Goal: Task Accomplishment & Management: Contribute content

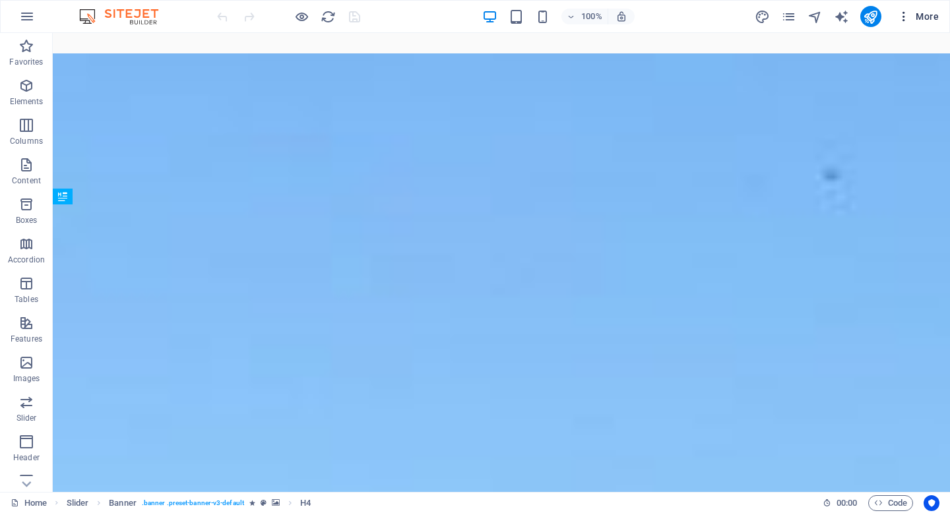
click at [917, 19] on span "More" at bounding box center [918, 16] width 42 height 13
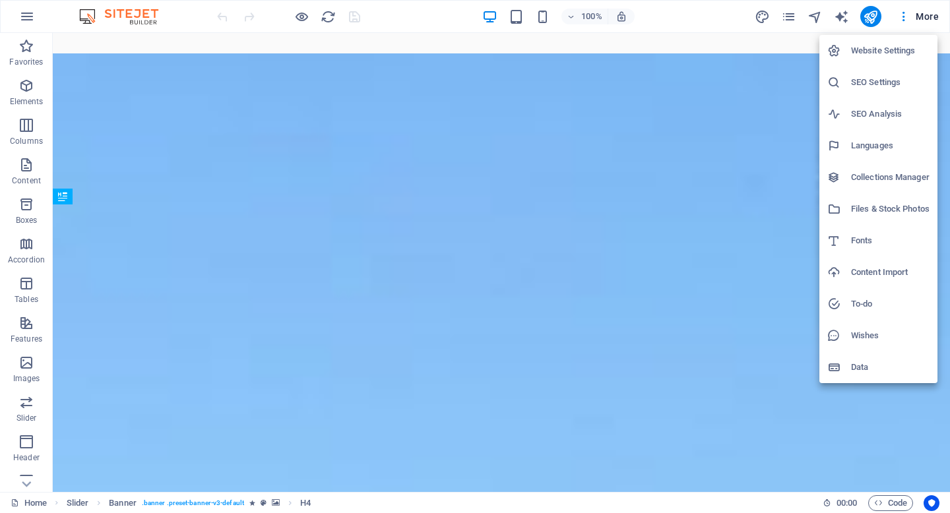
click at [862, 82] on h6 "SEO Settings" at bounding box center [890, 83] width 79 height 16
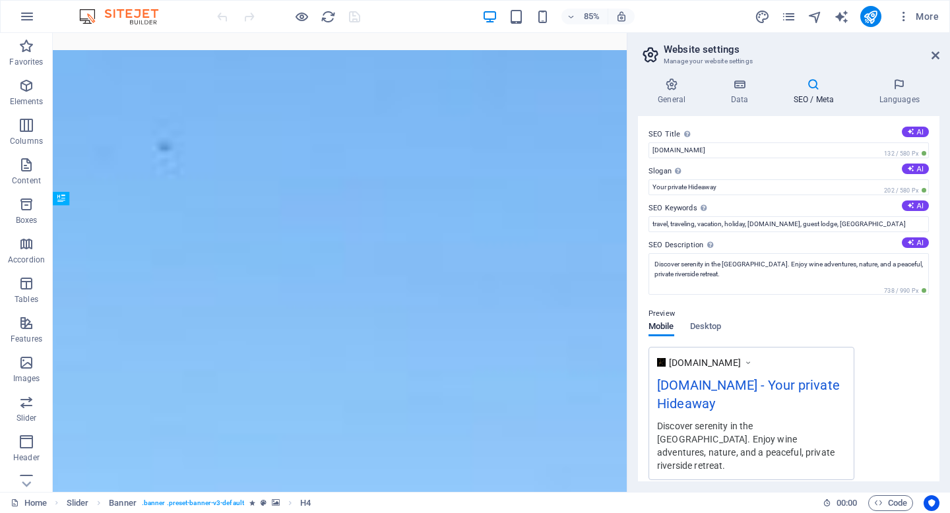
scroll to position [15, 0]
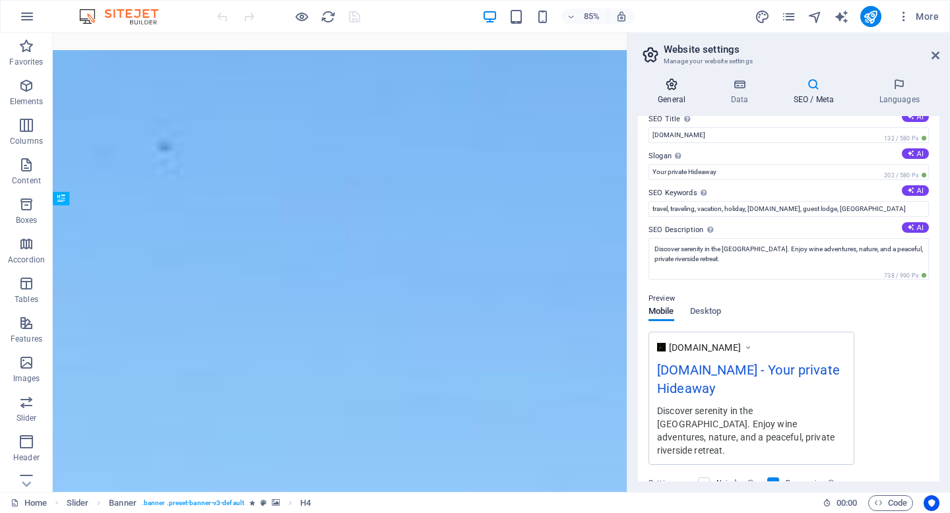
click at [682, 83] on icon at bounding box center [671, 84] width 67 height 13
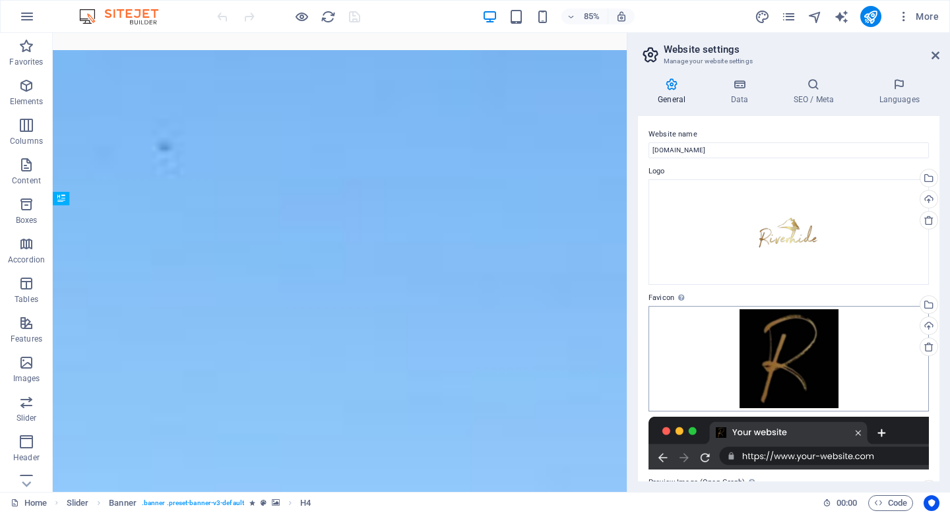
scroll to position [86, 0]
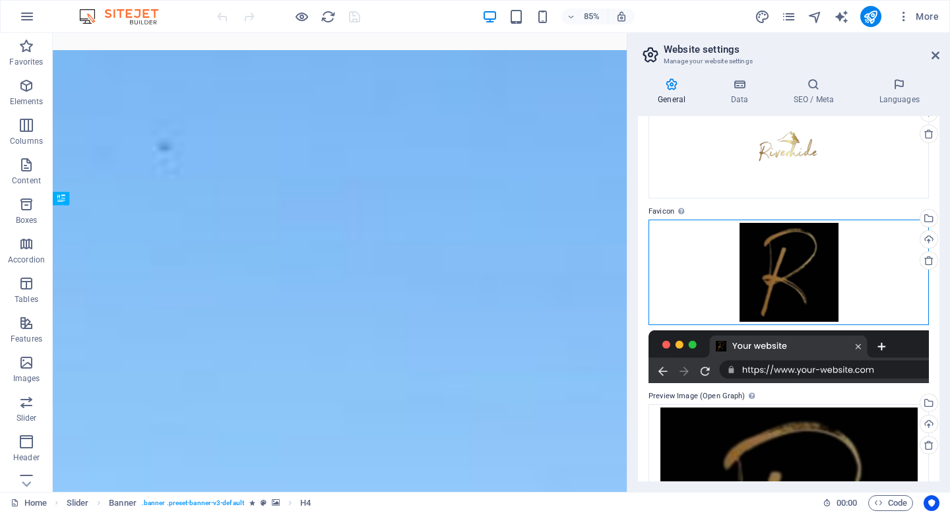
click at [739, 284] on div "Drag files here, click to choose files or select files from Files or our free s…" at bounding box center [789, 273] width 280 height 106
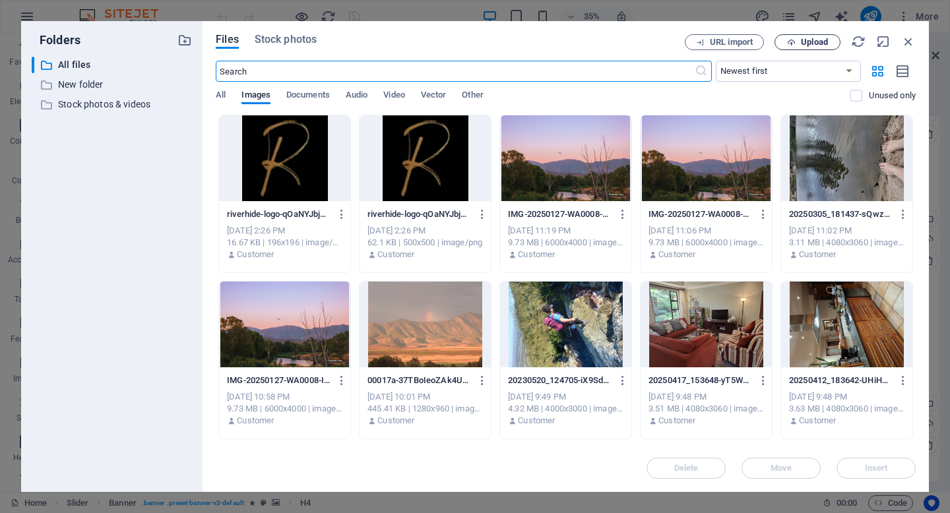
click at [805, 38] on span "Upload" at bounding box center [814, 42] width 27 height 8
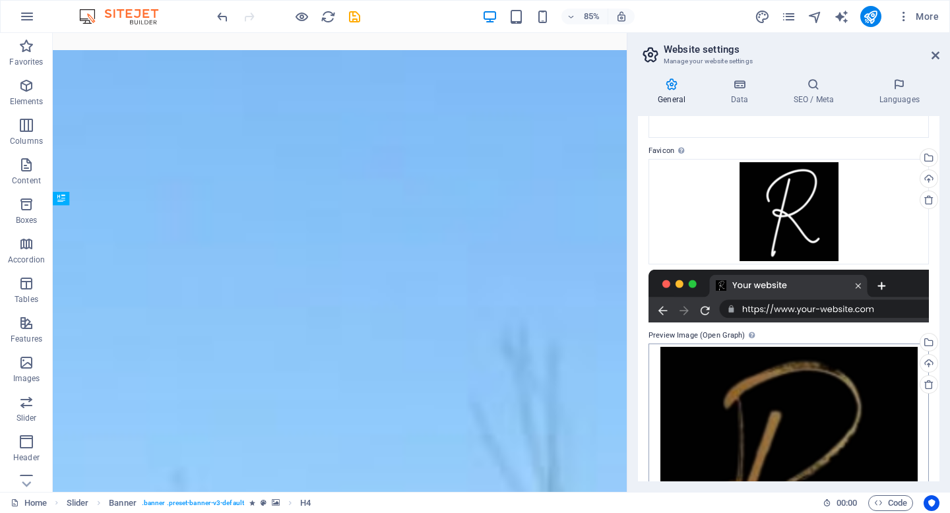
scroll to position [0, 0]
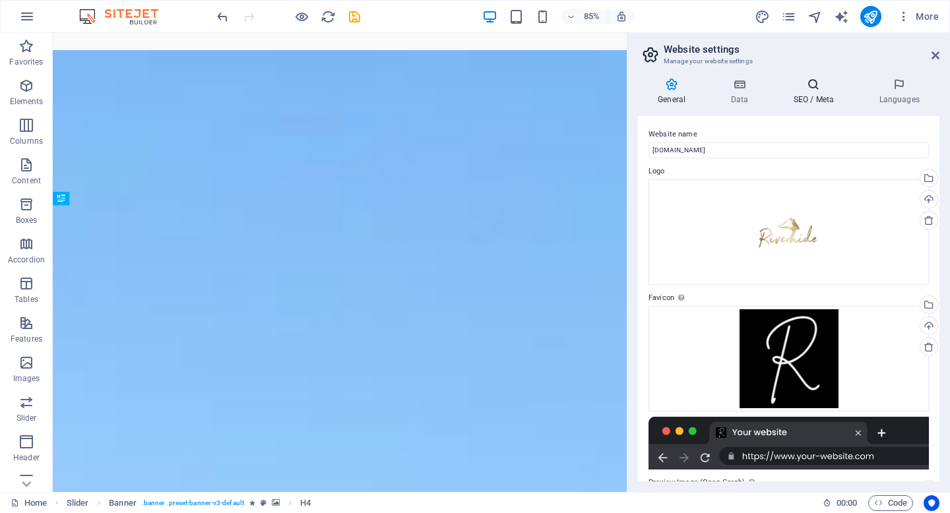
click at [808, 89] on icon at bounding box center [813, 84] width 80 height 13
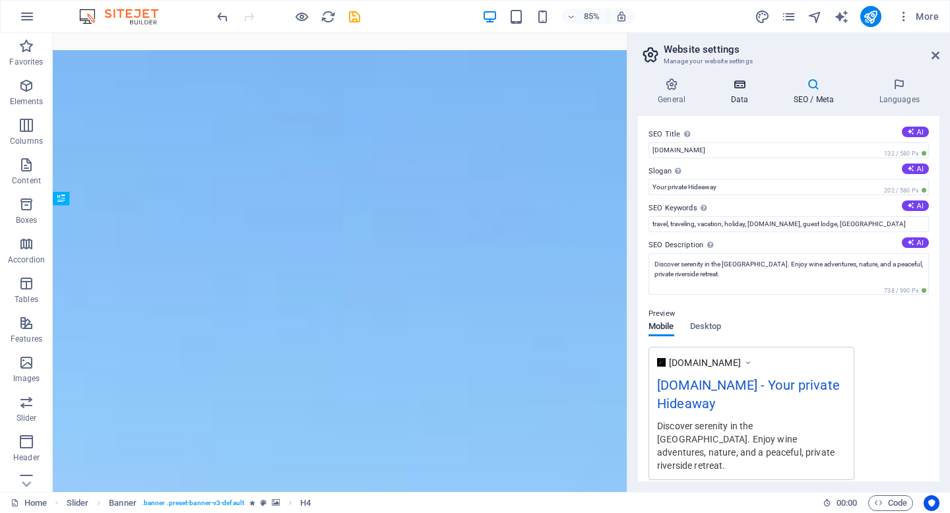
click at [737, 100] on h4 "Data" at bounding box center [742, 92] width 63 height 28
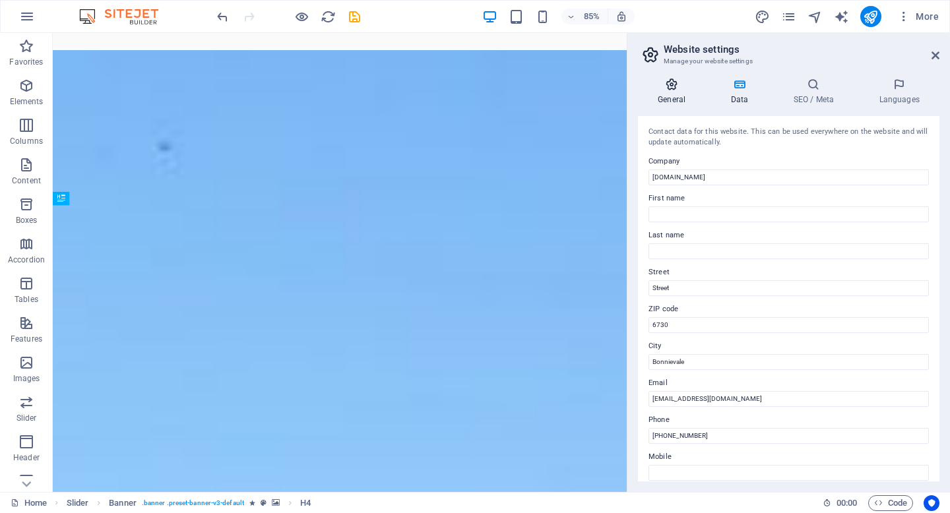
click at [677, 92] on h4 "General" at bounding box center [674, 92] width 73 height 28
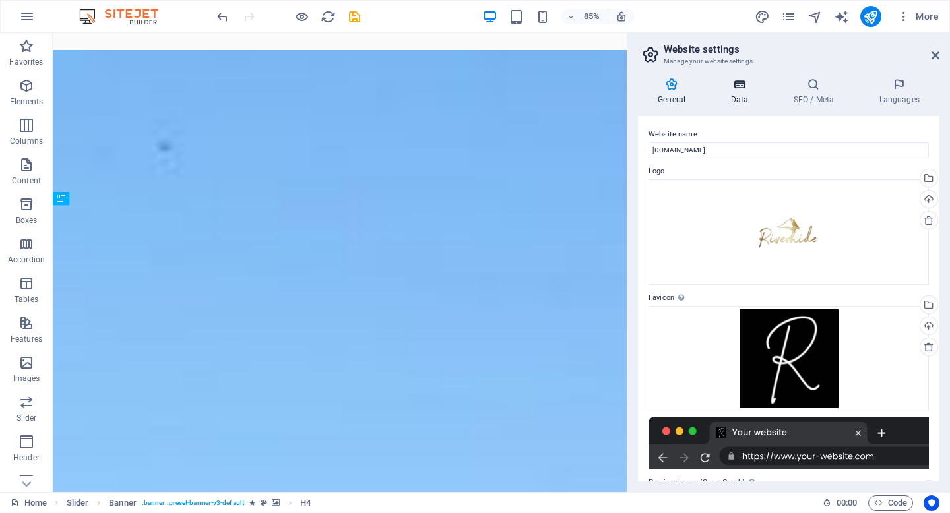
click at [735, 86] on icon at bounding box center [739, 84] width 57 height 13
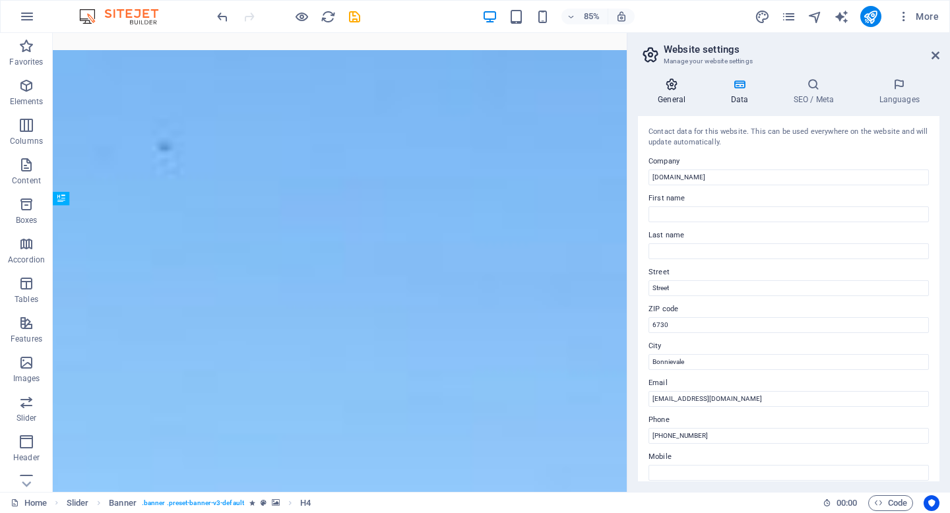
click at [674, 91] on h4 "General" at bounding box center [674, 92] width 73 height 28
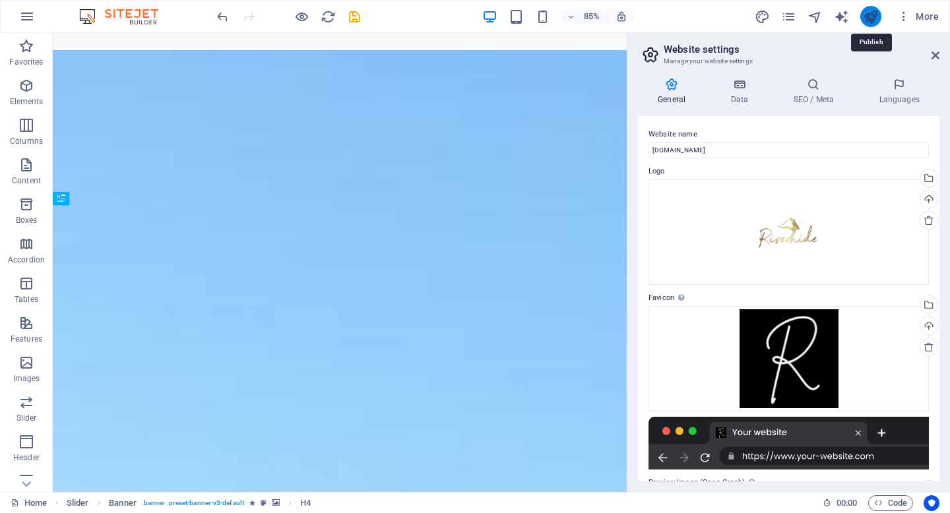
click at [874, 22] on icon "publish" at bounding box center [870, 16] width 15 height 15
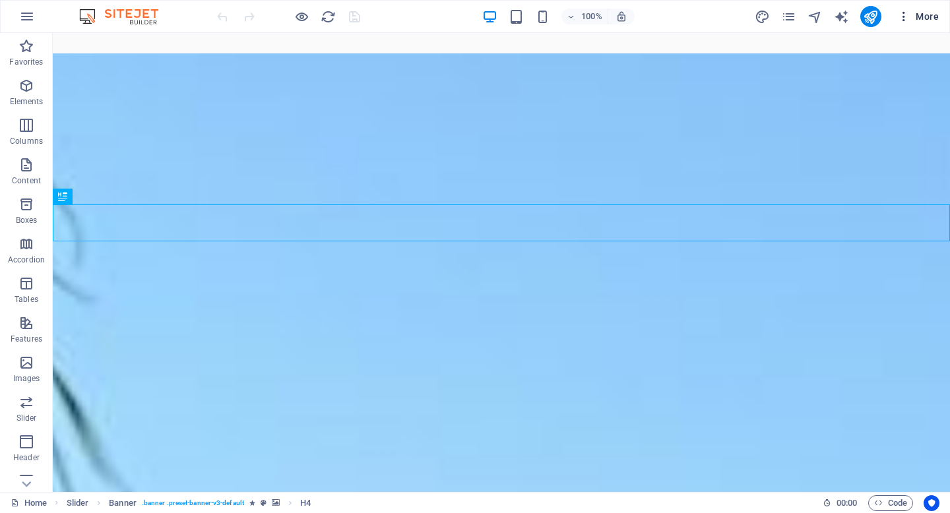
click at [930, 16] on span "More" at bounding box center [918, 16] width 42 height 13
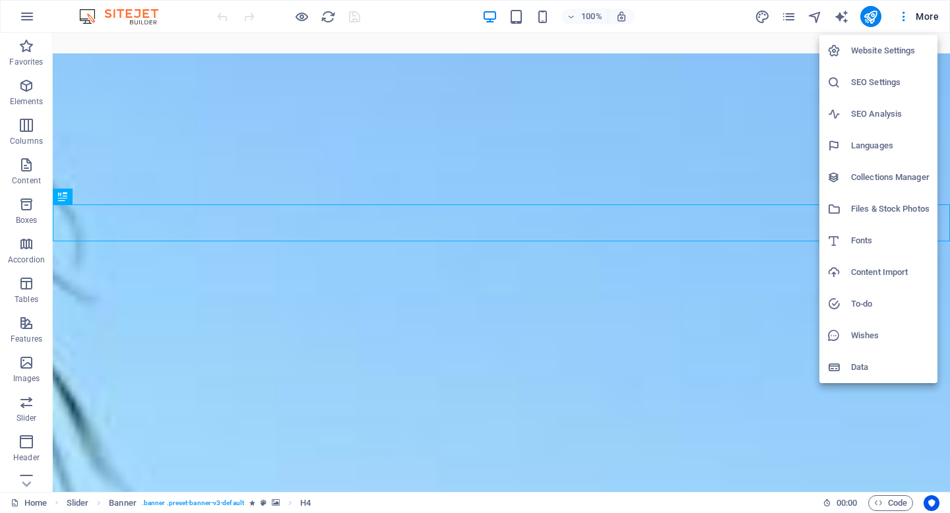
click at [866, 113] on h6 "SEO Analysis" at bounding box center [890, 114] width 79 height 16
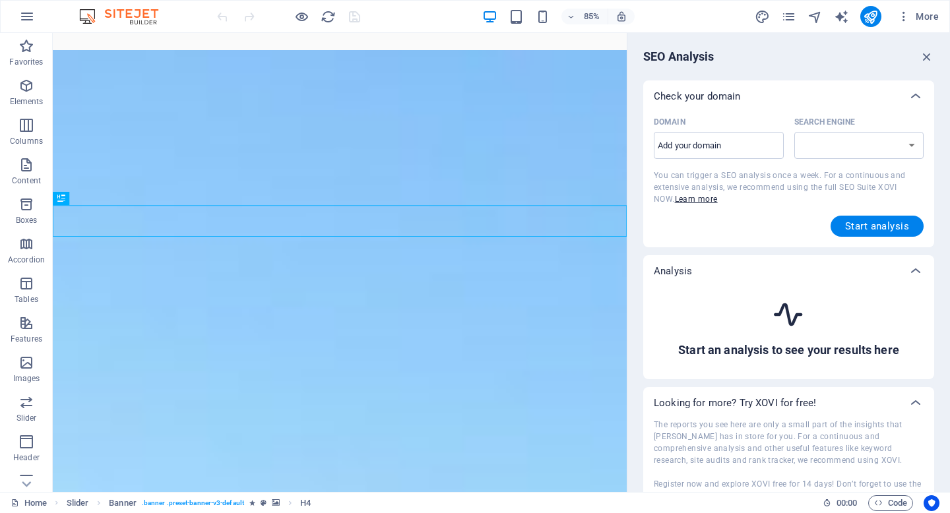
select select "[DOMAIN_NAME]"
click at [711, 150] on input "Domain ​" at bounding box center [719, 145] width 130 height 21
paste input "[URL][DOMAIN_NAME]"
click at [856, 221] on span "Start analysis" at bounding box center [877, 226] width 64 height 11
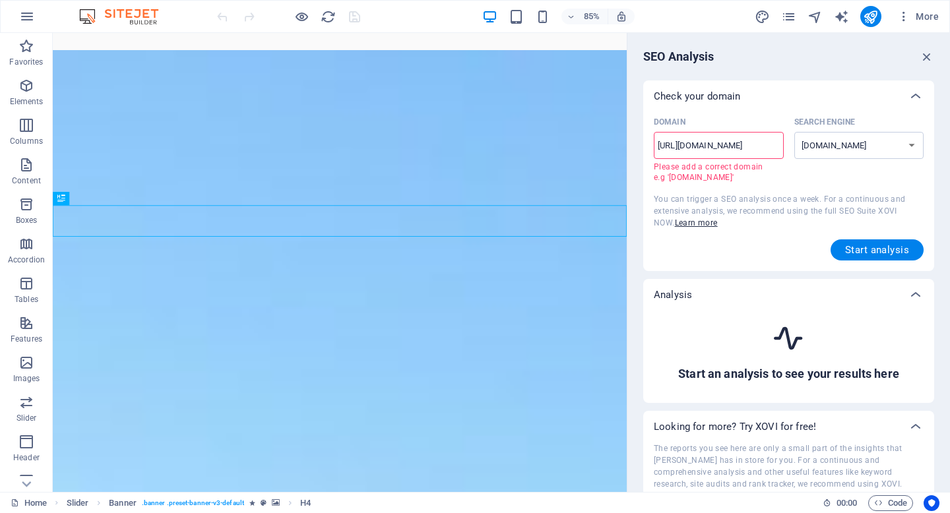
drag, startPoint x: 685, startPoint y: 143, endPoint x: 648, endPoint y: 143, distance: 36.9
click at [648, 143] on div "Domain [URL][DOMAIN_NAME] ​ Please add a correct domain e.g '[DOMAIN_NAME]' Sea…" at bounding box center [788, 191] width 291 height 159
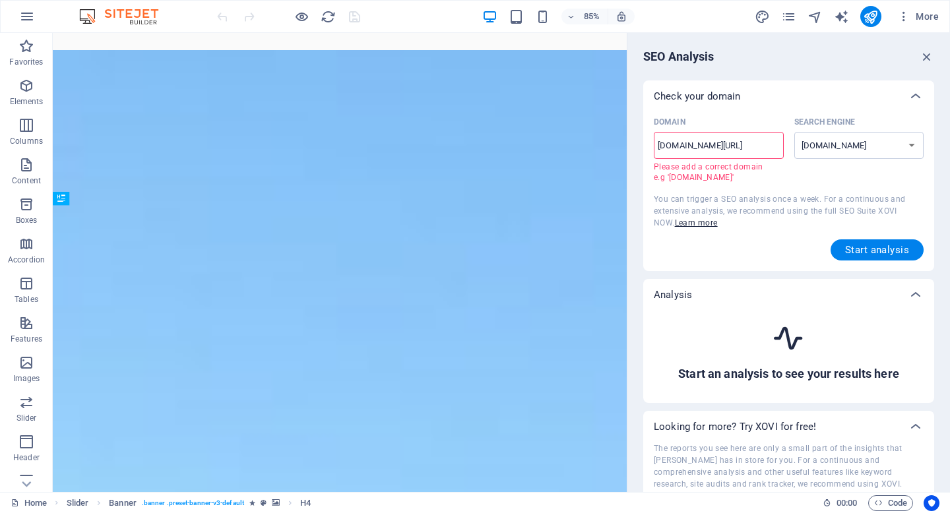
click at [722, 147] on input "[DOMAIN_NAME][URL]" at bounding box center [719, 145] width 130 height 21
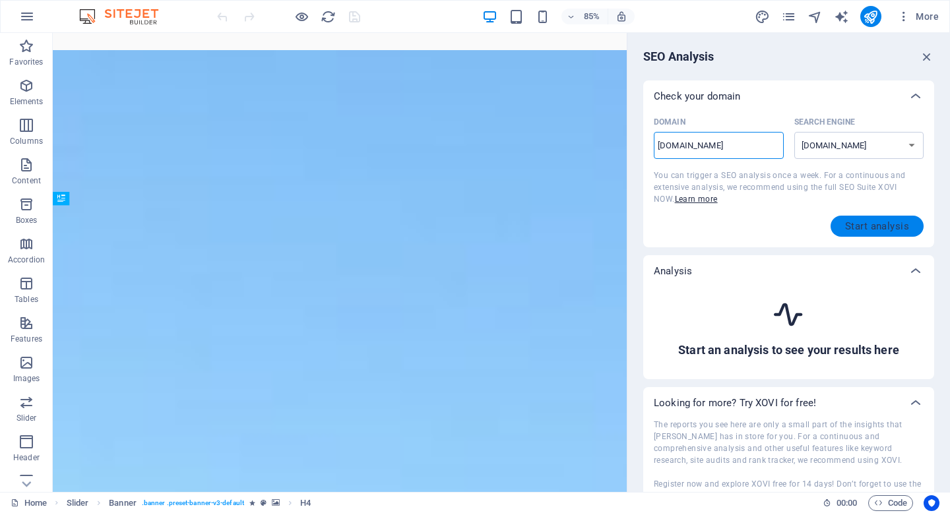
click at [856, 218] on button "Start analysis" at bounding box center [877, 226] width 93 height 21
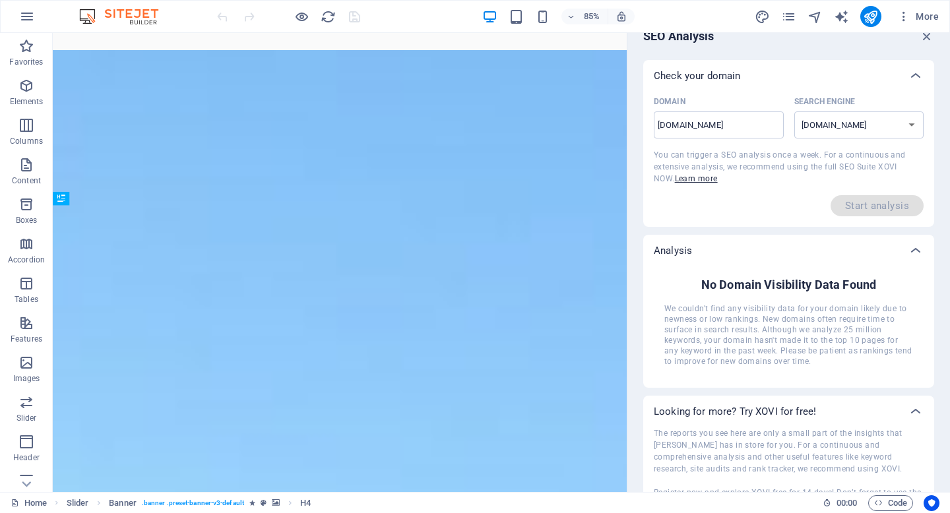
scroll to position [23, 0]
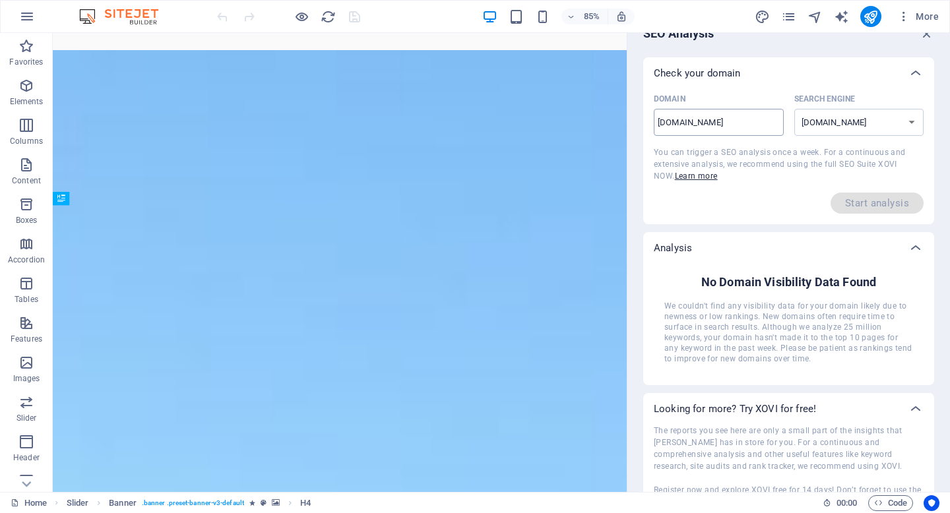
click at [656, 122] on input "[DOMAIN_NAME]" at bounding box center [719, 122] width 130 height 21
click at [715, 120] on input "[DOMAIN_NAME]" at bounding box center [719, 122] width 130 height 21
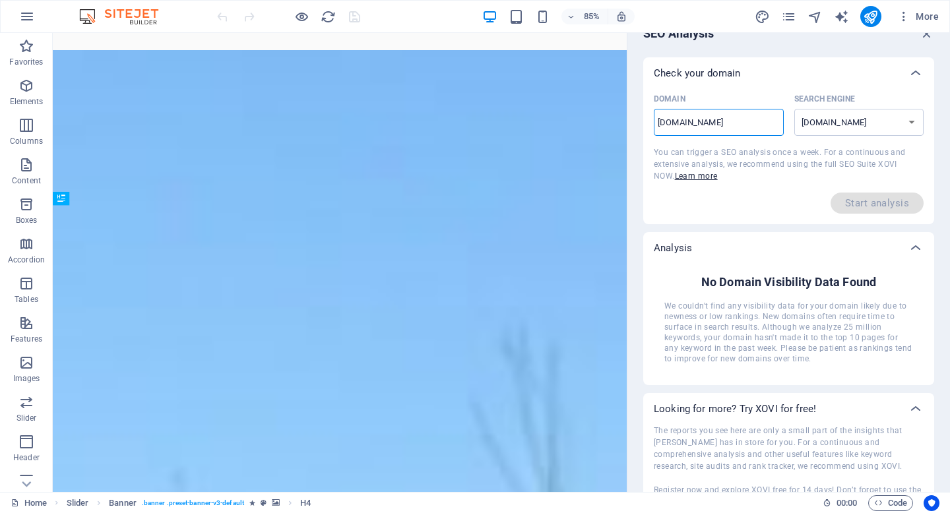
click at [715, 120] on input "[DOMAIN_NAME]" at bounding box center [719, 122] width 130 height 21
paste input "[URL][DOMAIN_NAME]"
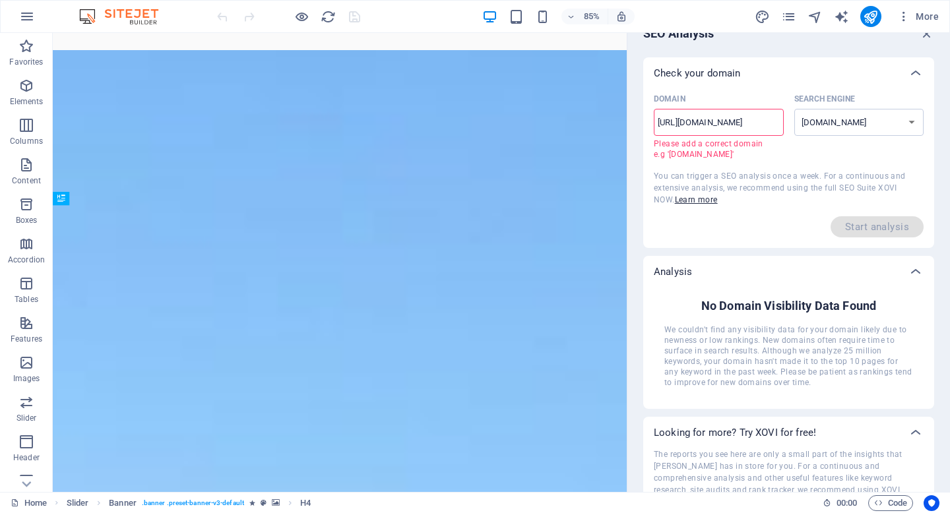
click at [722, 112] on input "[URL][DOMAIN_NAME]" at bounding box center [719, 122] width 130 height 21
drag, startPoint x: 686, startPoint y: 124, endPoint x: 639, endPoint y: 124, distance: 47.5
click at [639, 124] on div "SEO Analysis Check your domain Domain [URL][DOMAIN_NAME] ​ Please add a correct…" at bounding box center [788, 239] width 323 height 459
type input "[DOMAIN_NAME]"
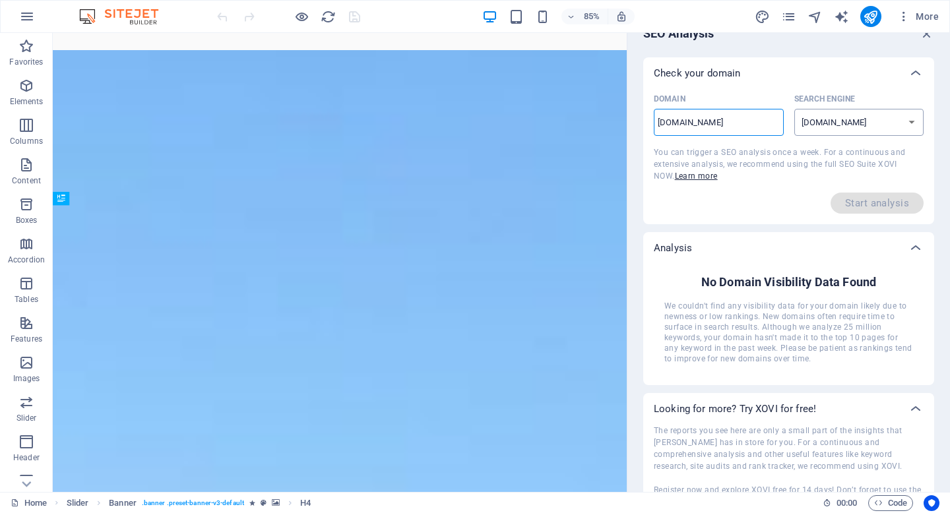
click at [814, 129] on select "[DOMAIN_NAME] [DOMAIN_NAME] [DOMAIN_NAME] [DOMAIN_NAME] [DOMAIN_NAME] [DOMAIN_N…" at bounding box center [859, 122] width 130 height 27
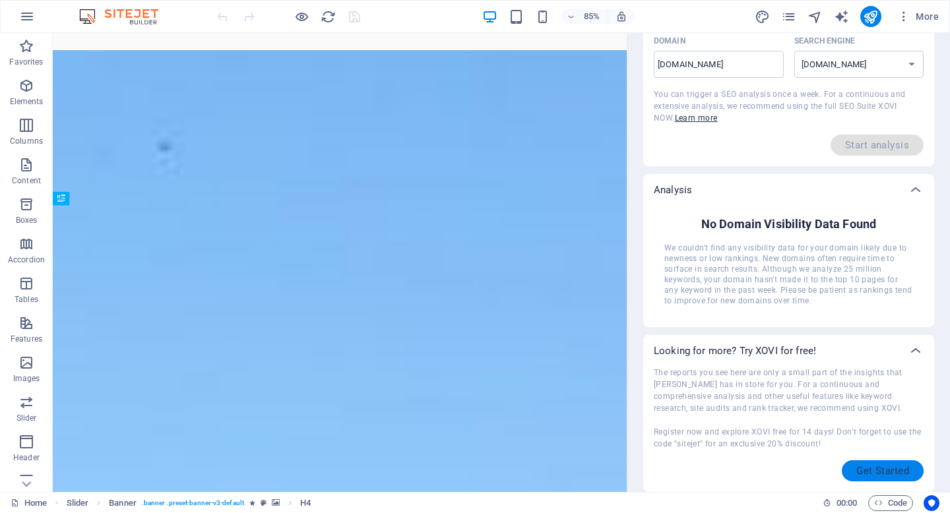
click at [858, 468] on span "Get Started" at bounding box center [882, 471] width 53 height 11
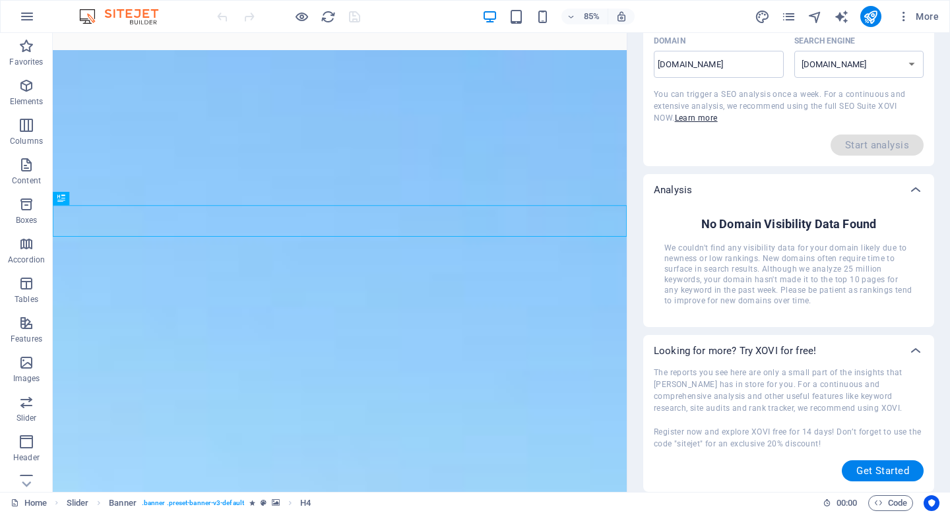
scroll to position [0, 0]
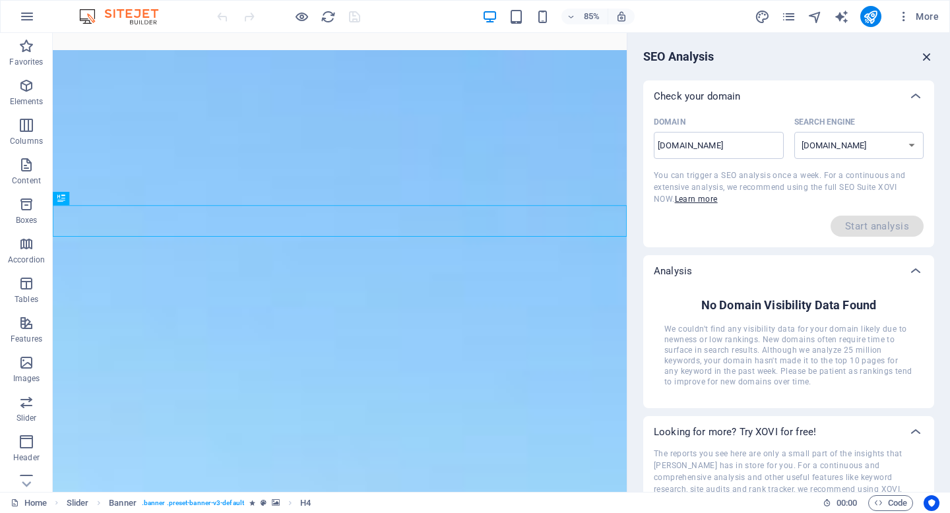
click at [925, 56] on icon "button" at bounding box center [927, 56] width 15 height 15
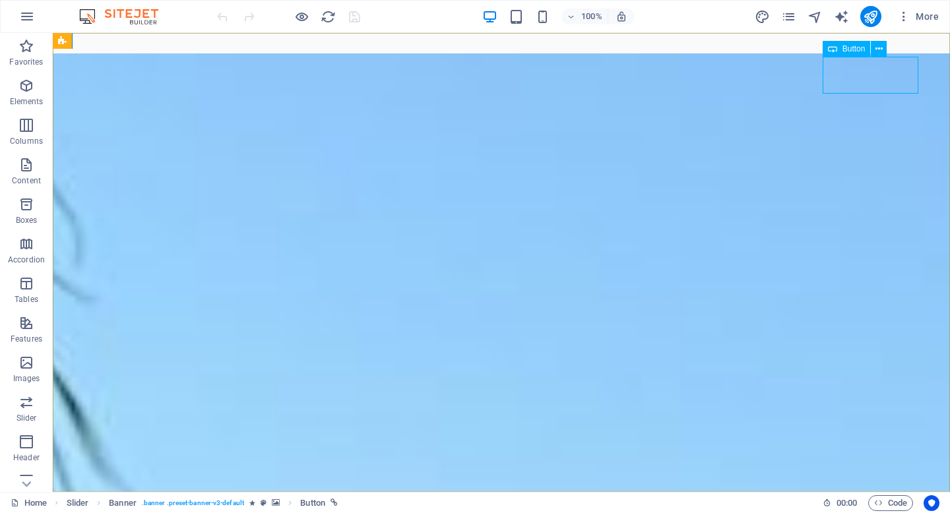
click at [839, 50] on div "Button" at bounding box center [847, 49] width 48 height 16
click at [18, 356] on icon "button" at bounding box center [26, 363] width 16 height 16
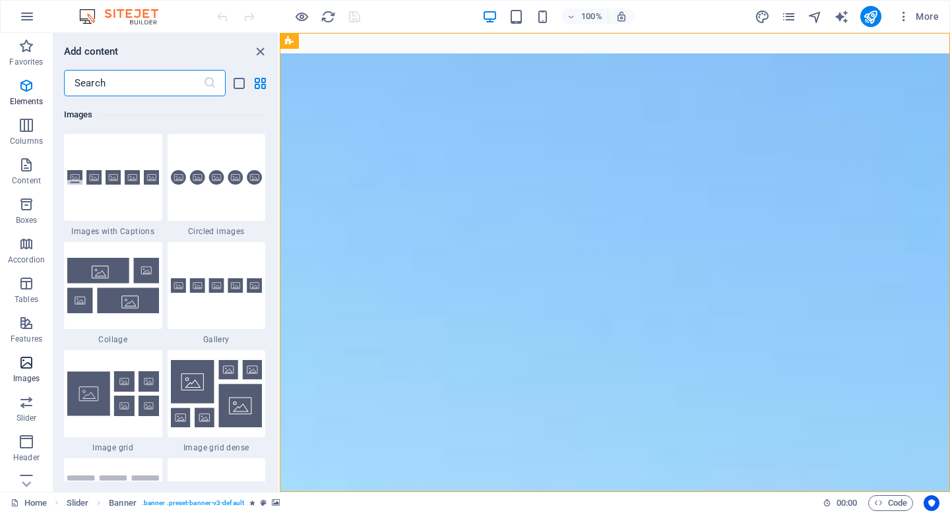
scroll to position [6690, 0]
click at [22, 168] on icon "button" at bounding box center [26, 165] width 16 height 16
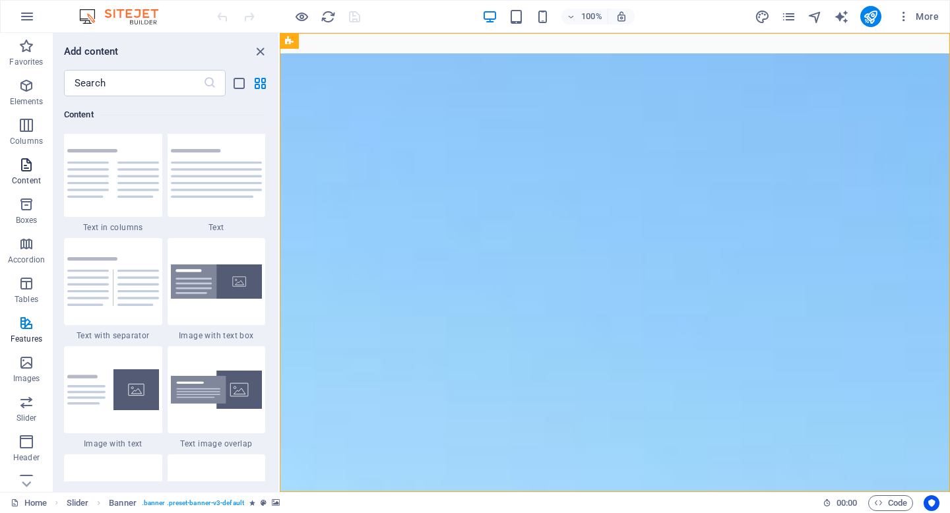
scroll to position [2309, 0]
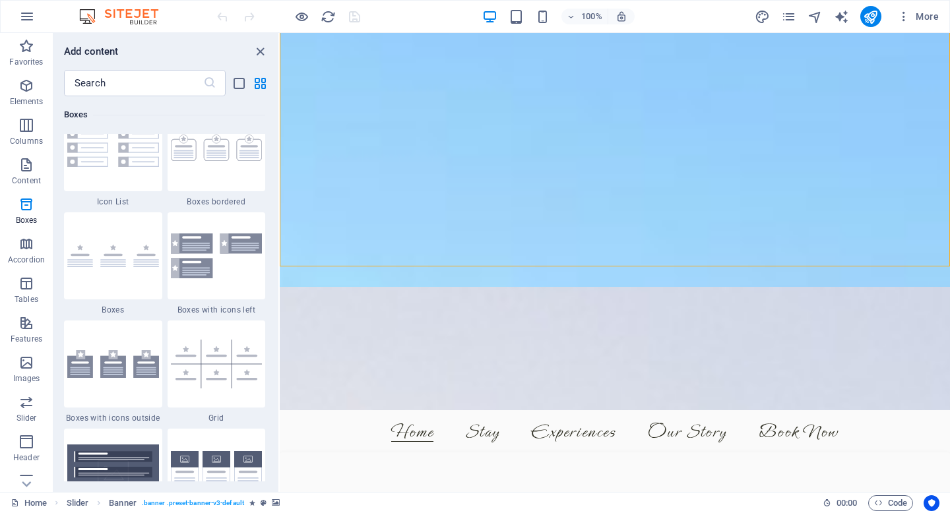
scroll to position [3670, 0]
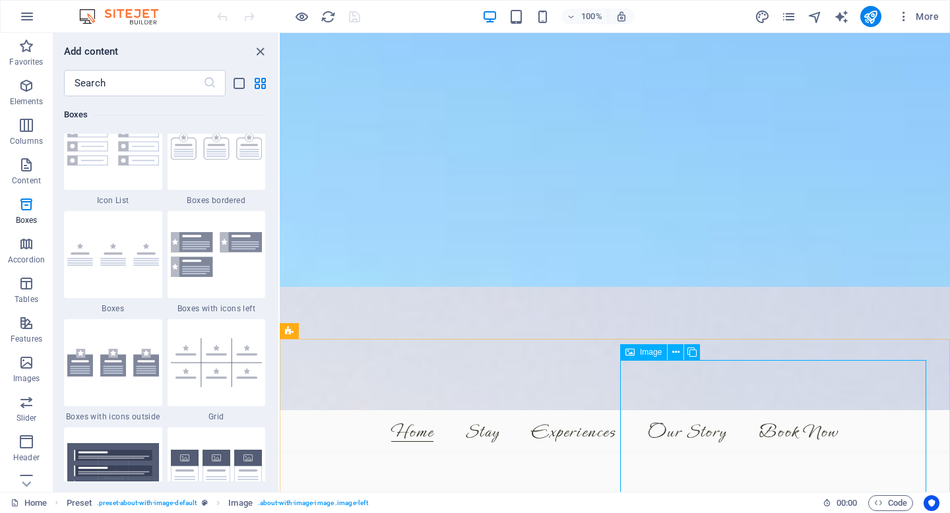
click at [639, 350] on div "Image" at bounding box center [643, 352] width 47 height 16
click at [676, 355] on icon at bounding box center [675, 353] width 7 height 14
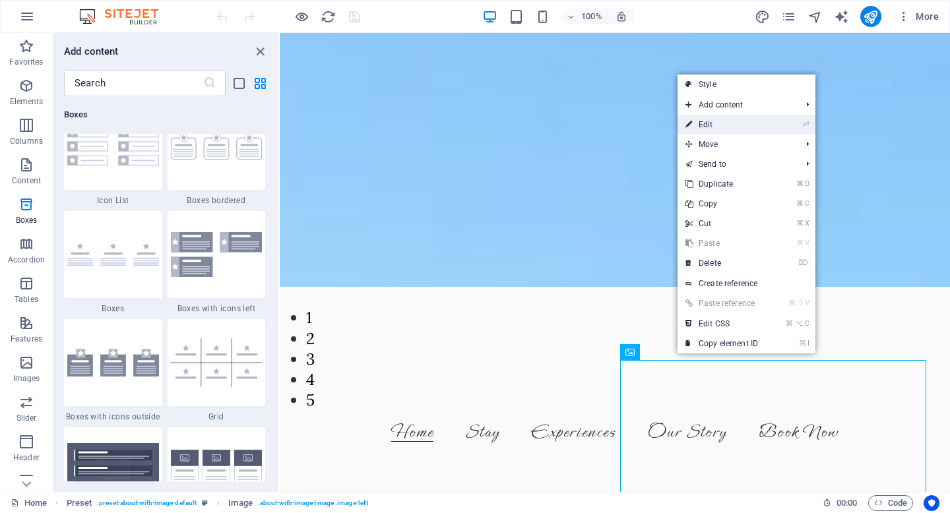
click at [715, 122] on link "⏎ Edit" at bounding box center [722, 125] width 88 height 20
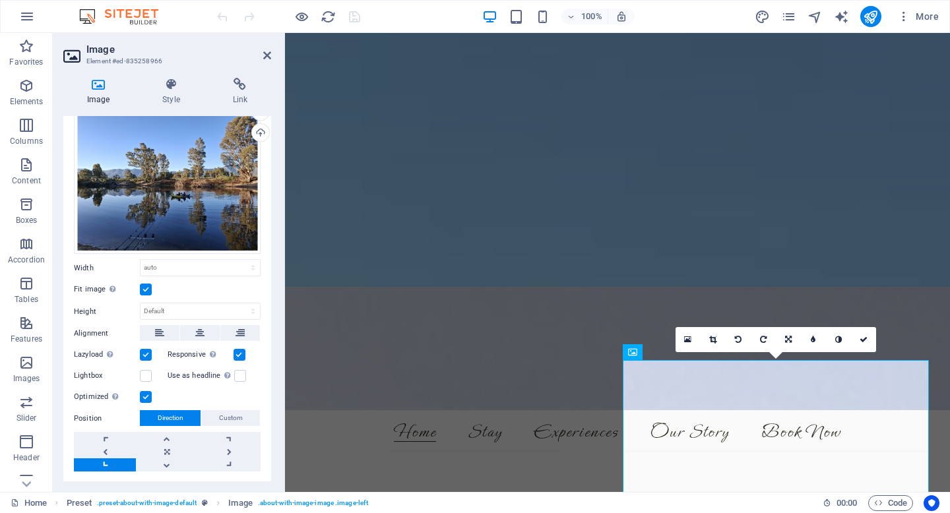
scroll to position [68, 0]
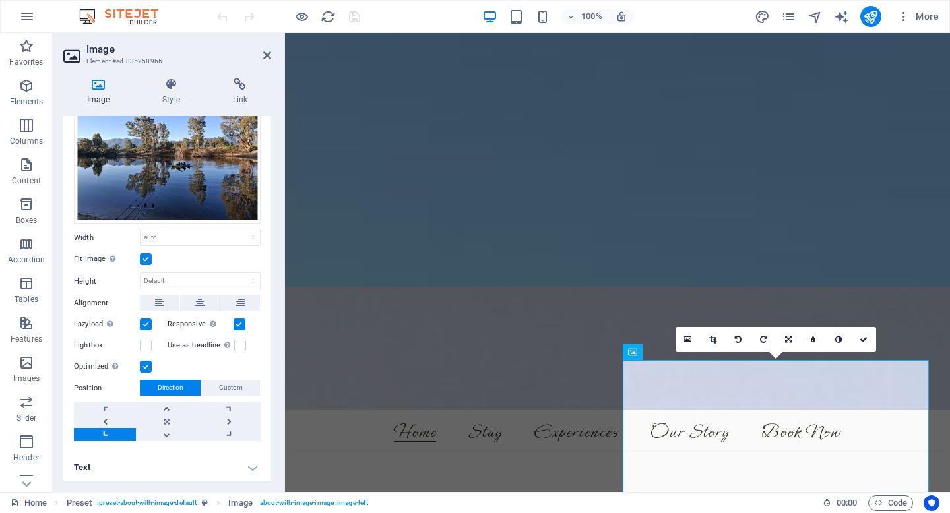
click at [133, 470] on h4 "Text" at bounding box center [167, 468] width 208 height 32
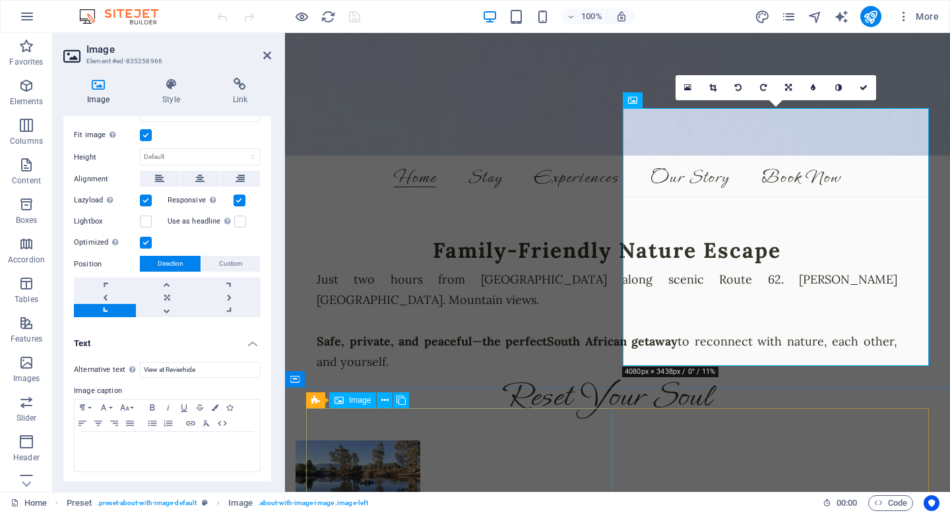
scroll to position [477, 0]
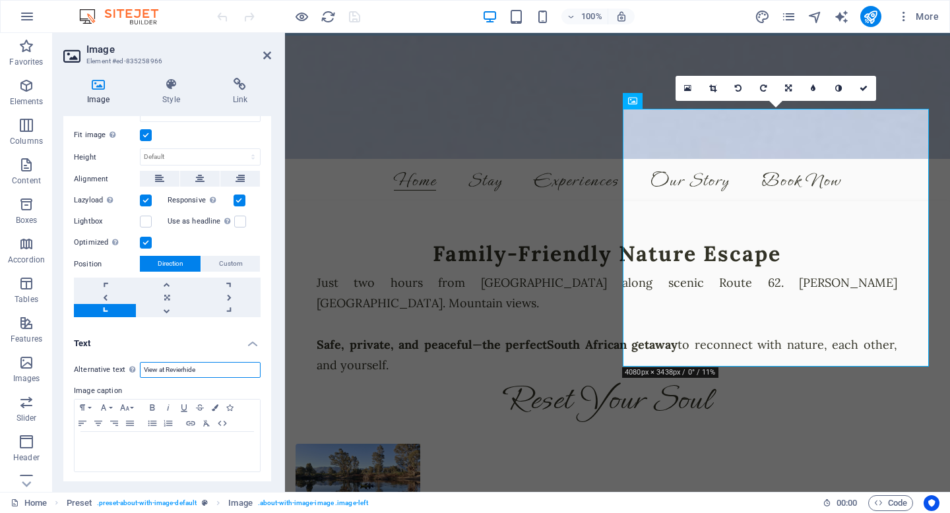
click at [159, 369] on input "View at Revierhide" at bounding box center [200, 370] width 121 height 16
click at [209, 365] on input "View at Revierhide" at bounding box center [200, 370] width 121 height 16
click at [158, 367] on input "View at Revierhide Lodge" at bounding box center [200, 370] width 121 height 16
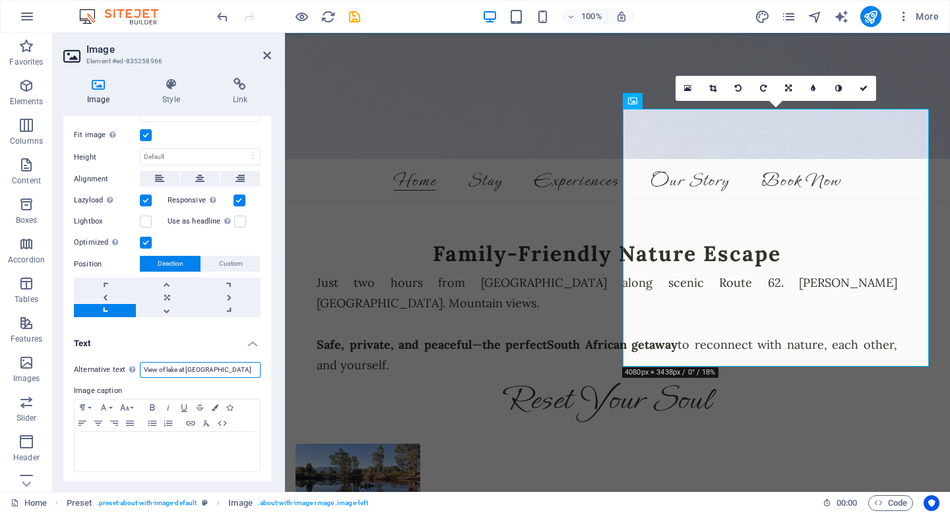
click at [202, 364] on input "View of lake at Revierhide Lodge" at bounding box center [200, 370] width 121 height 16
type input "View of lake at Riverhide Lodge"
click at [216, 344] on h4 "Text" at bounding box center [167, 340] width 208 height 24
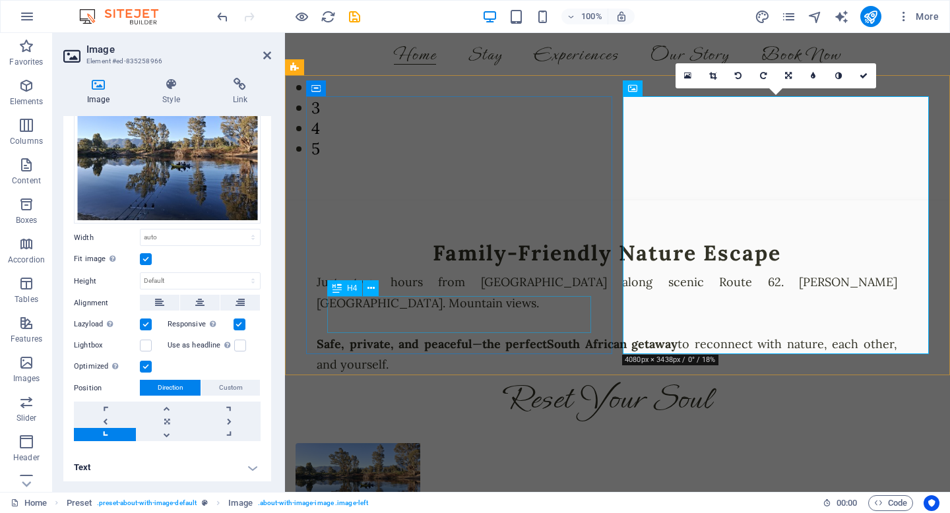
scroll to position [651, 0]
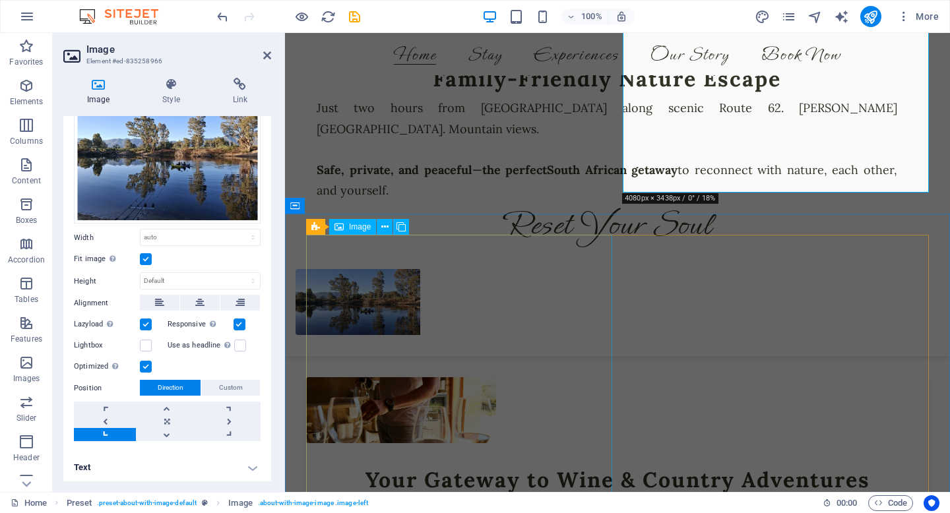
click at [395, 377] on figure at bounding box center [401, 410] width 190 height 66
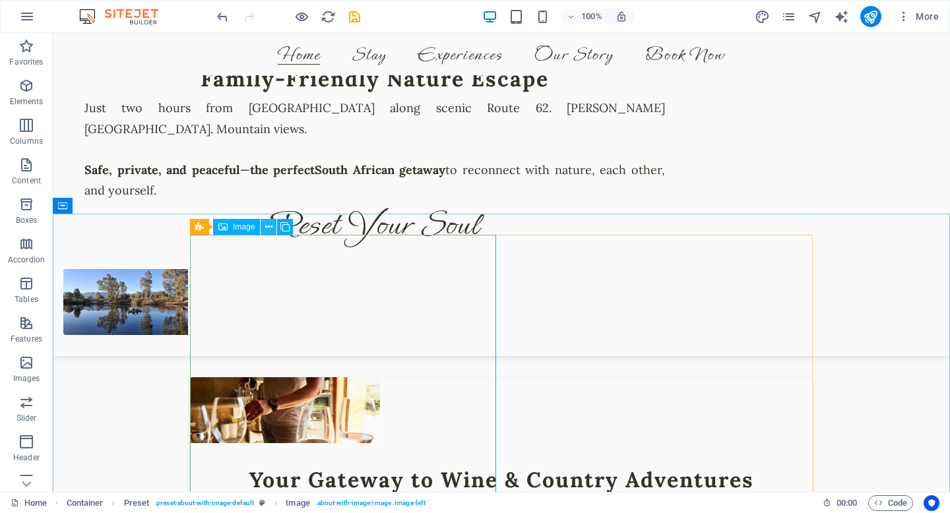
click at [265, 230] on icon at bounding box center [268, 227] width 7 height 14
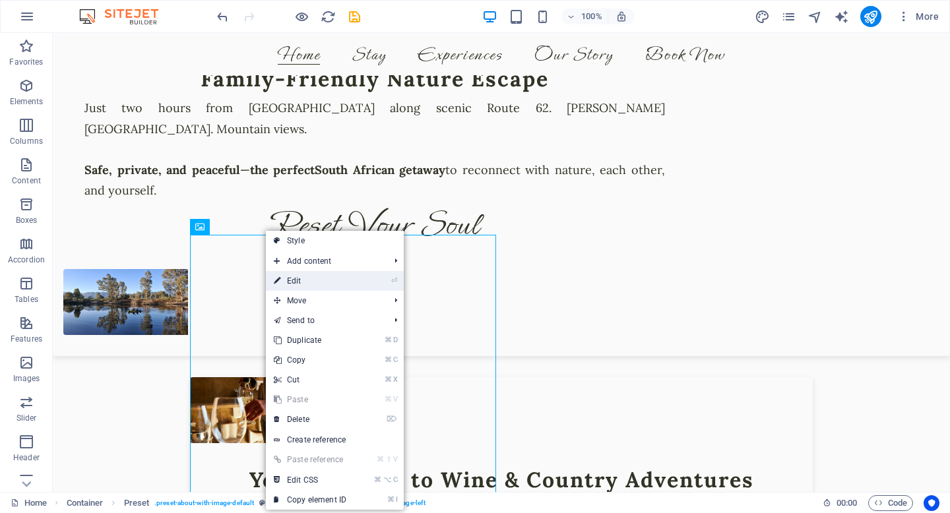
click at [302, 284] on link "⏎ Edit" at bounding box center [310, 281] width 88 height 20
select select "%"
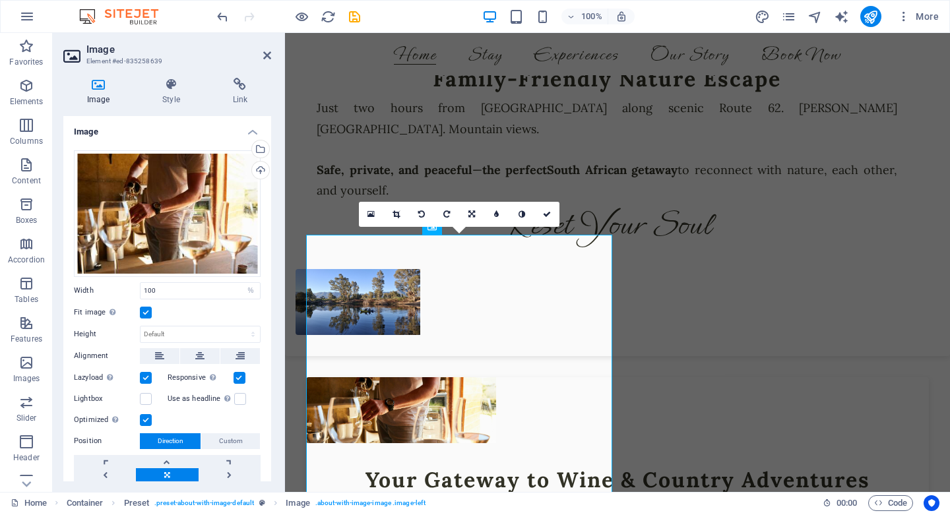
scroll to position [53, 0]
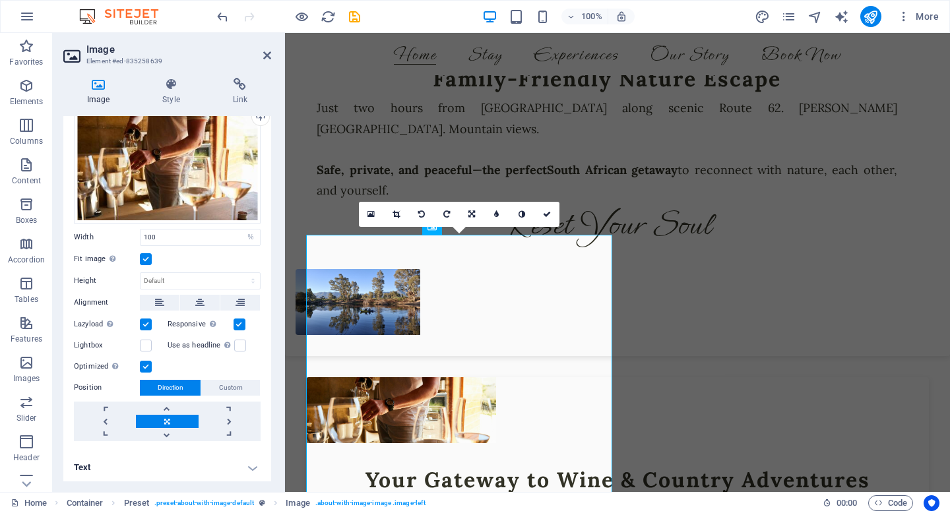
click at [168, 465] on h4 "Text" at bounding box center [167, 468] width 208 height 32
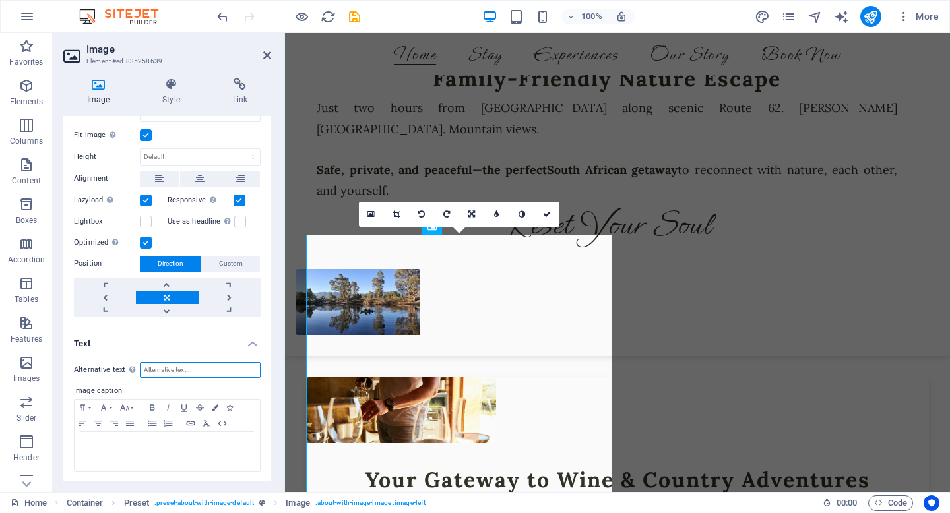
click at [185, 367] on input "Alternative text The alternative text is used by devices that cannot display im…" at bounding box center [200, 370] width 121 height 16
click at [210, 367] on input "Pouring Wine at Riverhind Guest Lodge" at bounding box center [200, 370] width 121 height 16
type input "Pouring Wine at [GEOGRAPHIC_DATA]"
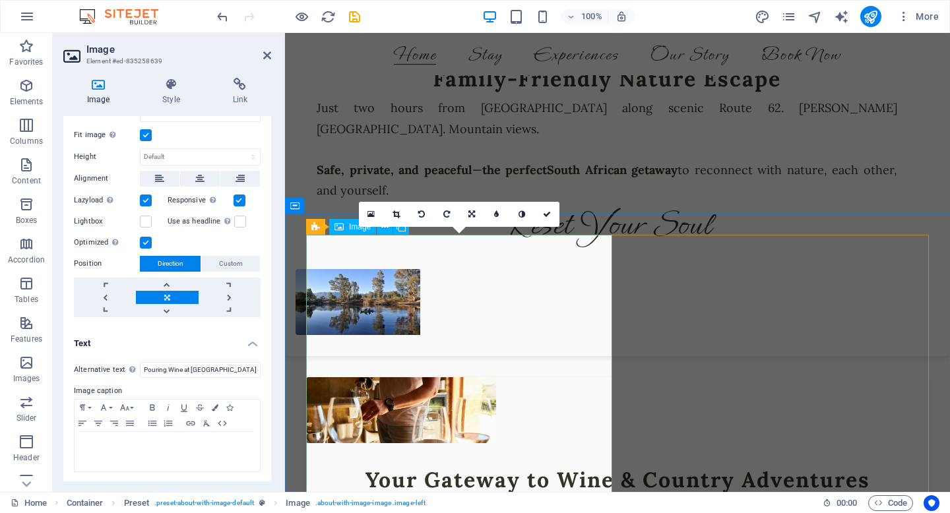
click at [336, 377] on figure at bounding box center [401, 410] width 190 height 66
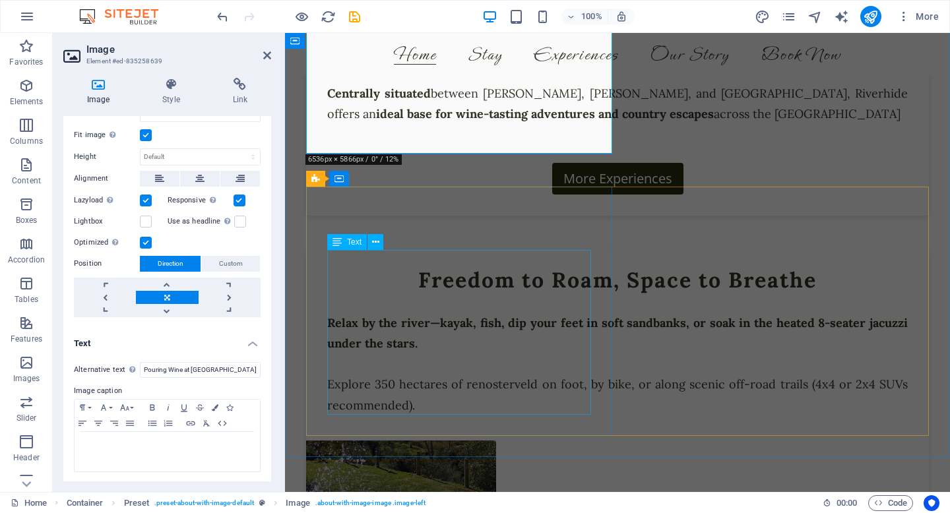
scroll to position [1081, 0]
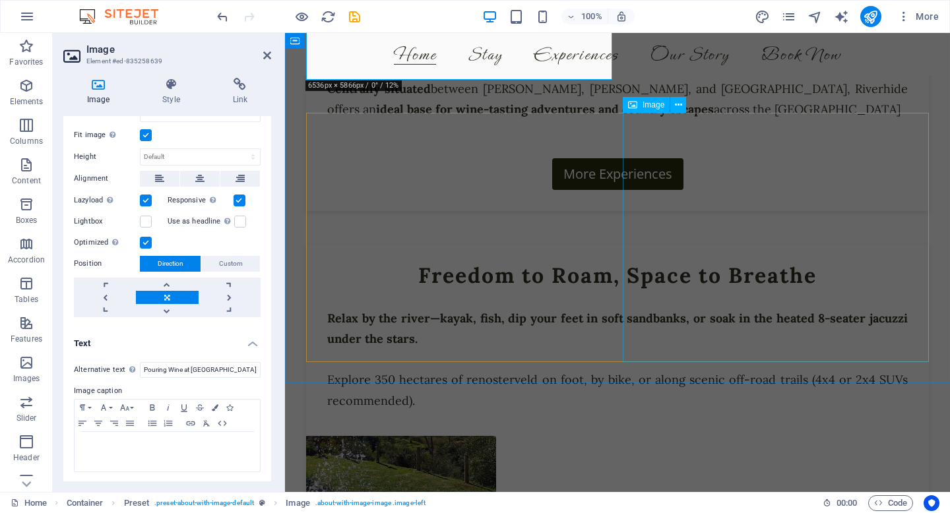
click at [496, 436] on figure at bounding box center [401, 469] width 190 height 66
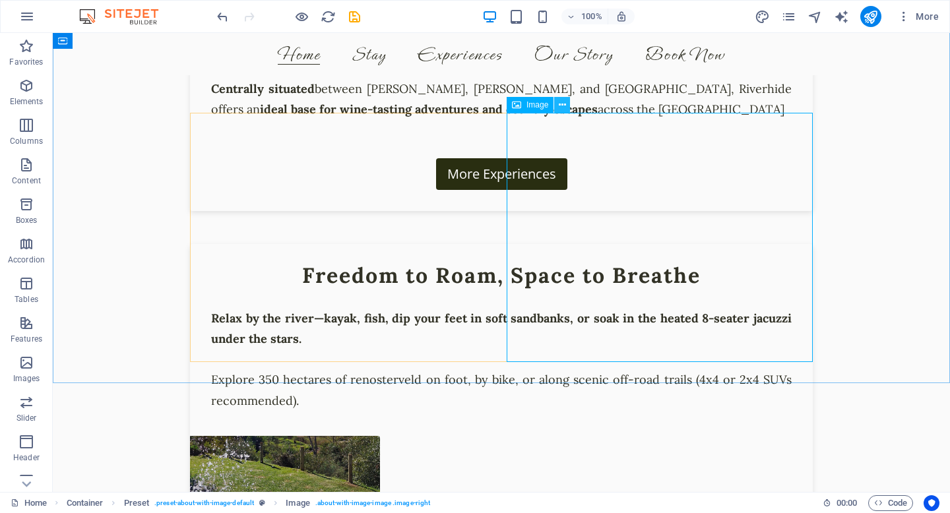
click at [563, 106] on icon at bounding box center [562, 105] width 7 height 14
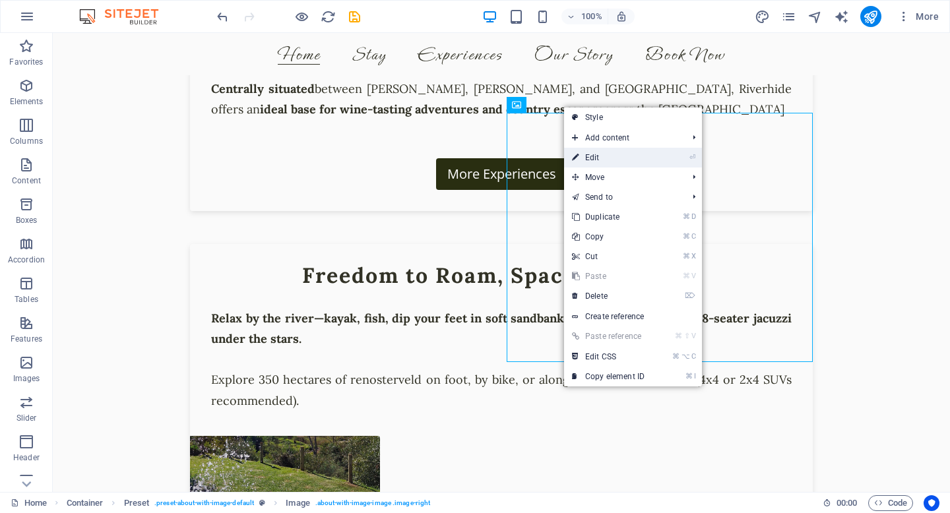
click at [595, 152] on link "⏎ Edit" at bounding box center [608, 158] width 88 height 20
select select "%"
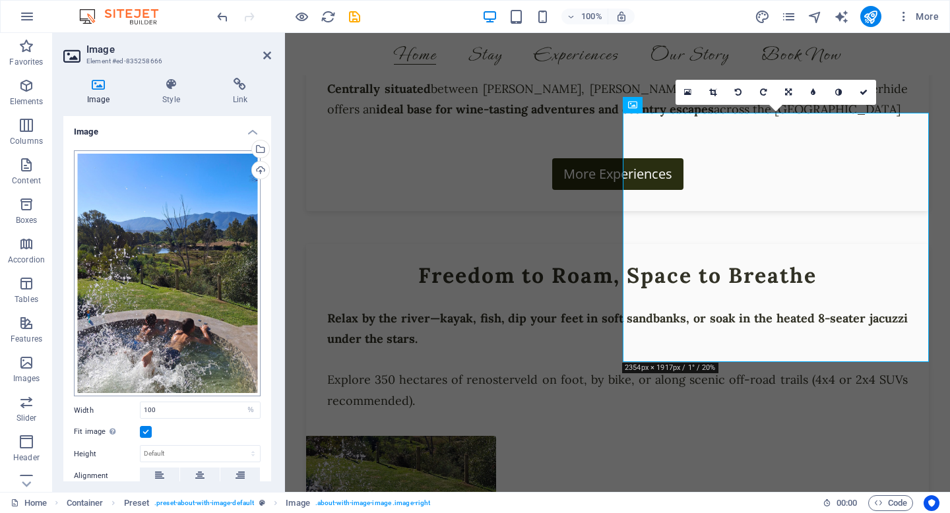
scroll to position [172, 0]
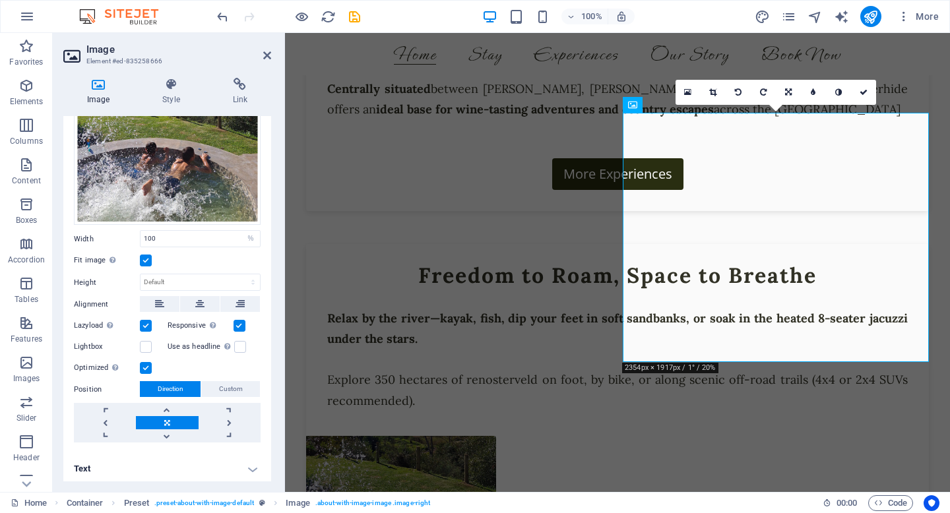
click at [174, 461] on h4 "Text" at bounding box center [167, 469] width 208 height 32
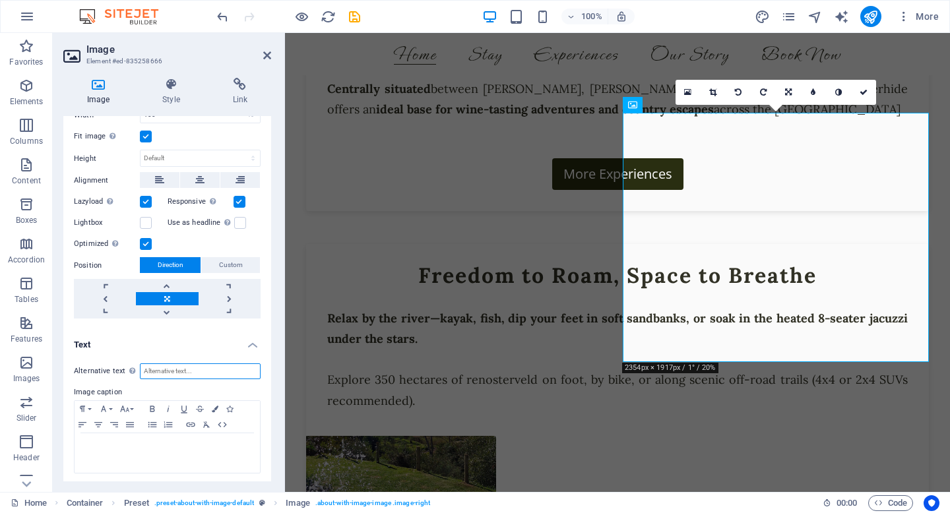
click at [177, 367] on input "Alternative text The alternative text is used by devices that cannot display im…" at bounding box center [200, 372] width 121 height 16
type input "Jacuzzi at [GEOGRAPHIC_DATA]"
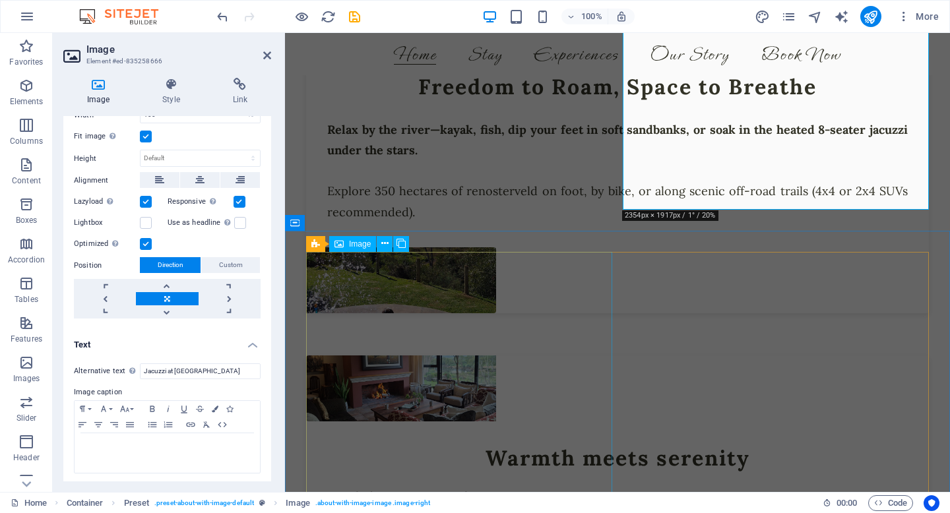
scroll to position [1275, 0]
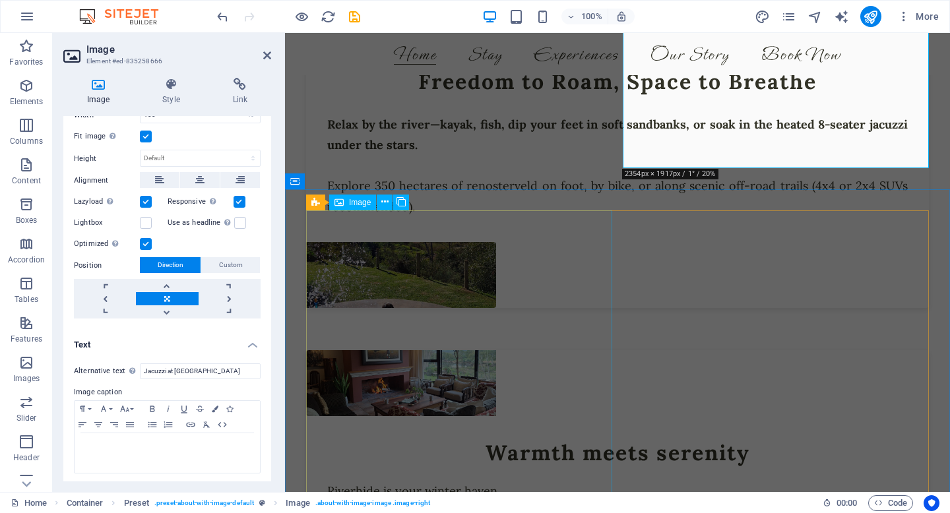
click at [425, 350] on figure at bounding box center [401, 383] width 190 height 66
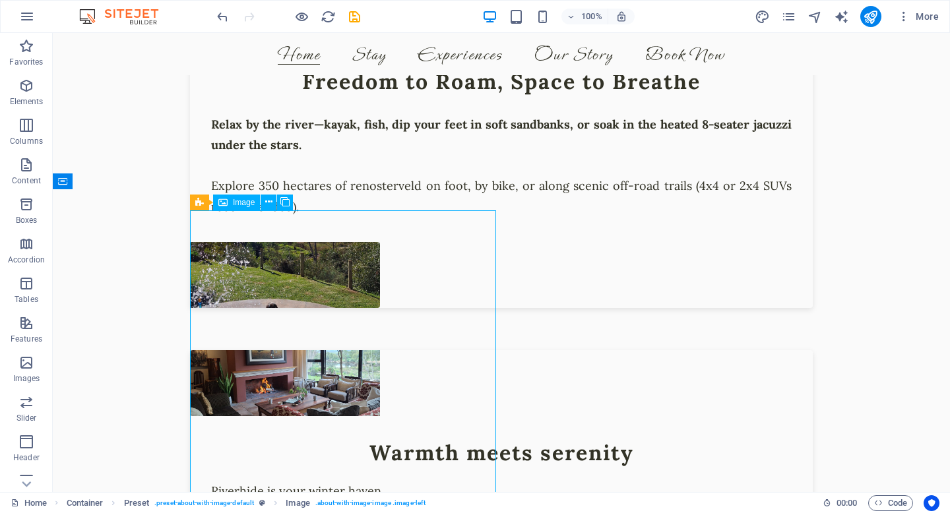
click at [372, 350] on figure at bounding box center [285, 383] width 190 height 66
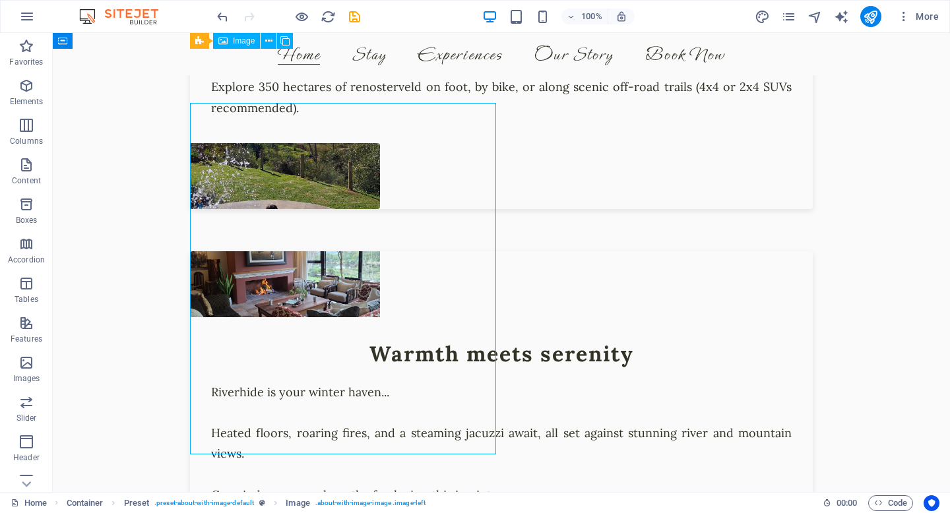
scroll to position [1374, 0]
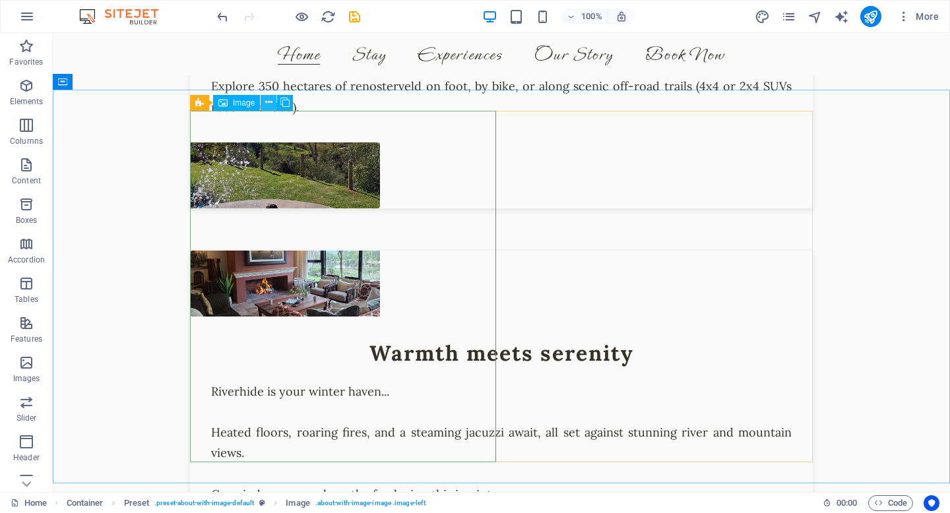
click at [267, 103] on icon at bounding box center [268, 103] width 7 height 14
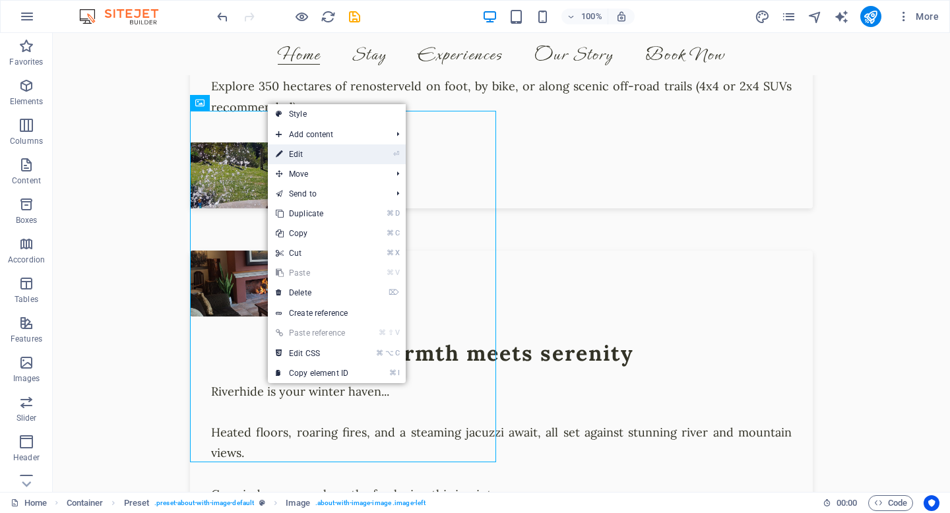
click at [303, 150] on link "⏎ Edit" at bounding box center [312, 154] width 88 height 20
select select "%"
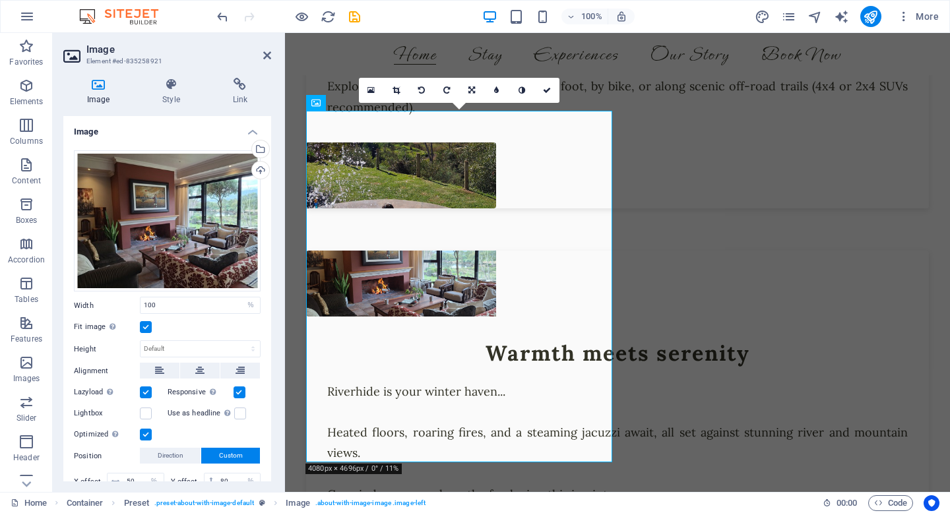
scroll to position [52, 0]
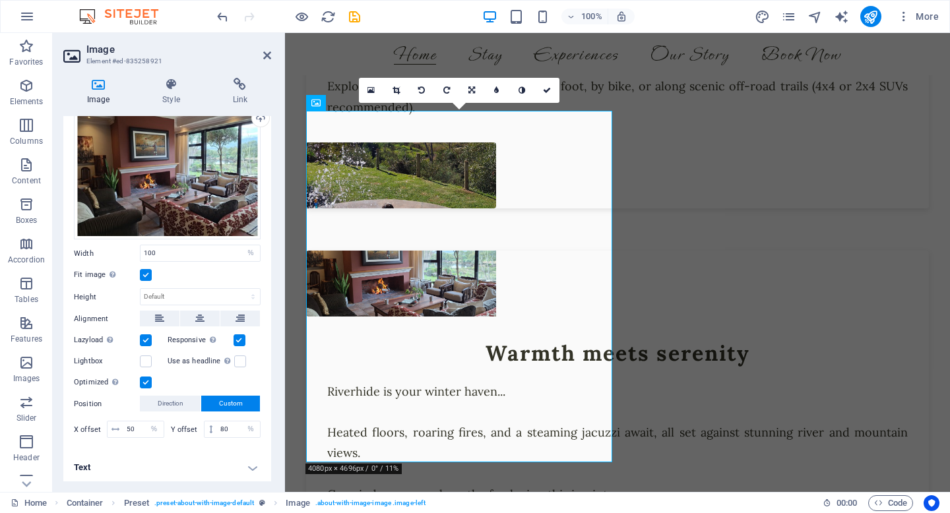
click at [203, 463] on h4 "Text" at bounding box center [167, 468] width 208 height 32
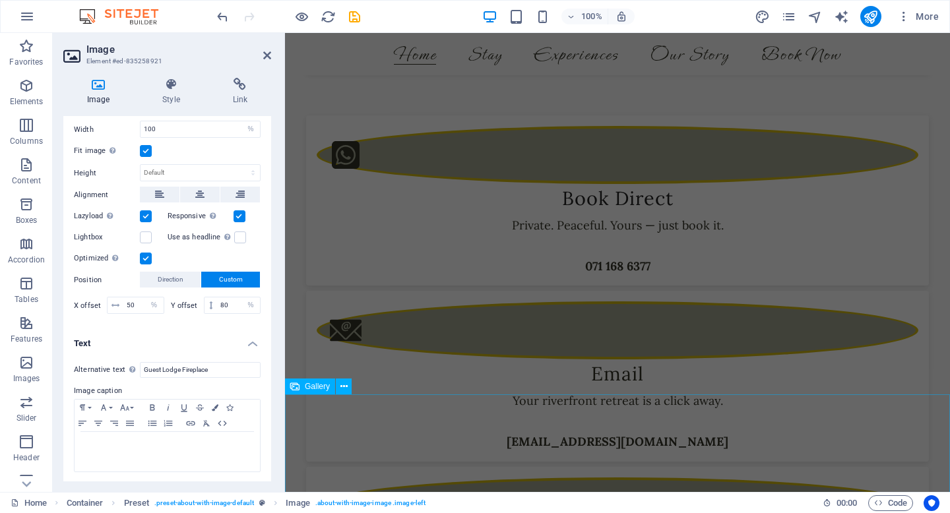
scroll to position [1915, 0]
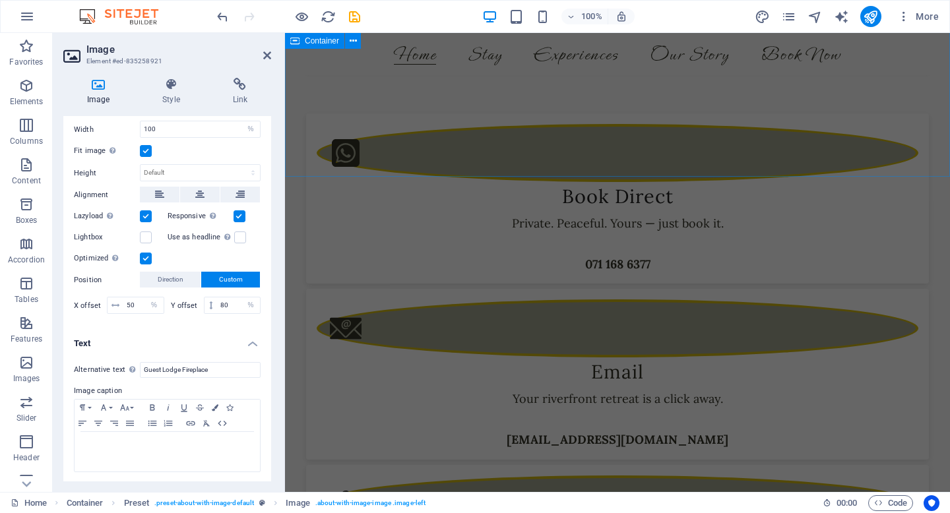
click at [340, 163] on div "Book Direct Private. Peaceful. Yours — just book it. 071 168 6377 Email Your ri…" at bounding box center [617, 364] width 665 height 544
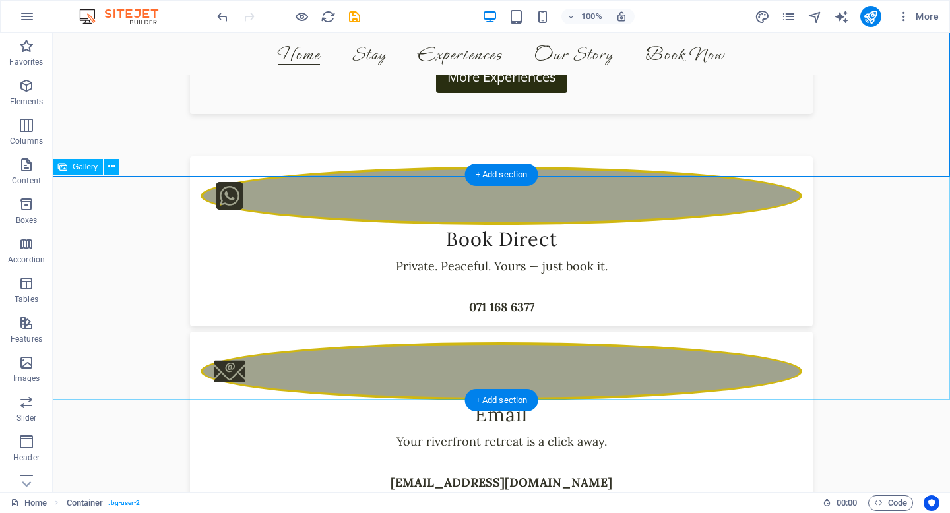
scroll to position [1864, 0]
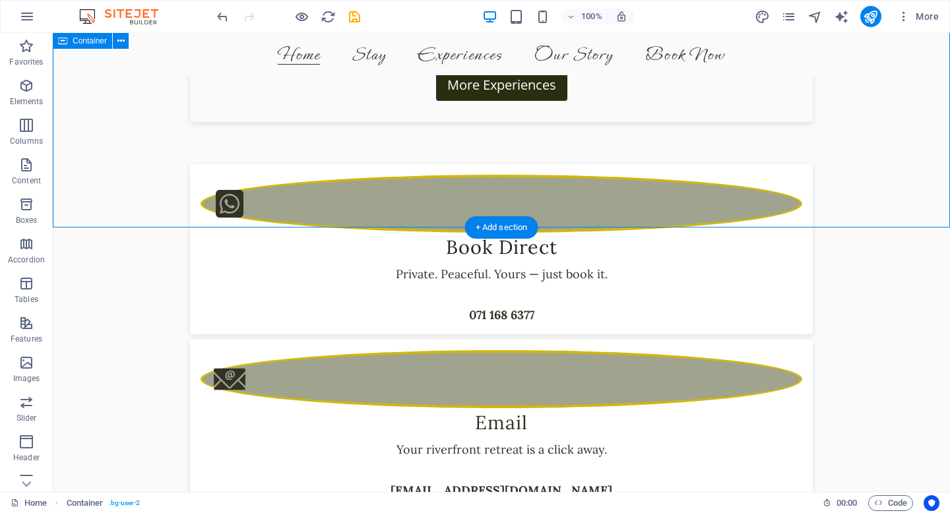
click at [110, 226] on div "Book Direct Private. Peaceful. Yours — just book it. 071 168 6377 Email Your ri…" at bounding box center [501, 415] width 897 height 544
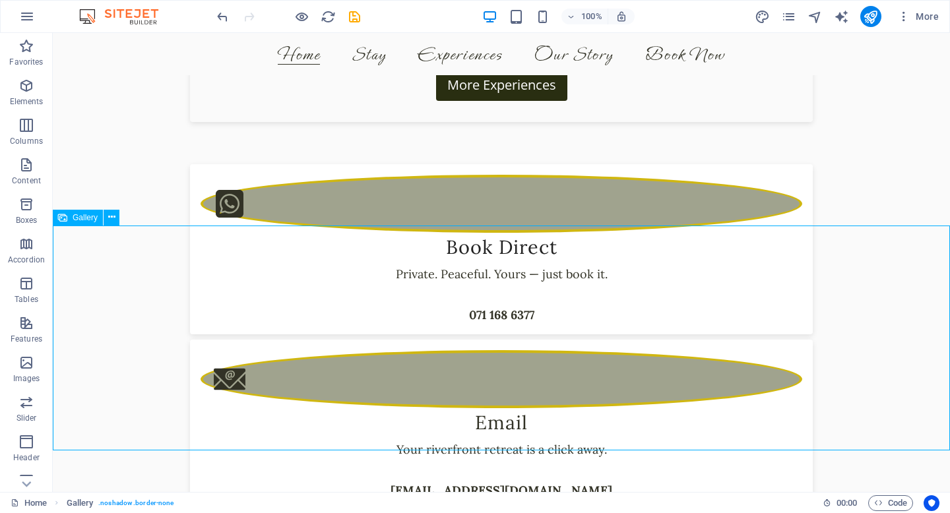
click at [67, 220] on div "Gallery" at bounding box center [78, 218] width 50 height 16
click at [110, 221] on icon at bounding box center [111, 217] width 7 height 14
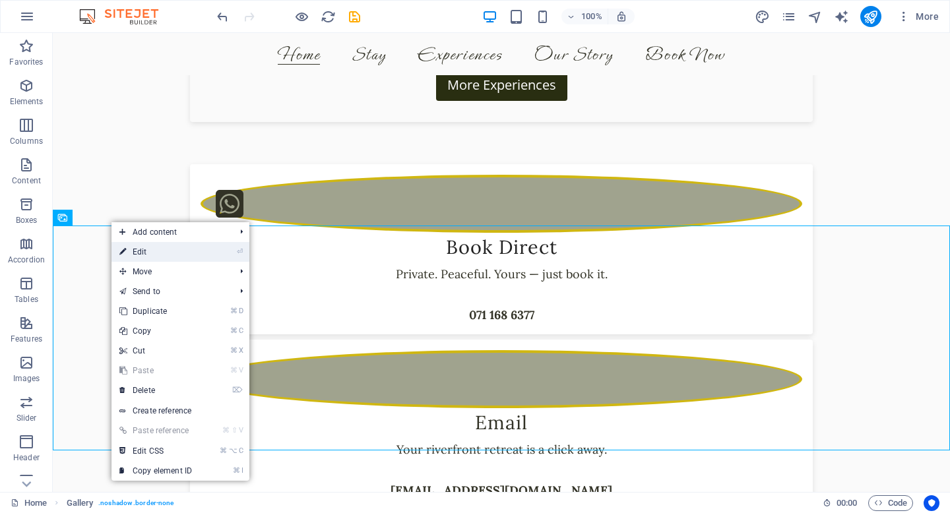
click at [134, 251] on link "⏎ Edit" at bounding box center [156, 252] width 88 height 20
select select "4"
select select "%"
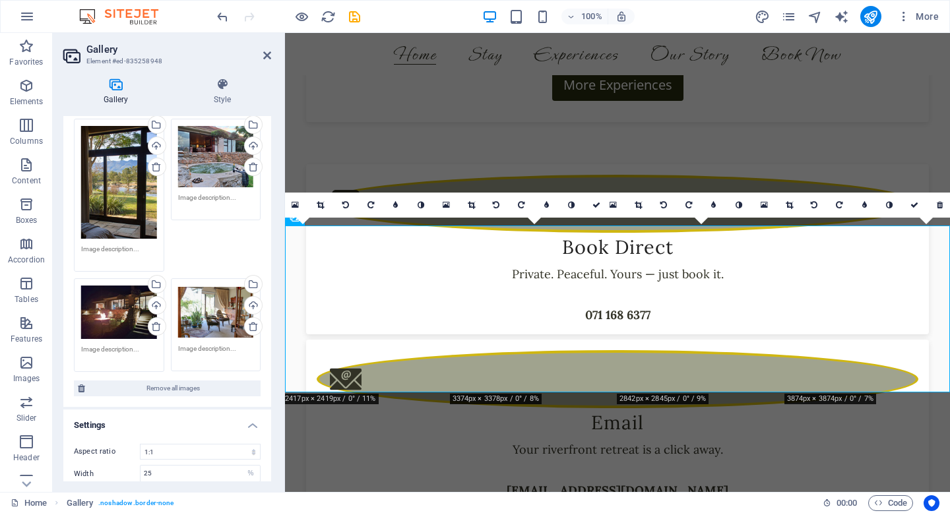
scroll to position [67, 0]
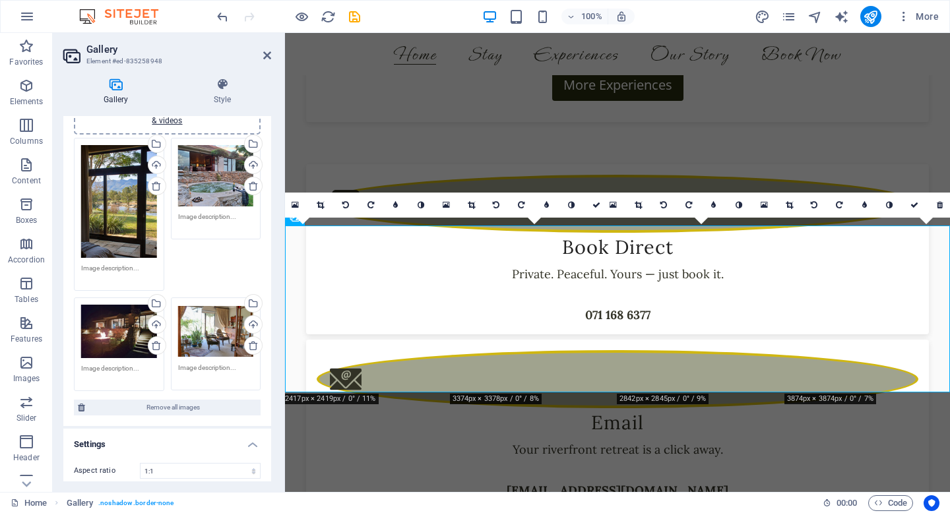
click at [124, 189] on div "Drag files here, click to choose files or select files from Files or our free s…" at bounding box center [119, 201] width 76 height 113
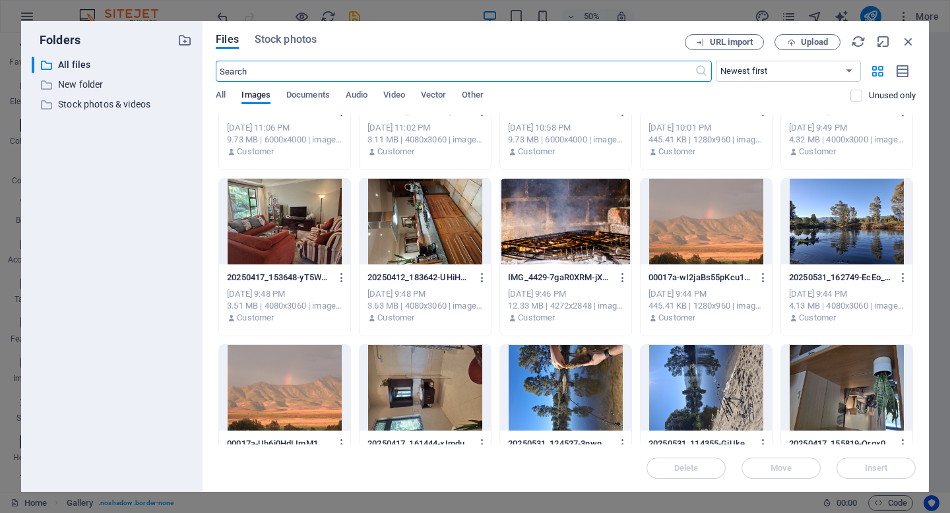
scroll to position [270, 0]
click at [525, 203] on div at bounding box center [565, 221] width 131 height 86
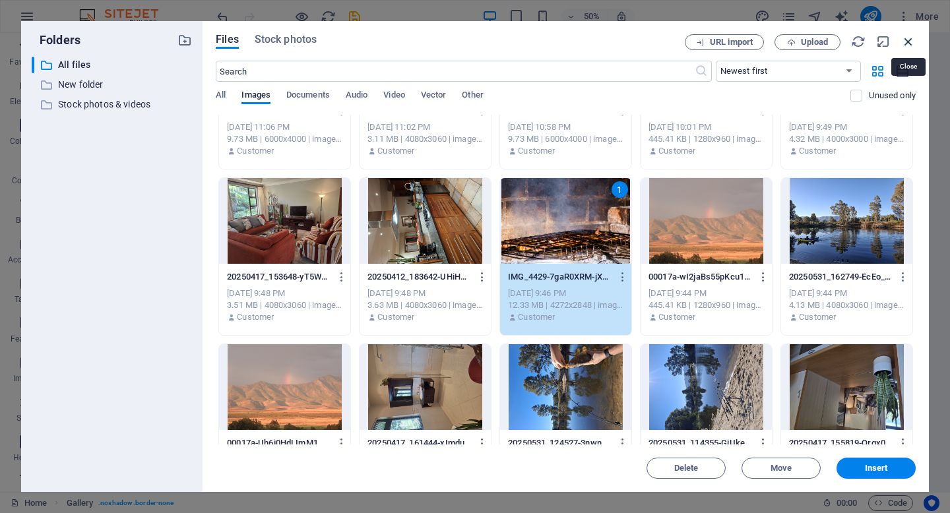
click at [913, 40] on icon "button" at bounding box center [908, 41] width 15 height 15
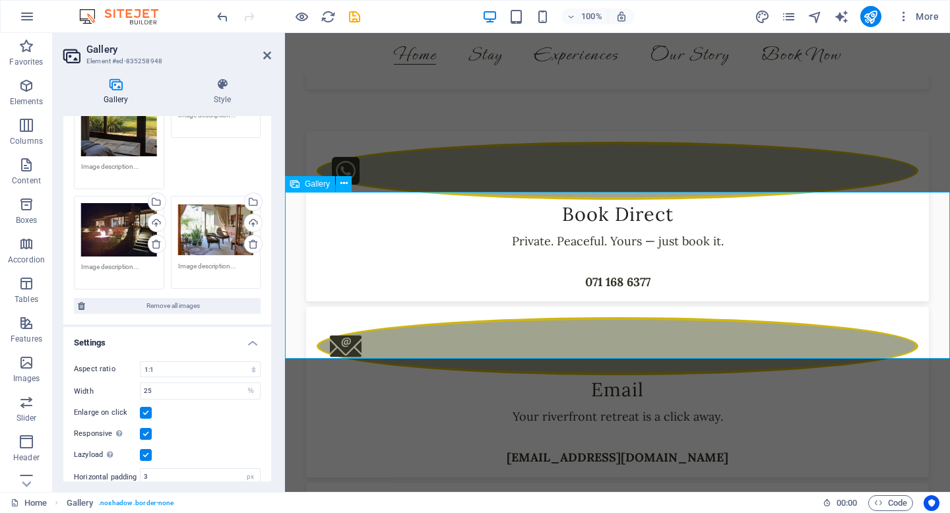
scroll to position [1896, 0]
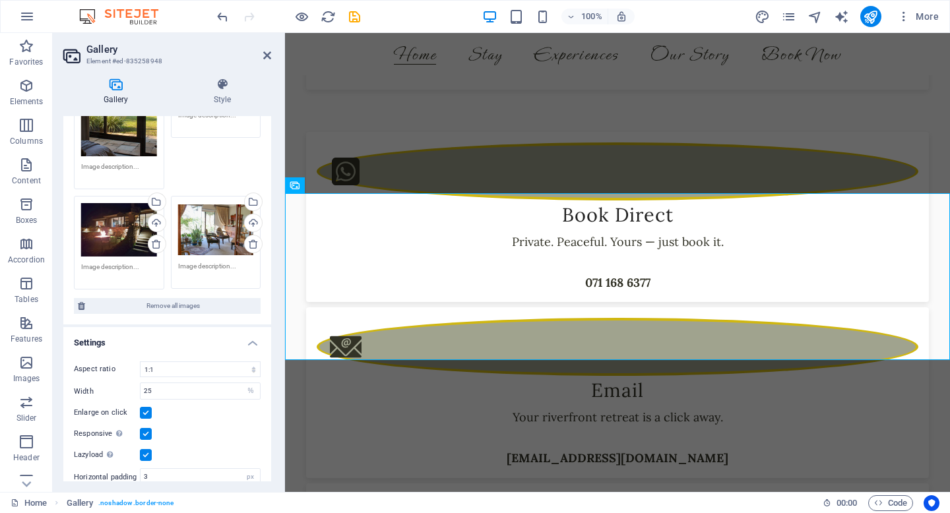
click at [115, 158] on div "Drag files here, click to choose files or select files from Files or our free s…" at bounding box center [119, 113] width 97 height 160
click at [115, 162] on textarea at bounding box center [119, 172] width 76 height 20
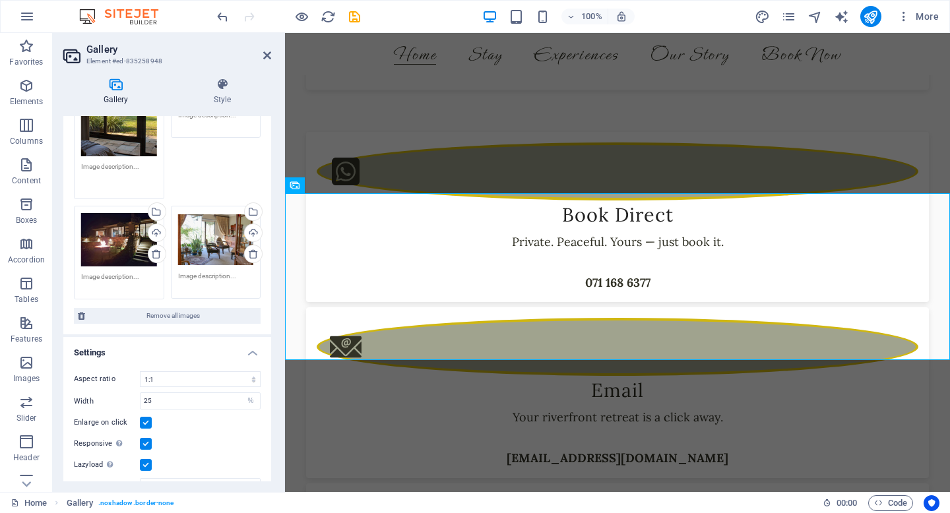
type textarea "W"
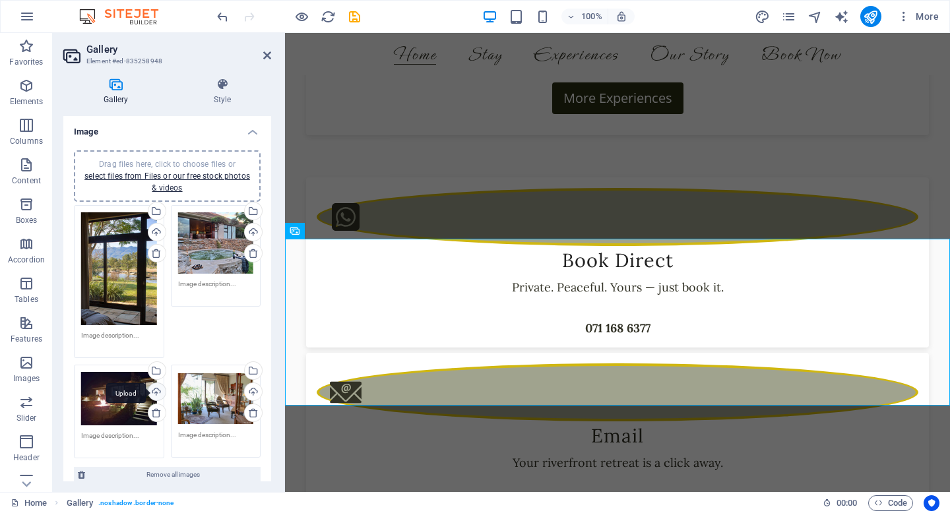
scroll to position [203, 0]
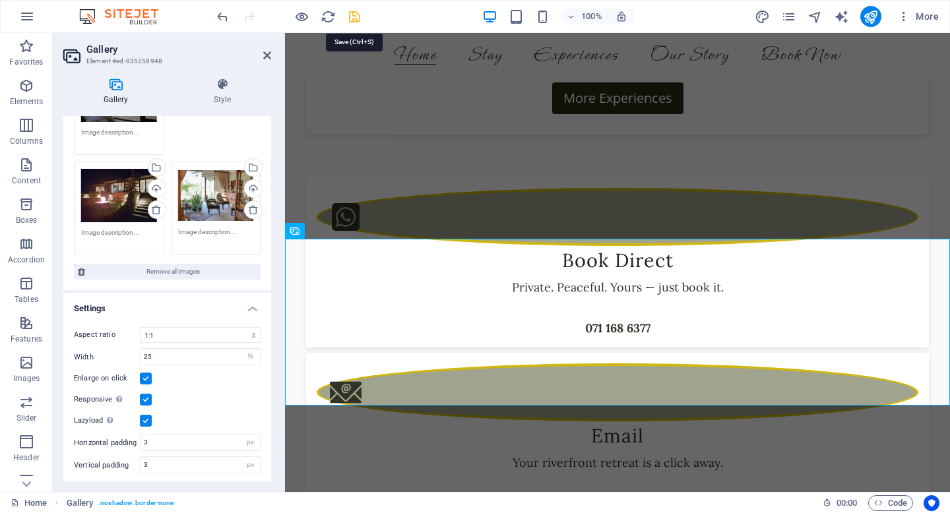
click at [354, 17] on icon "save" at bounding box center [354, 16] width 15 height 15
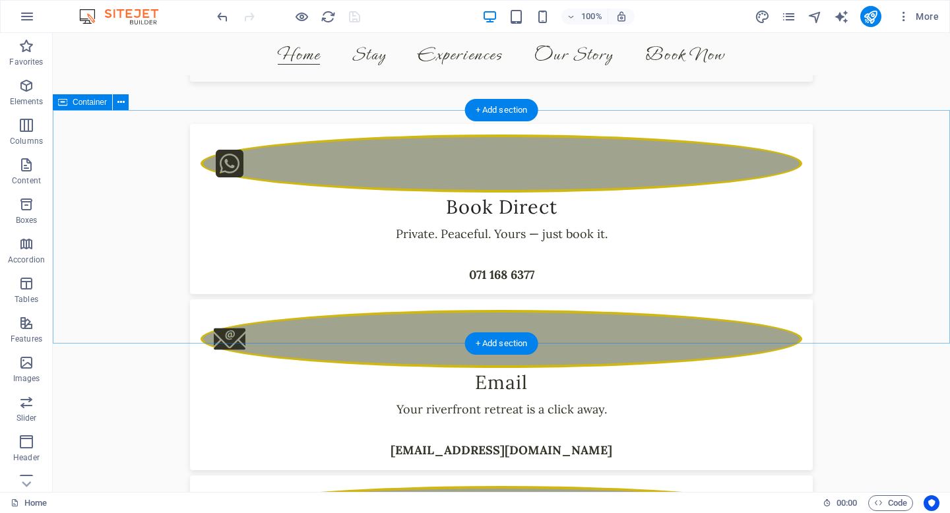
scroll to position [1942, 0]
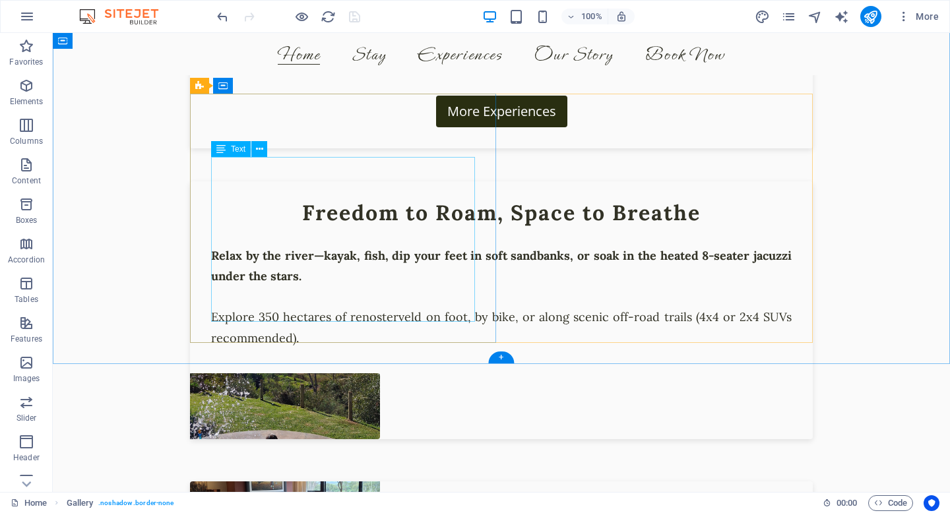
scroll to position [1083, 0]
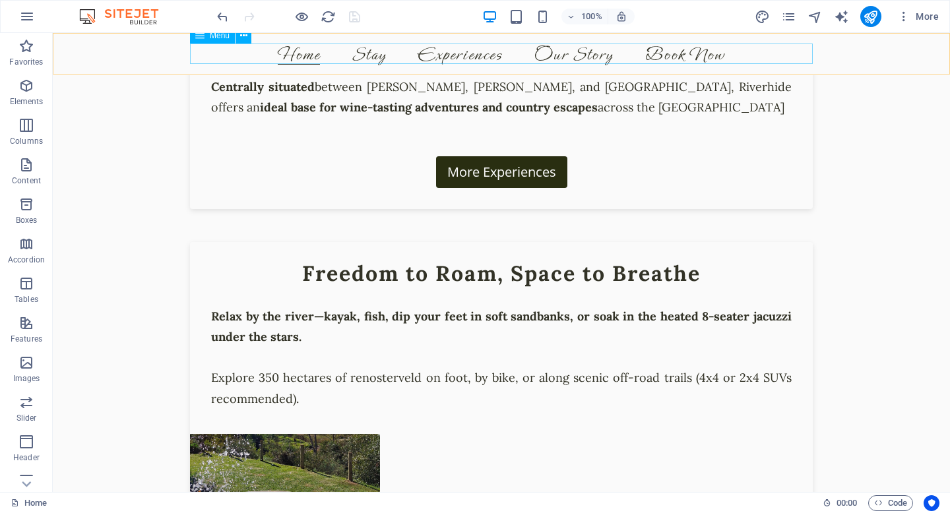
click at [365, 51] on nav "Home Stay Experiences Our Story Book Now" at bounding box center [501, 54] width 623 height 21
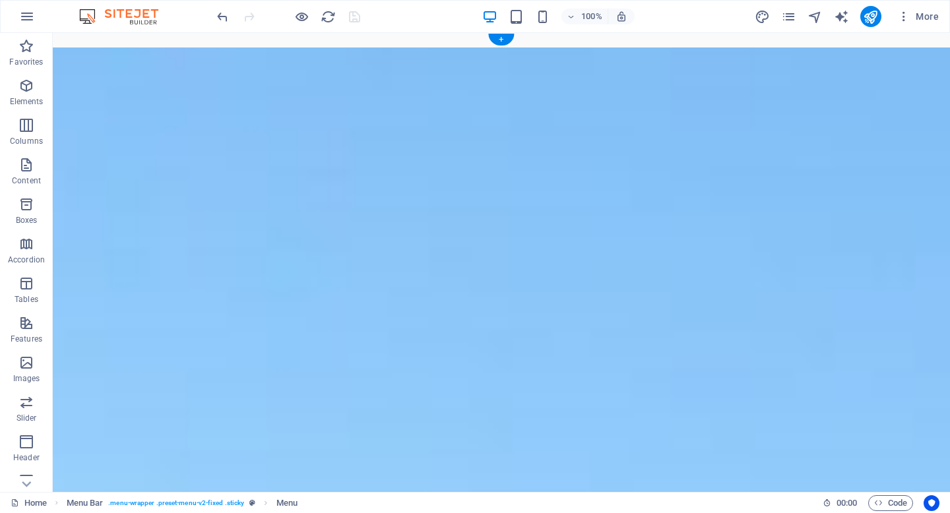
scroll to position [0, 0]
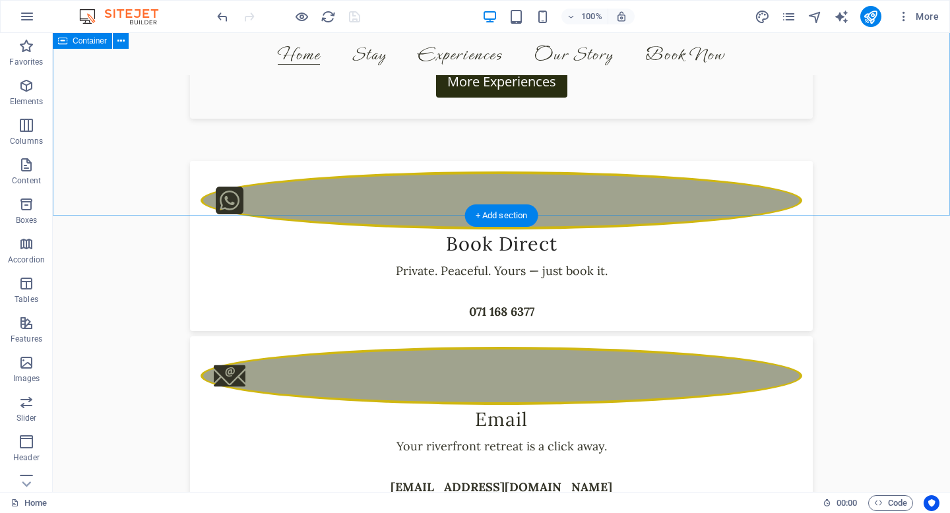
scroll to position [1863, 0]
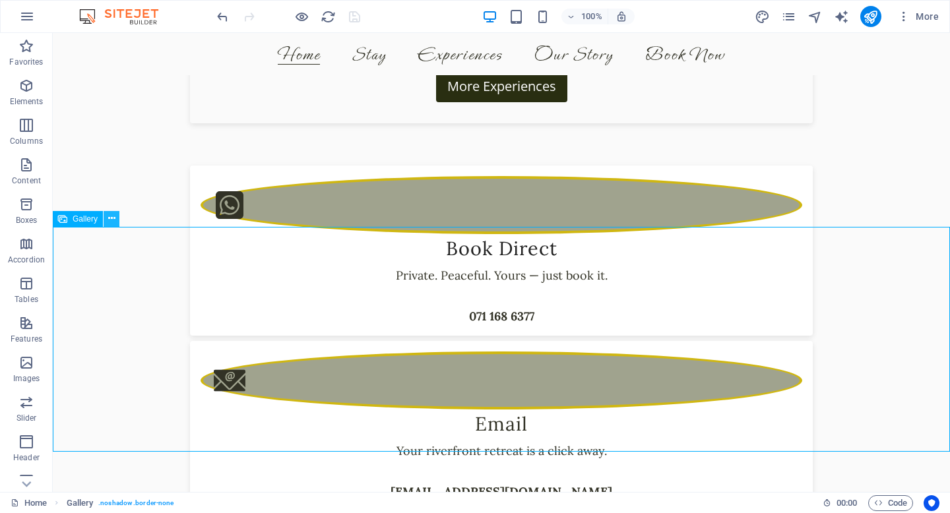
click at [111, 220] on icon at bounding box center [111, 219] width 7 height 14
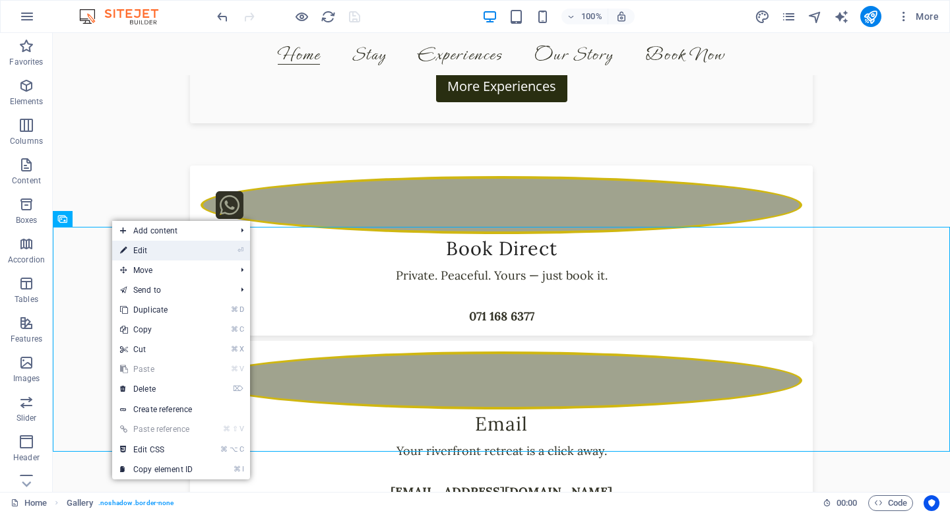
click at [134, 253] on link "⏎ Edit" at bounding box center [156, 251] width 88 height 20
select select "4"
select select "%"
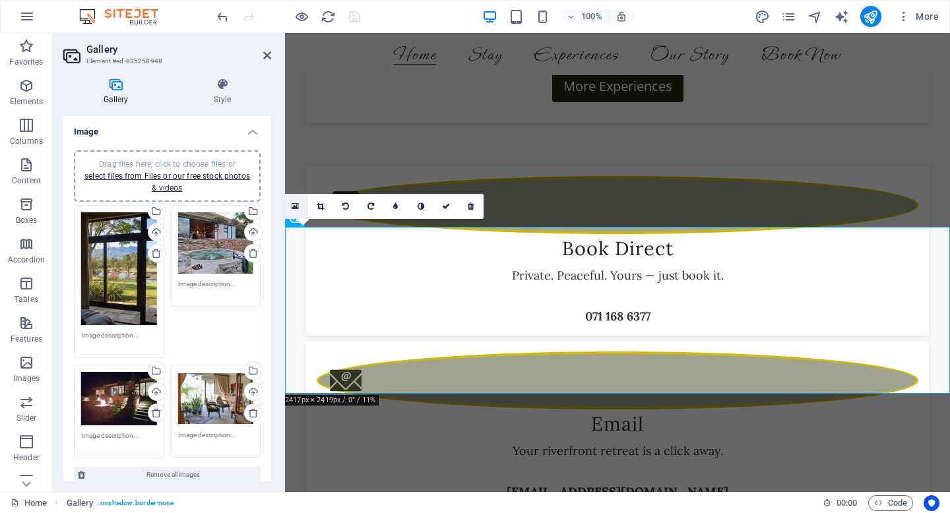
click at [300, 205] on link at bounding box center [295, 206] width 25 height 25
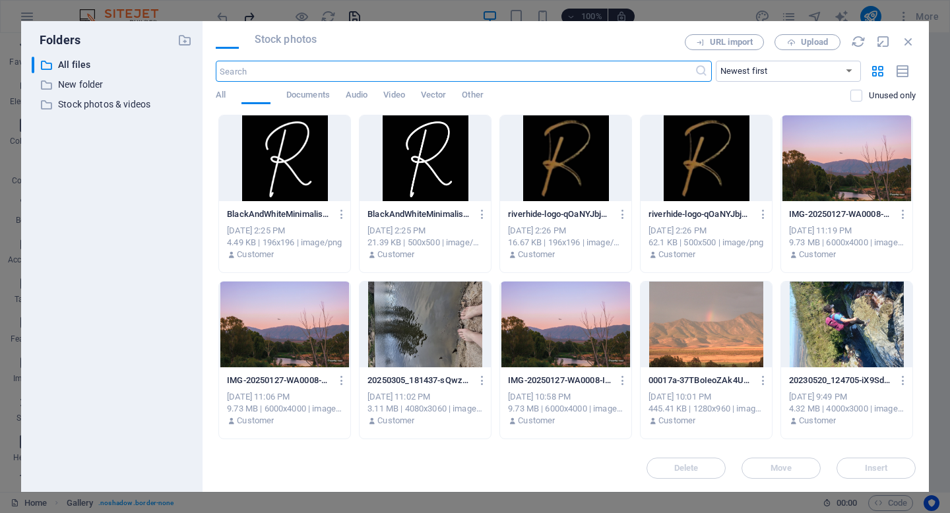
scroll to position [2322, 0]
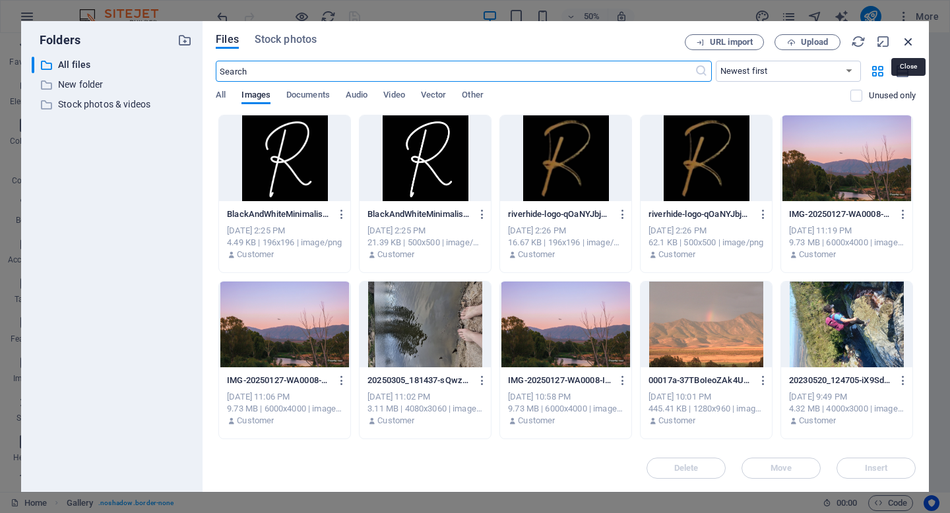
click at [907, 38] on icon "button" at bounding box center [908, 41] width 15 height 15
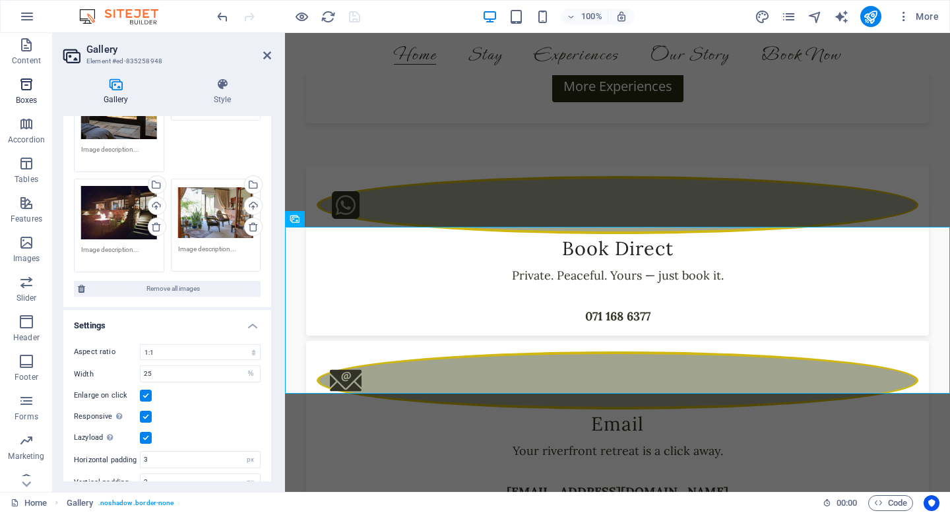
scroll to position [135, 0]
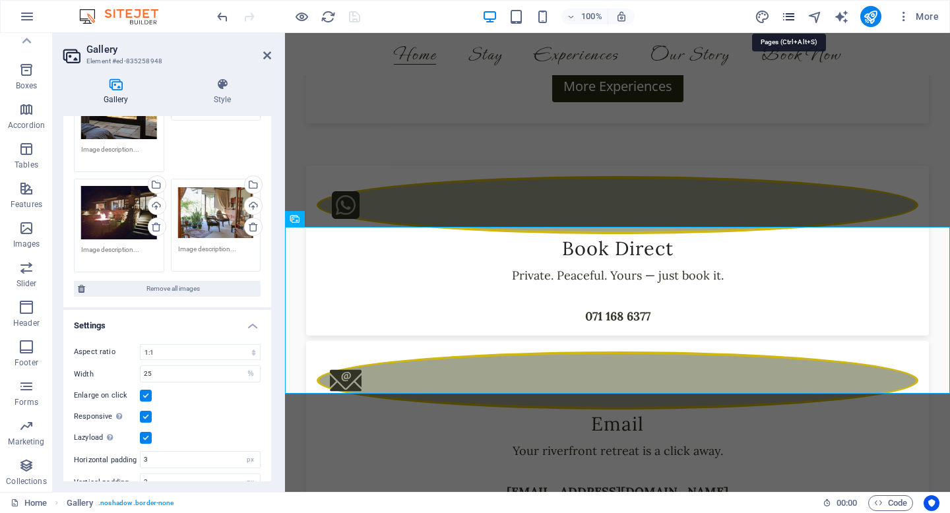
click at [786, 14] on icon "pages" at bounding box center [788, 16] width 15 height 15
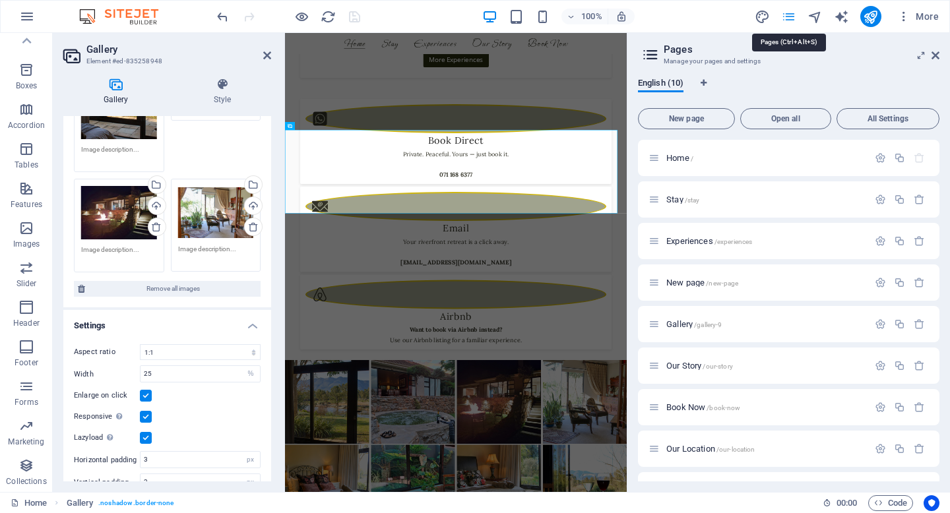
scroll to position [2322, 0]
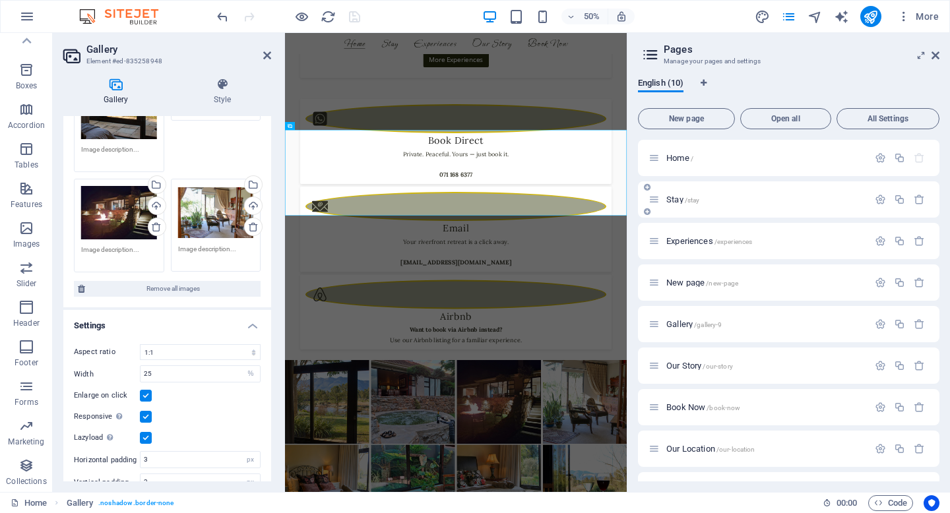
click at [711, 203] on p "Stay /stay" at bounding box center [765, 199] width 198 height 9
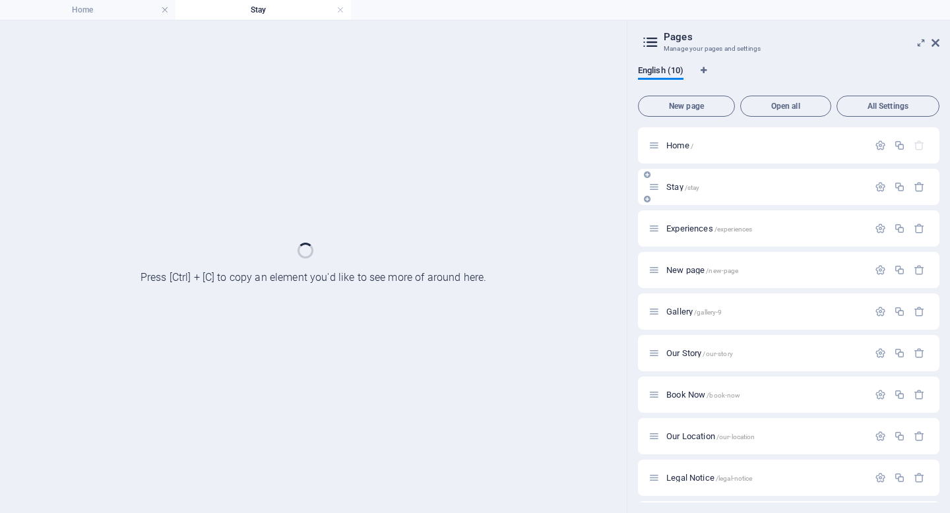
scroll to position [0, 0]
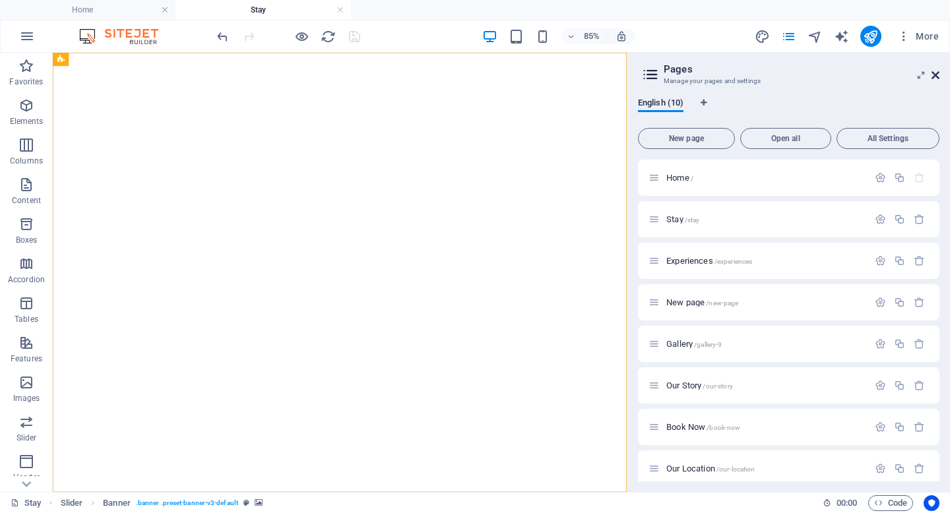
click at [939, 79] on icon at bounding box center [936, 75] width 8 height 11
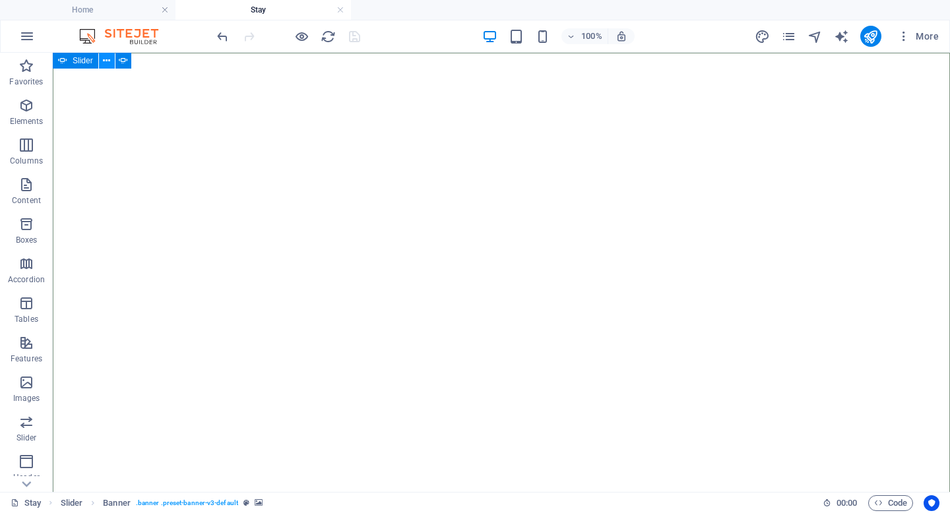
click at [106, 61] on icon at bounding box center [106, 61] width 7 height 14
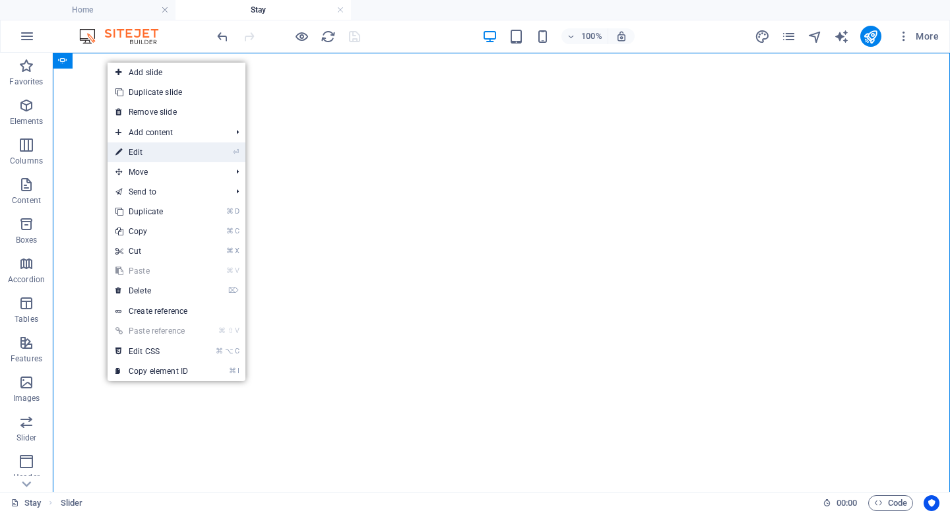
click at [159, 152] on link "⏎ Edit" at bounding box center [152, 153] width 88 height 20
select select "px"
select select "ms"
select select "s"
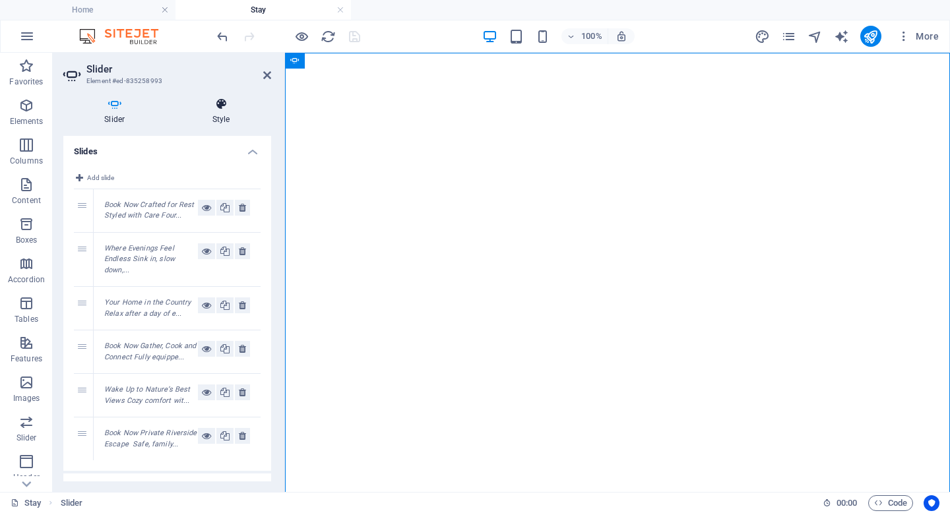
click at [216, 99] on icon at bounding box center [222, 104] width 100 height 13
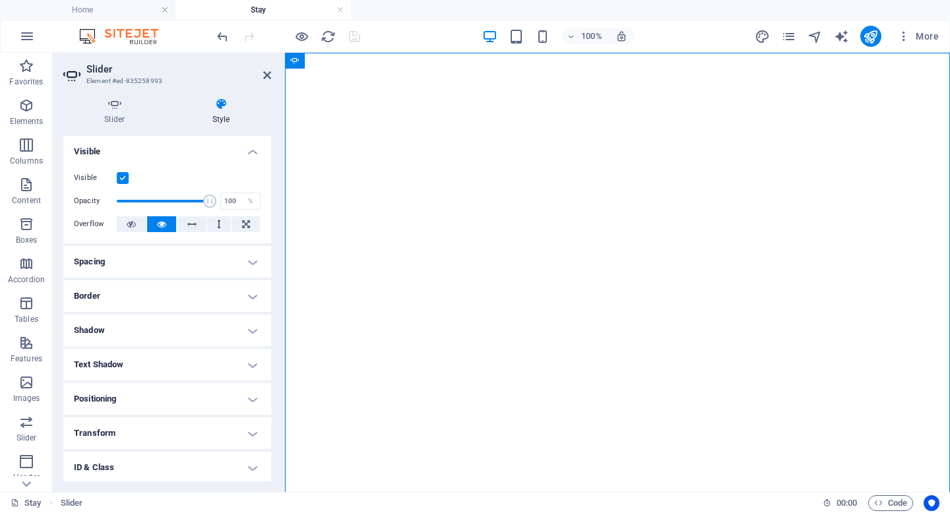
click at [118, 94] on div "Slider Style Slides Add slide 1 Book Now Crafted for Rest Styled with Care Four…" at bounding box center [167, 289] width 229 height 405
click at [247, 80] on header "Slider Element #ed-835258993" at bounding box center [167, 70] width 208 height 34
click at [263, 75] on icon at bounding box center [267, 75] width 8 height 11
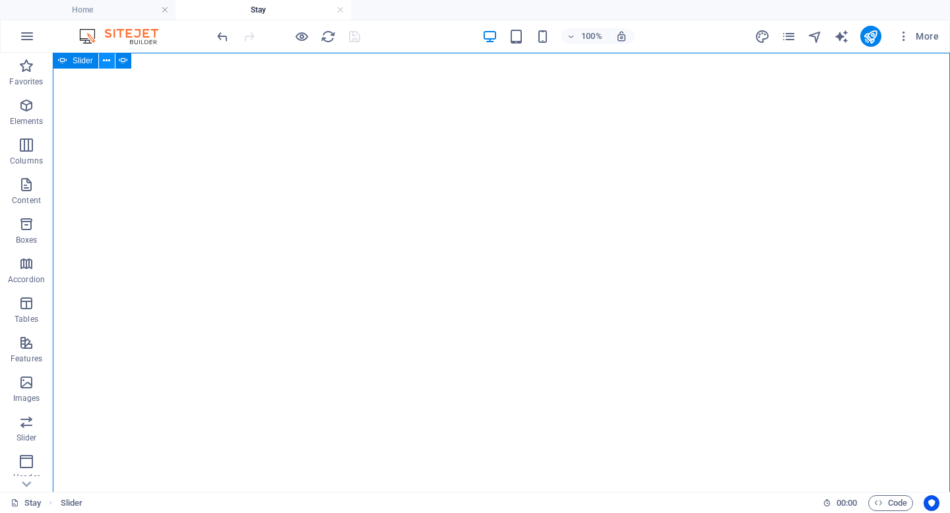
click at [108, 62] on icon at bounding box center [106, 61] width 7 height 14
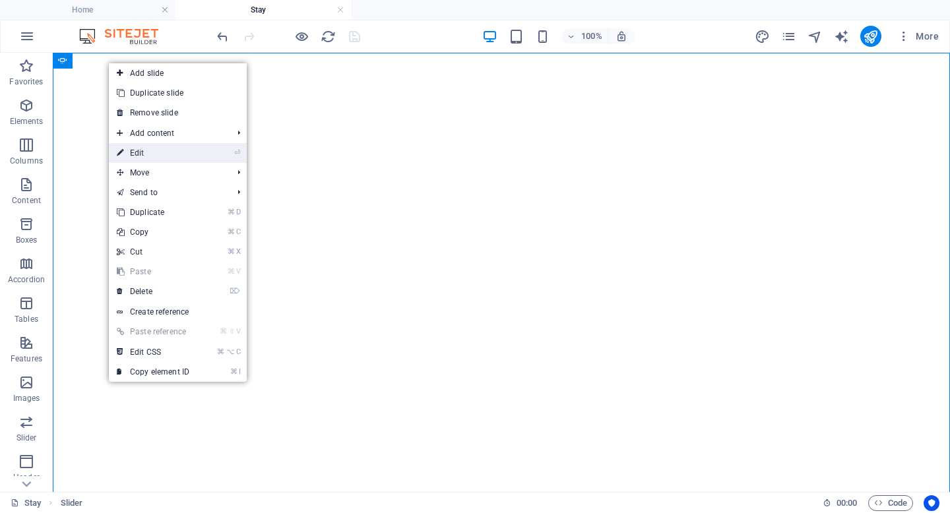
click at [145, 150] on link "⏎ Edit" at bounding box center [153, 153] width 88 height 20
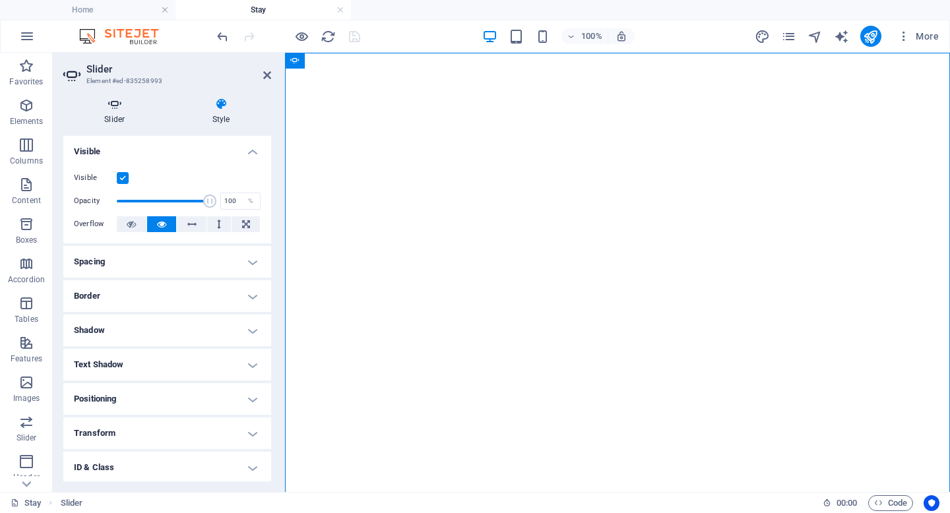
click at [110, 111] on h4 "Slider" at bounding box center [117, 112] width 108 height 28
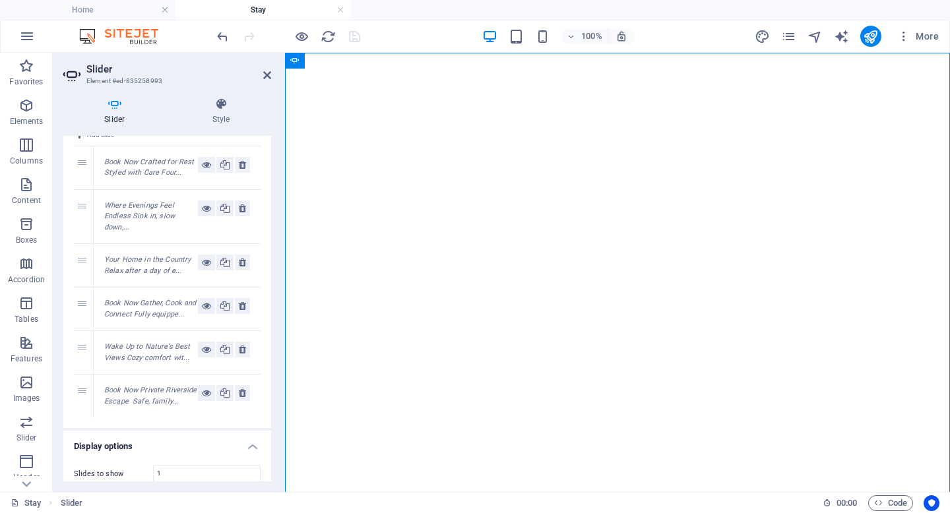
scroll to position [41, 0]
click at [128, 178] on em "Book Now Crafted for Rest Styled with Care Four..." at bounding box center [149, 170] width 90 height 20
click at [89, 172] on div "1" at bounding box center [84, 169] width 20 height 43
click at [125, 171] on em "Book Now Crafted for Rest Styled with Care Four..." at bounding box center [149, 170] width 90 height 20
click at [203, 168] on icon at bounding box center [206, 167] width 9 height 16
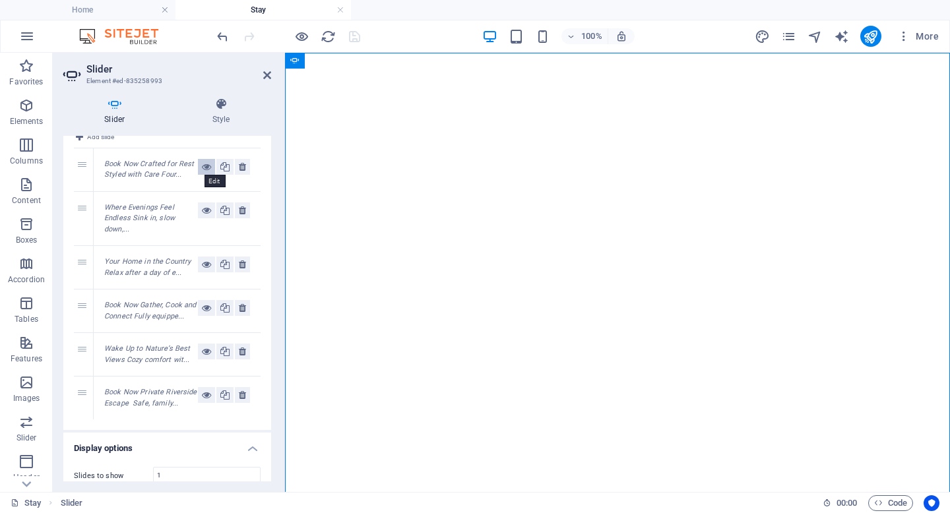
click at [203, 164] on icon at bounding box center [206, 167] width 9 height 16
click at [174, 163] on em "Book Now Crafted for Rest Styled with Care Four..." at bounding box center [149, 170] width 90 height 20
click at [205, 169] on icon at bounding box center [206, 167] width 9 height 16
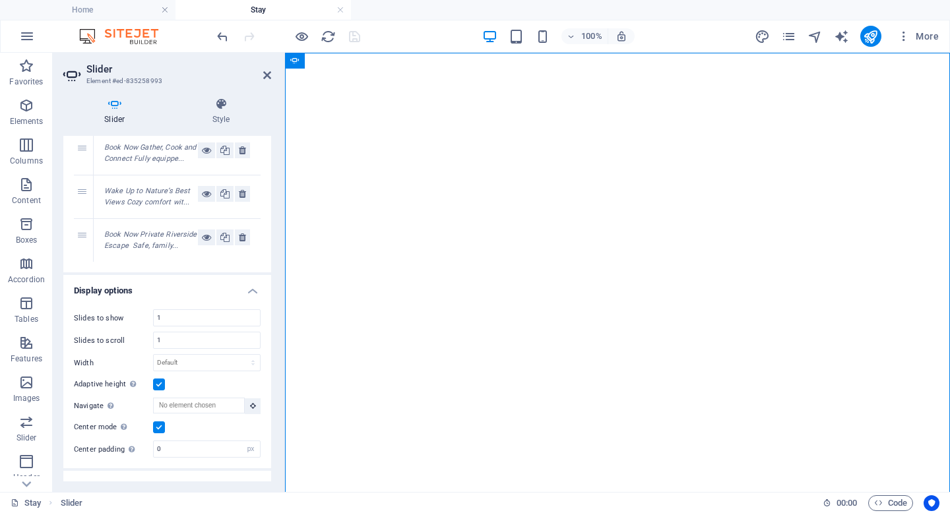
scroll to position [410, 0]
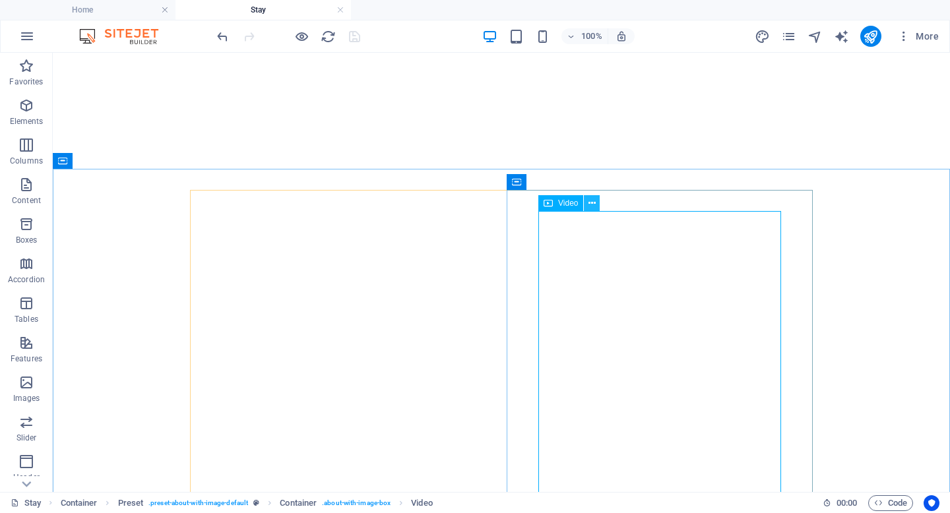
click at [592, 205] on icon at bounding box center [592, 204] width 7 height 14
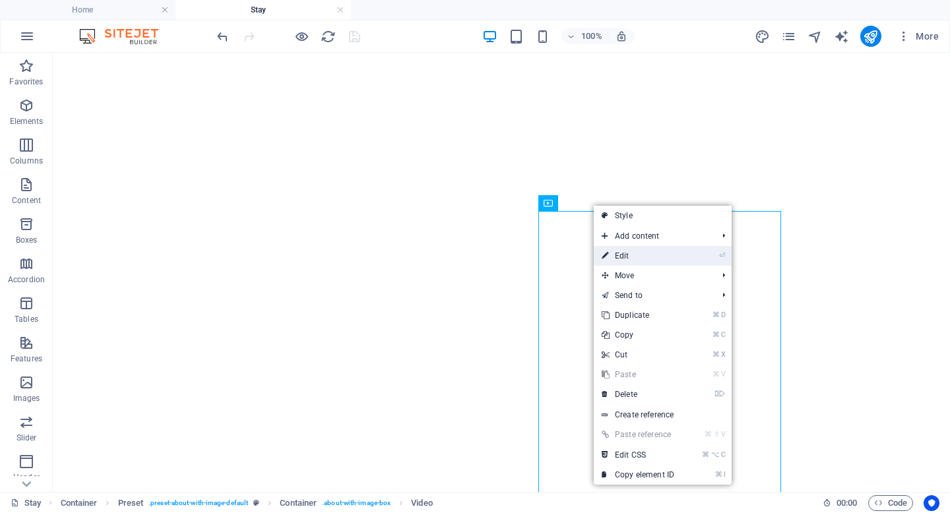
click at [616, 253] on link "⏎ Edit" at bounding box center [638, 256] width 88 height 20
select select "%"
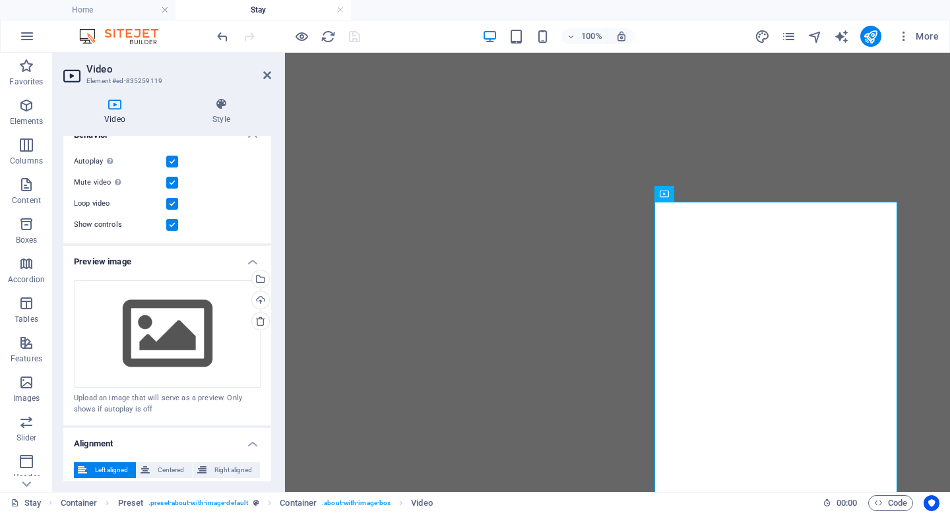
scroll to position [216, 0]
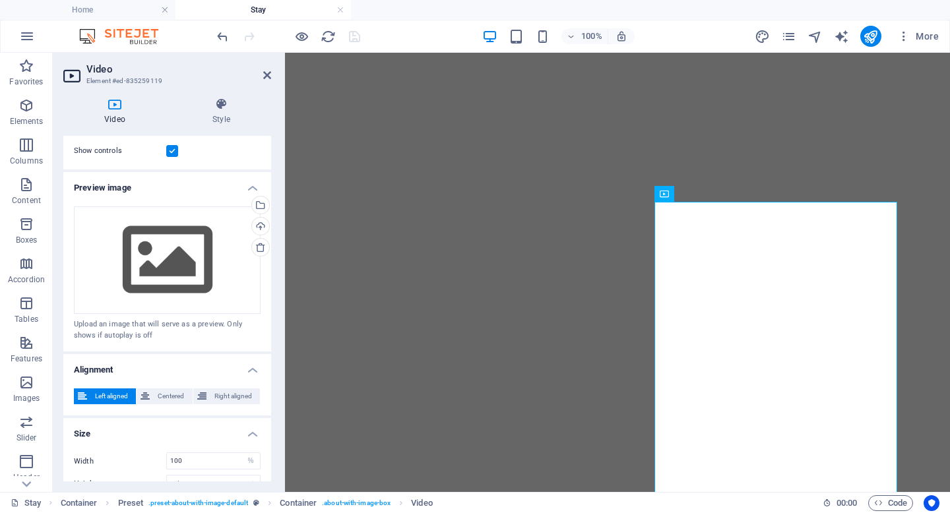
click at [194, 505] on h4 "Text" at bounding box center [167, 521] width 208 height 32
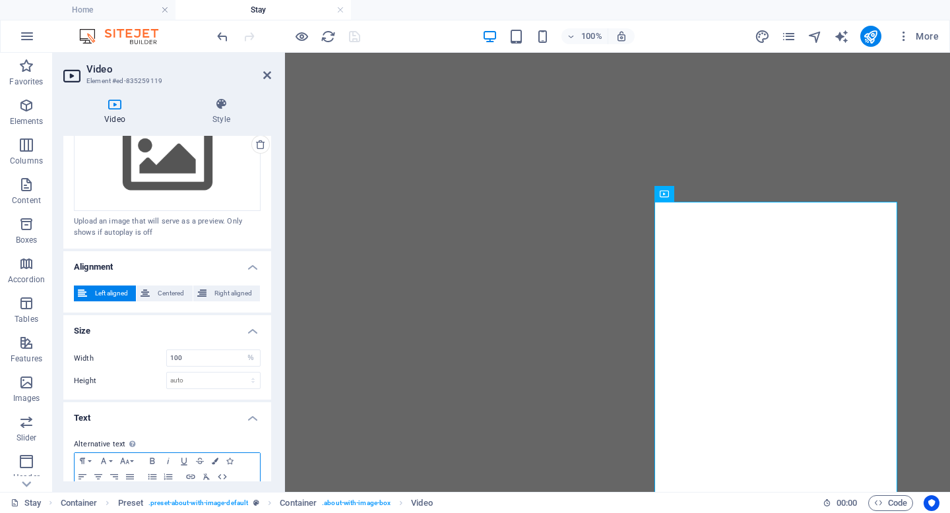
click at [150, 492] on p at bounding box center [167, 498] width 172 height 12
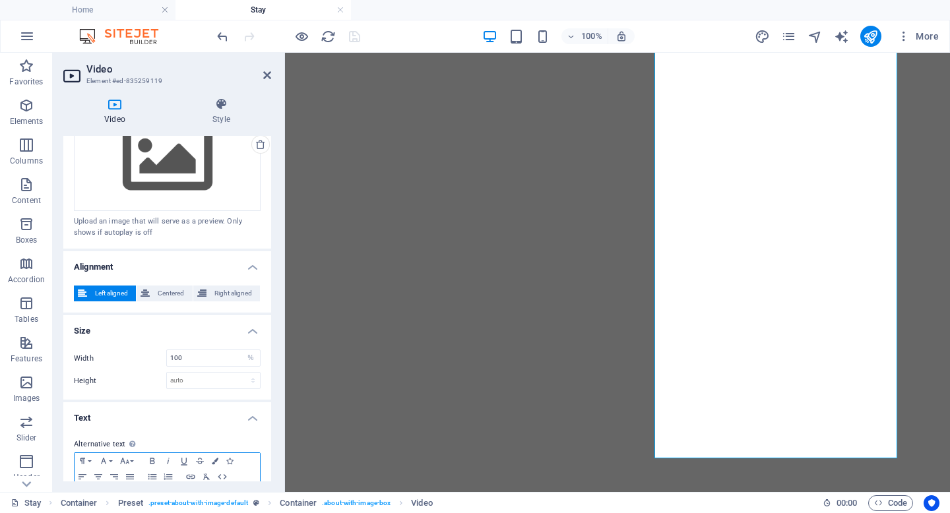
click at [147, 492] on p at bounding box center [167, 498] width 172 height 12
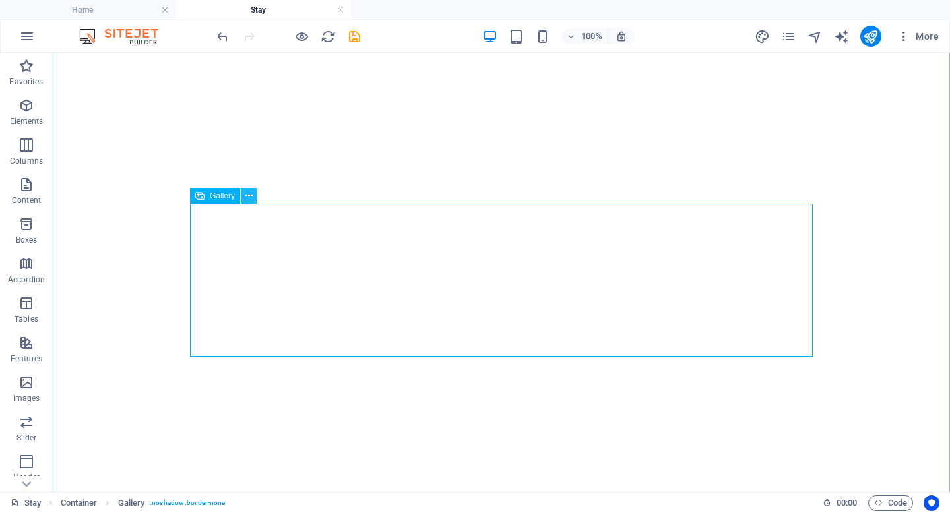
click at [246, 197] on icon at bounding box center [248, 196] width 7 height 14
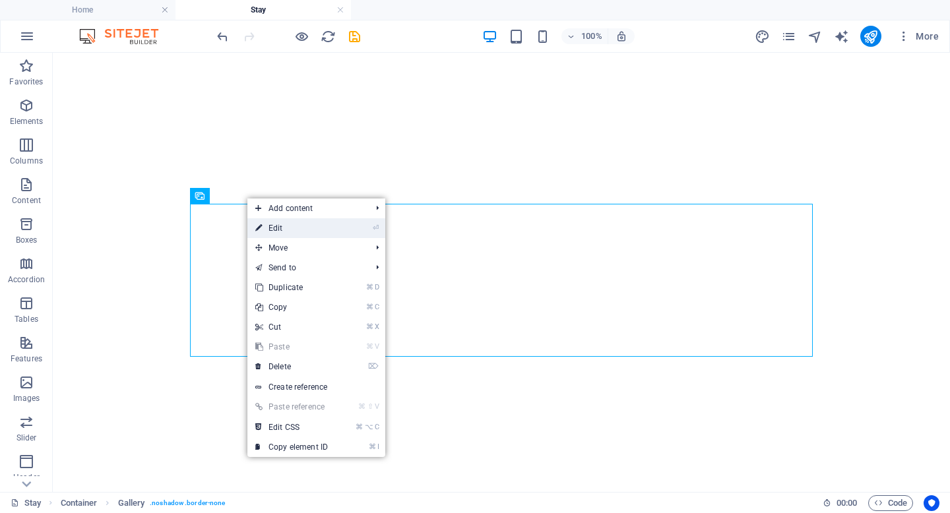
click at [286, 230] on link "⏎ Edit" at bounding box center [291, 228] width 88 height 20
select select "4"
select select "%"
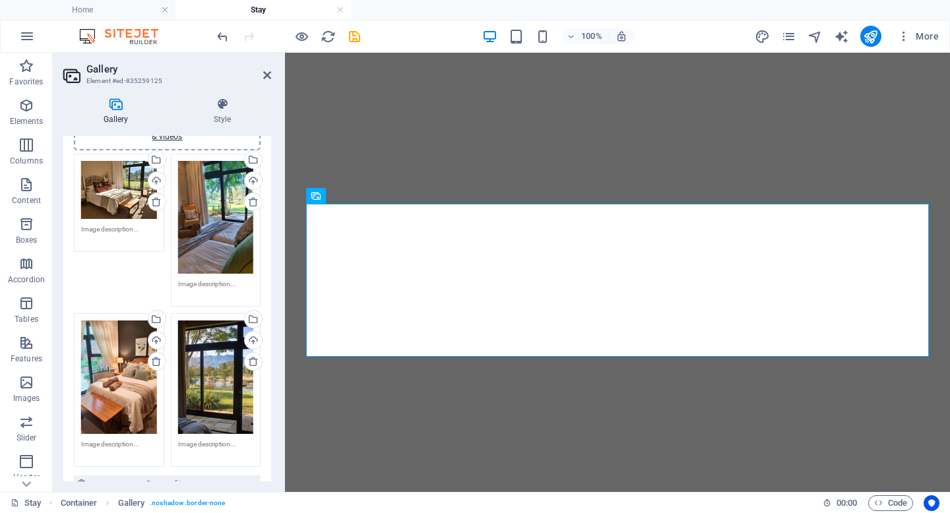
scroll to position [71, 0]
click at [131, 321] on div "Drag files here, click to choose files or select files from Files or our free s…" at bounding box center [119, 377] width 76 height 113
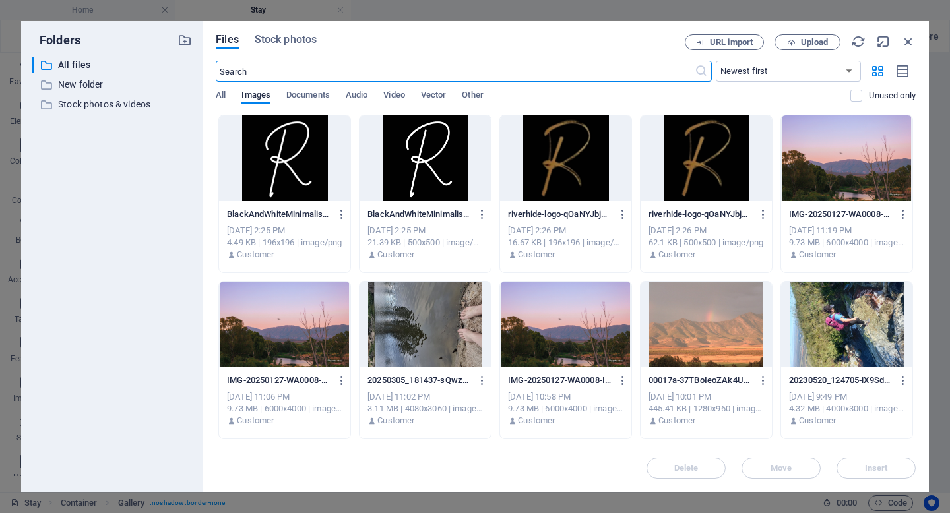
scroll to position [1295, 0]
click at [915, 38] on icon "button" at bounding box center [908, 41] width 15 height 15
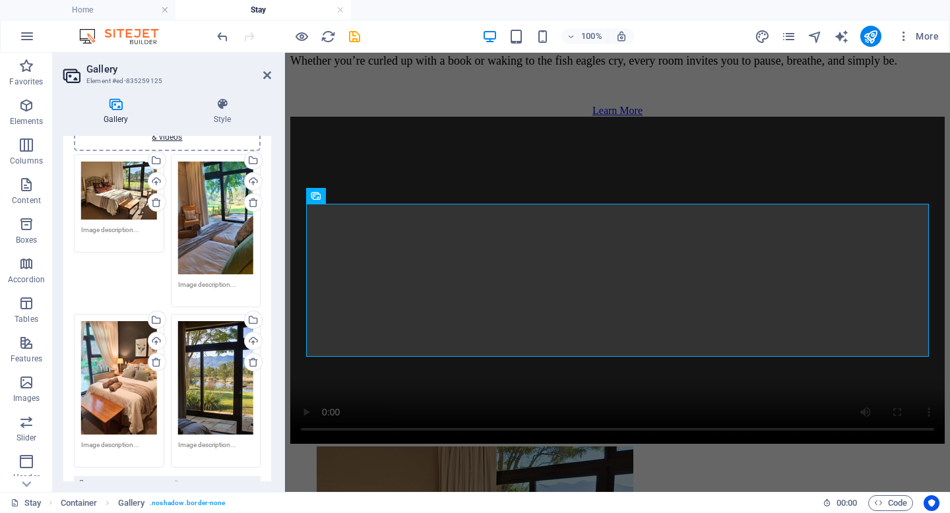
scroll to position [0, 0]
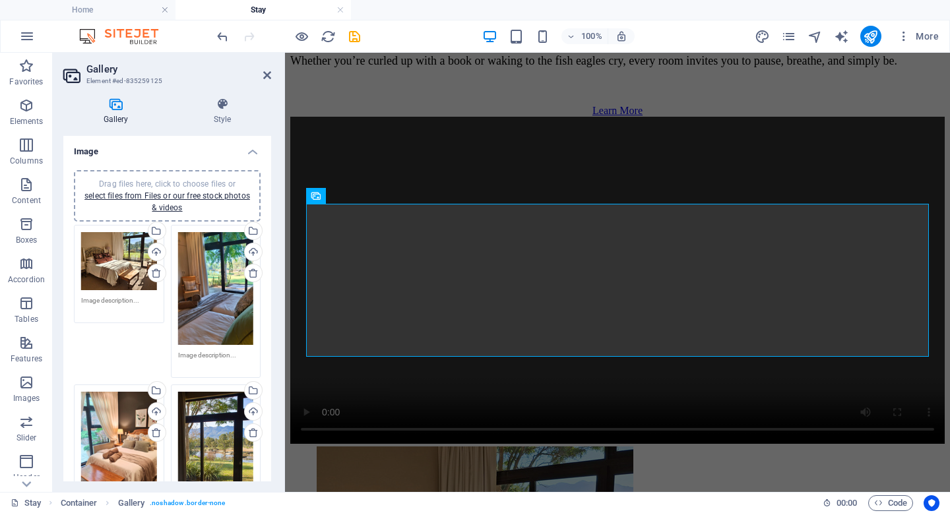
click at [200, 359] on textarea at bounding box center [216, 360] width 76 height 20
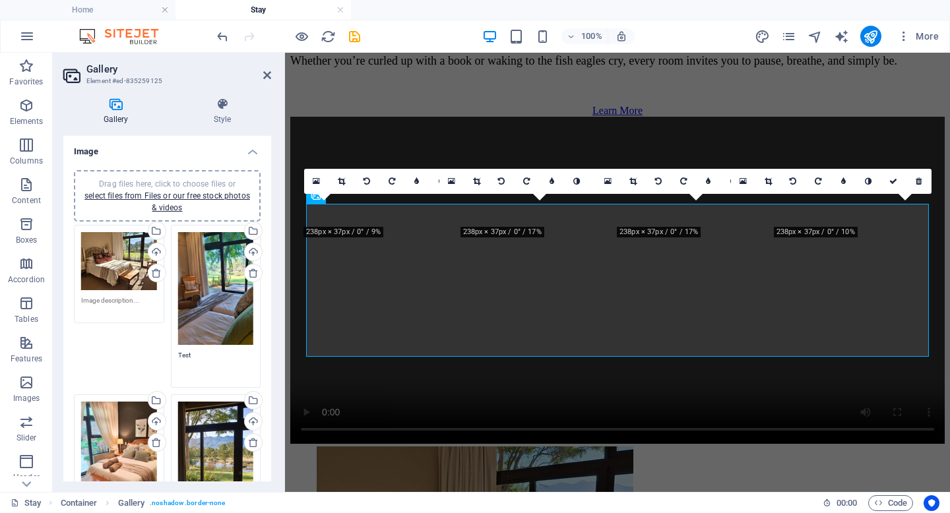
type textarea "Test"
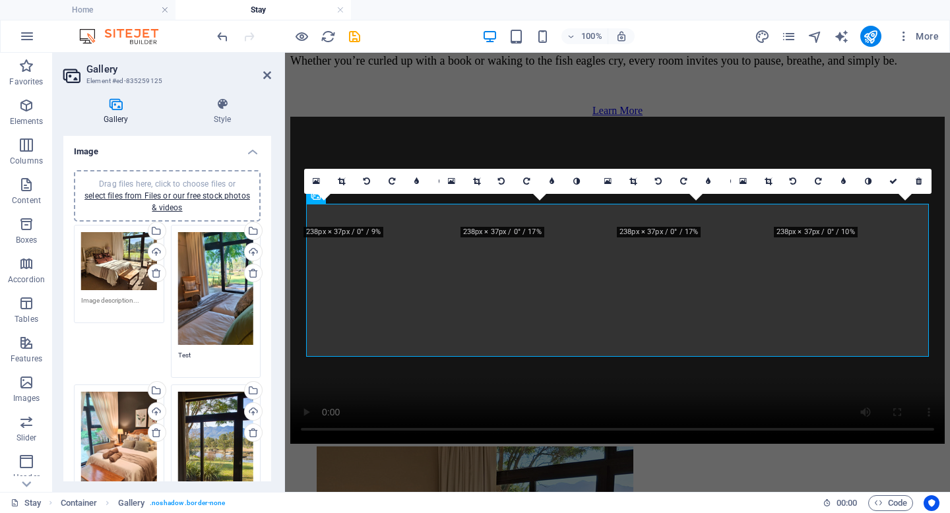
click at [134, 356] on div "Drag files here, click to choose files or select files from Files or our free s…" at bounding box center [167, 382] width 193 height 321
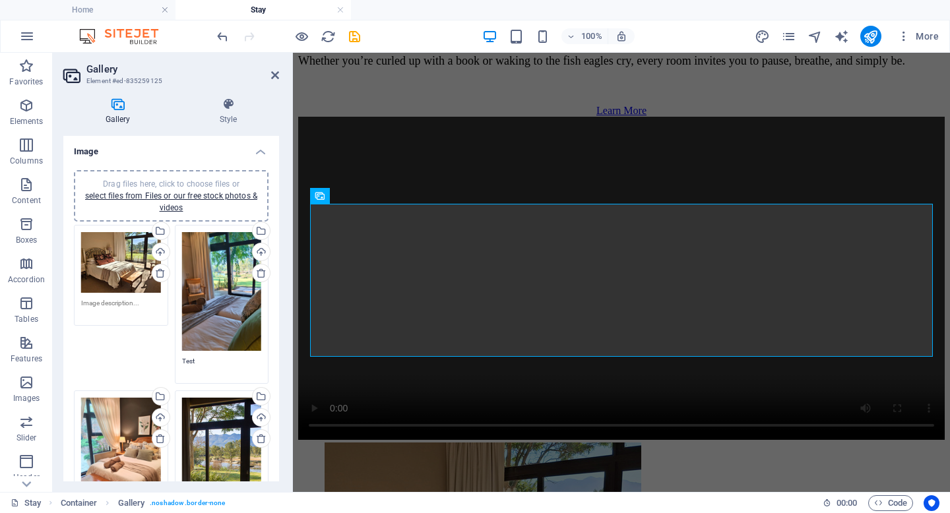
drag, startPoint x: 283, startPoint y: 192, endPoint x: 263, endPoint y: 195, distance: 20.0
click at [263, 195] on aside "Gallery Element #ed-835259125 Gallery Style Image Drag files here, click to cho…" at bounding box center [173, 272] width 240 height 439
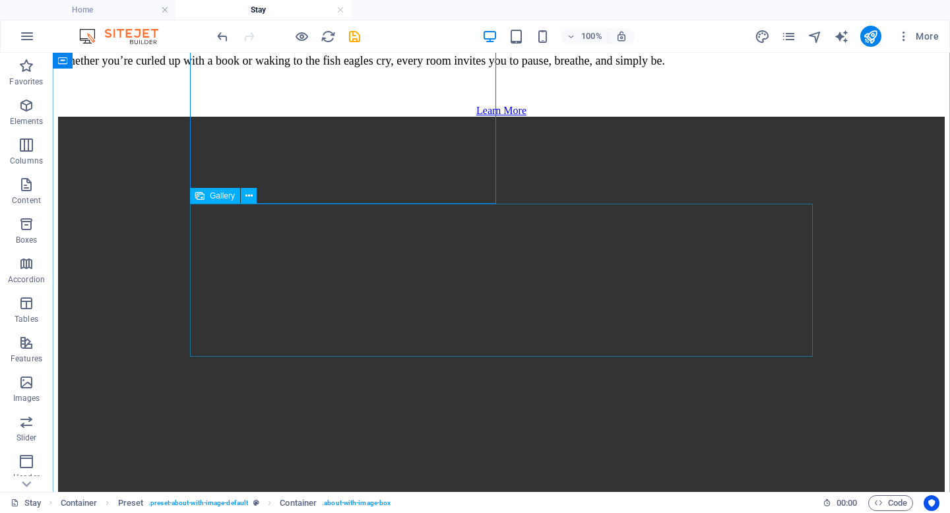
click at [249, 189] on icon at bounding box center [248, 196] width 7 height 14
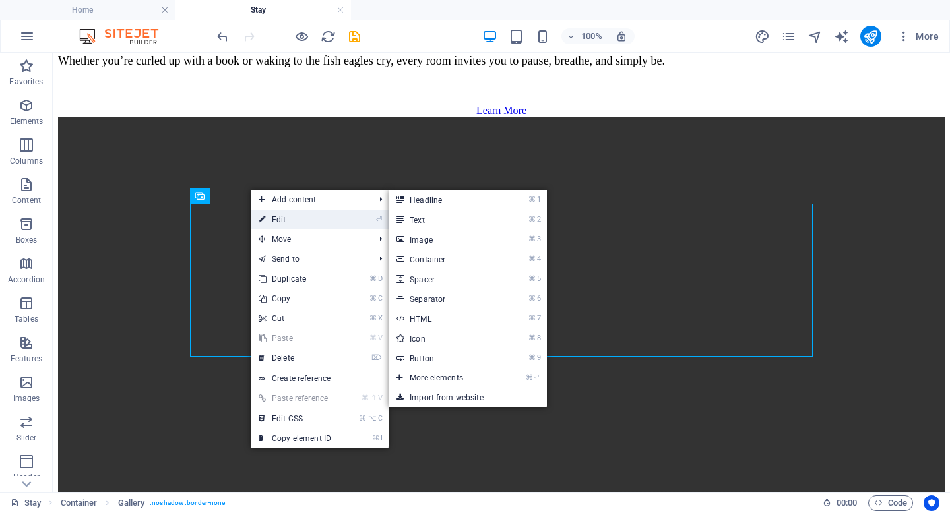
click at [282, 219] on link "⏎ Edit" at bounding box center [295, 220] width 88 height 20
select select "4"
select select "%"
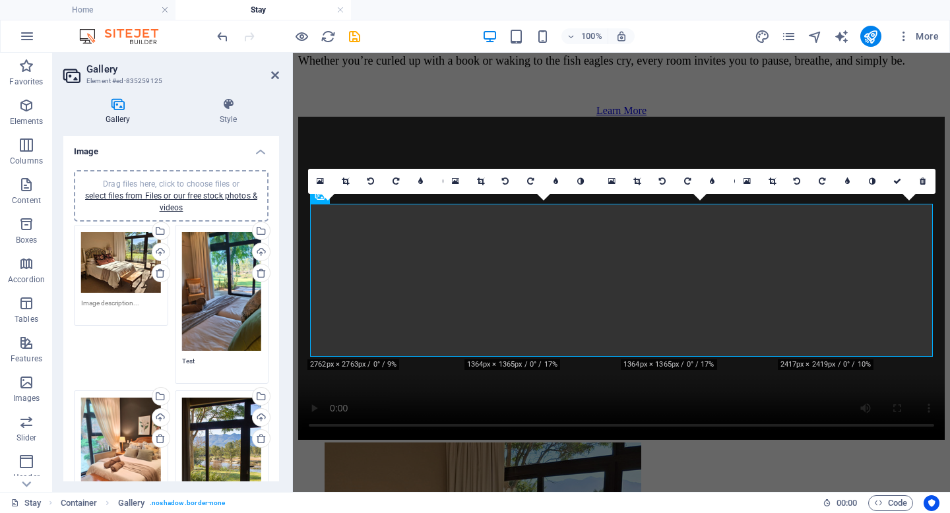
click at [197, 362] on textarea "Test" at bounding box center [222, 366] width 80 height 20
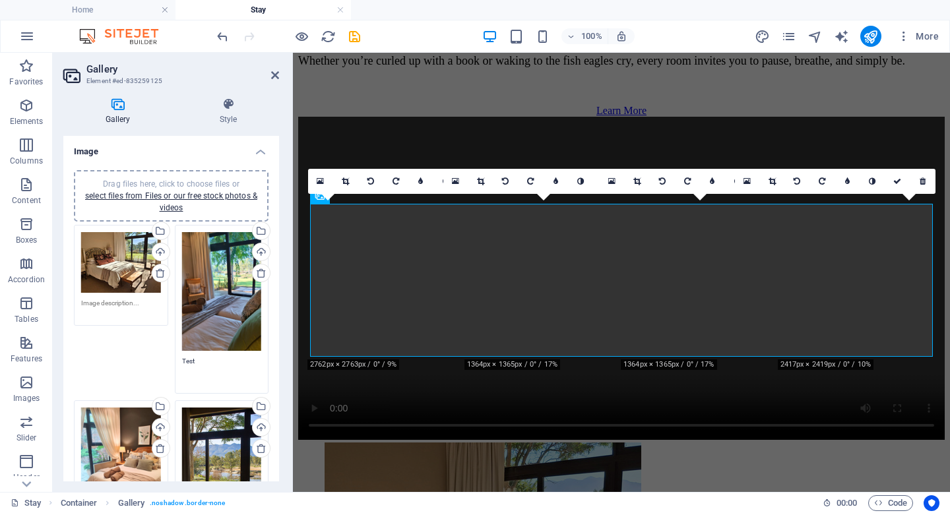
click at [197, 362] on textarea "Test" at bounding box center [222, 371] width 80 height 30
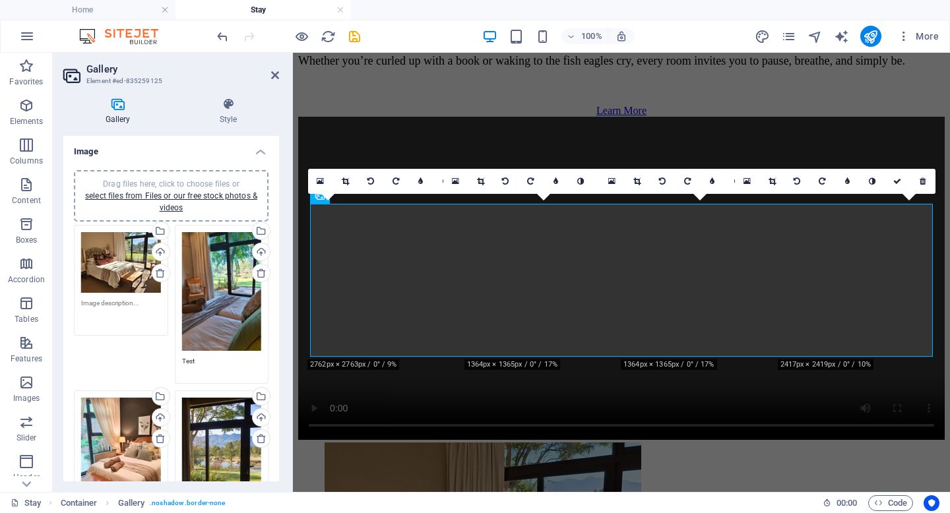
click at [99, 300] on textarea at bounding box center [121, 313] width 80 height 30
type textarea "B"
click at [195, 363] on textarea "Test" at bounding box center [222, 366] width 80 height 20
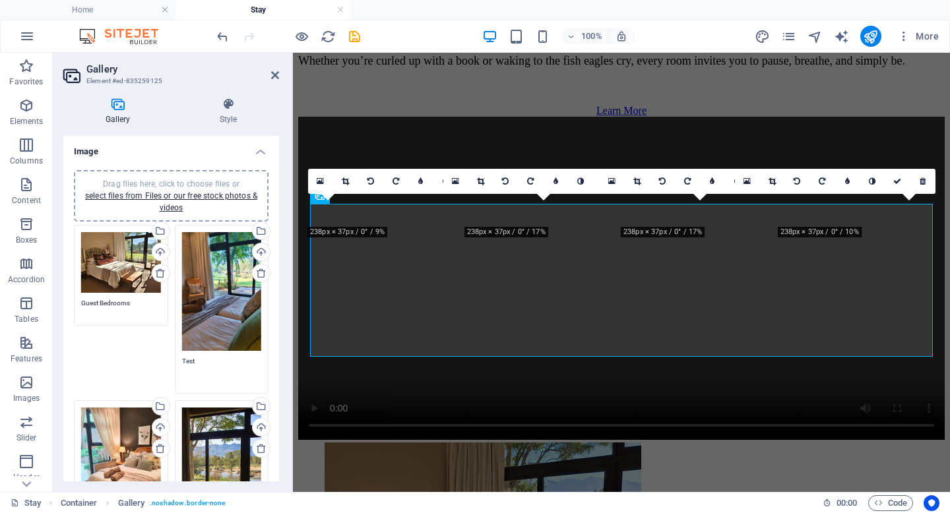
click at [195, 363] on textarea "Test" at bounding box center [222, 371] width 80 height 30
click at [129, 316] on textarea "Guest Bedrooms" at bounding box center [121, 308] width 80 height 20
click at [143, 298] on textarea "Guest Bedrooms" at bounding box center [121, 308] width 80 height 20
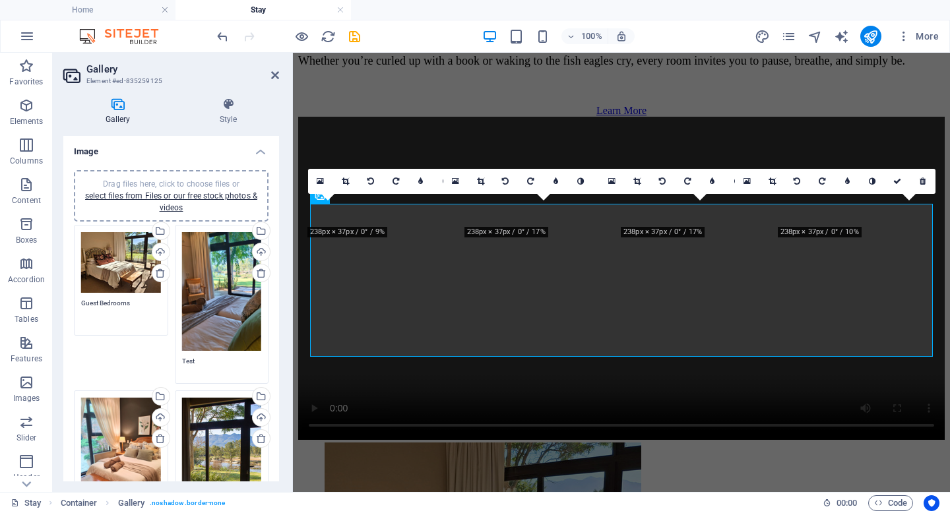
type textarea "Guest Bedrooms"
click at [213, 358] on textarea "Test" at bounding box center [222, 366] width 80 height 20
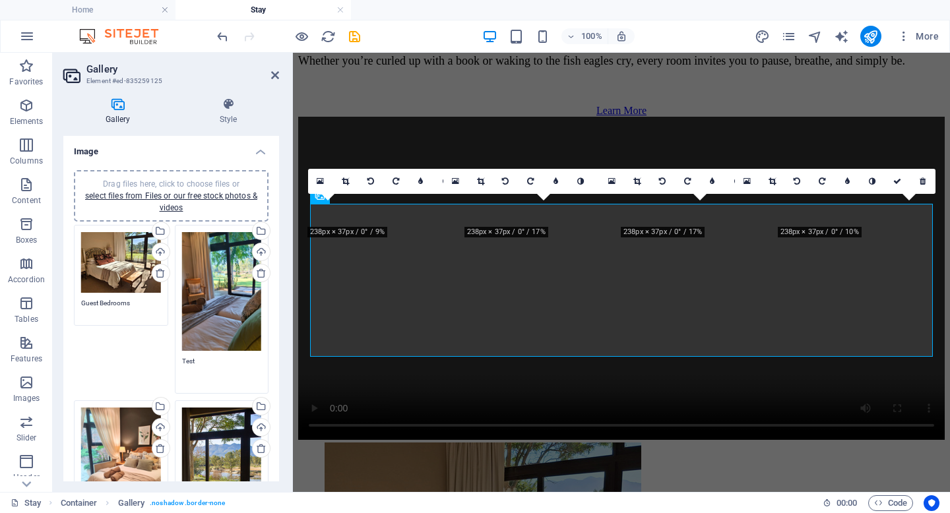
click at [213, 358] on textarea "Test" at bounding box center [222, 371] width 80 height 30
click at [205, 362] on textarea "Guest Bedrooms" at bounding box center [222, 371] width 80 height 30
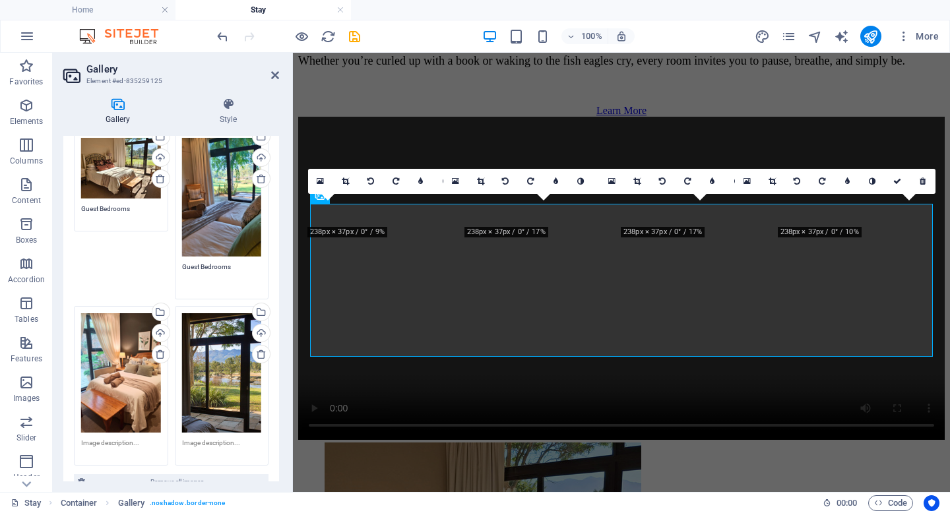
scroll to position [108, 0]
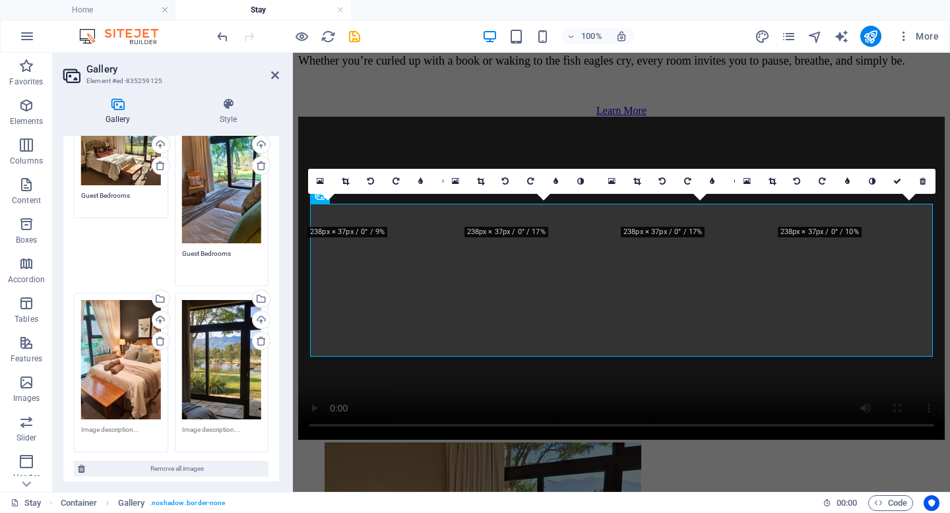
type textarea "Guest Bedrooms"
click at [106, 426] on textarea at bounding box center [121, 435] width 80 height 20
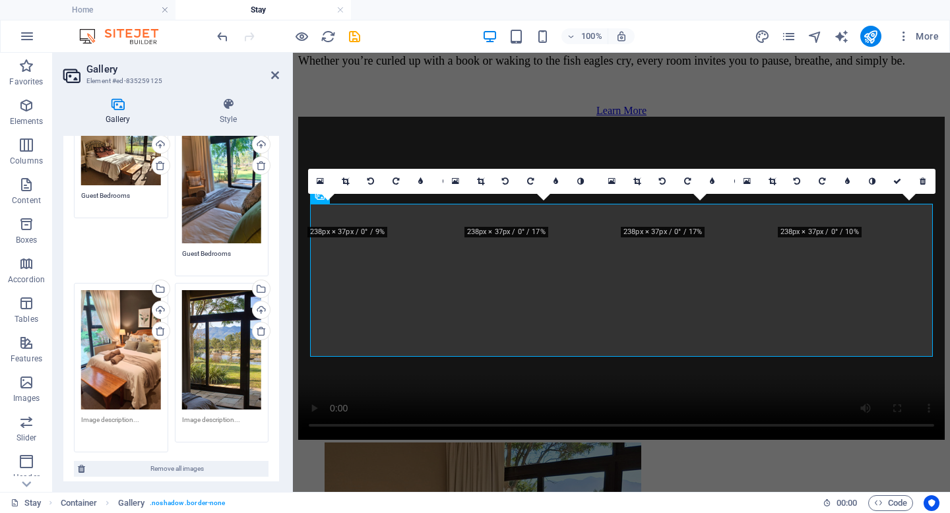
paste textarea "Guest Bedrooms"
type textarea "Guest Bedrooms"
click at [190, 420] on textarea at bounding box center [222, 425] width 80 height 20
type textarea "View at Riverhide"
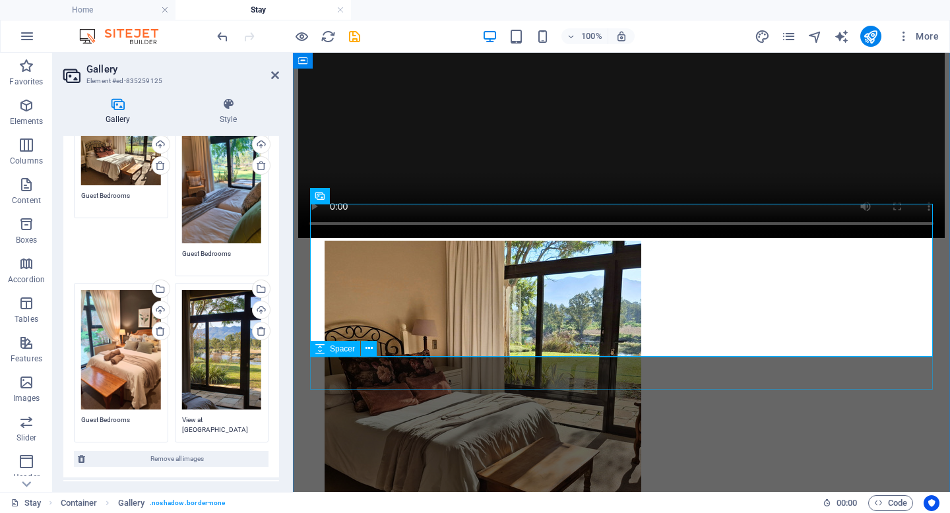
scroll to position [1093, 0]
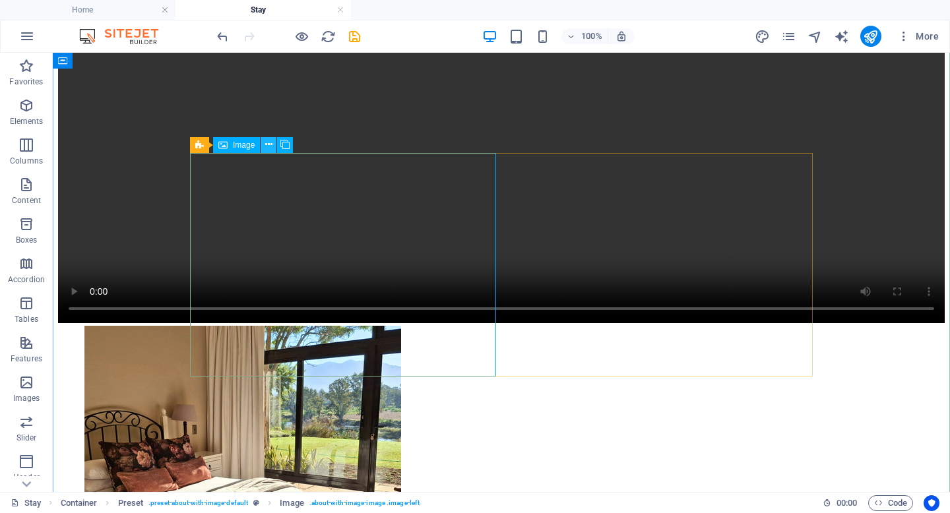
click at [267, 144] on icon at bounding box center [268, 145] width 7 height 14
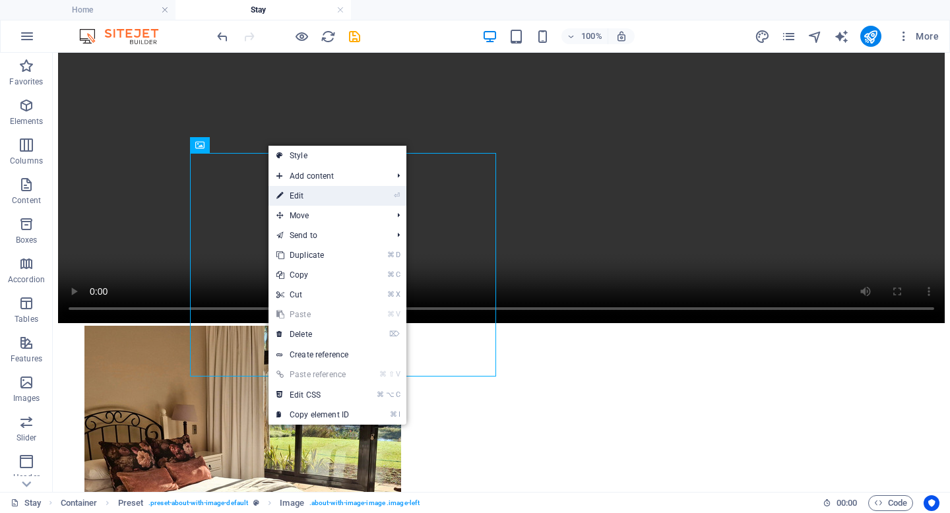
click at [298, 191] on link "⏎ Edit" at bounding box center [313, 196] width 88 height 20
select select "%"
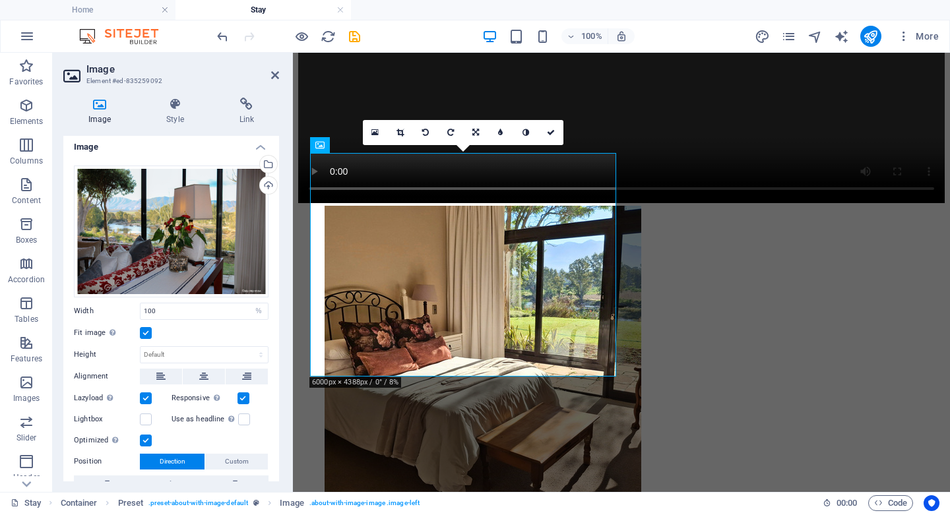
click at [157, 470] on div "Position Direction Custom X offset 50 px rem % vh vw Y offset 50 px rem % vh vw" at bounding box center [171, 484] width 195 height 61
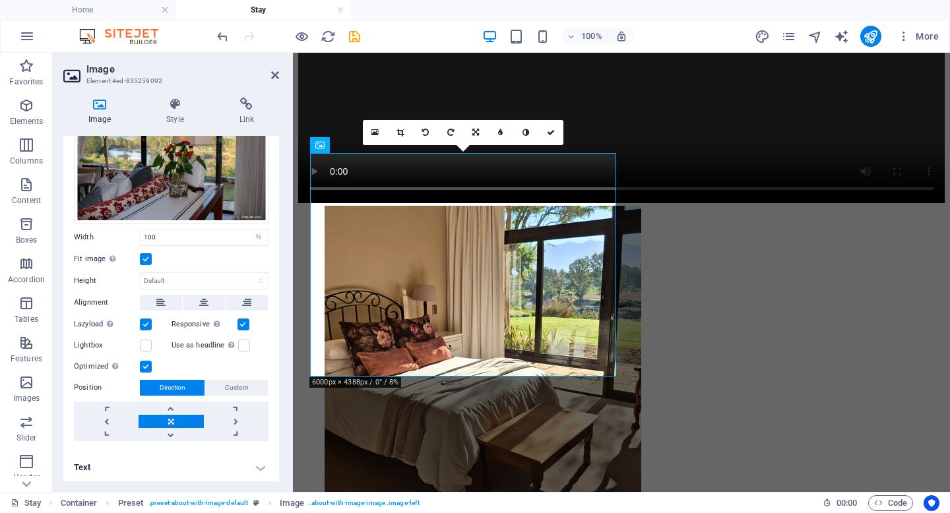
click at [162, 464] on h4 "Text" at bounding box center [171, 468] width 216 height 32
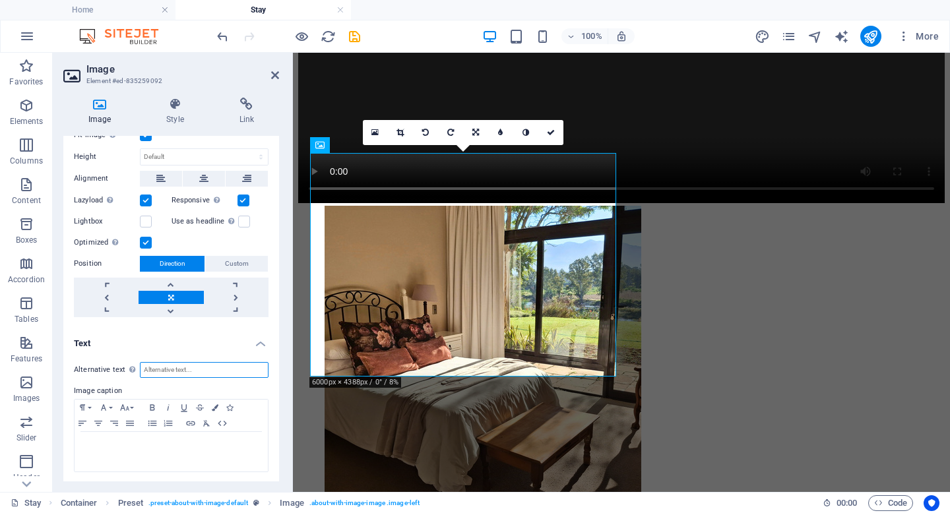
click at [166, 371] on input "Alternative text The alternative text is used by devices that cannot display im…" at bounding box center [204, 370] width 129 height 16
type input "View at Riverhide Reception"
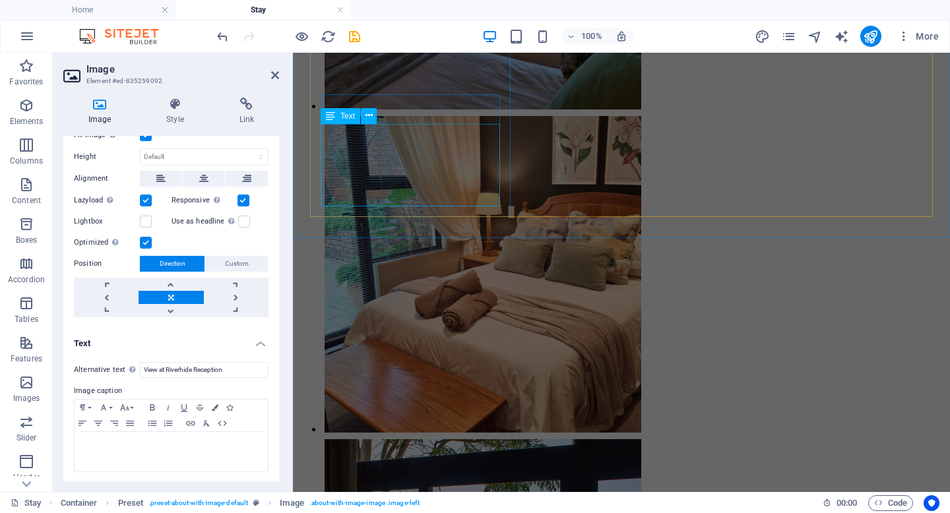
scroll to position [1830, 0]
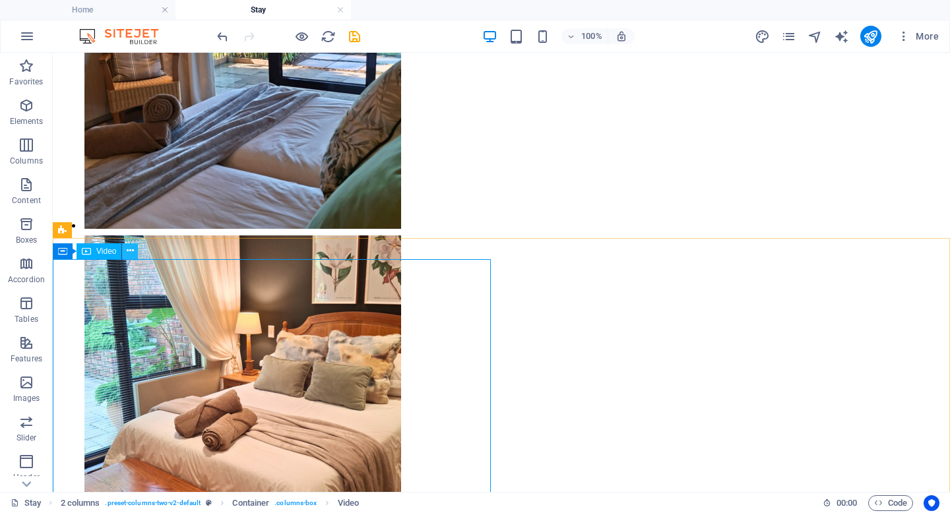
click at [130, 250] on icon at bounding box center [130, 251] width 7 height 14
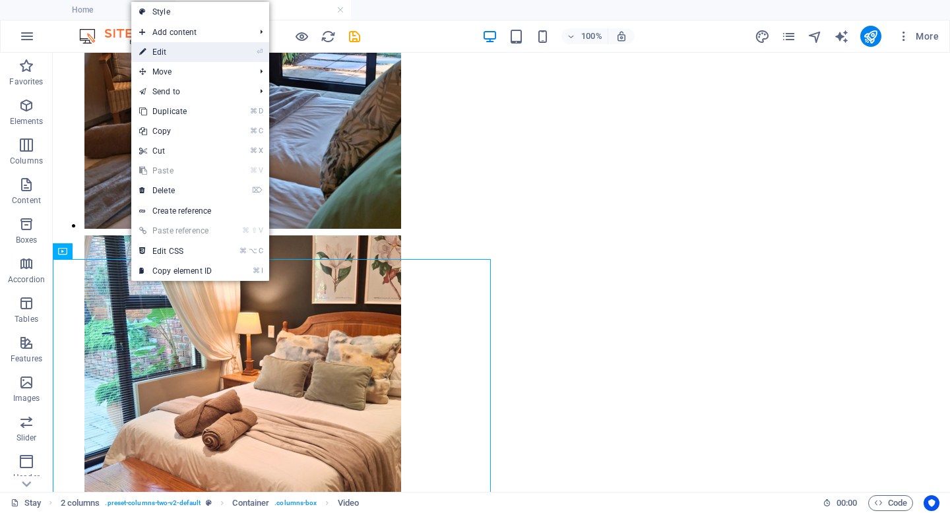
click at [182, 52] on link "⏎ Edit" at bounding box center [175, 52] width 88 height 20
select select "%"
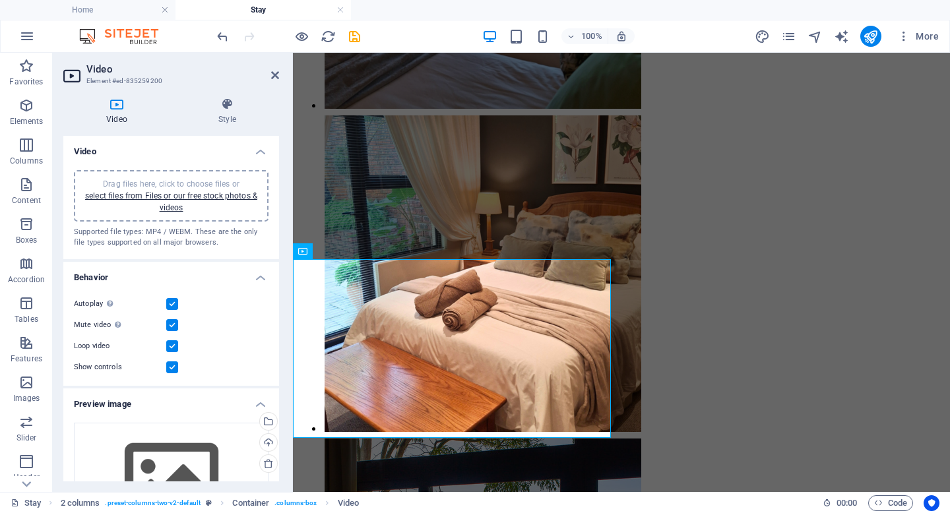
scroll to position [274, 0]
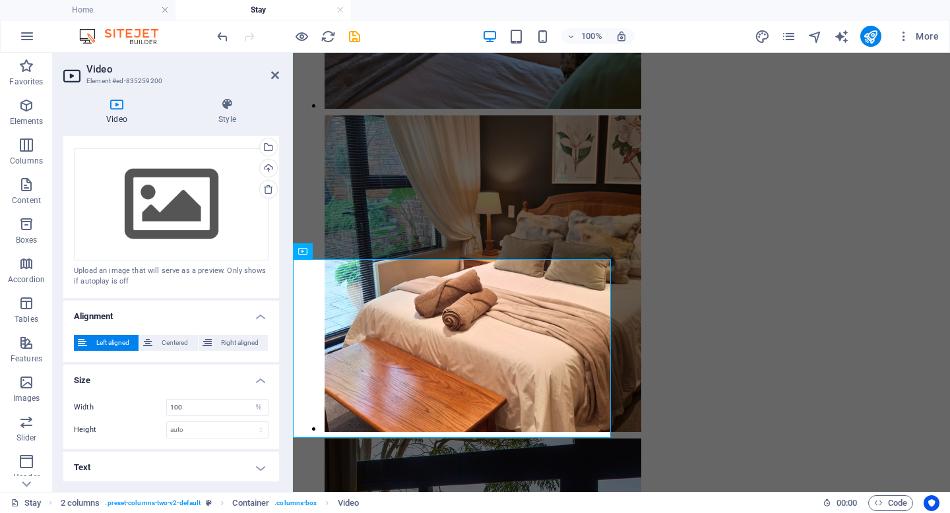
click at [136, 472] on h4 "Text" at bounding box center [171, 468] width 216 height 32
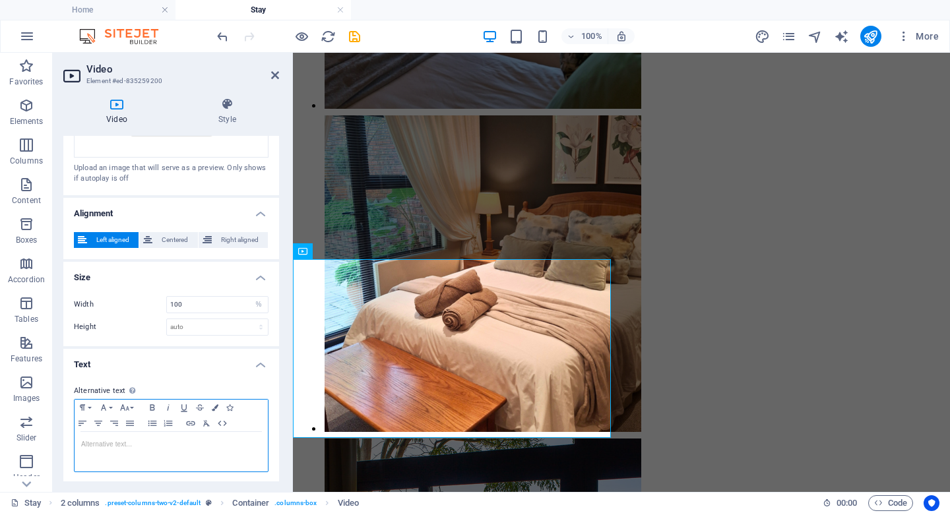
click at [136, 441] on p at bounding box center [171, 445] width 180 height 12
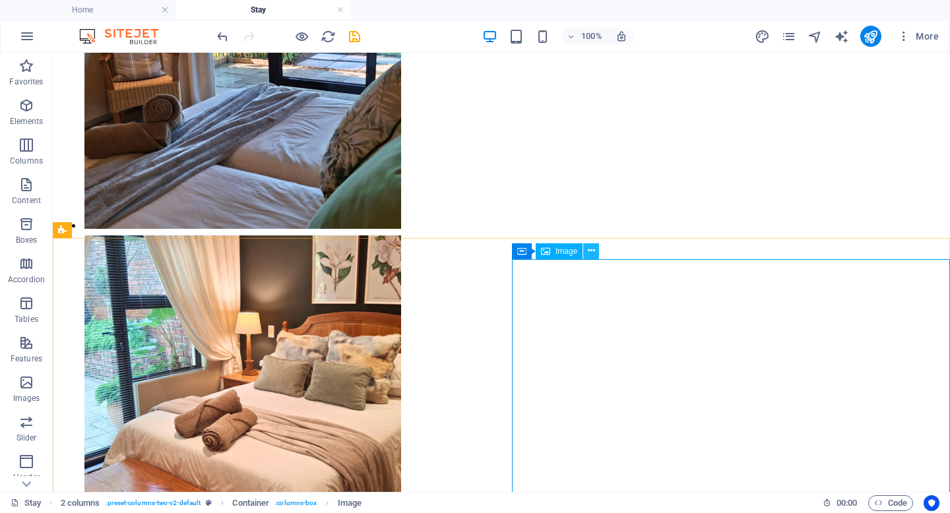
click at [587, 252] on button at bounding box center [591, 251] width 16 height 16
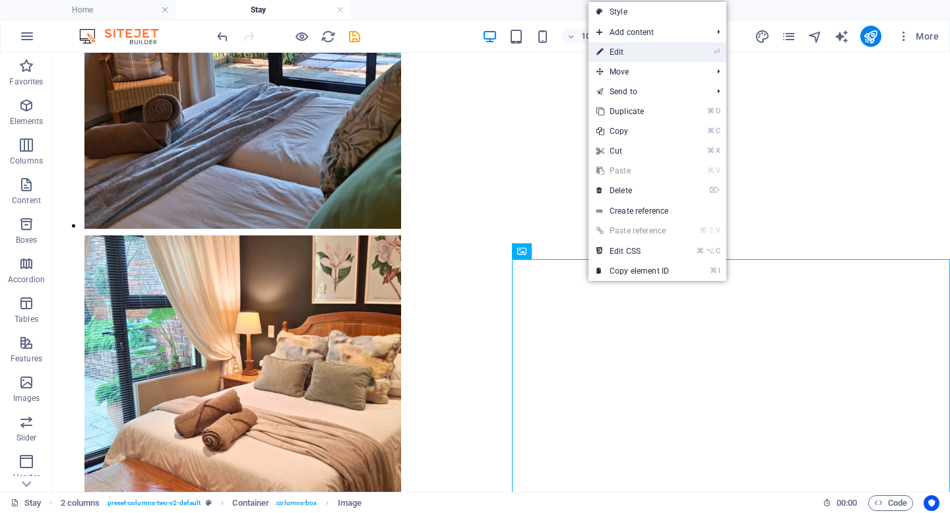
click at [620, 59] on link "⏎ Edit" at bounding box center [633, 52] width 88 height 20
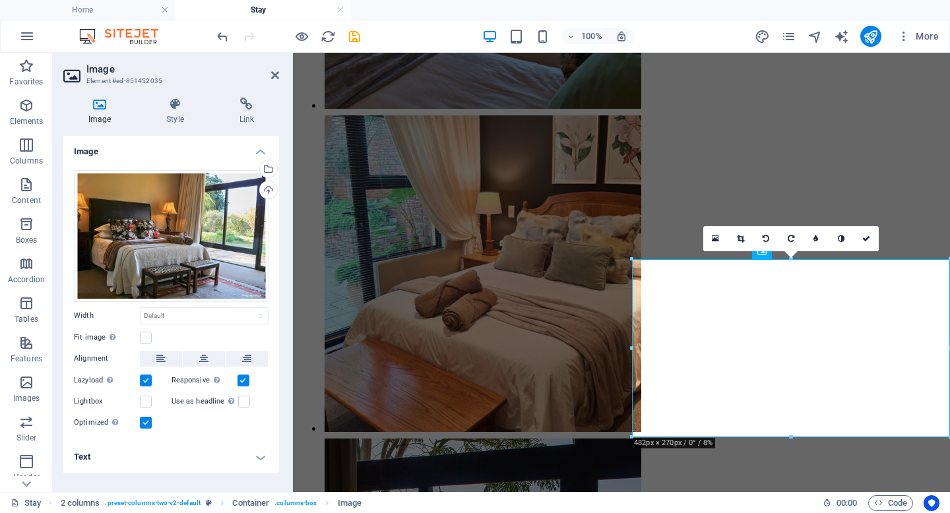
click at [178, 380] on label "Responsive Automatically load retina image and smartphone optimized sizes." at bounding box center [205, 381] width 66 height 16
click at [0, 0] on input "Responsive Automatically load retina image and smartphone optimized sizes." at bounding box center [0, 0] width 0 height 0
click at [181, 458] on h4 "Text" at bounding box center [171, 457] width 216 height 32
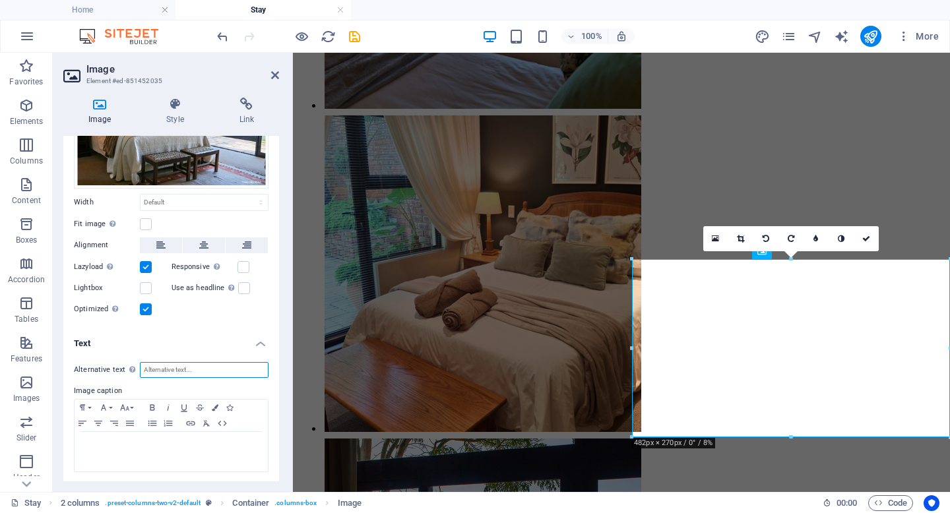
click at [170, 368] on input "Alternative text The alternative text is used by devices that cannot display im…" at bounding box center [204, 370] width 129 height 16
type input "Guest Bedroom"
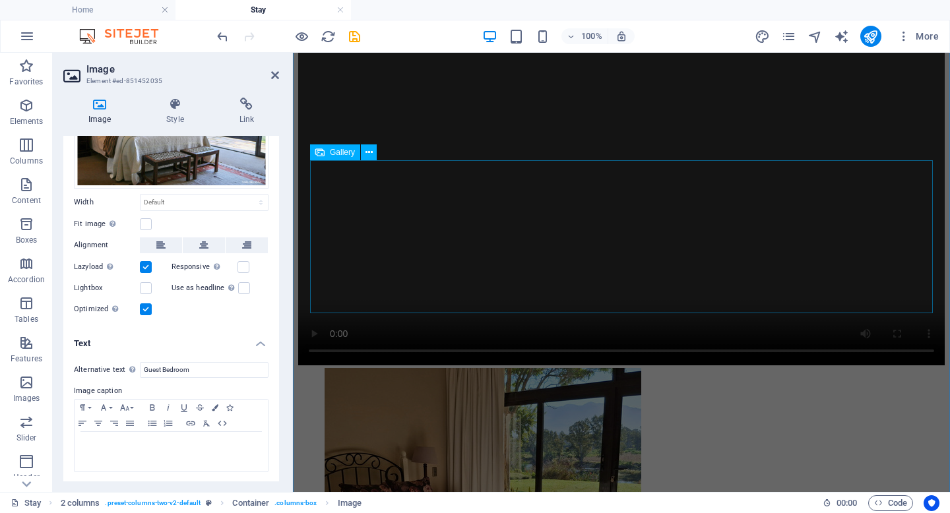
scroll to position [899, 0]
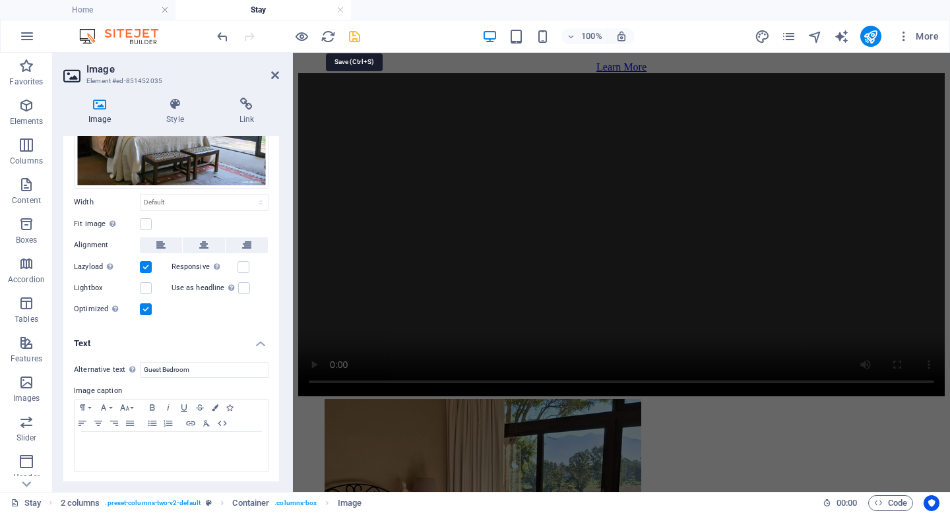
click at [354, 36] on icon "save" at bounding box center [354, 36] width 15 height 15
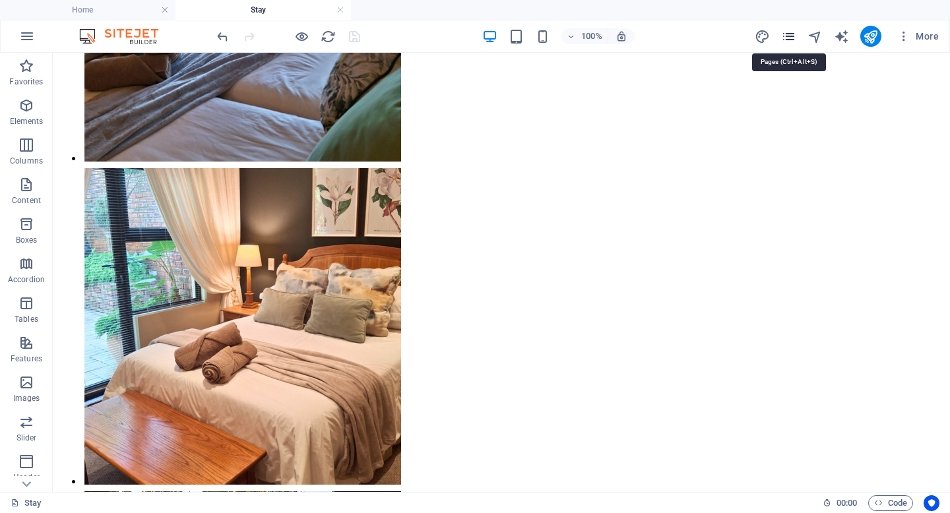
click at [788, 38] on icon "pages" at bounding box center [788, 36] width 15 height 15
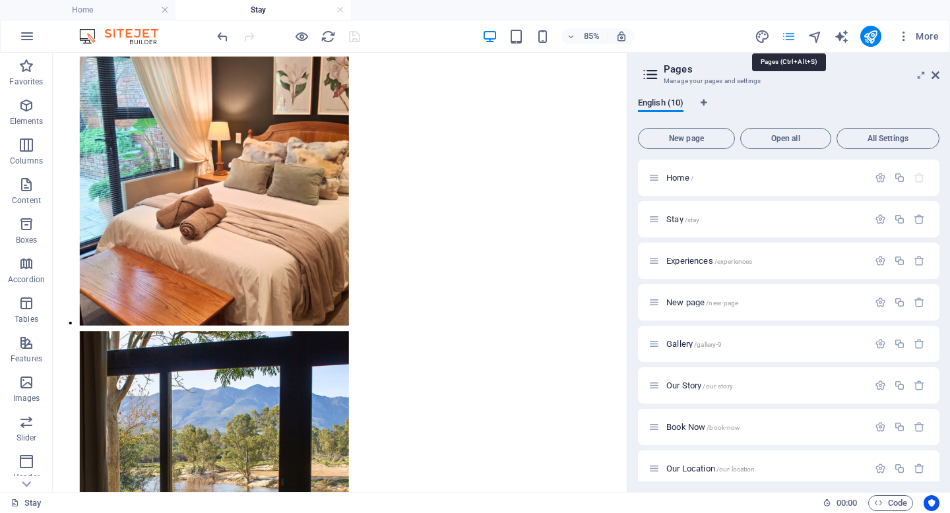
scroll to position [1834, 0]
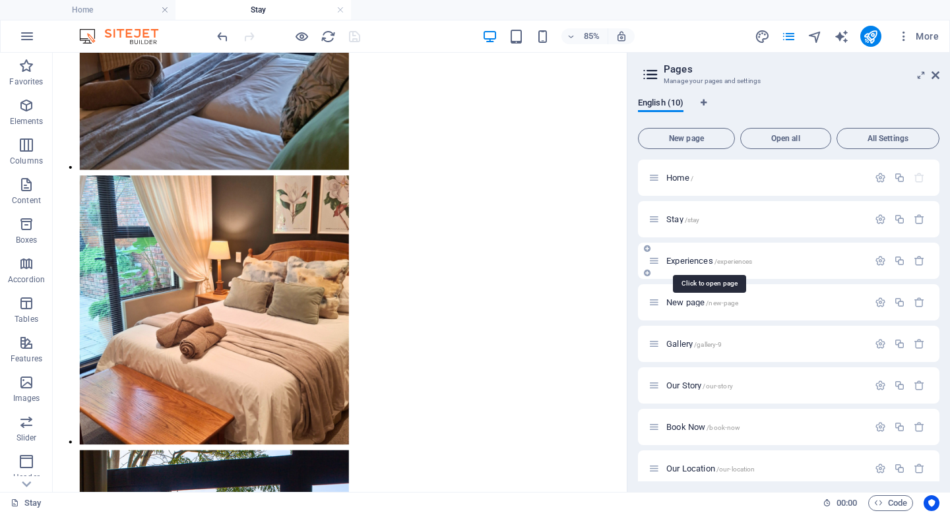
click at [680, 257] on span "Experiences /experiences" at bounding box center [709, 261] width 86 height 10
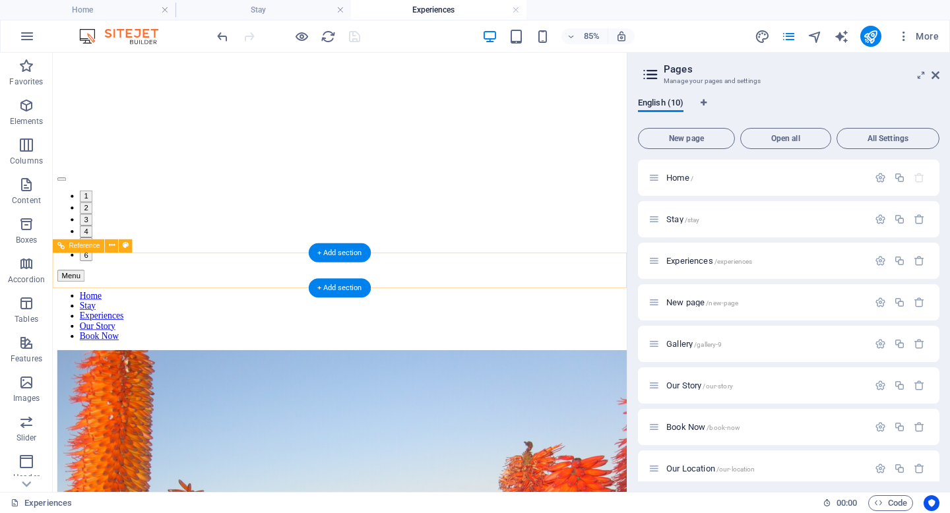
scroll to position [468, 0]
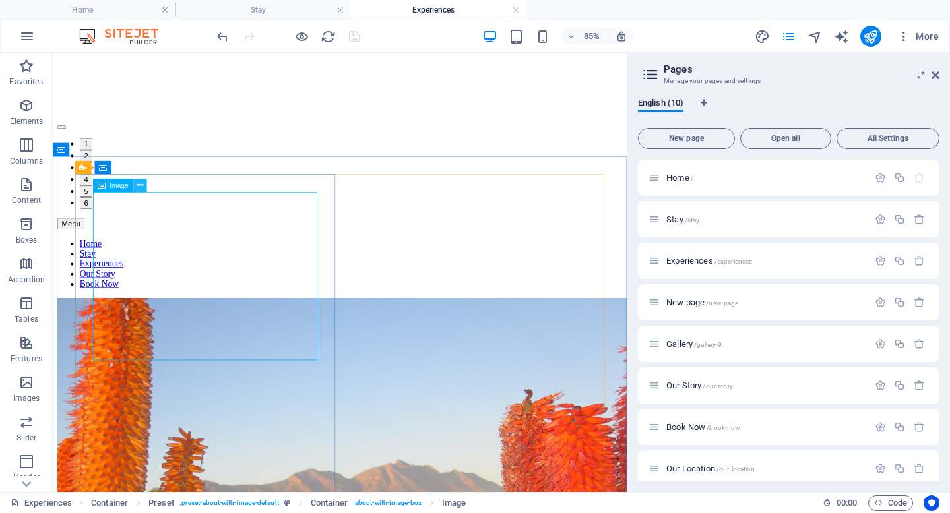
click at [141, 181] on icon at bounding box center [140, 185] width 6 height 12
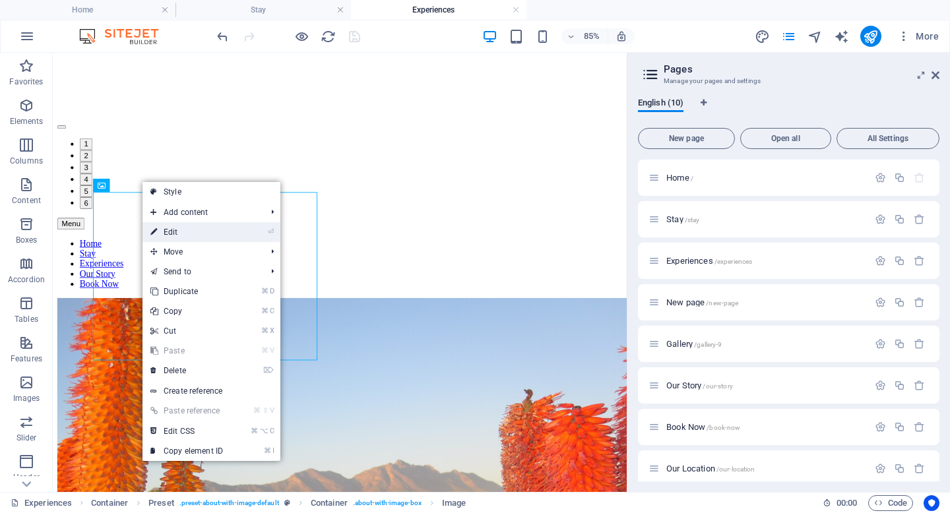
click at [181, 232] on link "⏎ Edit" at bounding box center [187, 232] width 88 height 20
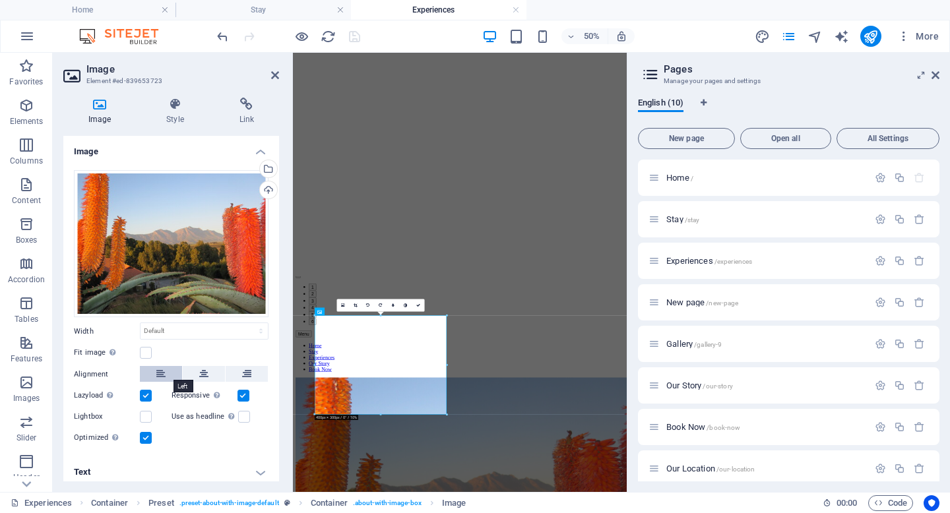
scroll to position [5, 0]
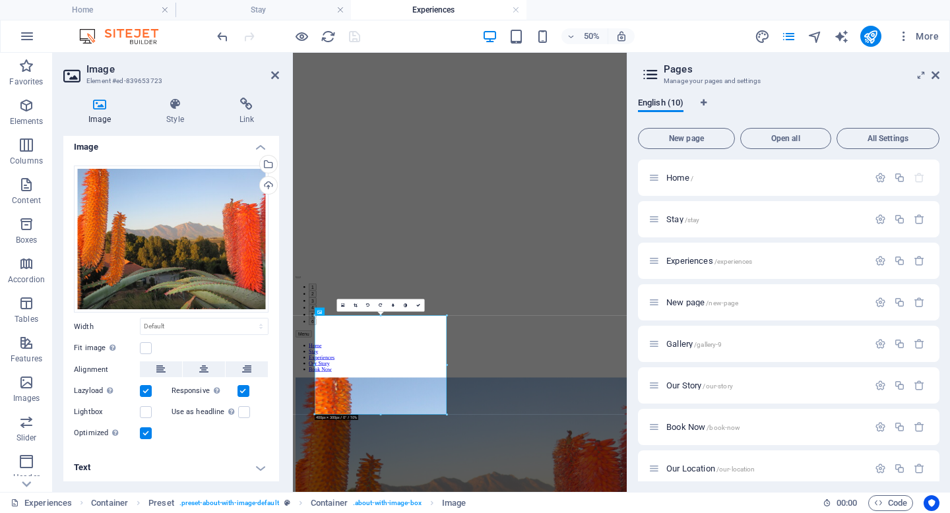
click at [161, 463] on h4 "Text" at bounding box center [171, 468] width 216 height 32
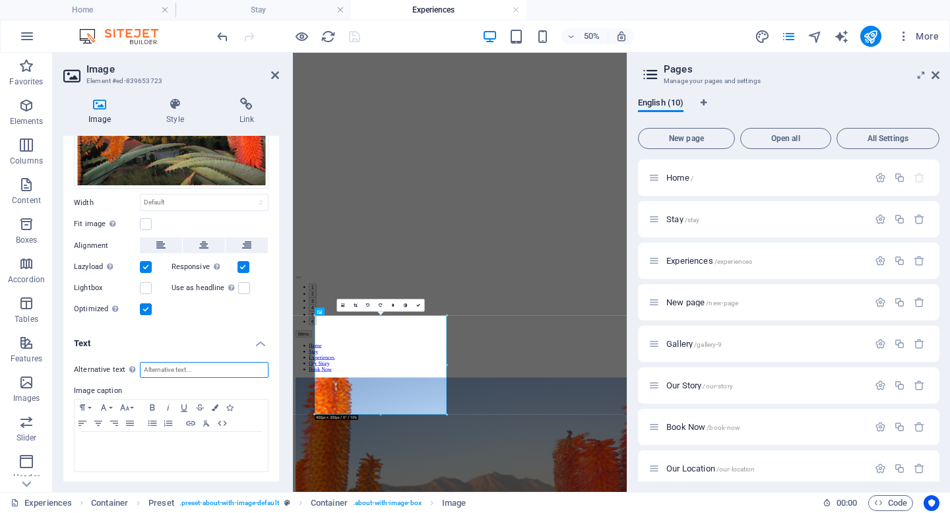
click at [162, 371] on input "Alternative text The alternative text is used by devices that cannot display im…" at bounding box center [204, 370] width 129 height 16
type input "Flowers and view at guest lodge"
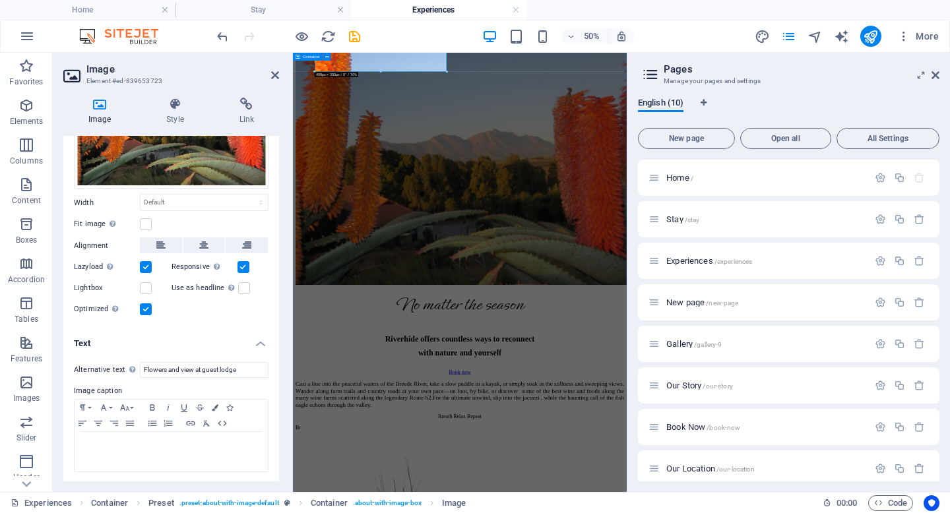
scroll to position [1154, 0]
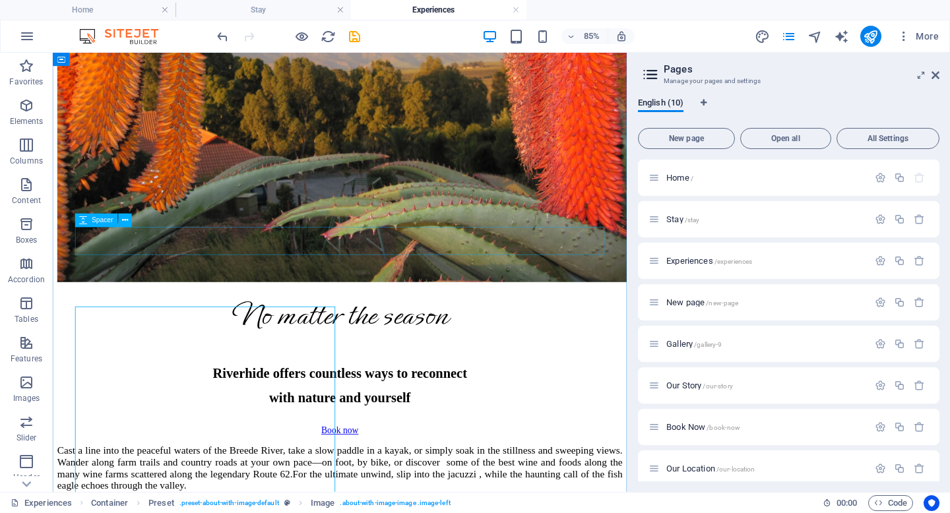
scroll to position [1007, 0]
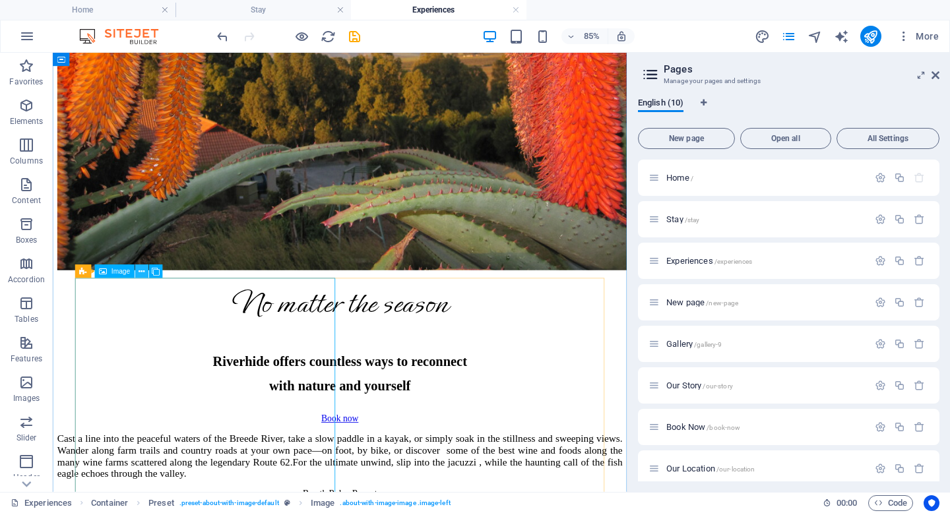
click at [139, 271] on icon at bounding box center [142, 272] width 6 height 12
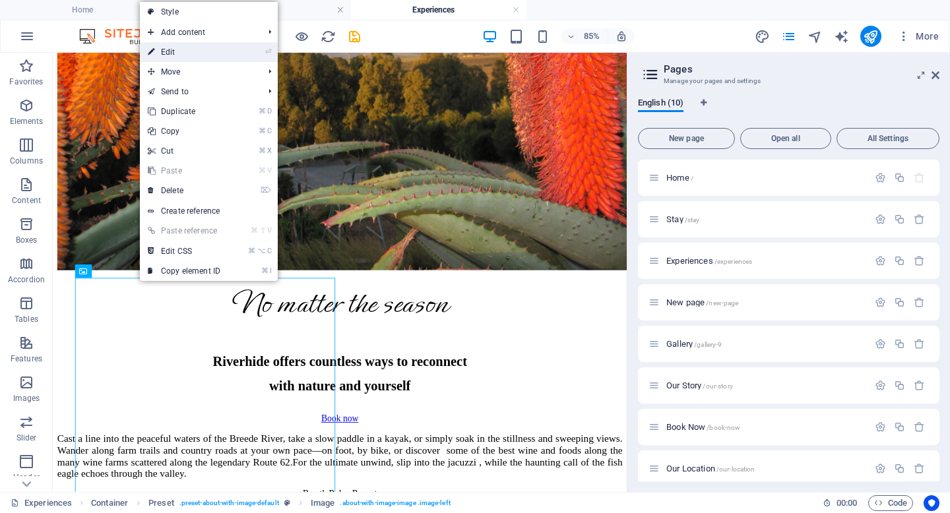
click at [202, 54] on link "⏎ Edit" at bounding box center [184, 52] width 88 height 20
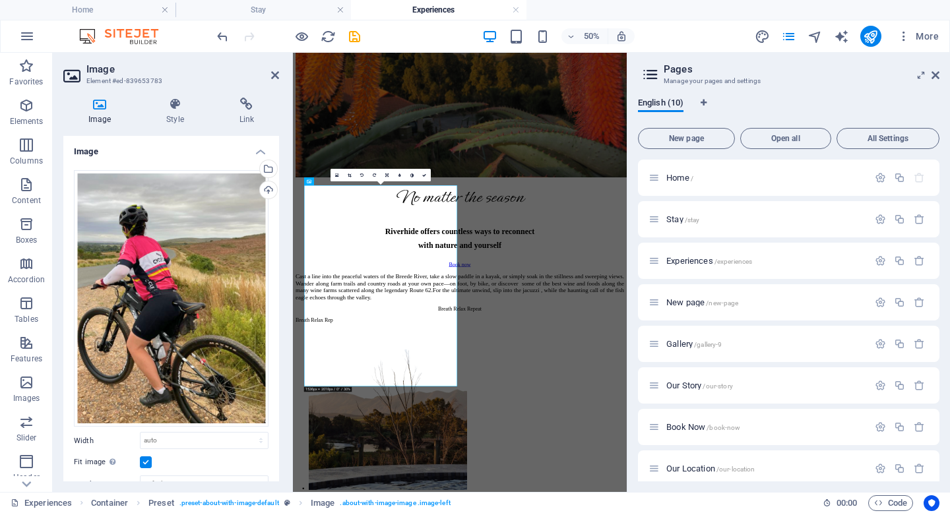
scroll to position [202, 0]
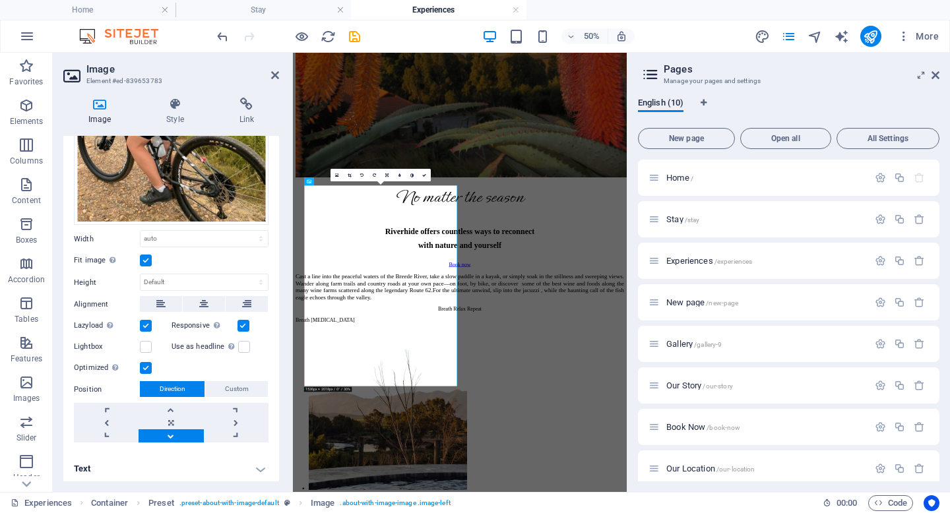
click at [137, 459] on h4 "Text" at bounding box center [171, 469] width 216 height 32
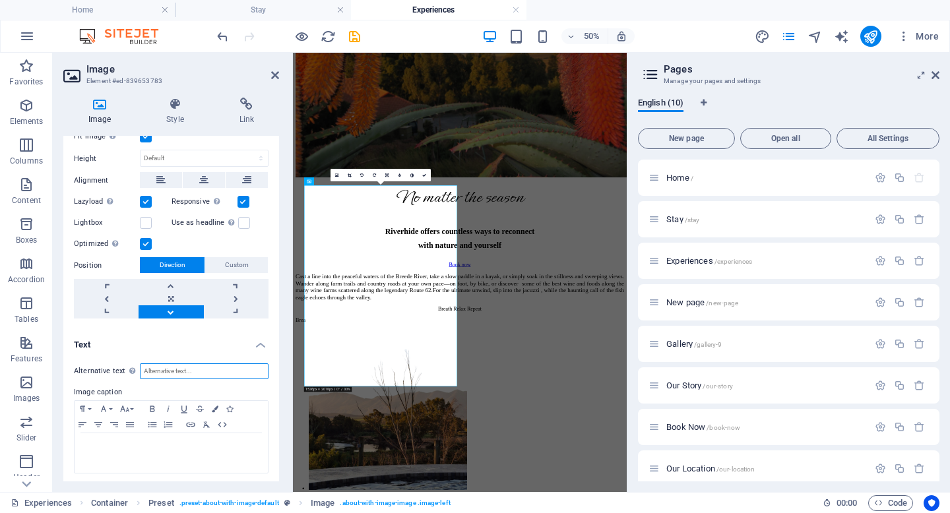
click at [159, 364] on input "Alternative text The alternative text is used by devices that cannot display im…" at bounding box center [204, 372] width 129 height 16
type input "Bike riding at the guest lodge"
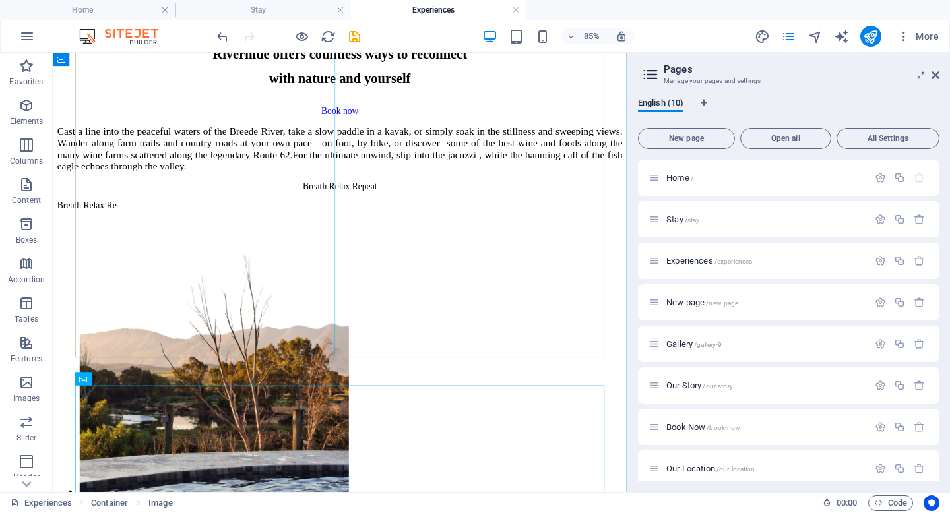
scroll to position [1407, 0]
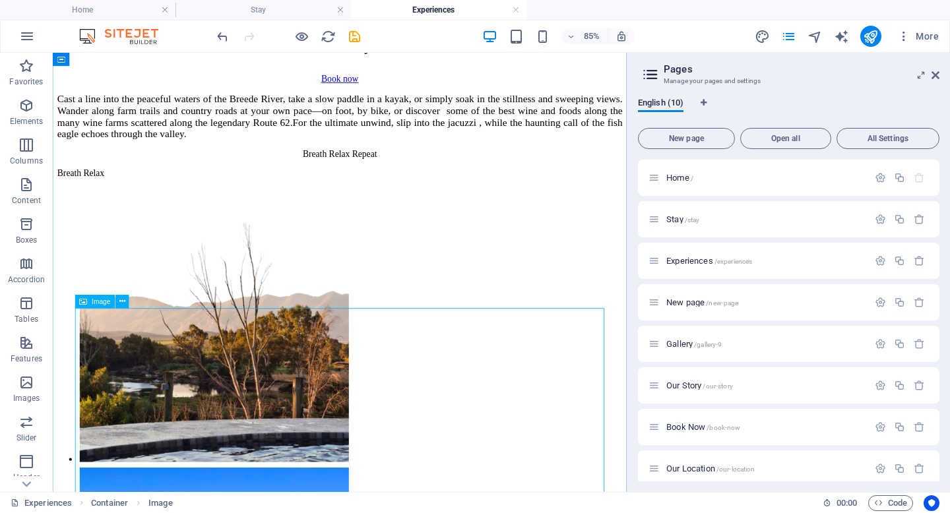
click at [125, 301] on button at bounding box center [121, 301] width 13 height 13
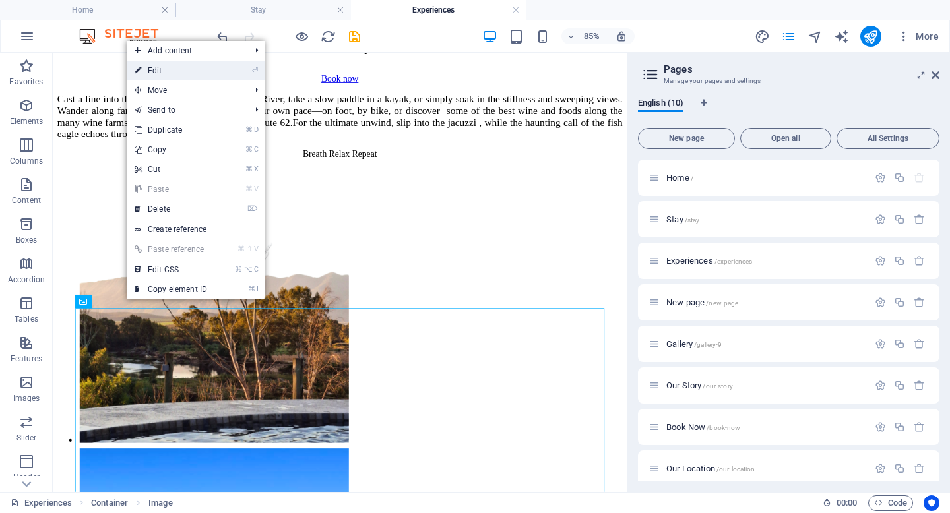
click at [188, 71] on link "⏎ Edit" at bounding box center [171, 71] width 88 height 20
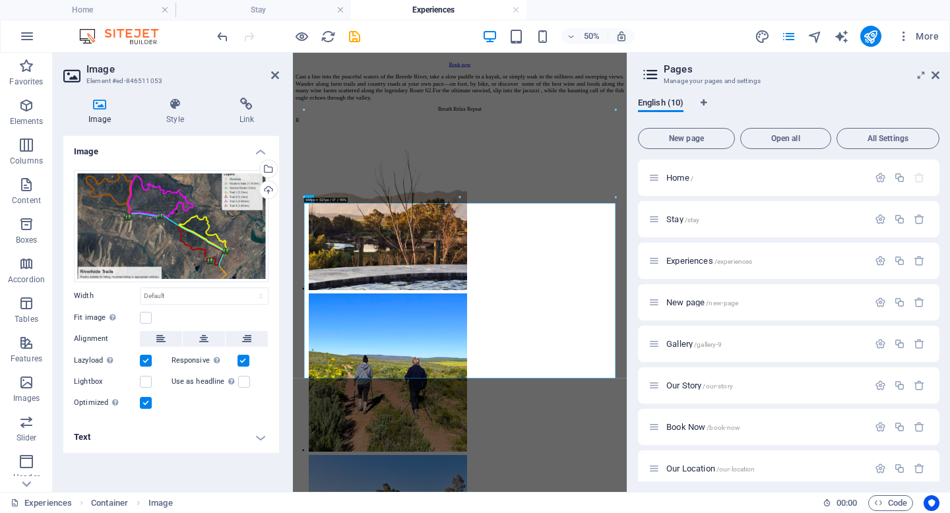
scroll to position [1770, 0]
click at [157, 422] on h4 "Text" at bounding box center [171, 438] width 216 height 32
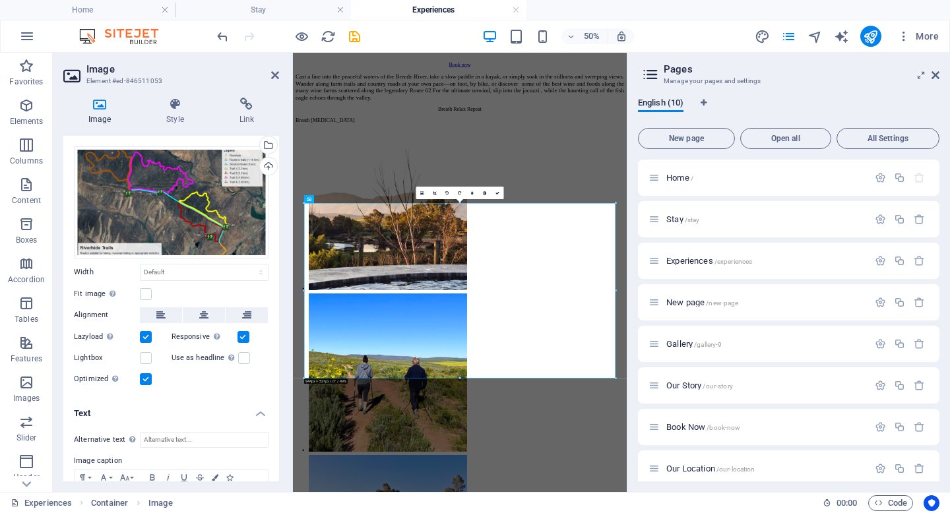
scroll to position [94, 0]
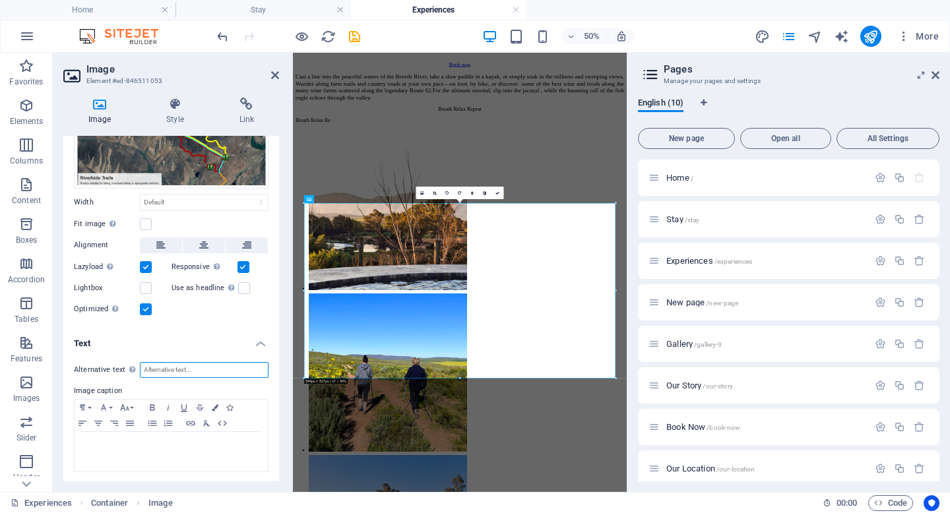
click at [169, 366] on input "Alternative text The alternative text is used by devices that cannot display im…" at bounding box center [204, 370] width 129 height 16
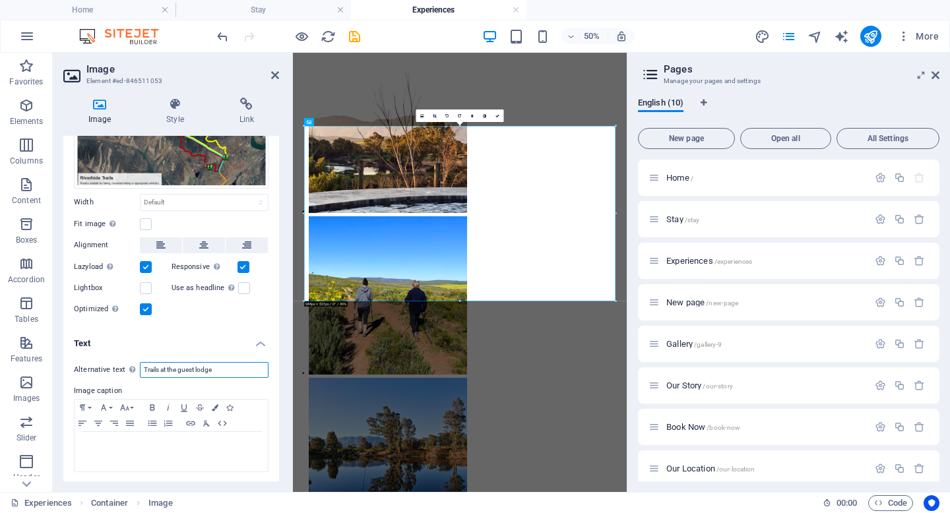
click at [145, 366] on input "Trails at the guest lodge" at bounding box center [204, 370] width 129 height 16
drag, startPoint x: 199, startPoint y: 367, endPoint x: 180, endPoint y: 369, distance: 18.7
click at [180, 369] on input "Hiking trails at the guest lodge" at bounding box center [204, 370] width 129 height 16
type input "Hiking trails from Riverhide guest lodge"
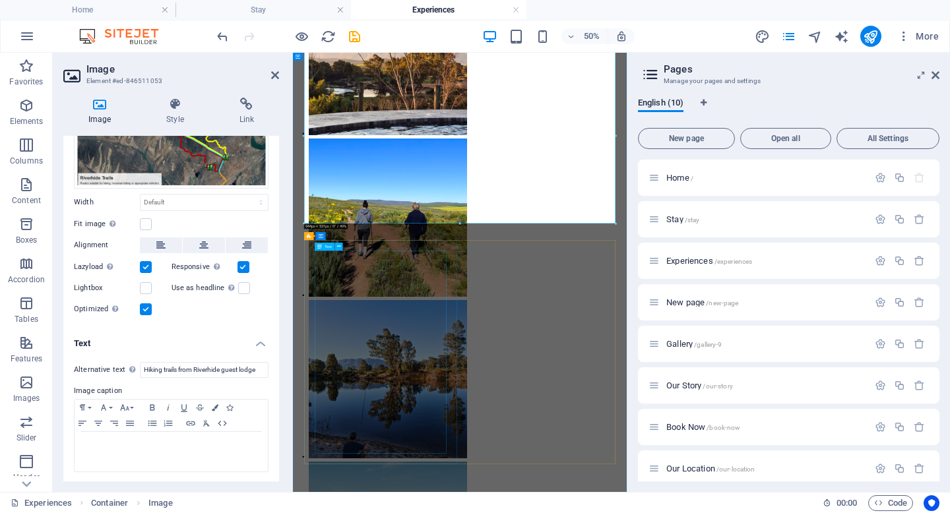
scroll to position [2080, 0]
click at [490, 235] on icon at bounding box center [490, 235] width 4 height 7
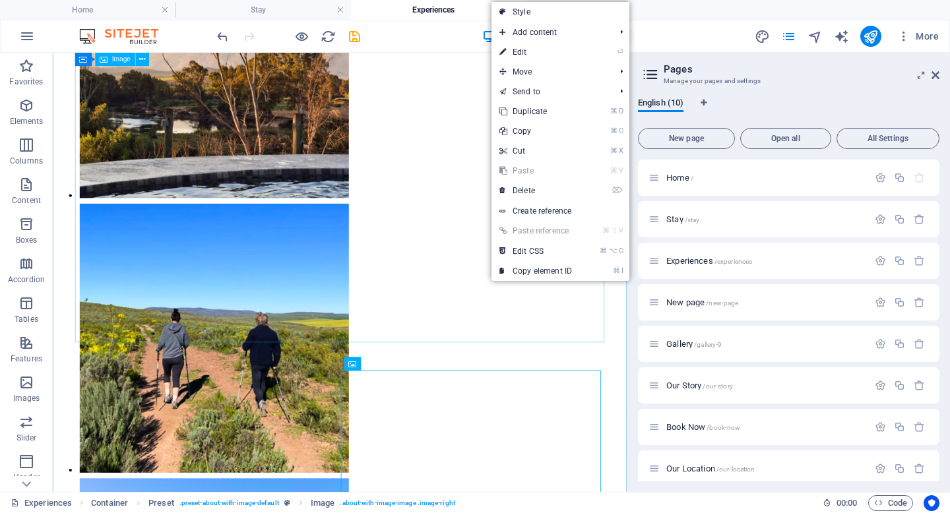
scroll to position [1717, 0]
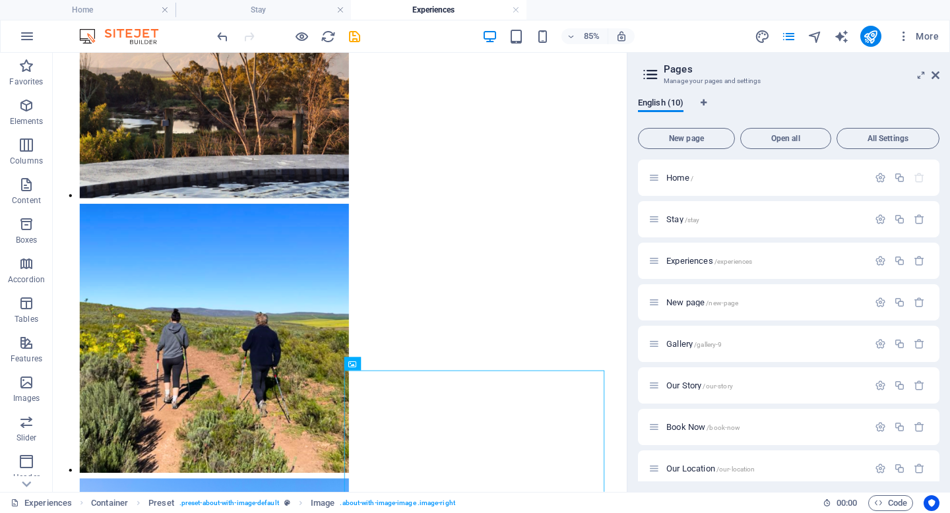
click at [354, 45] on div at bounding box center [288, 36] width 148 height 21
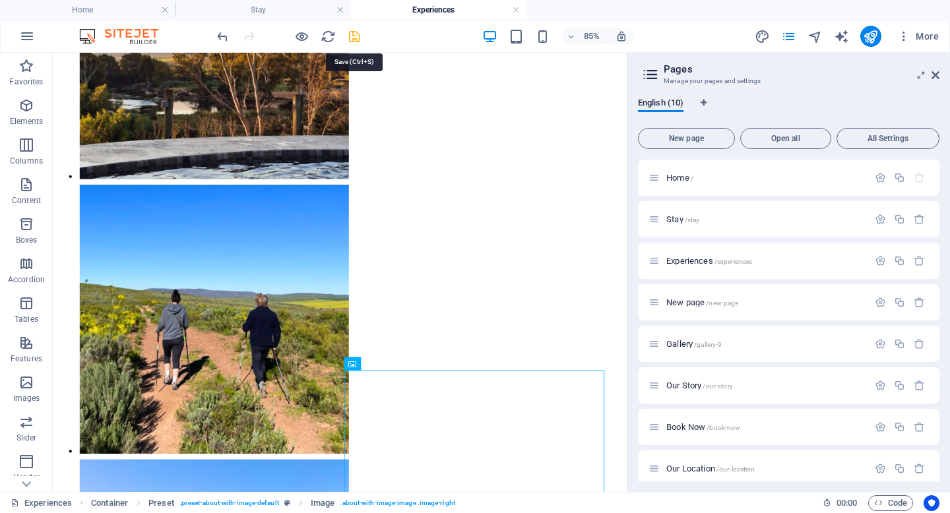
click at [354, 36] on icon "save" at bounding box center [354, 36] width 15 height 15
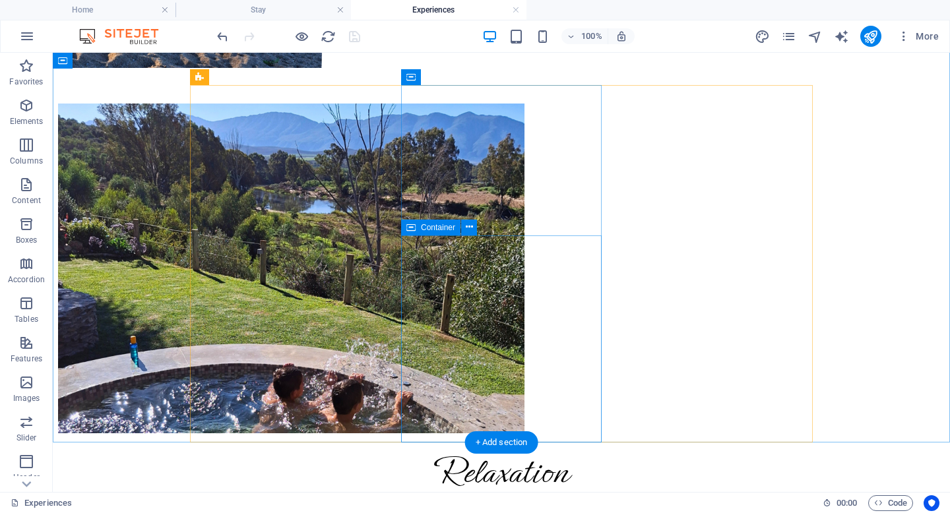
scroll to position [5251, 0]
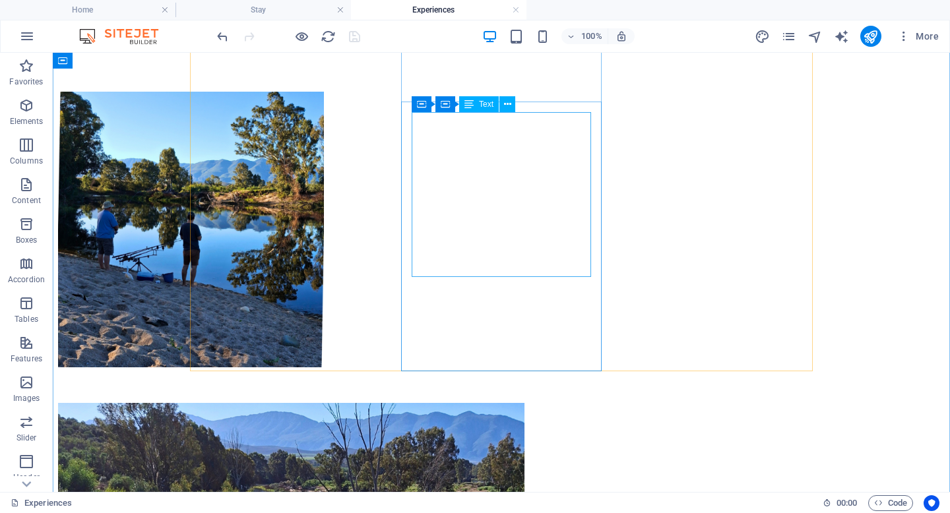
scroll to position [4952, 0]
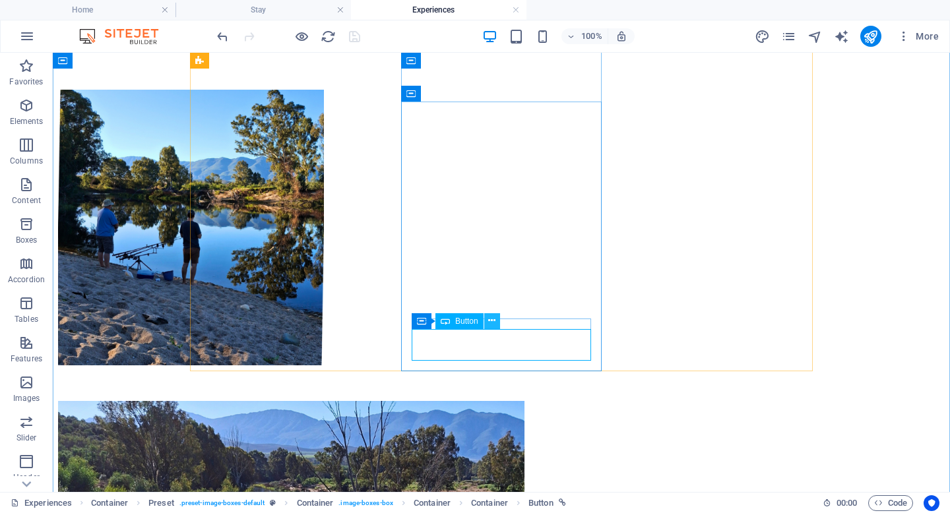
click at [495, 320] on button at bounding box center [492, 321] width 16 height 16
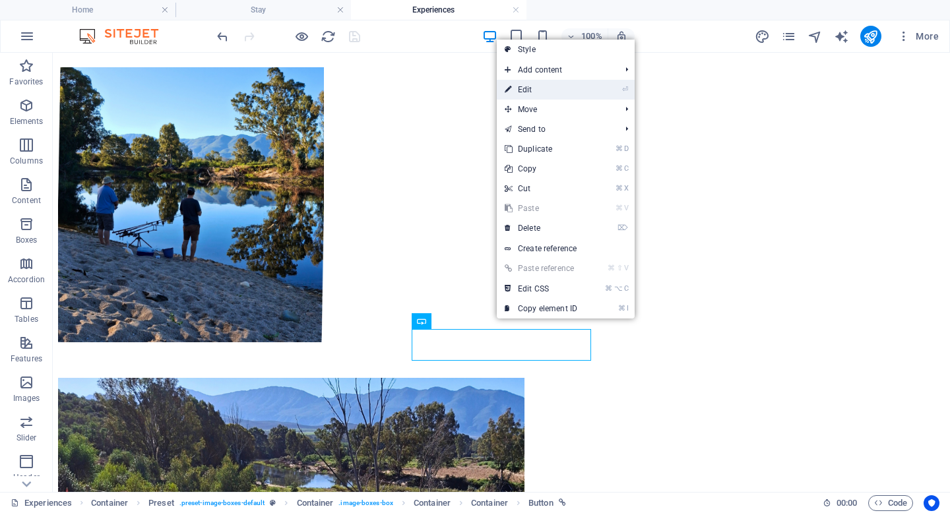
click at [542, 93] on link "⏎ Edit" at bounding box center [541, 90] width 88 height 20
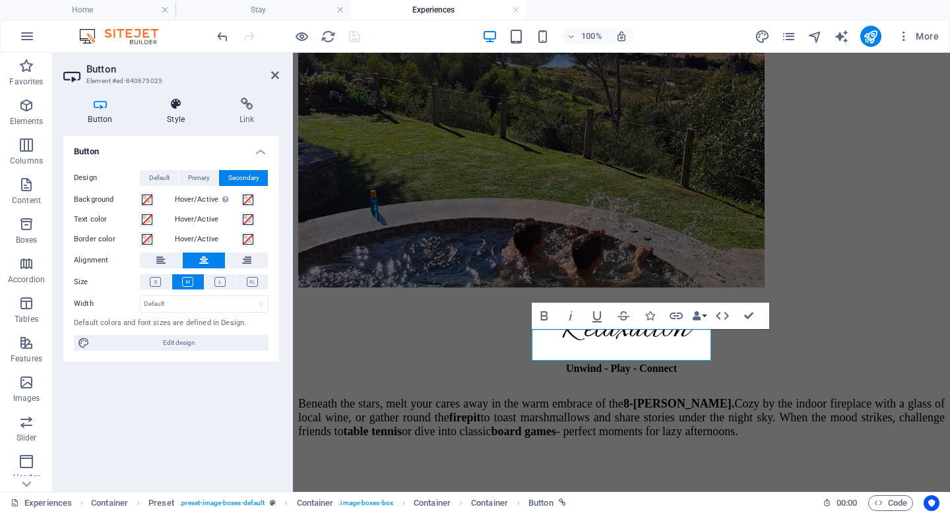
click at [172, 115] on h4 "Style" at bounding box center [179, 112] width 73 height 28
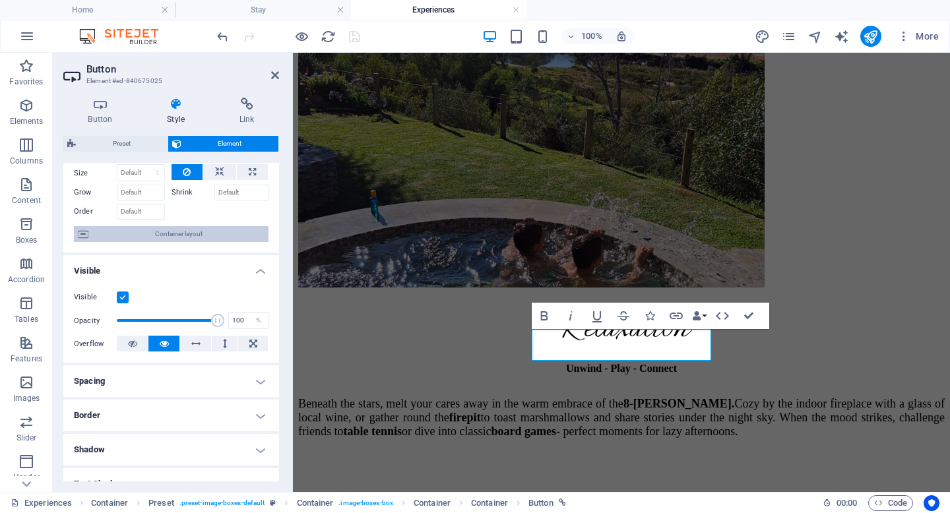
scroll to position [61, 0]
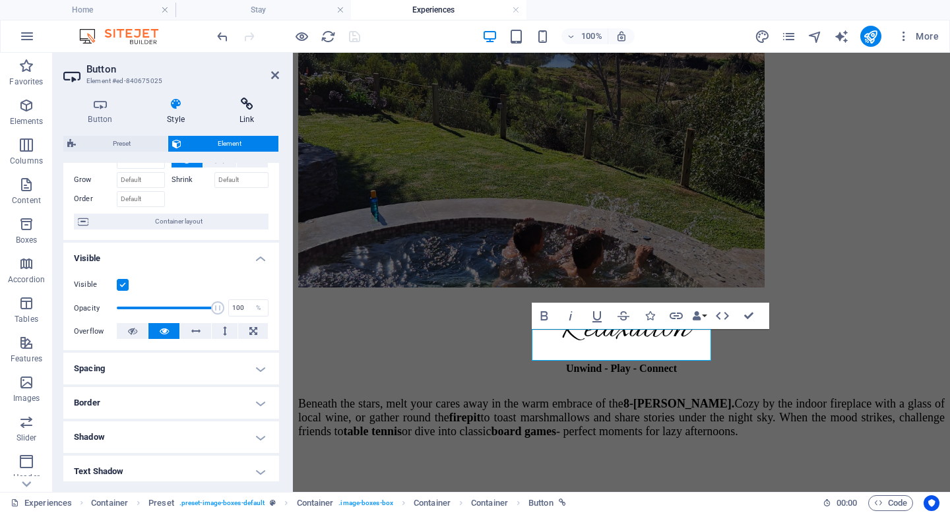
click at [249, 110] on icon at bounding box center [246, 104] width 65 height 13
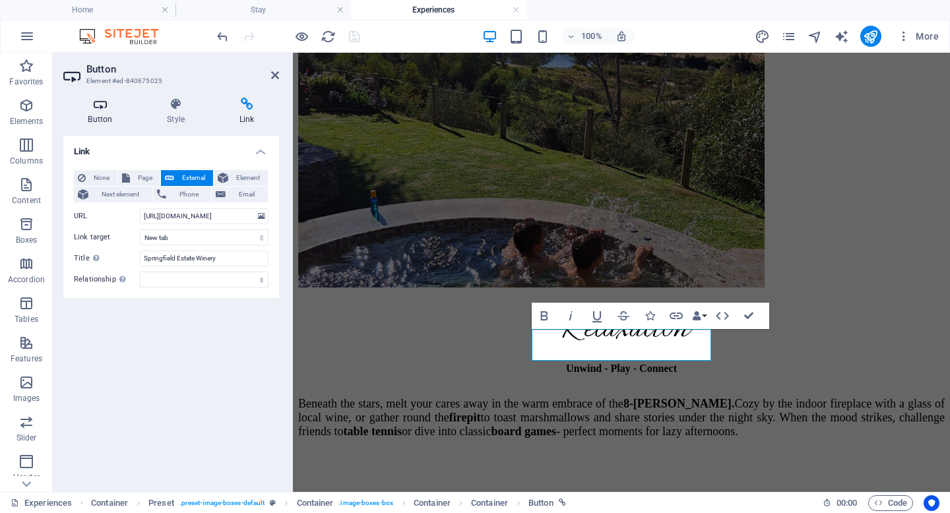
click at [112, 104] on icon at bounding box center [100, 104] width 74 height 13
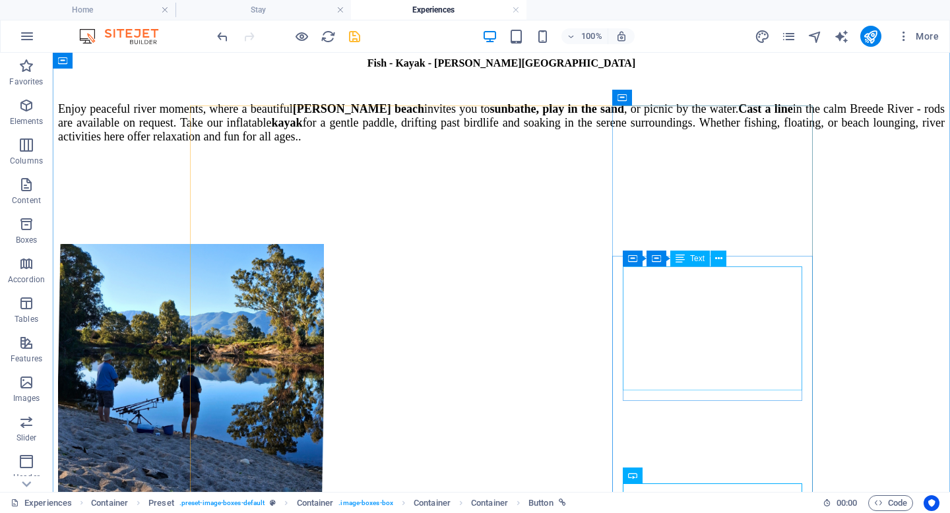
scroll to position [4922, 0]
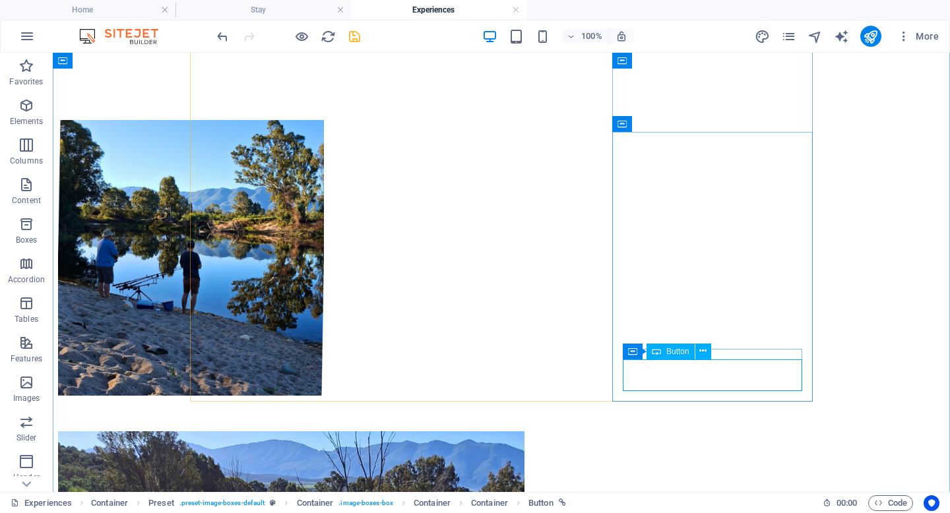
click at [705, 352] on icon at bounding box center [702, 351] width 7 height 14
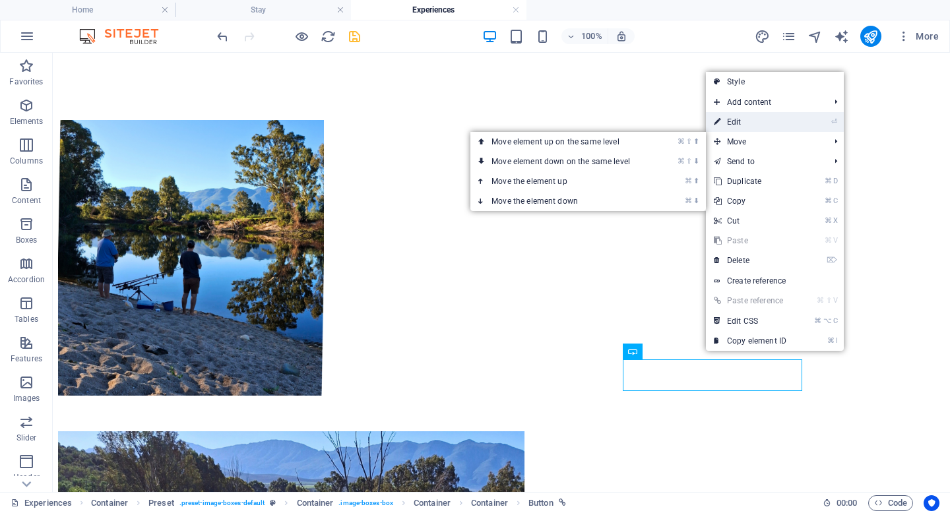
click at [734, 117] on link "⏎ Edit" at bounding box center [750, 122] width 88 height 20
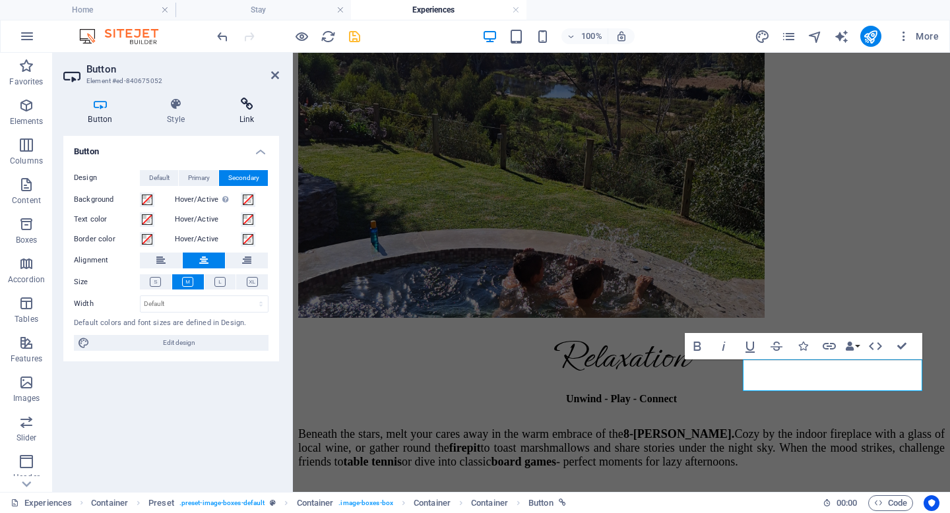
click at [245, 105] on icon at bounding box center [246, 104] width 65 height 13
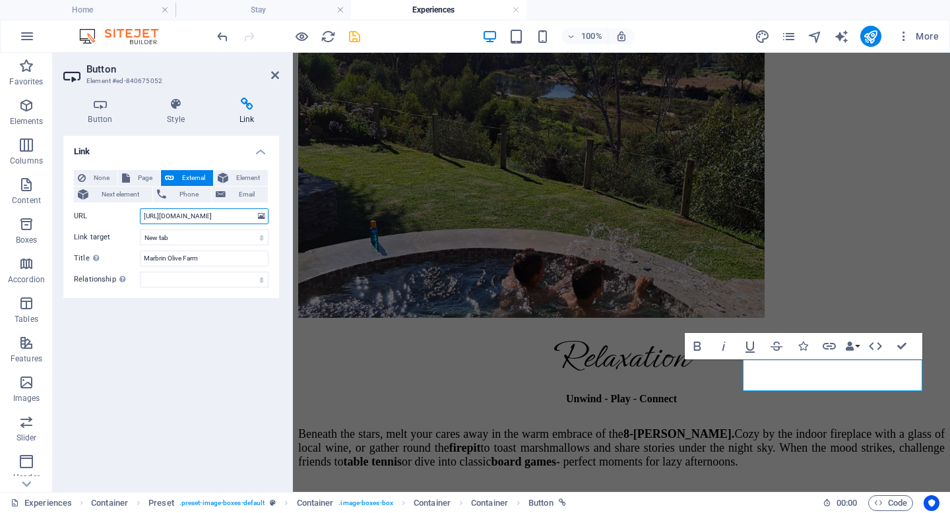
click at [207, 216] on input "https://www.marbrin.co.za/" at bounding box center [204, 216] width 129 height 16
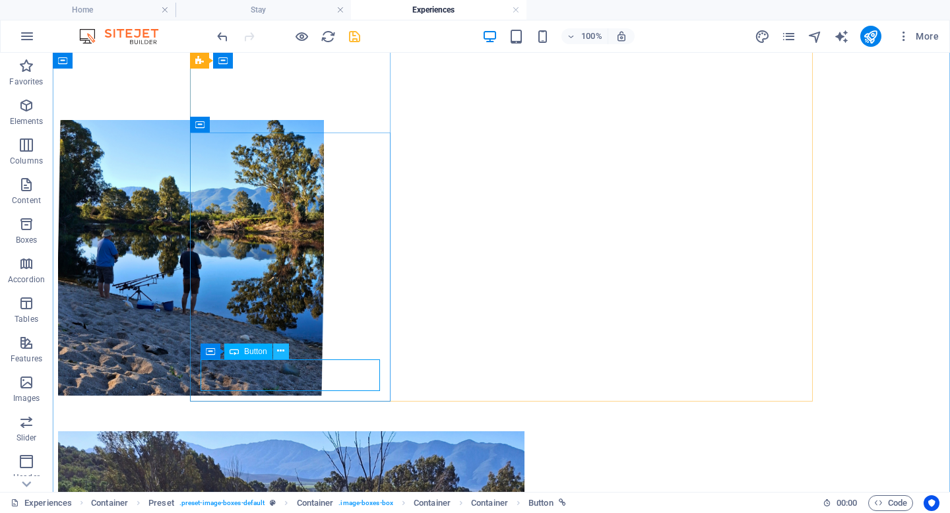
click at [276, 348] on button at bounding box center [281, 352] width 16 height 16
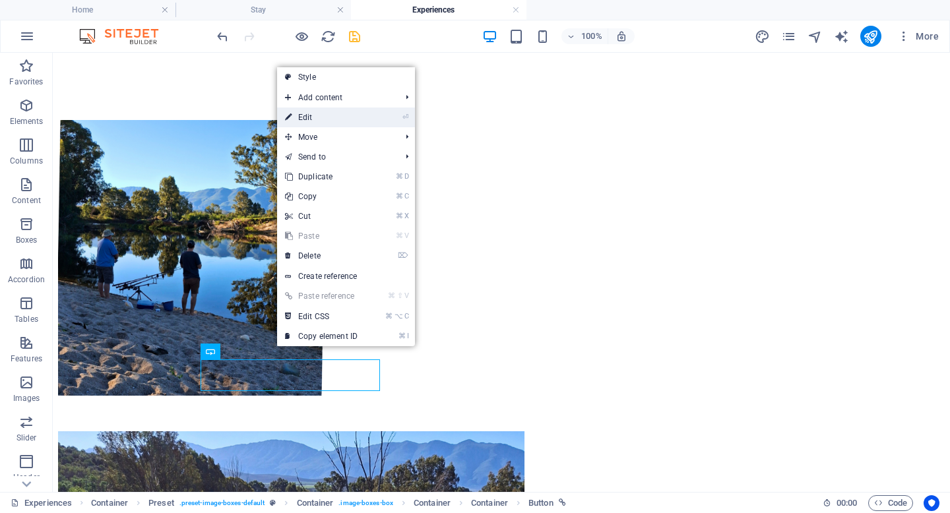
click at [336, 119] on link "⏎ Edit" at bounding box center [321, 118] width 88 height 20
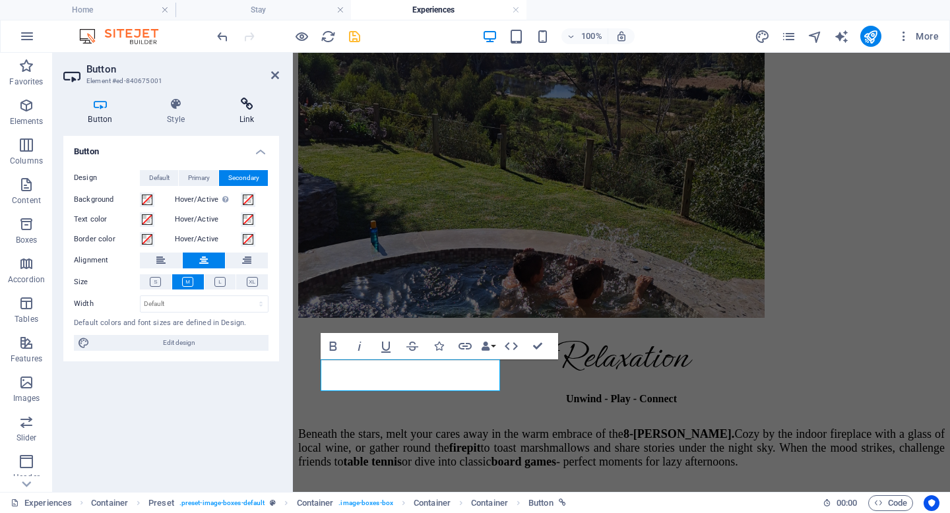
click at [259, 117] on h4 "Link" at bounding box center [246, 112] width 65 height 28
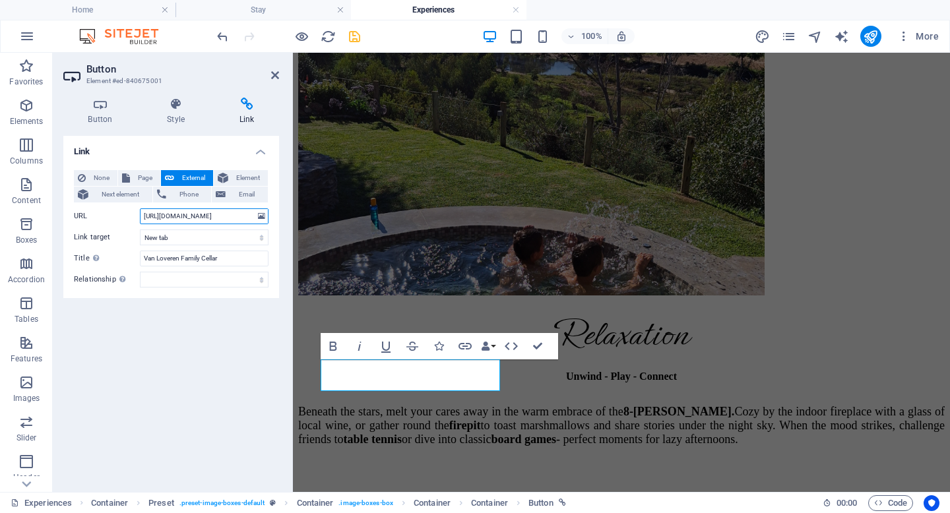
click at [205, 214] on input "https://vanloveren.co.za/" at bounding box center [204, 216] width 129 height 16
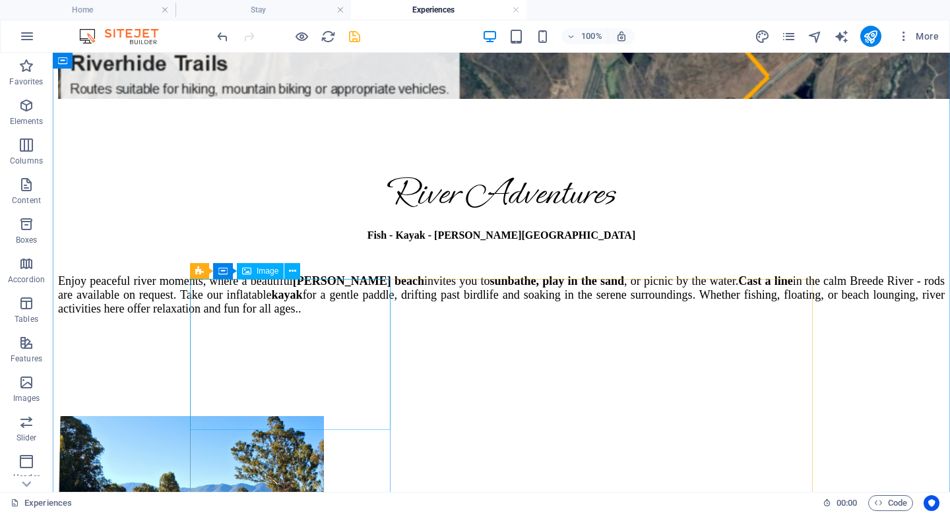
scroll to position [4623, 0]
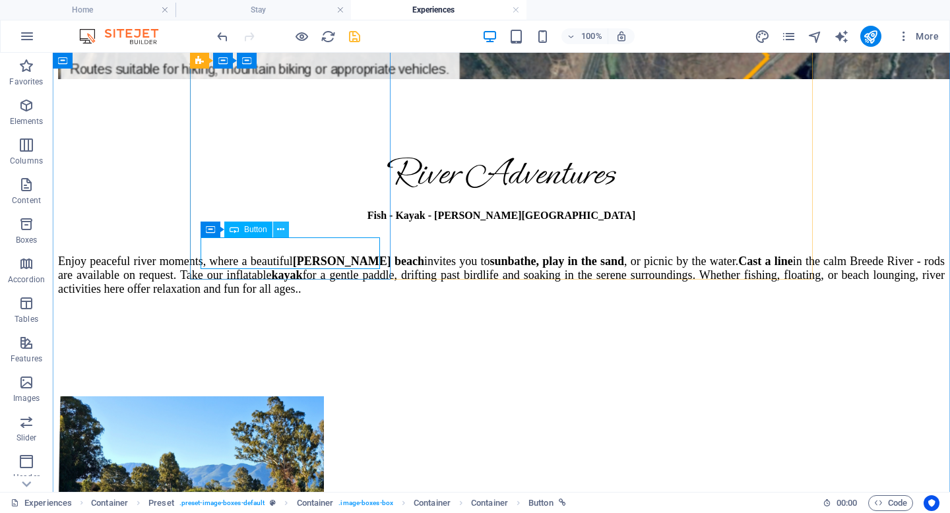
click at [282, 229] on icon at bounding box center [280, 230] width 7 height 14
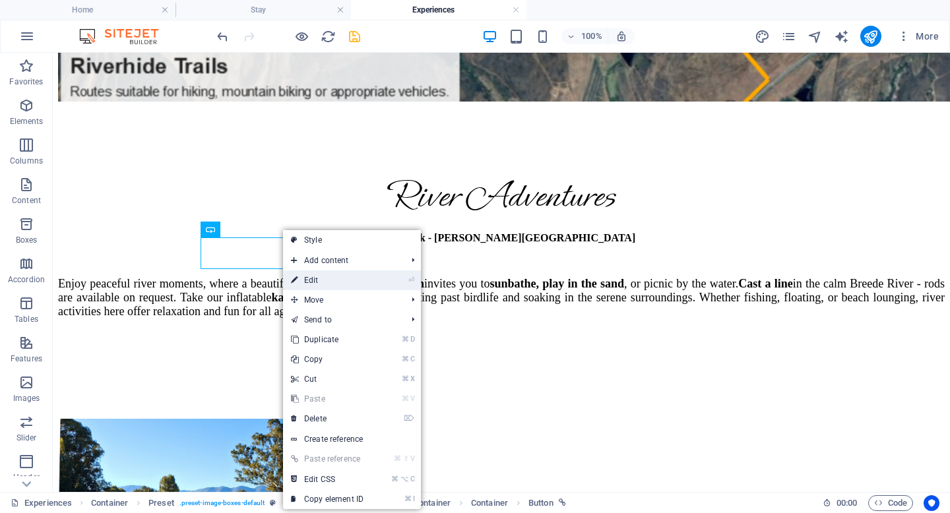
click at [317, 281] on link "⏎ Edit" at bounding box center [327, 281] width 88 height 20
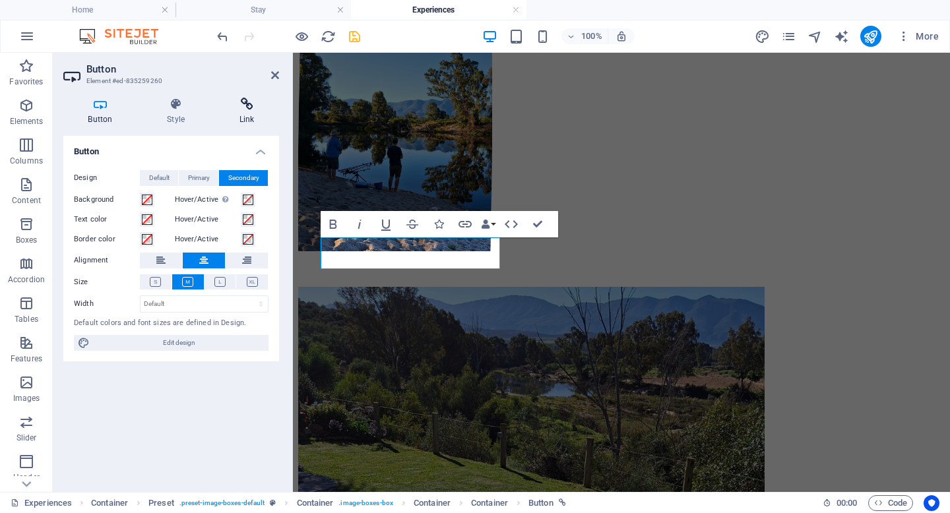
click at [246, 113] on h4 "Link" at bounding box center [246, 112] width 65 height 28
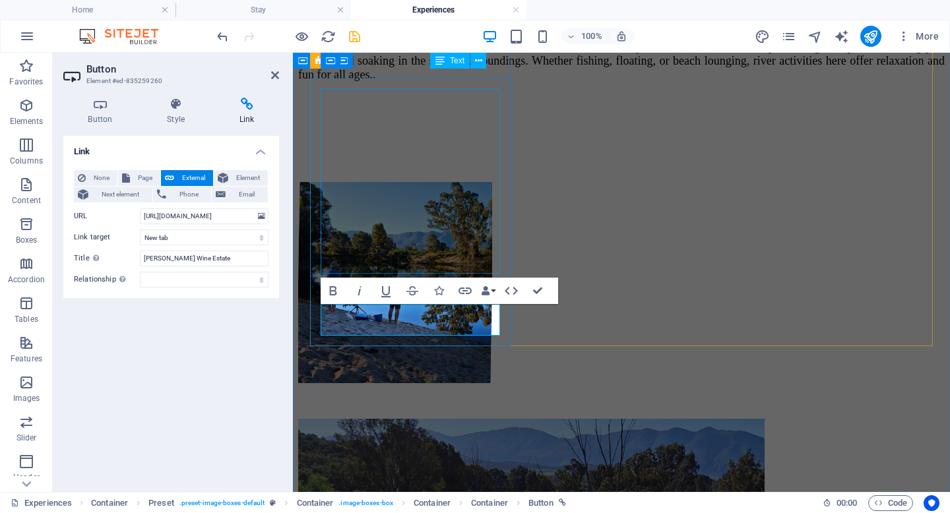
scroll to position [4490, 0]
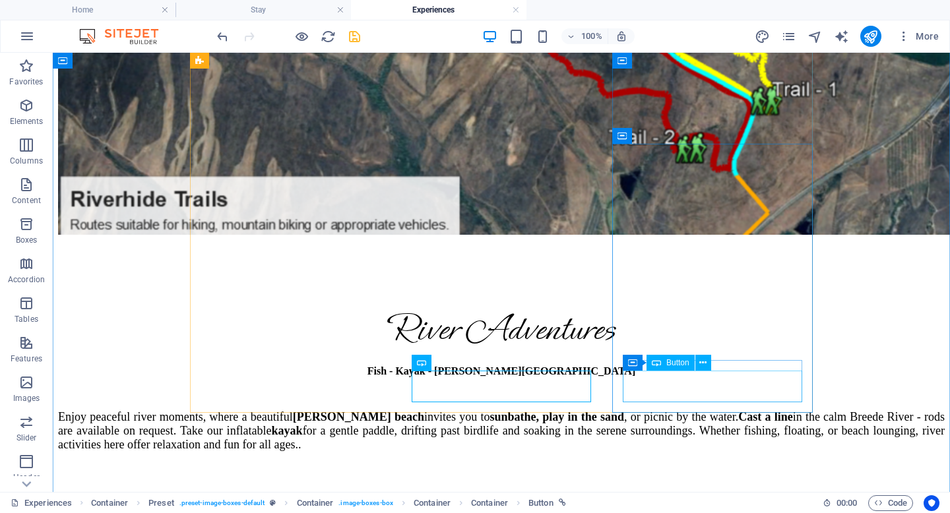
click at [697, 364] on button at bounding box center [703, 363] width 16 height 16
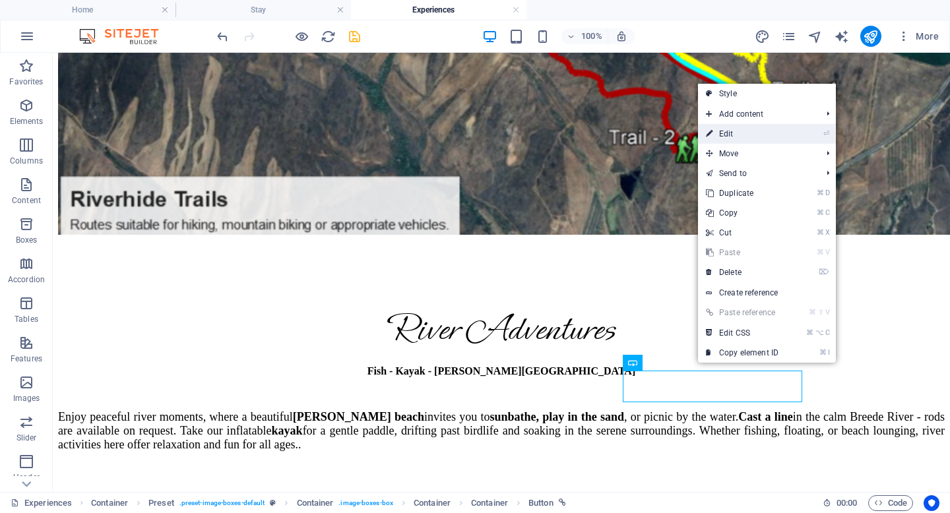
click at [728, 129] on link "⏎ Edit" at bounding box center [742, 134] width 88 height 20
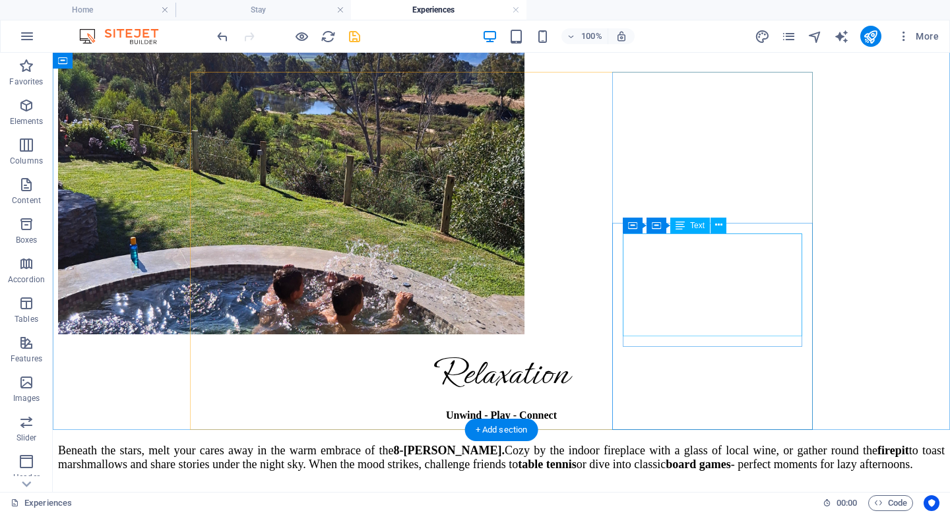
scroll to position [5350, 0]
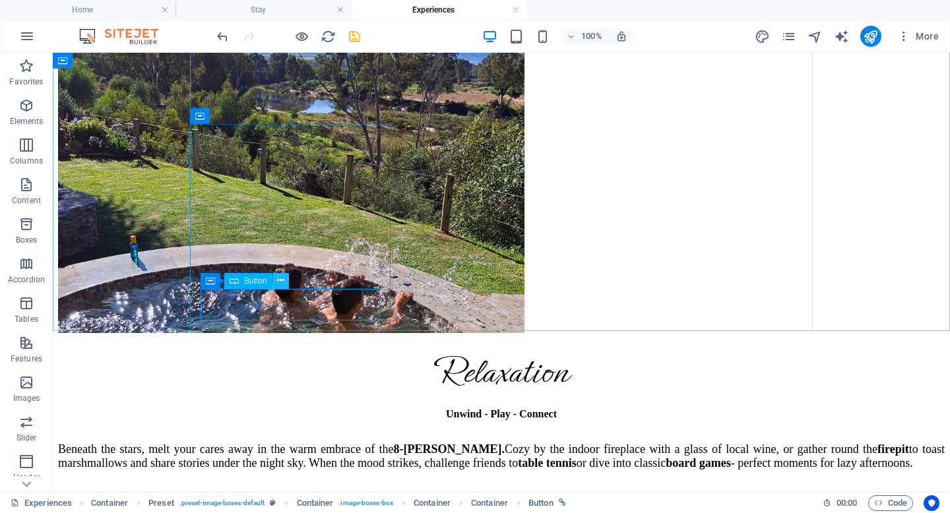
click at [279, 282] on icon at bounding box center [280, 281] width 7 height 14
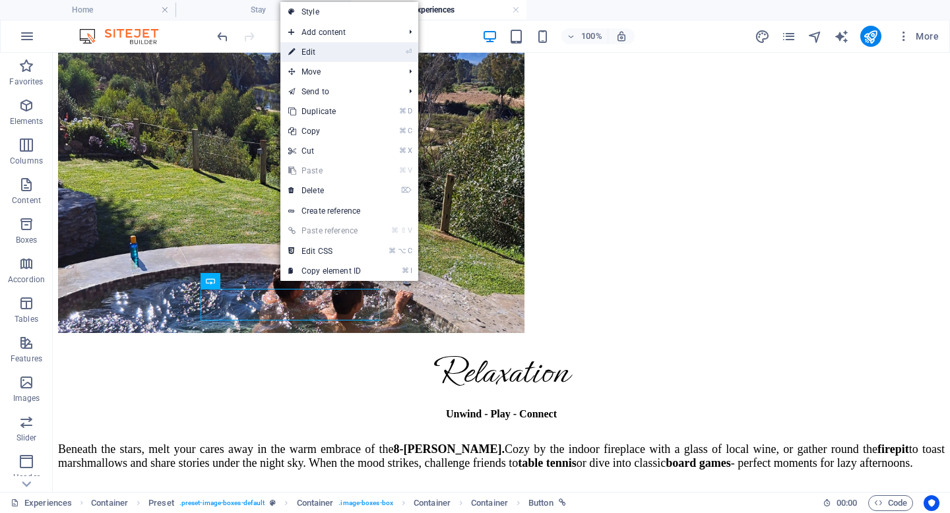
click at [345, 58] on link "⏎ Edit" at bounding box center [324, 52] width 88 height 20
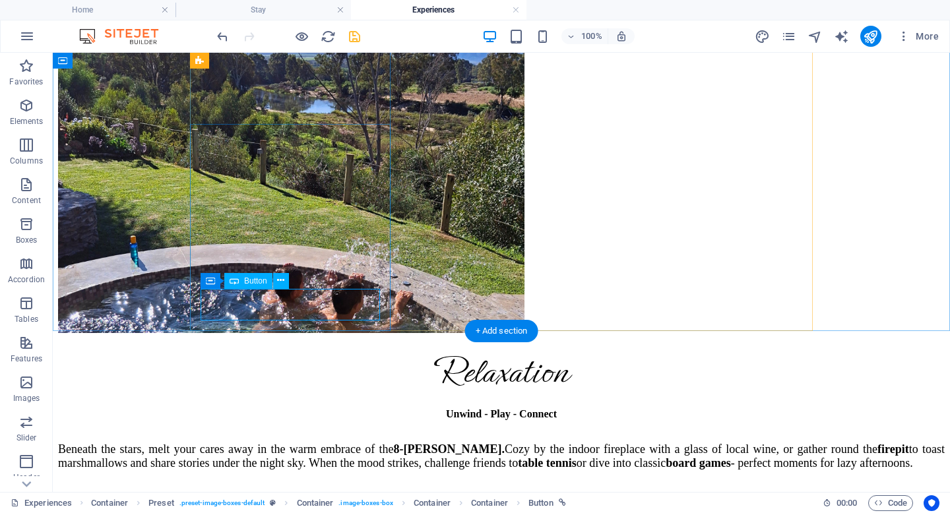
click at [280, 282] on icon at bounding box center [280, 281] width 7 height 14
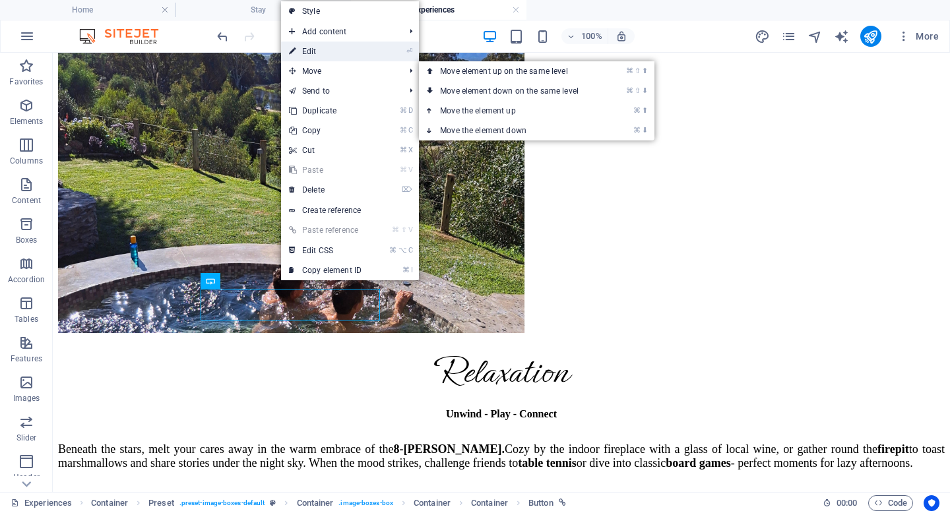
click at [332, 49] on link "⏎ Edit" at bounding box center [325, 52] width 88 height 20
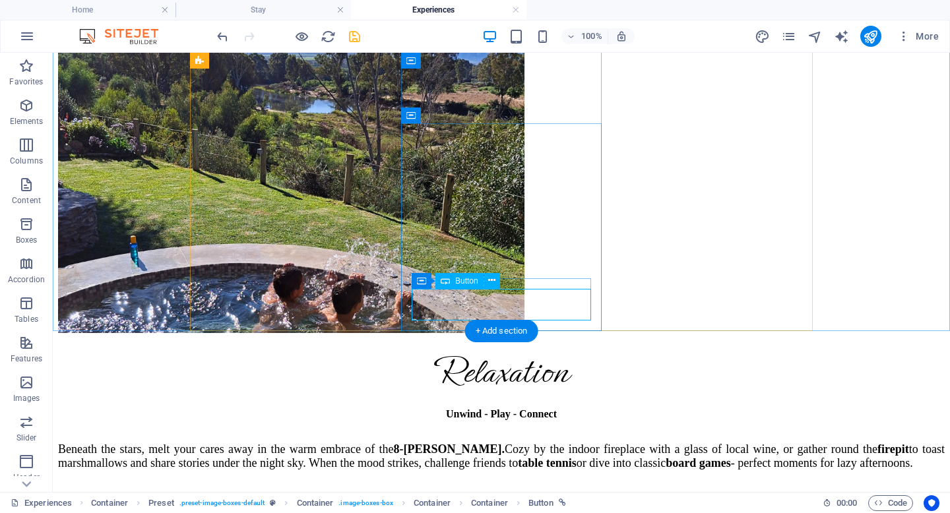
click at [489, 278] on icon at bounding box center [491, 281] width 7 height 14
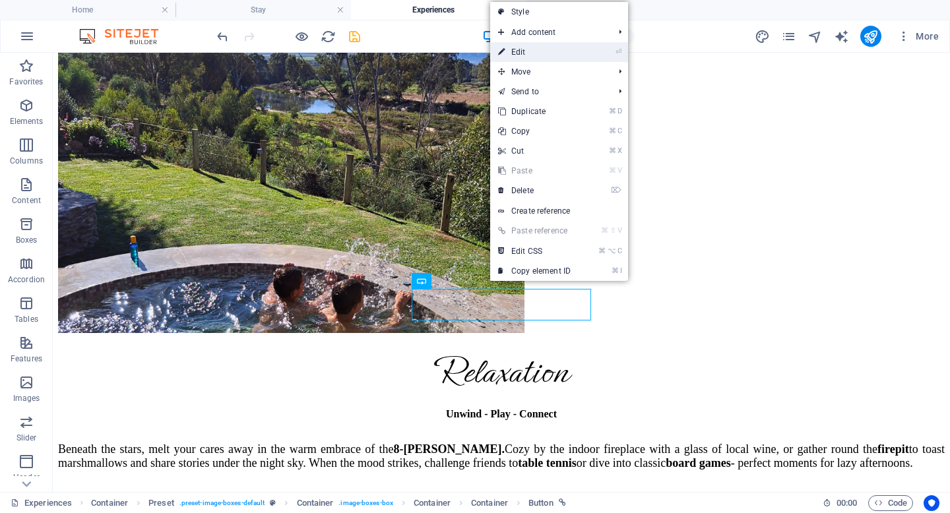
click at [538, 43] on link "⏎ Edit" at bounding box center [534, 52] width 88 height 20
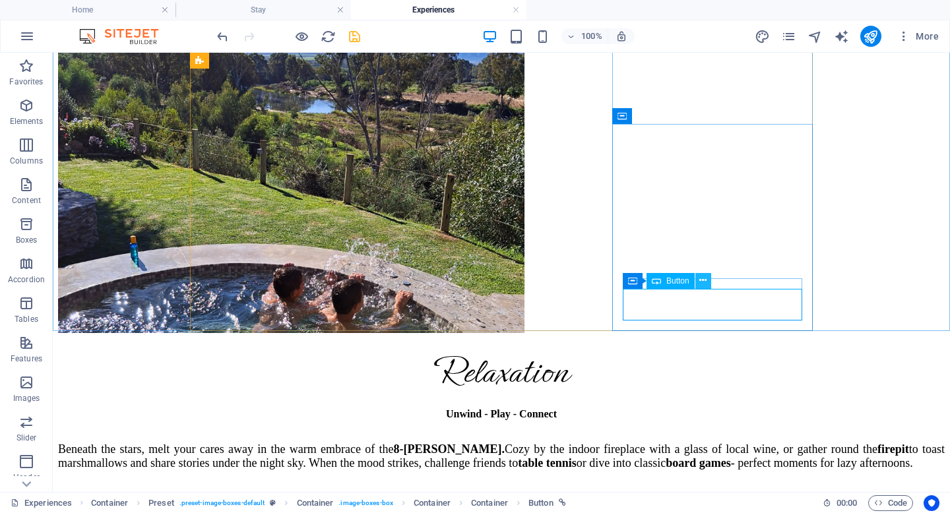
click at [705, 278] on icon at bounding box center [702, 281] width 7 height 14
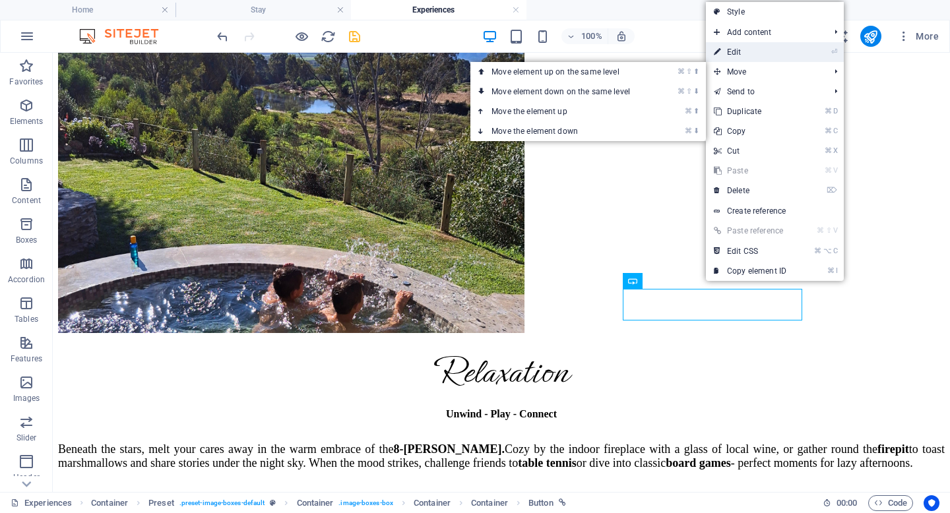
click at [736, 47] on link "⏎ Edit" at bounding box center [750, 52] width 88 height 20
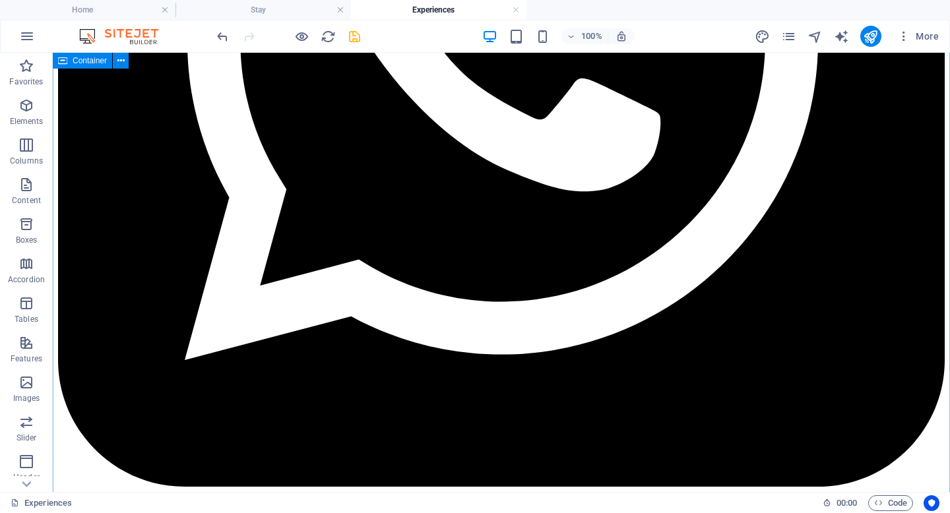
scroll to position [6616, 0]
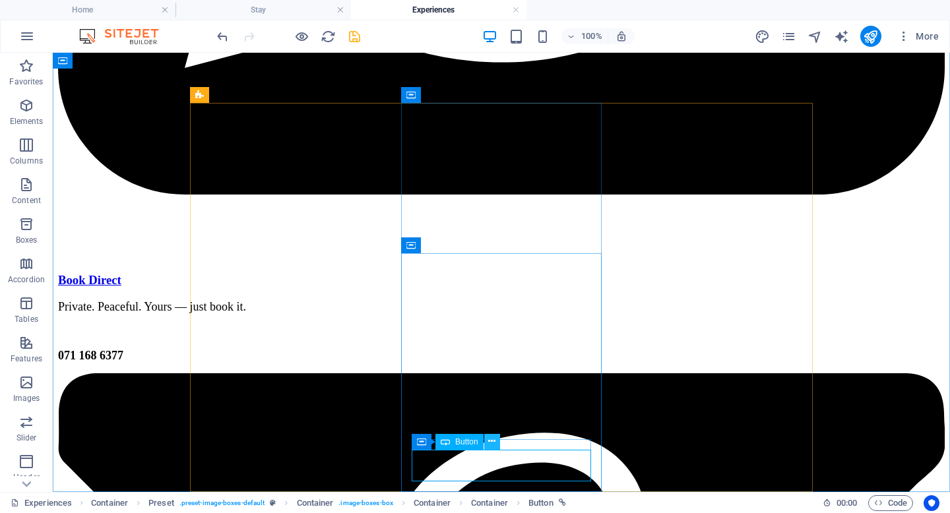
click at [491, 439] on icon at bounding box center [491, 442] width 7 height 14
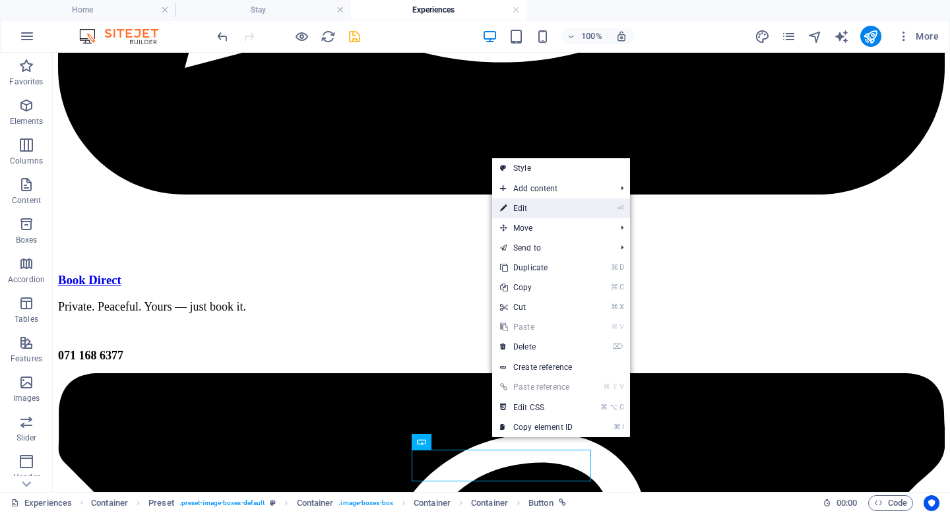
click at [532, 209] on link "⏎ Edit" at bounding box center [536, 209] width 88 height 20
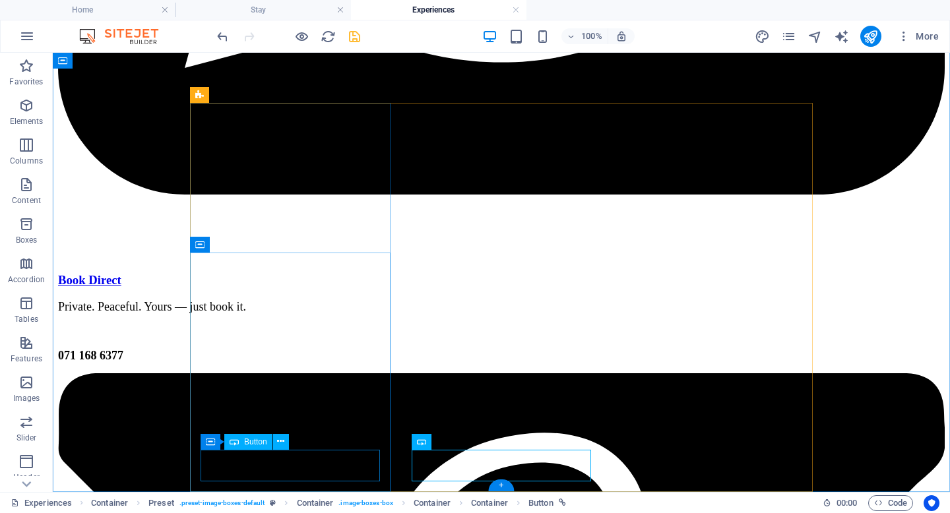
click at [275, 441] on button at bounding box center [281, 442] width 16 height 16
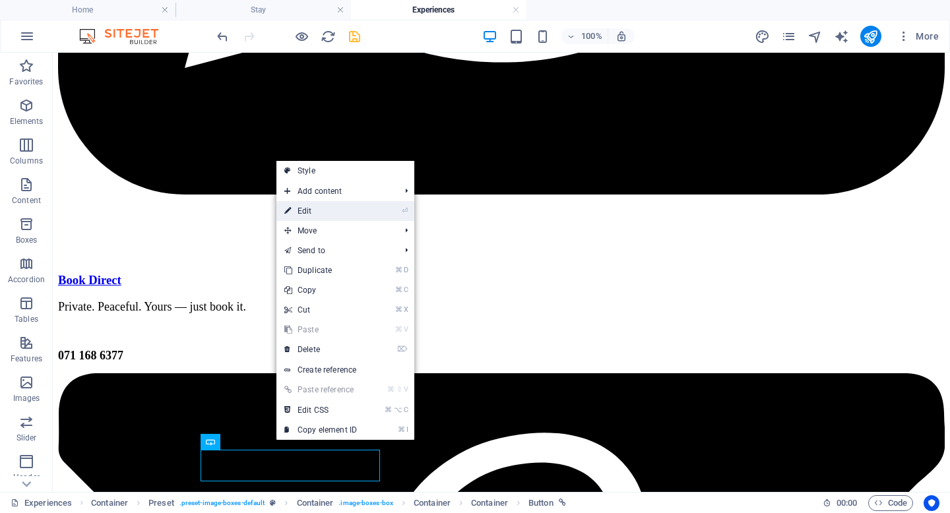
click at [325, 210] on link "⏎ Edit" at bounding box center [320, 211] width 88 height 20
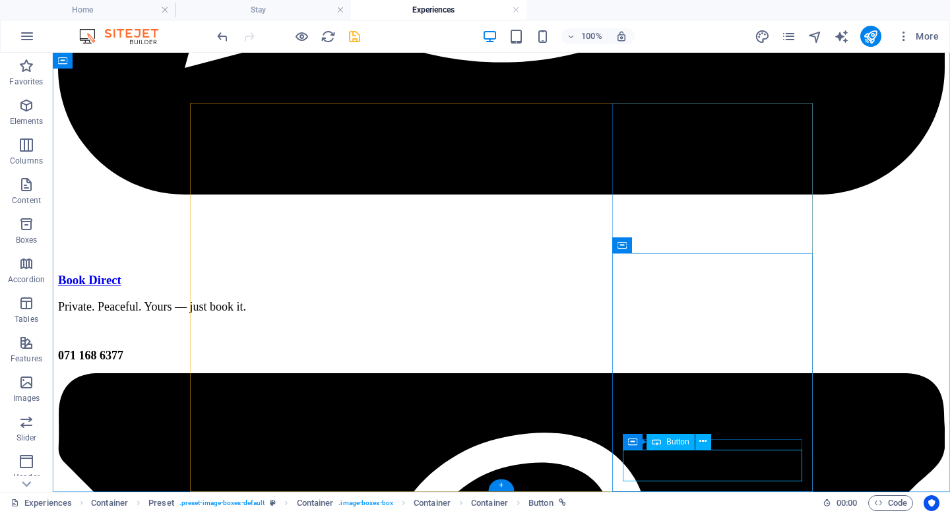
click at [706, 439] on icon at bounding box center [702, 442] width 7 height 14
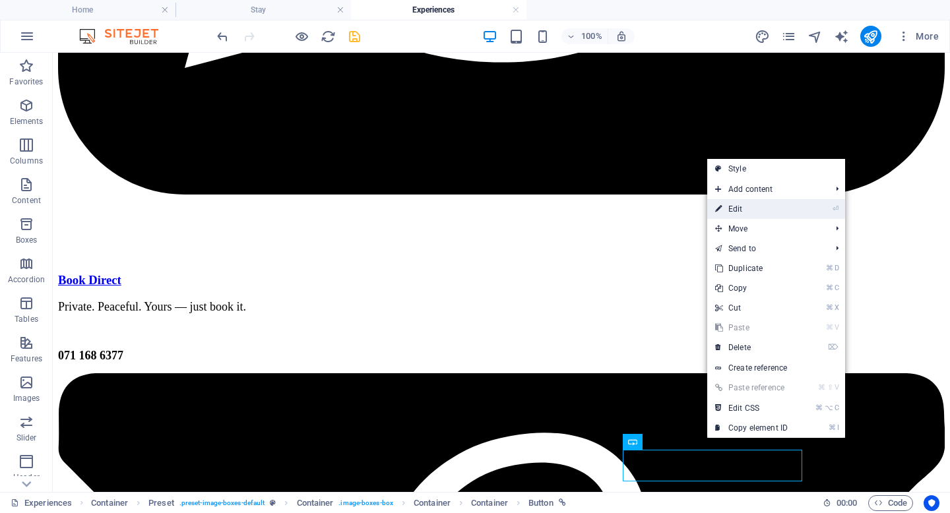
click at [751, 206] on link "⏎ Edit" at bounding box center [751, 209] width 88 height 20
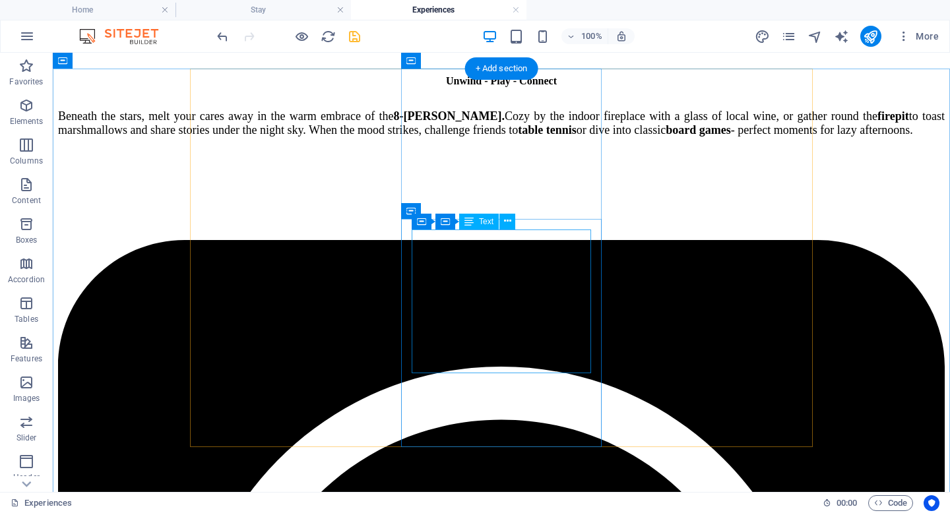
scroll to position [5675, 0]
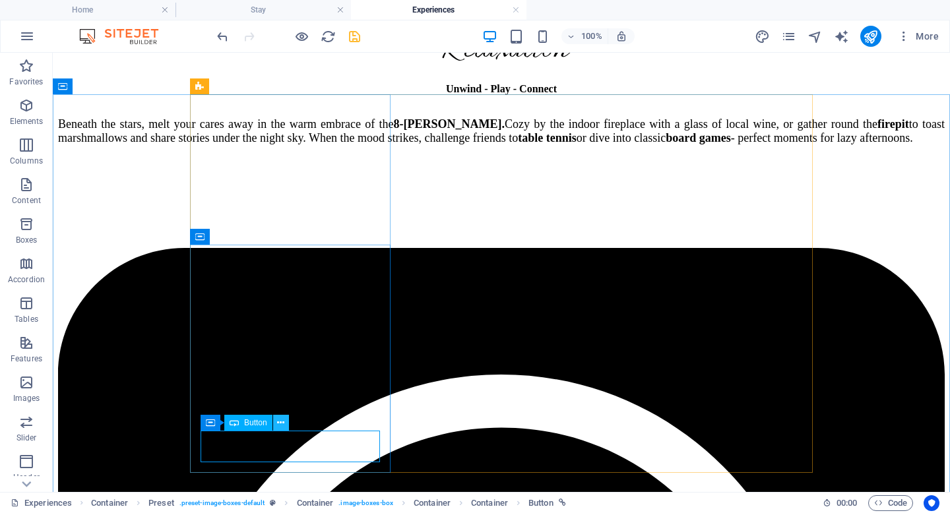
click at [282, 418] on icon at bounding box center [280, 423] width 7 height 14
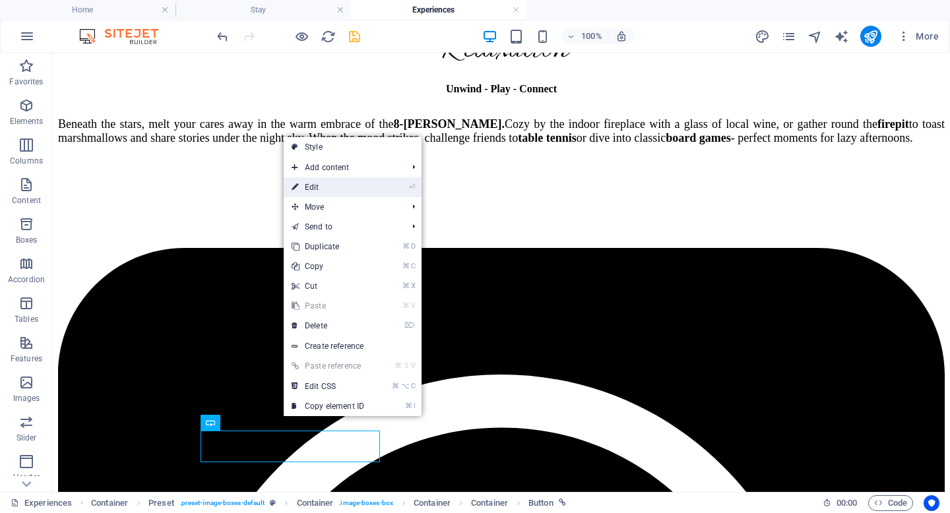
click at [351, 181] on link "⏎ Edit" at bounding box center [328, 187] width 88 height 20
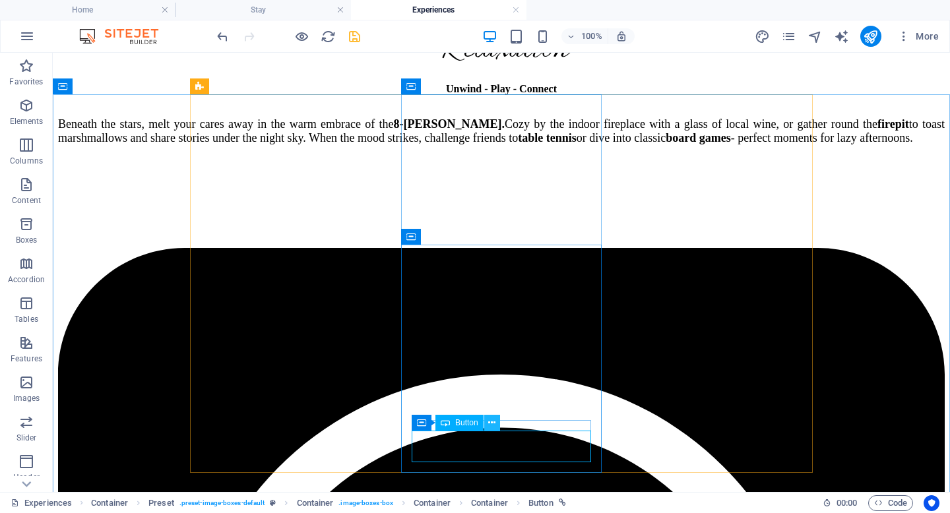
click at [493, 422] on icon at bounding box center [491, 423] width 7 height 14
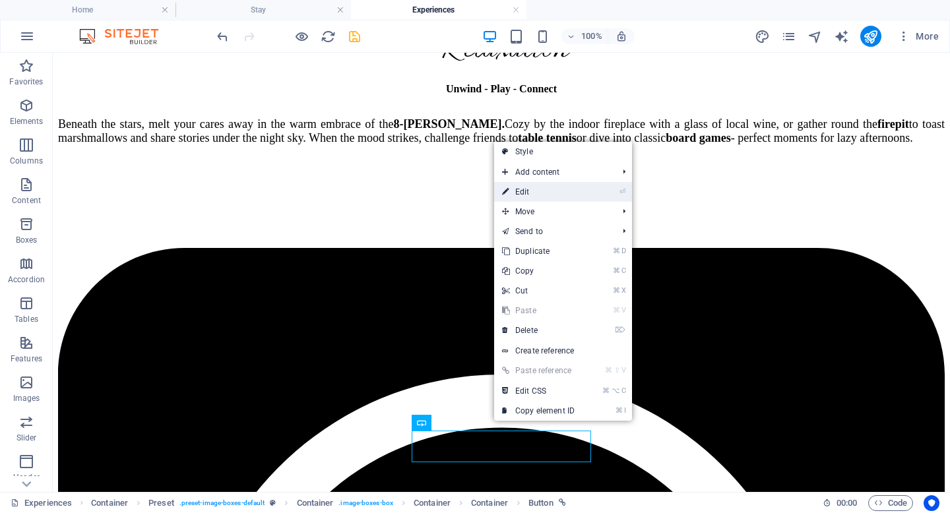
click at [525, 195] on link "⏎ Edit" at bounding box center [538, 192] width 88 height 20
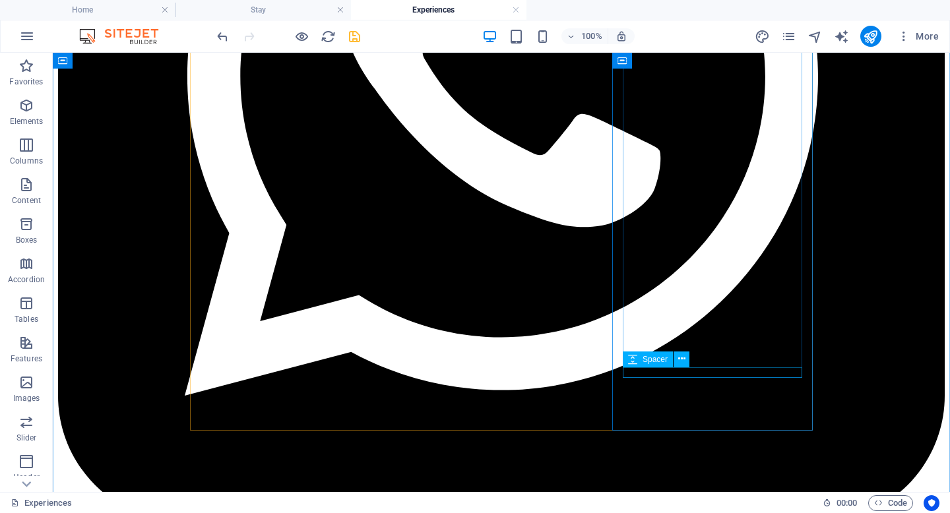
scroll to position [6290, 0]
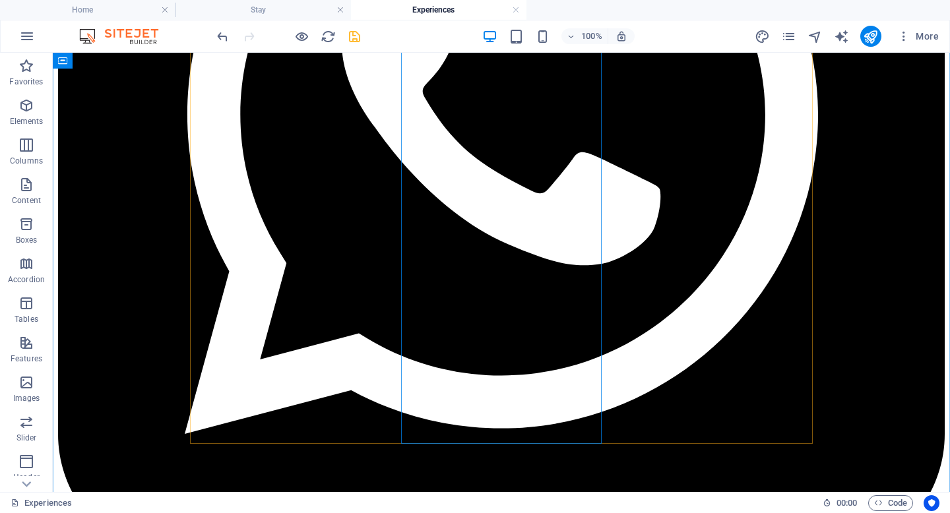
scroll to position [6276, 0]
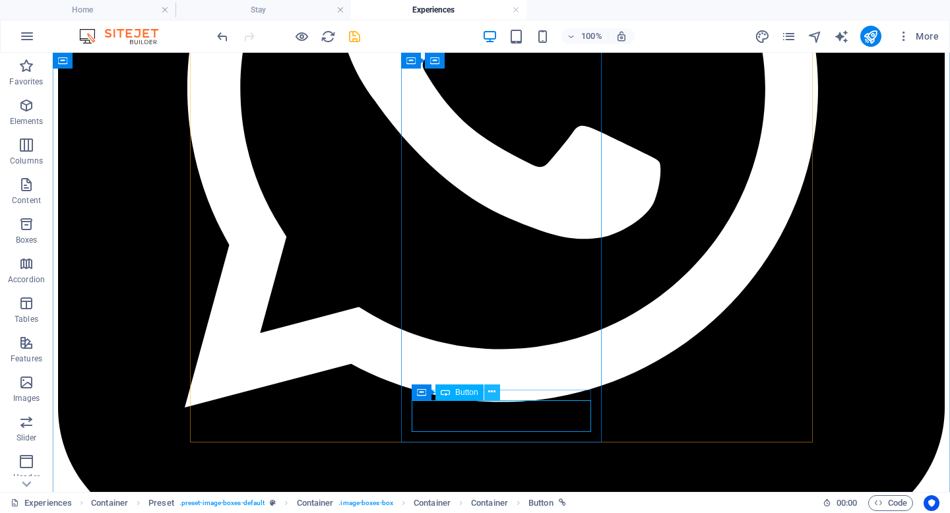
click at [488, 392] on icon at bounding box center [491, 392] width 7 height 14
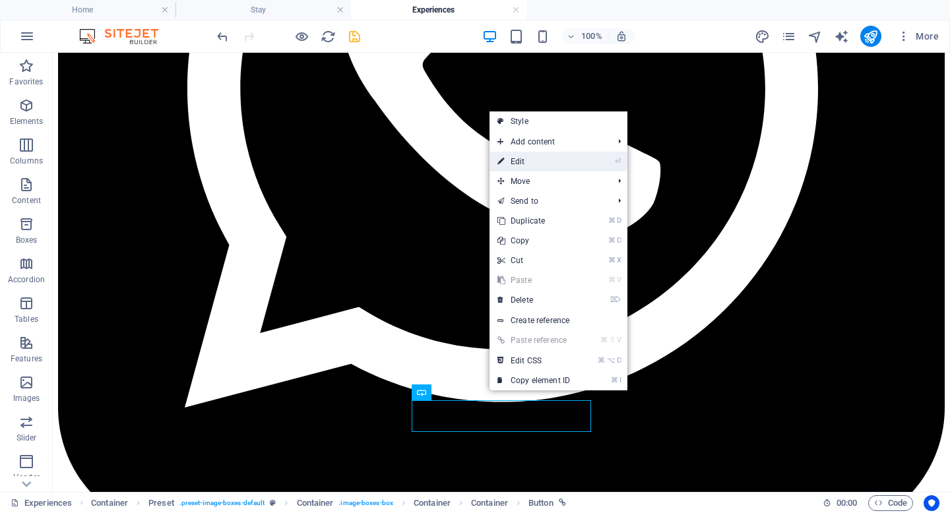
click at [538, 164] on link "⏎ Edit" at bounding box center [534, 162] width 88 height 20
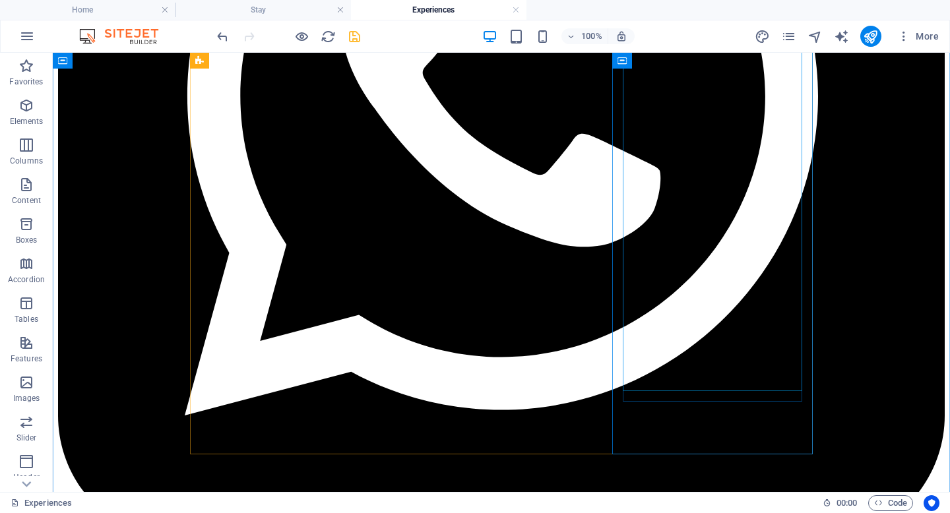
scroll to position [6272, 0]
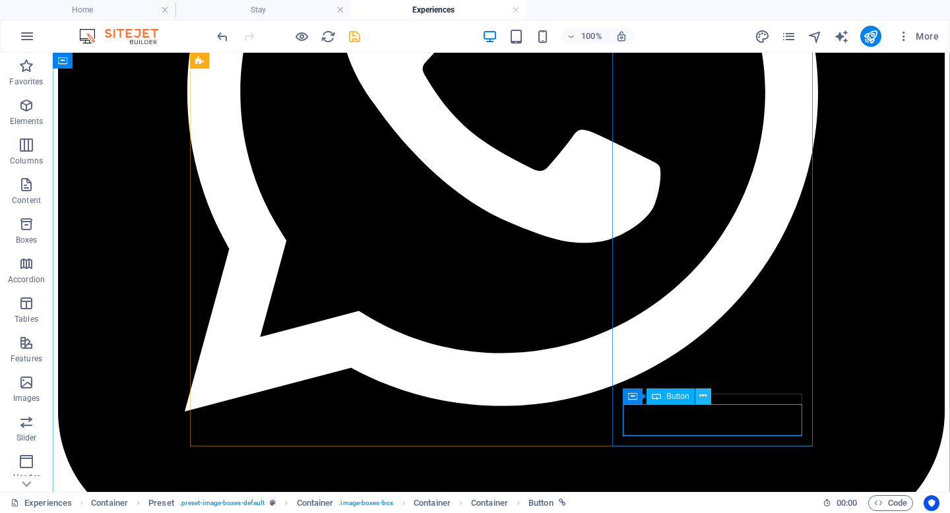
click at [706, 399] on icon at bounding box center [702, 396] width 7 height 14
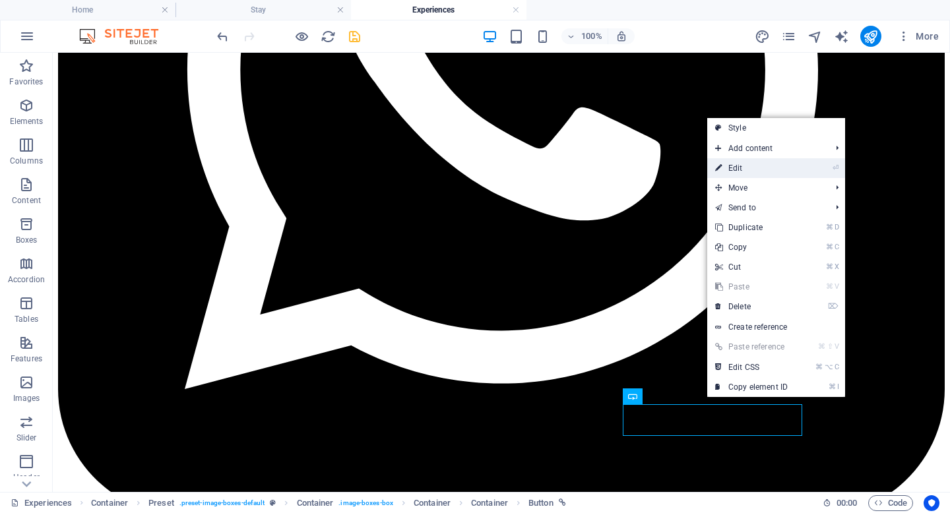
click at [742, 169] on link "⏎ Edit" at bounding box center [751, 168] width 88 height 20
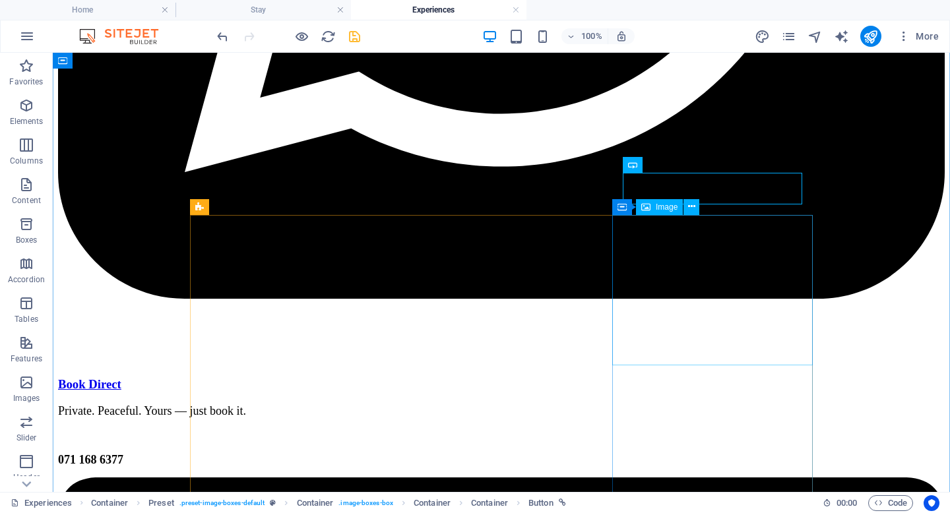
scroll to position [6527, 0]
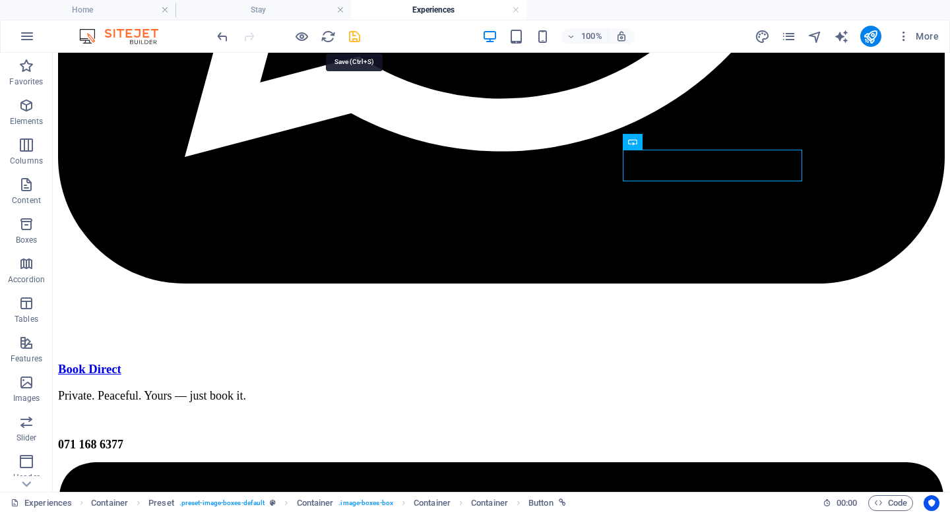
click at [354, 36] on icon "save" at bounding box center [354, 36] width 15 height 15
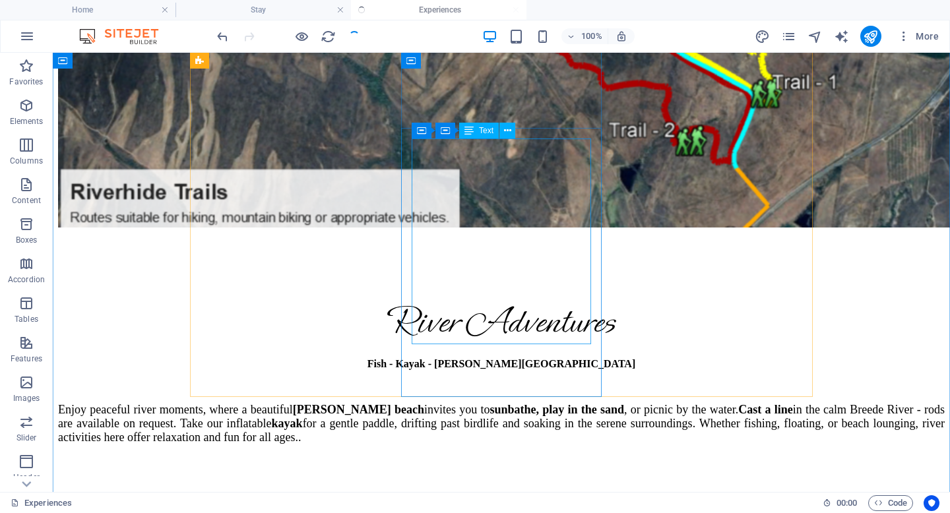
scroll to position [4509, 0]
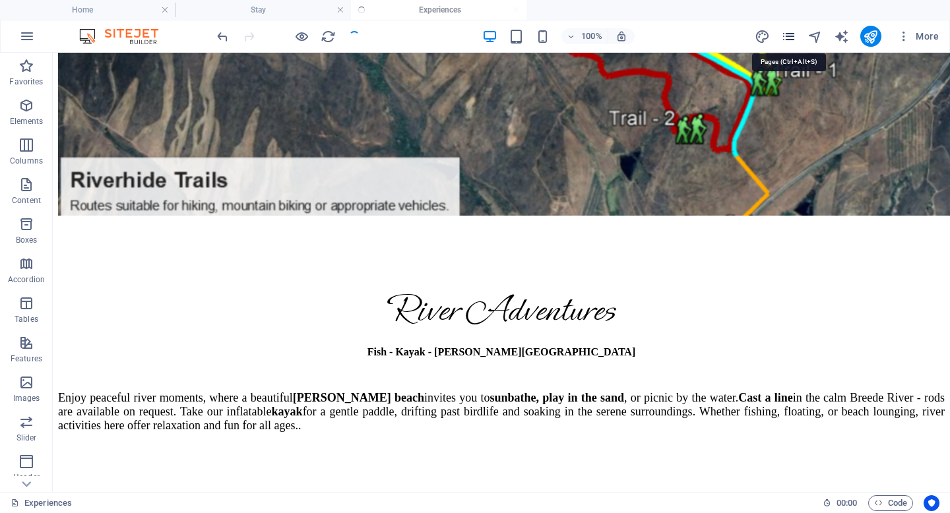
click at [793, 37] on icon "pages" at bounding box center [788, 36] width 15 height 15
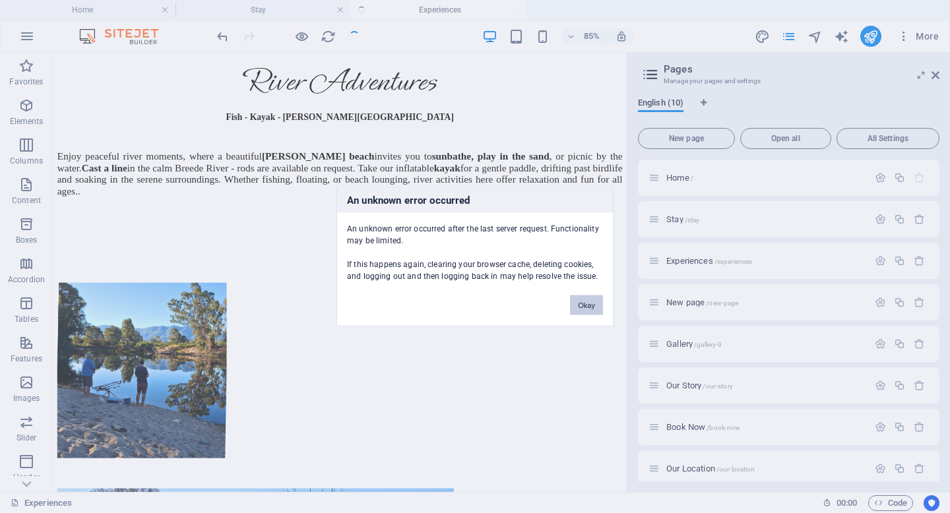
scroll to position [4457, 0]
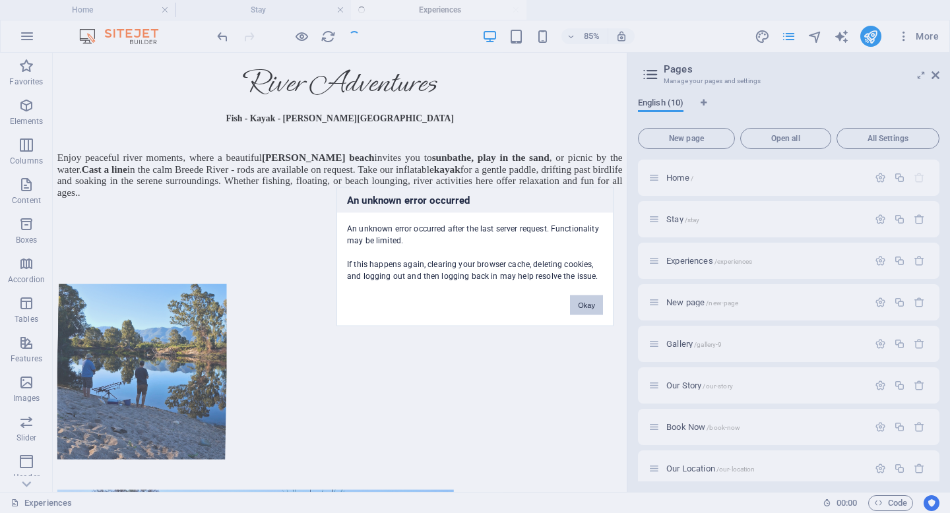
click at [585, 308] on button "Okay" at bounding box center [586, 306] width 33 height 20
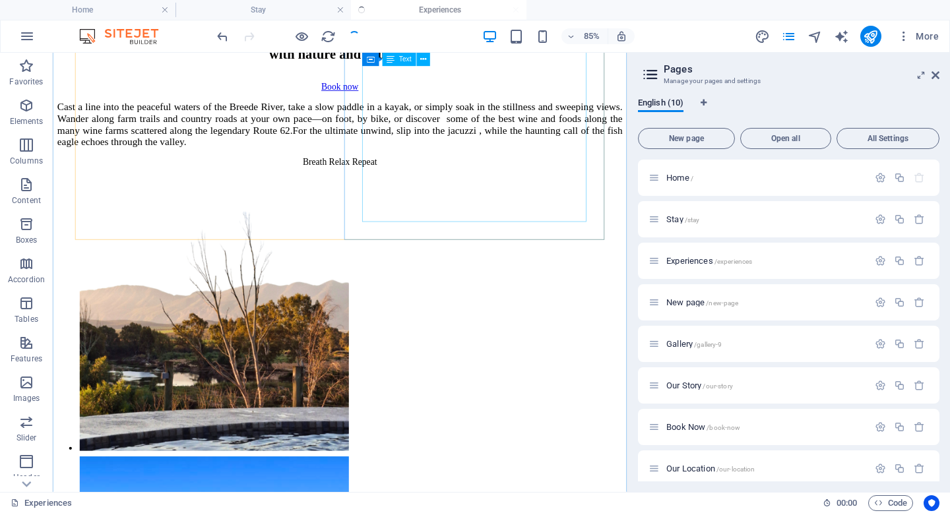
scroll to position [1320, 0]
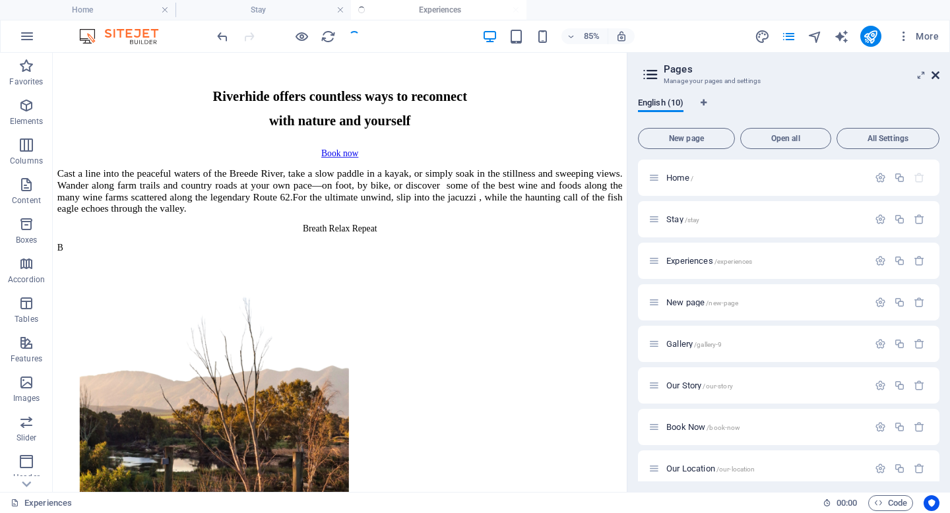
click at [937, 77] on icon at bounding box center [936, 75] width 8 height 11
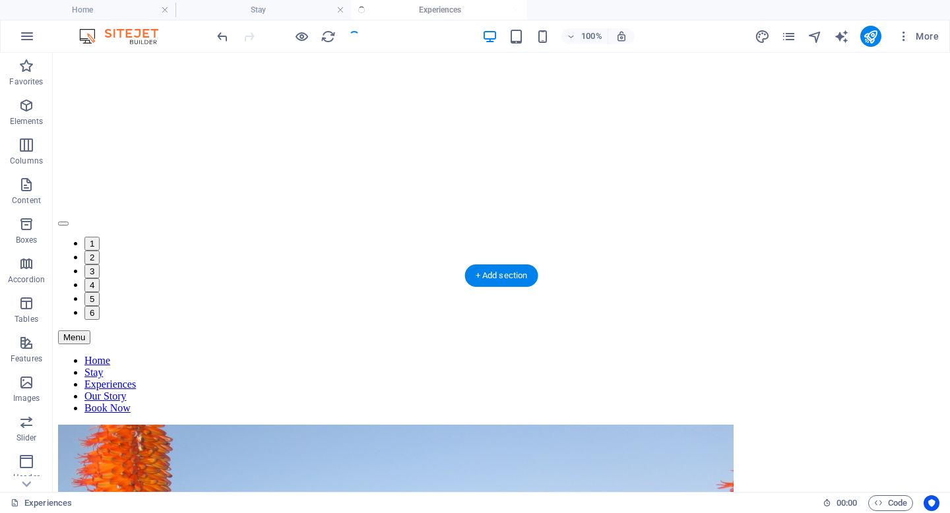
scroll to position [0, 0]
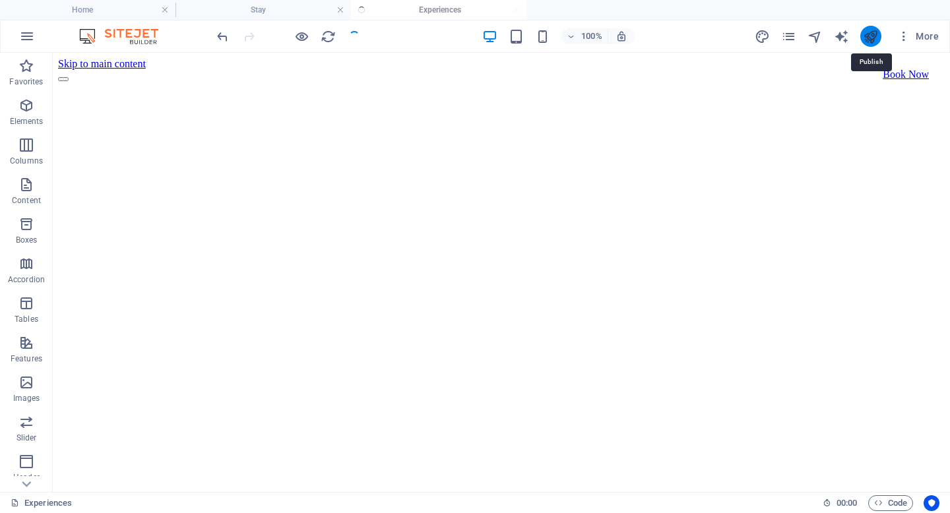
click at [878, 37] on icon "publish" at bounding box center [870, 36] width 15 height 15
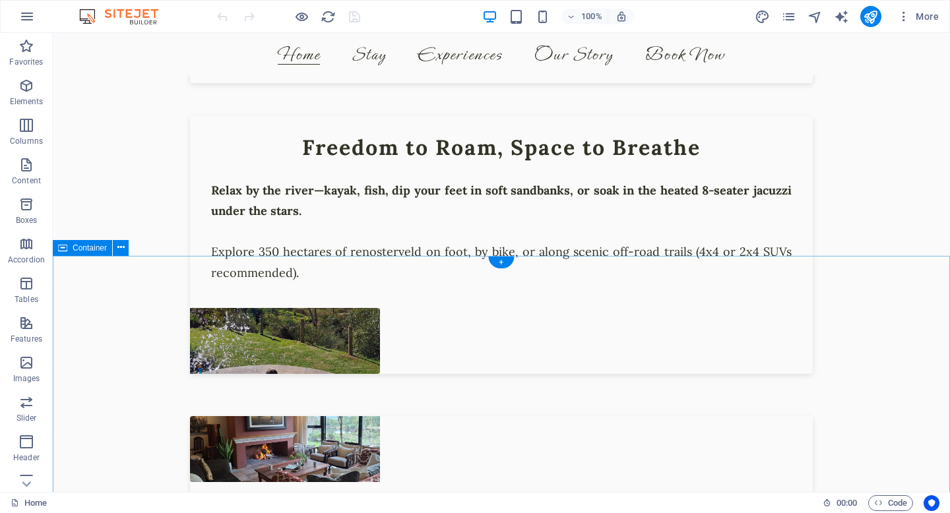
scroll to position [1208, 0]
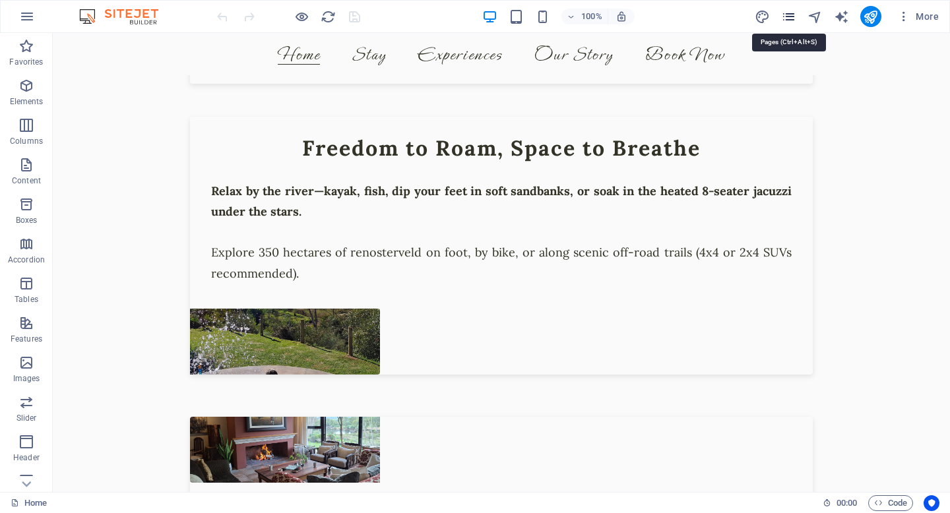
click at [788, 14] on icon "pages" at bounding box center [788, 16] width 15 height 15
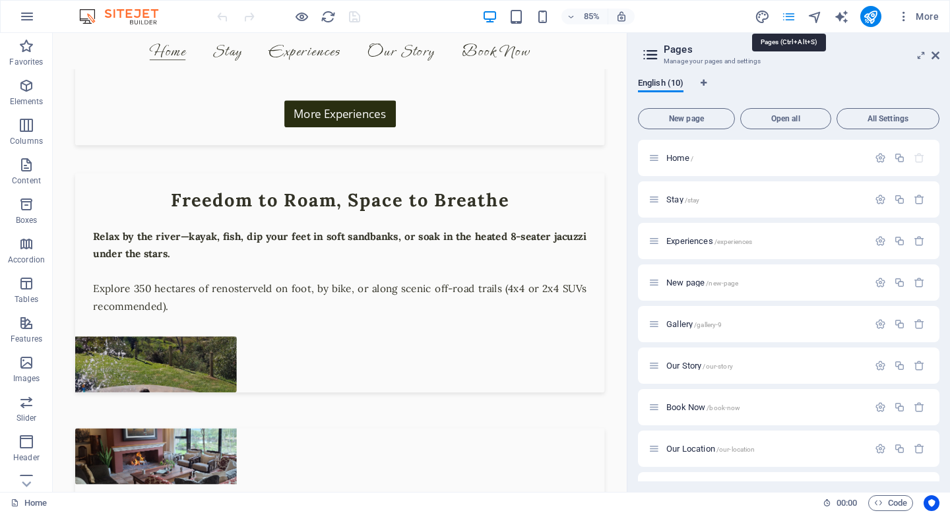
scroll to position [1289, 0]
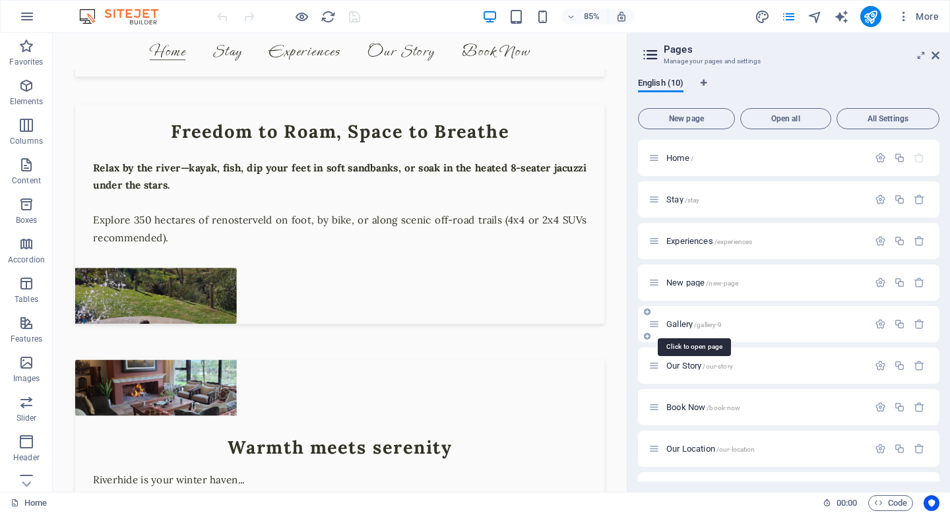
click at [701, 320] on span "Gallery /gallery-9" at bounding box center [693, 324] width 55 height 10
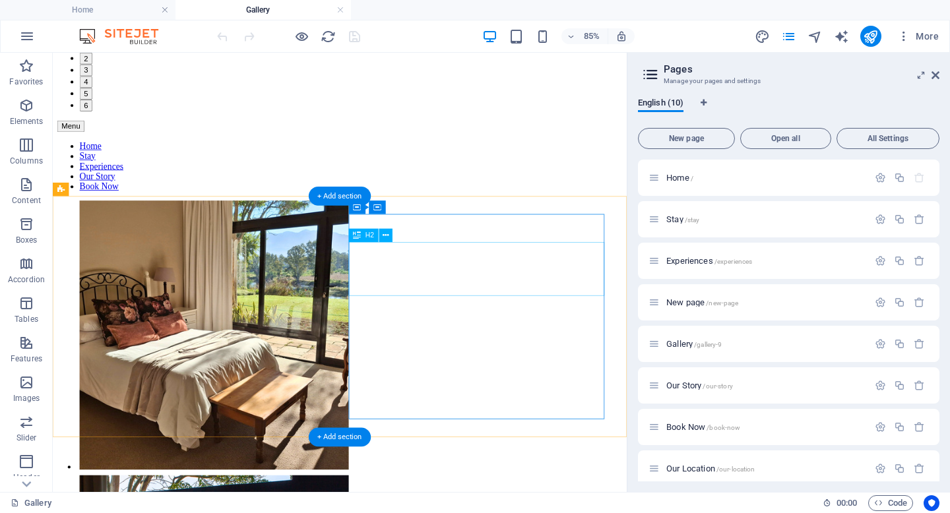
scroll to position [582, 0]
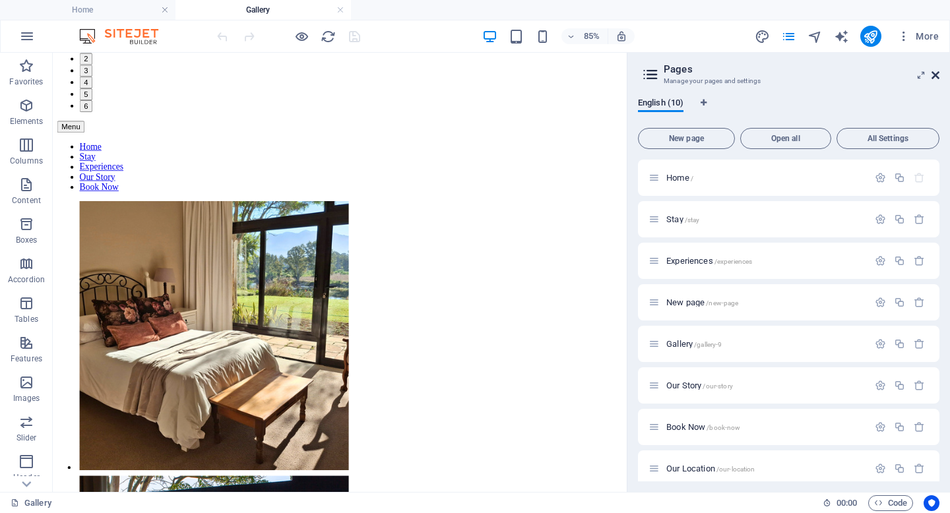
click at [934, 77] on icon at bounding box center [936, 75] width 8 height 11
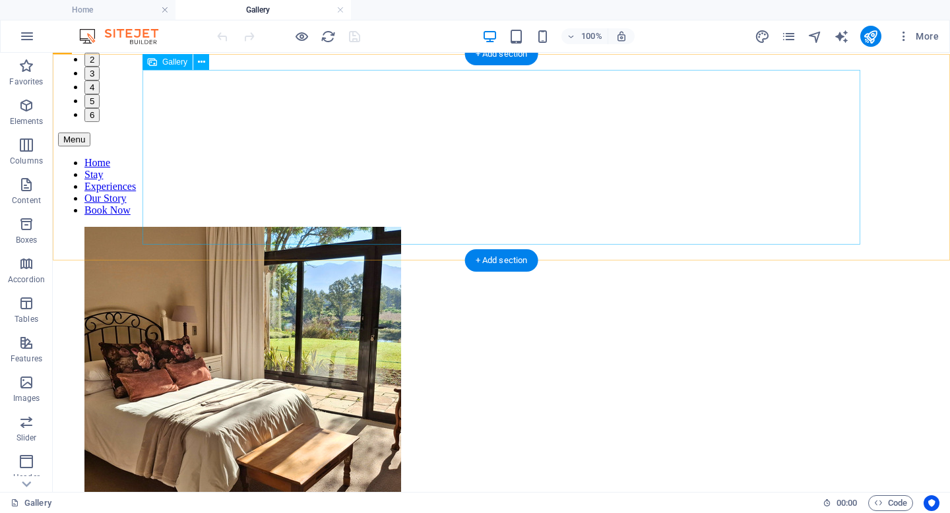
scroll to position [636, 0]
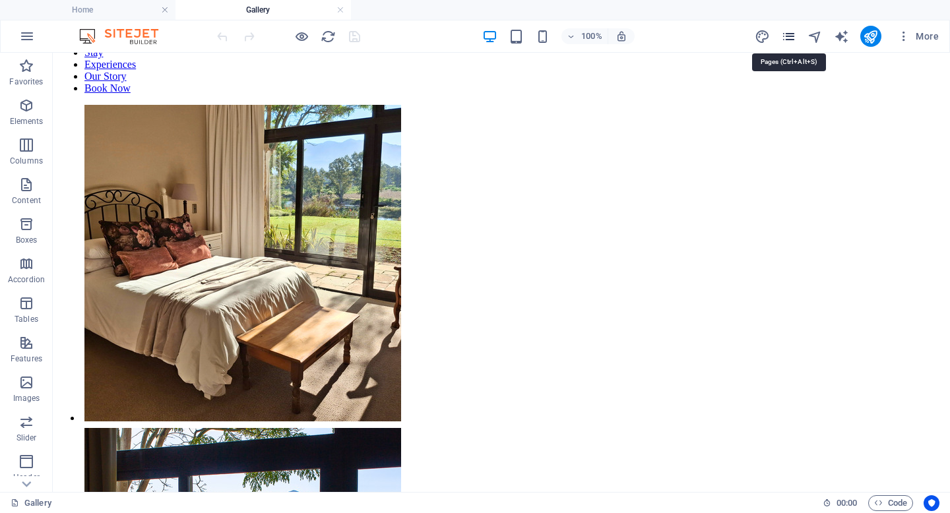
click at [796, 36] on icon "pages" at bounding box center [788, 36] width 15 height 15
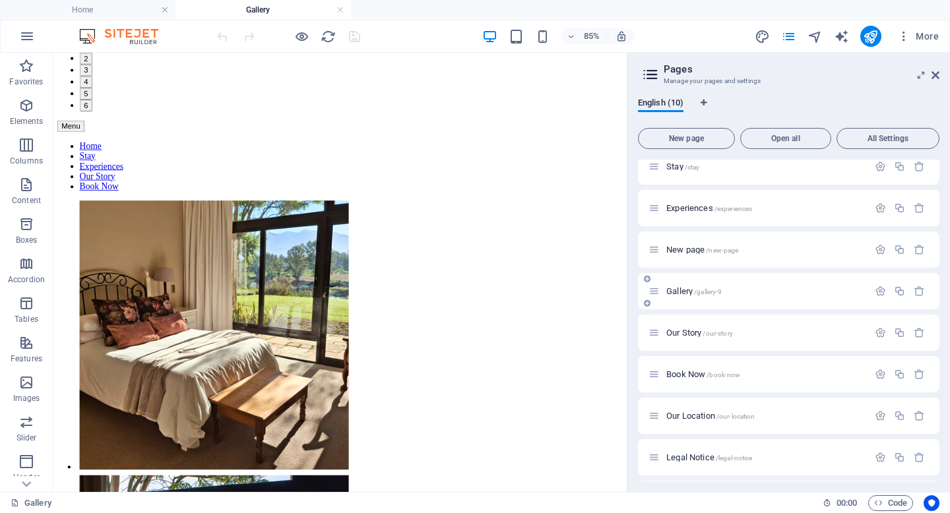
scroll to position [63, 0]
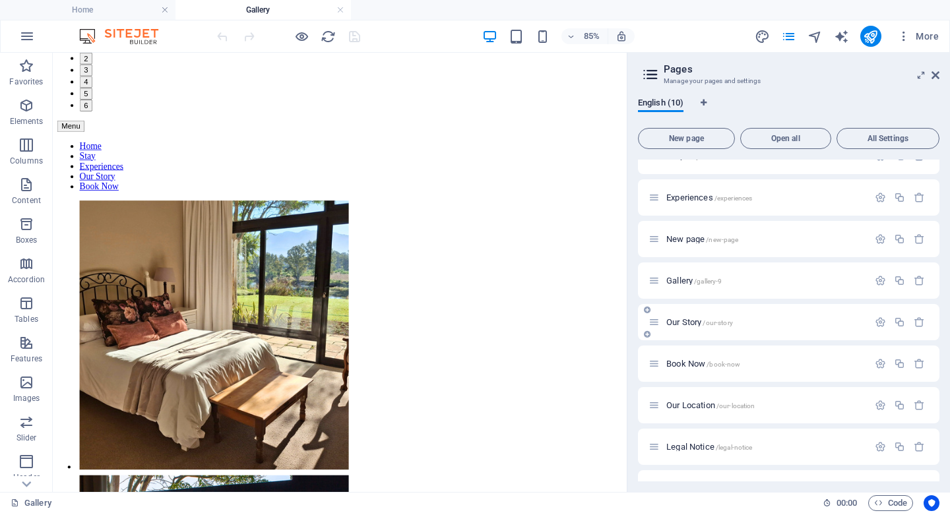
click at [767, 321] on p "Our Story /our-story" at bounding box center [765, 322] width 198 height 9
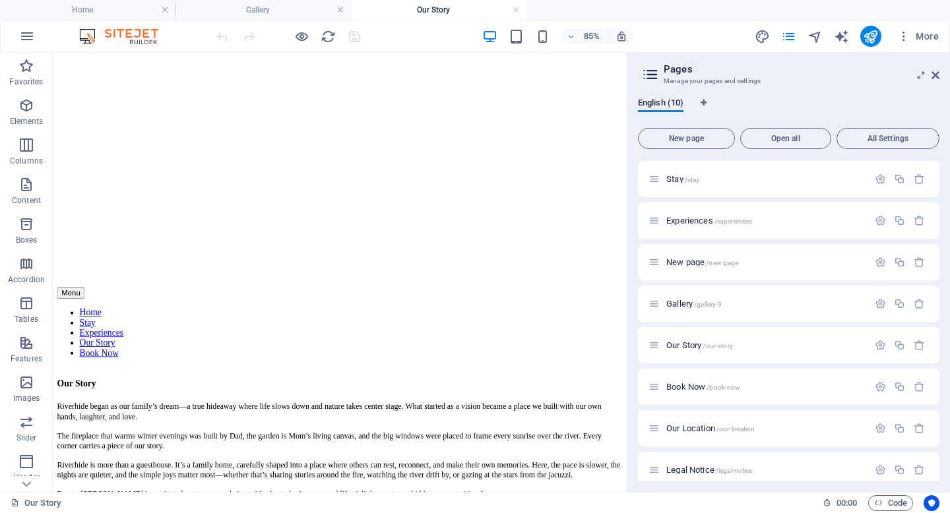
scroll to position [264, 0]
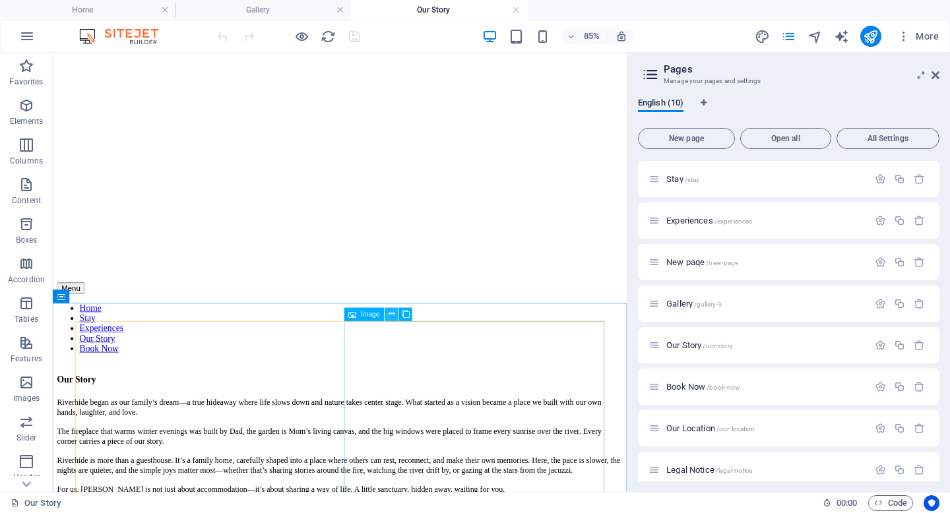
click at [391, 313] on icon at bounding box center [392, 315] width 6 height 12
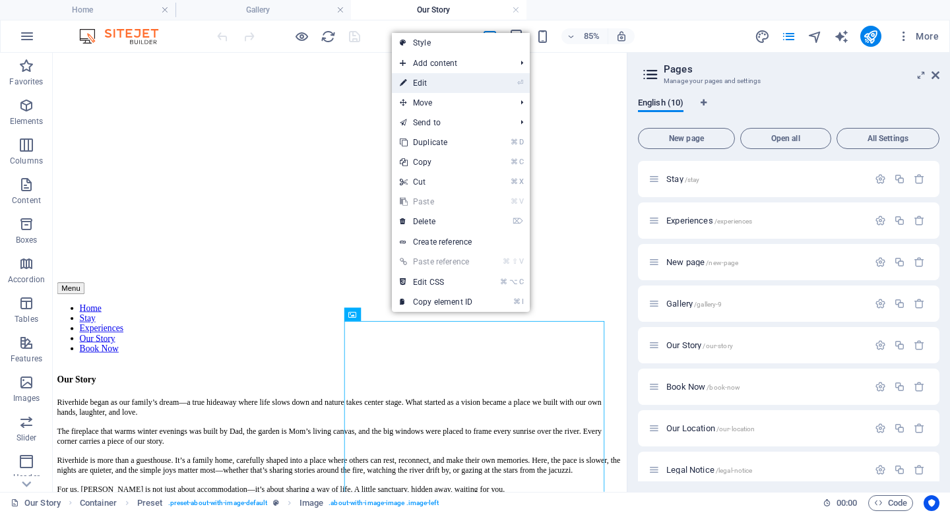
click at [427, 85] on link "⏎ Edit" at bounding box center [436, 83] width 88 height 20
select select "%"
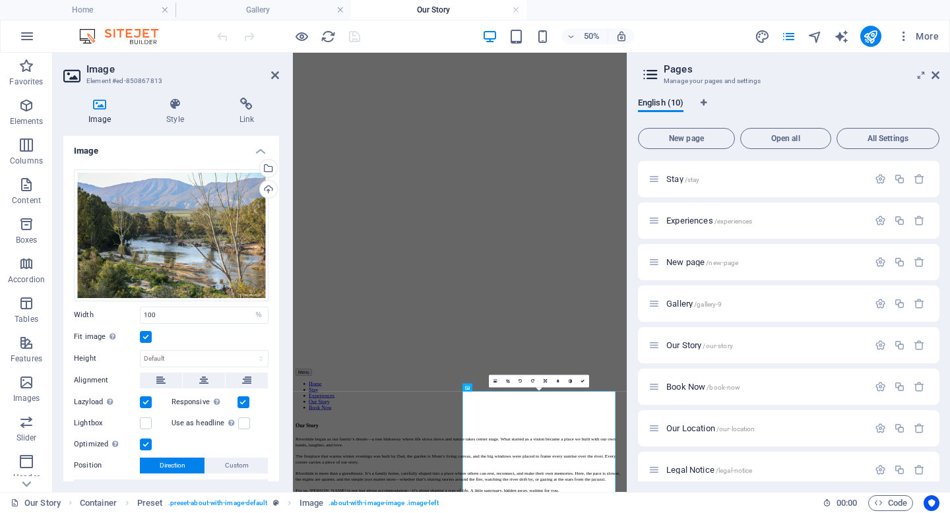
scroll to position [79, 0]
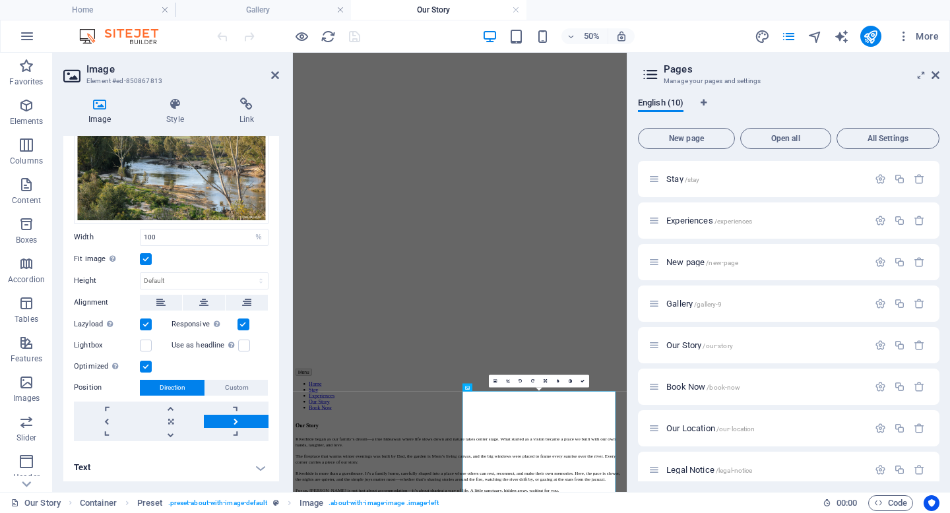
click at [183, 465] on h4 "Text" at bounding box center [171, 468] width 216 height 32
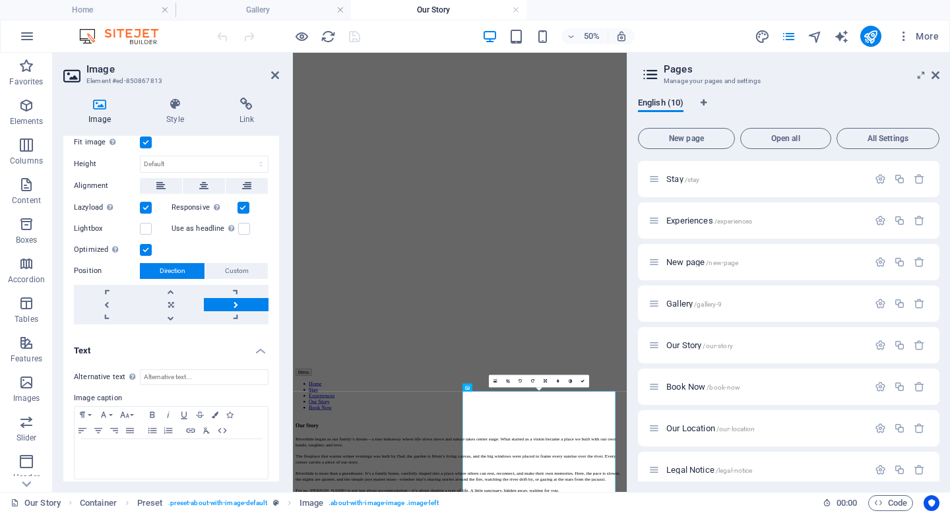
scroll to position [203, 0]
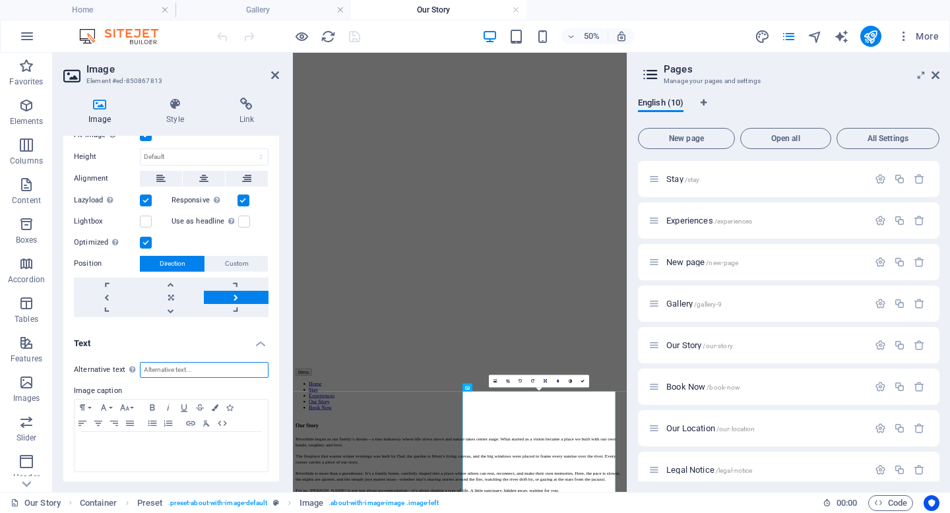
click at [168, 367] on input "Alternative text The alternative text is used by devices that cannot display im…" at bounding box center [204, 370] width 129 height 16
type input "River at Riverhide Guest Lodge"
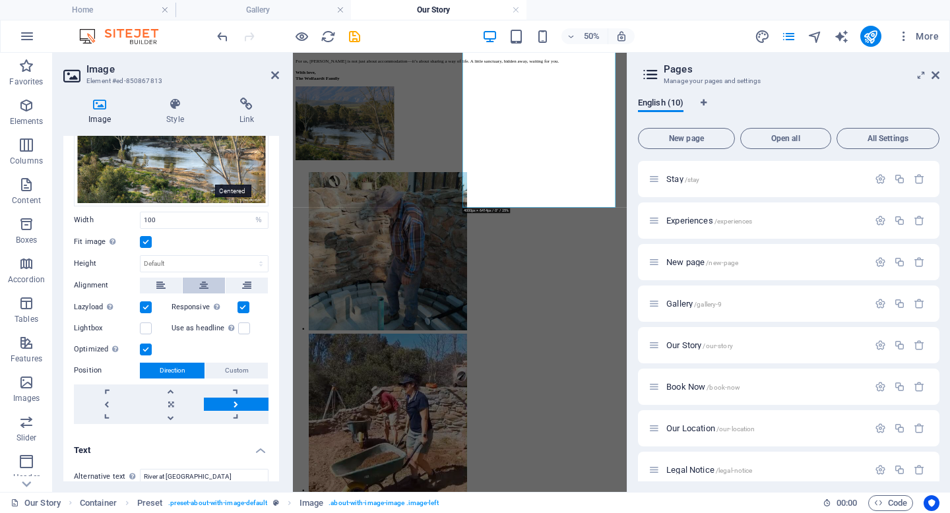
scroll to position [0, 0]
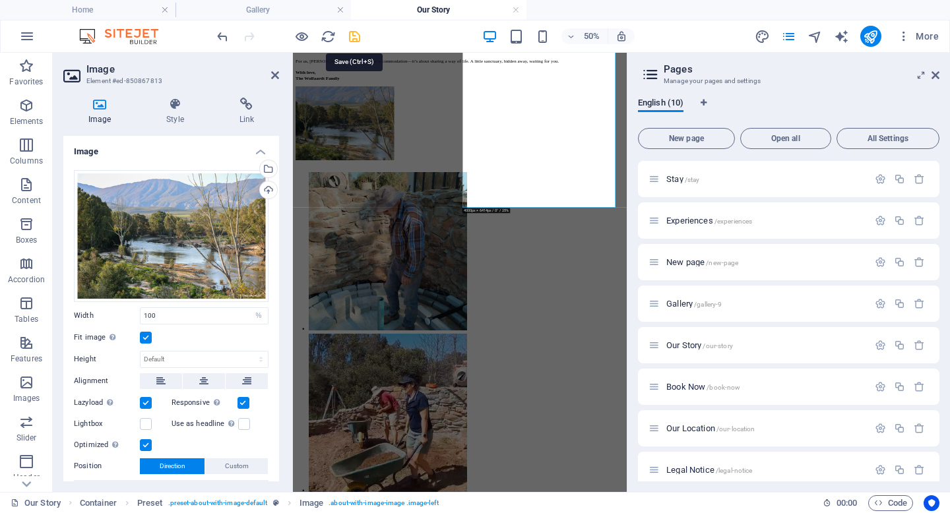
click at [354, 37] on icon "save" at bounding box center [354, 36] width 15 height 15
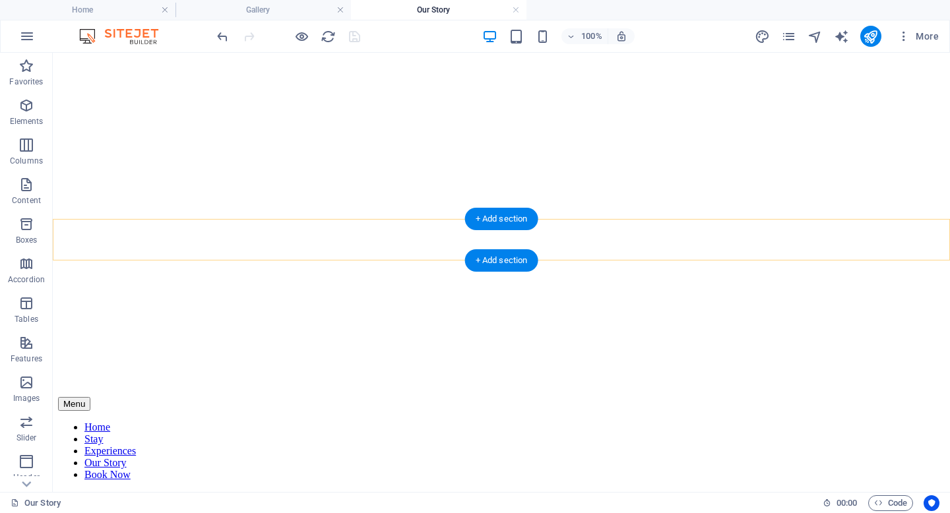
scroll to position [344, 0]
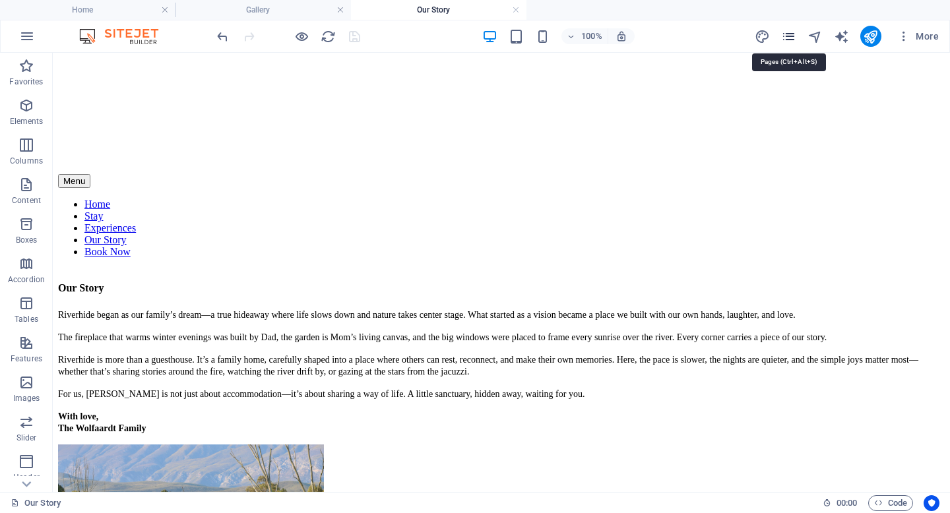
click at [788, 32] on icon "pages" at bounding box center [788, 36] width 15 height 15
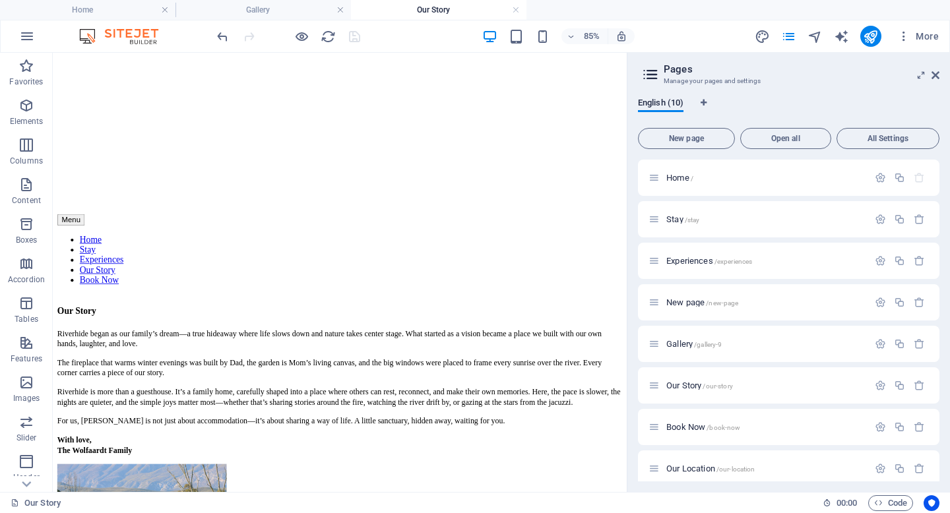
scroll to position [94, 0]
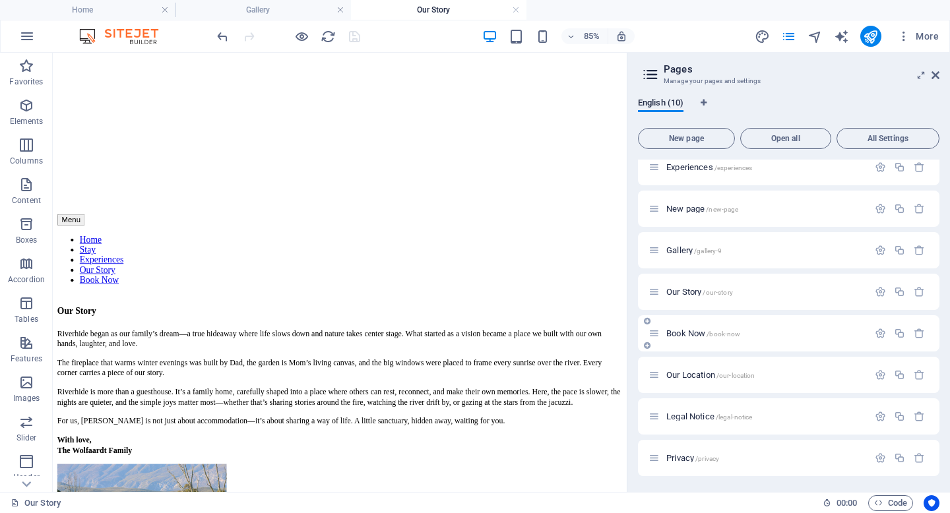
click at [742, 331] on p "Book Now /book-now" at bounding box center [765, 333] width 198 height 9
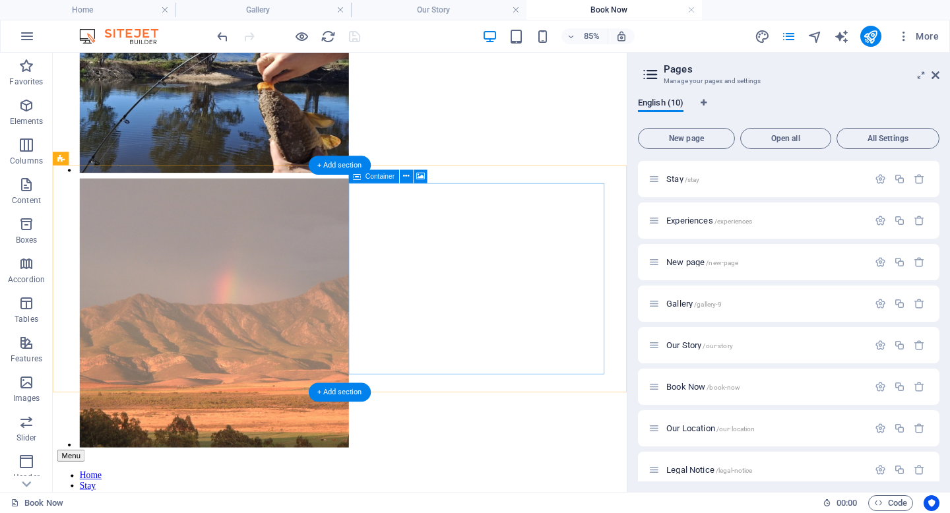
scroll to position [842, 0]
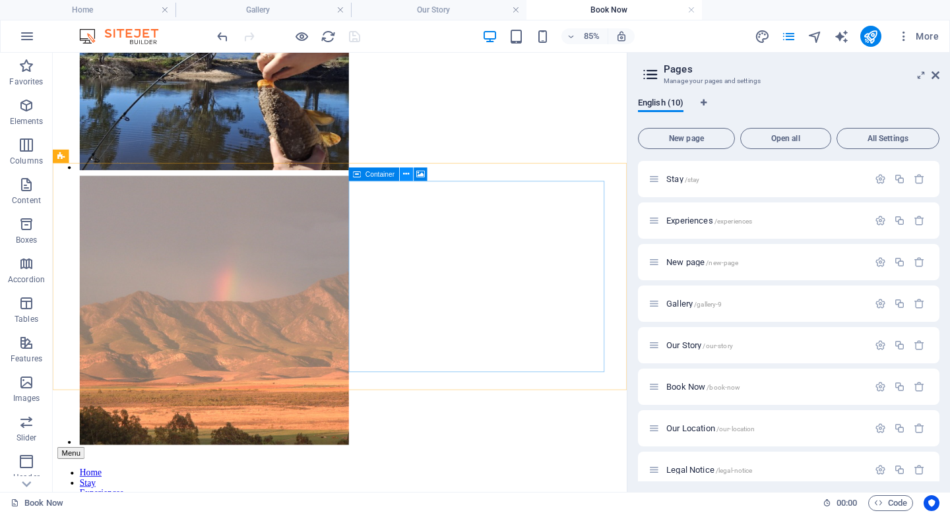
click at [406, 172] on icon at bounding box center [407, 174] width 6 height 12
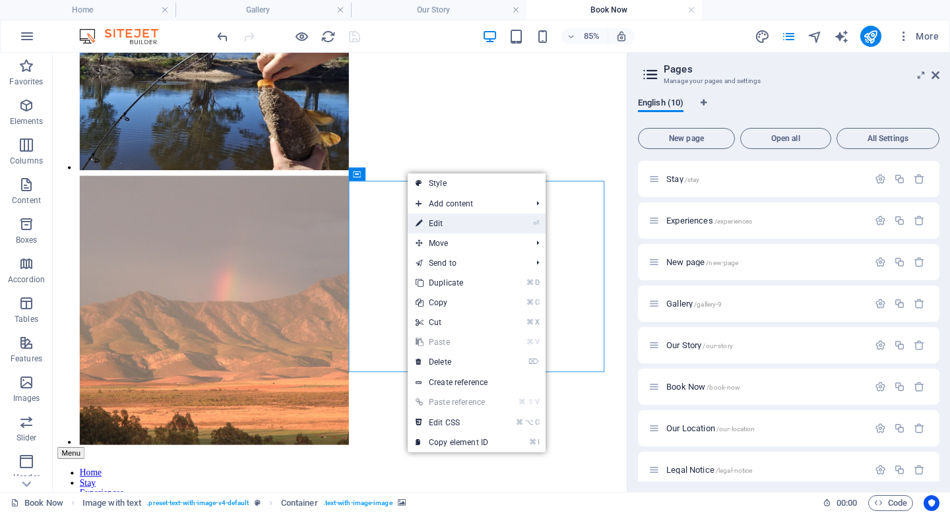
click at [434, 218] on link "⏎ Edit" at bounding box center [452, 224] width 88 height 20
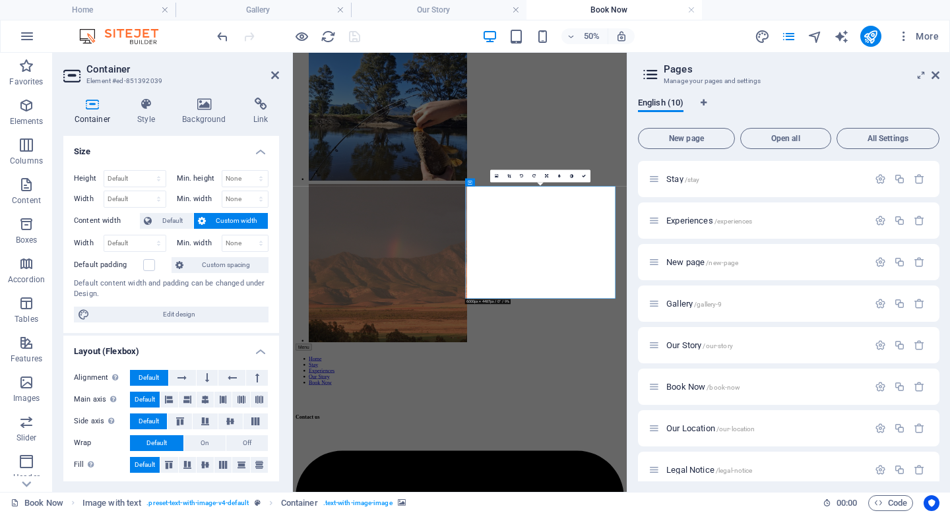
scroll to position [177, 0]
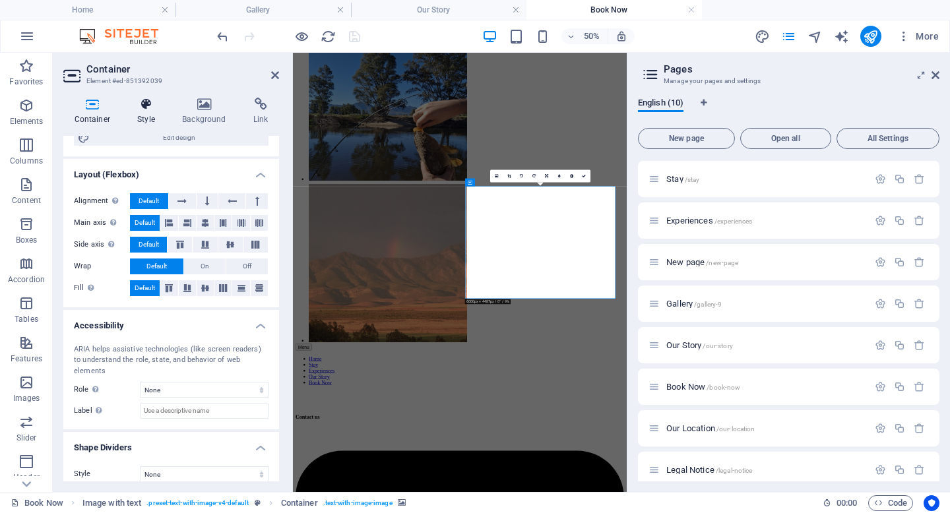
click at [152, 102] on icon at bounding box center [147, 104] width 40 height 13
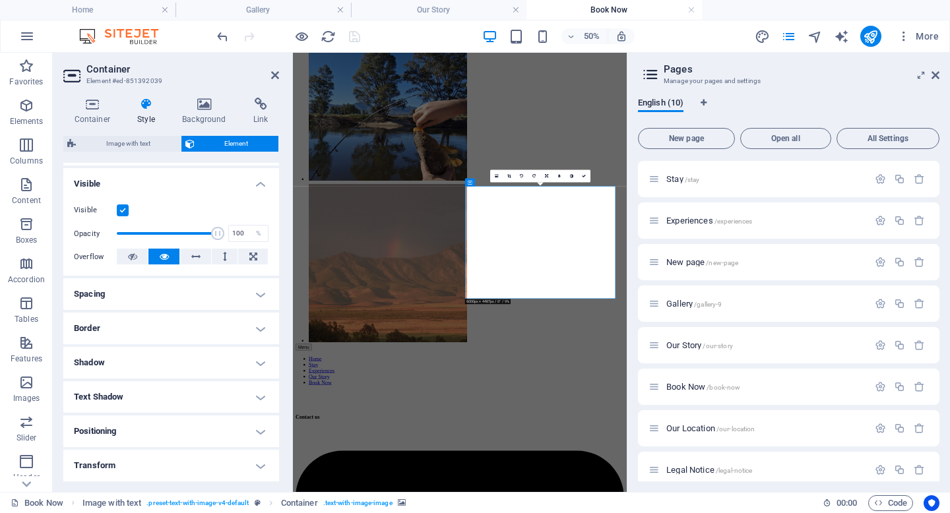
scroll to position [239, 0]
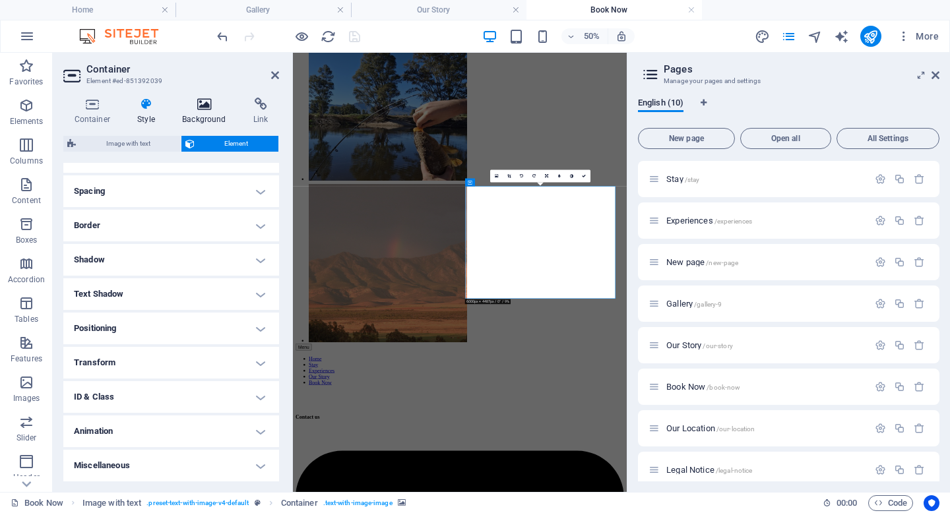
click at [210, 110] on icon at bounding box center [205, 104] width 66 height 13
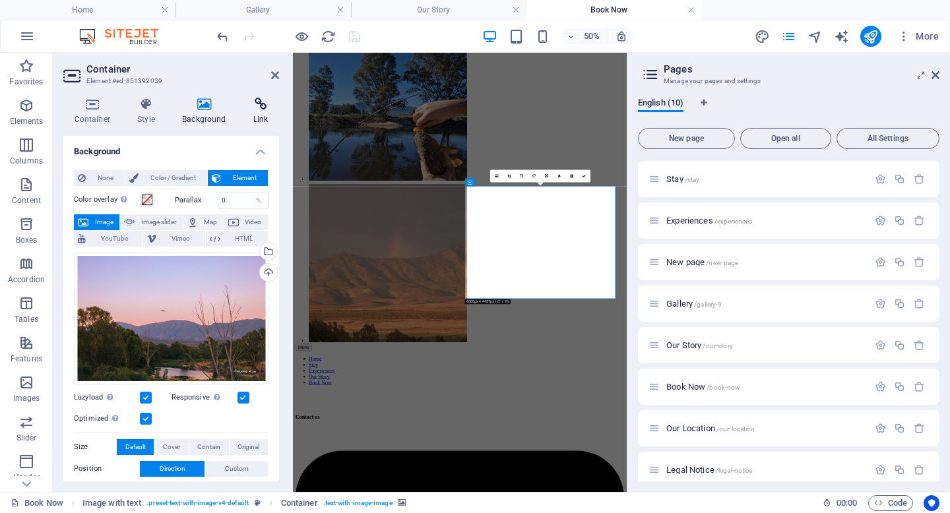
click at [259, 108] on icon at bounding box center [260, 104] width 37 height 13
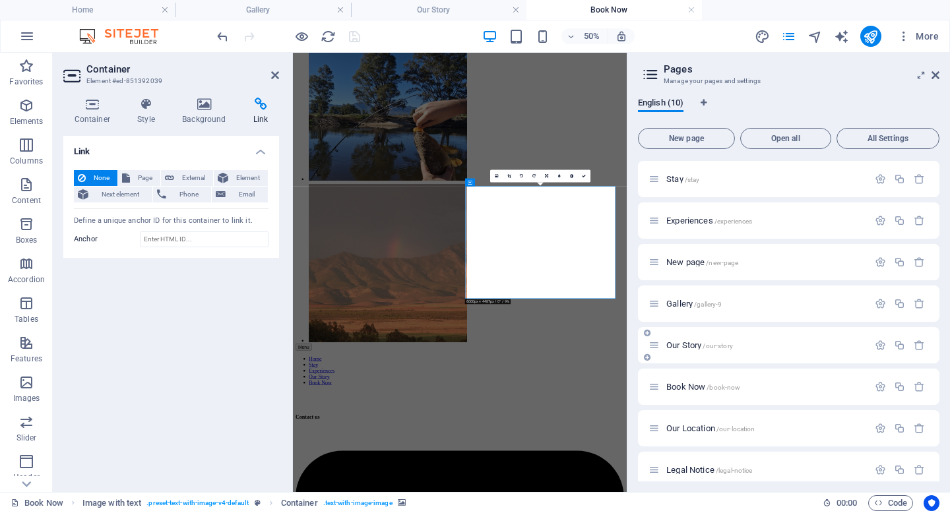
scroll to position [94, 0]
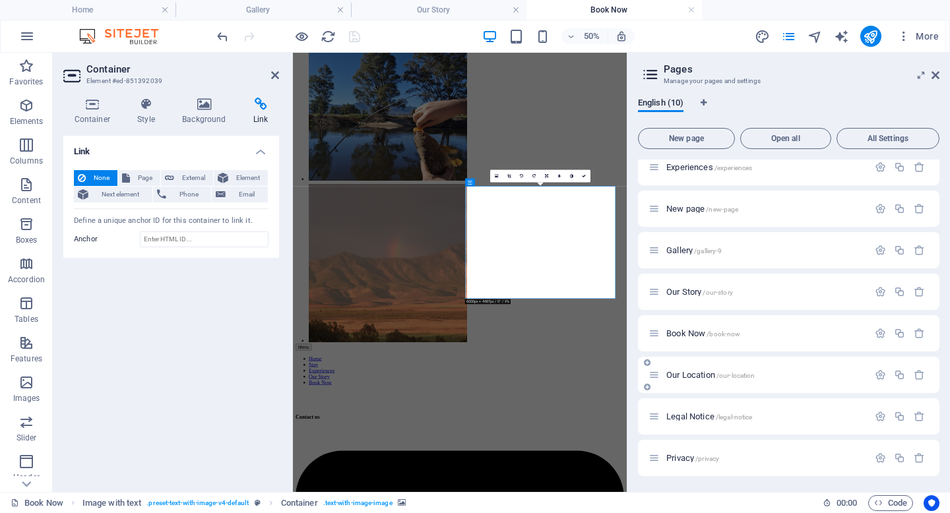
click at [693, 369] on div "Our Location /our-location" at bounding box center [759, 374] width 220 height 15
click at [698, 378] on span "Our Location /our-location" at bounding box center [710, 375] width 88 height 10
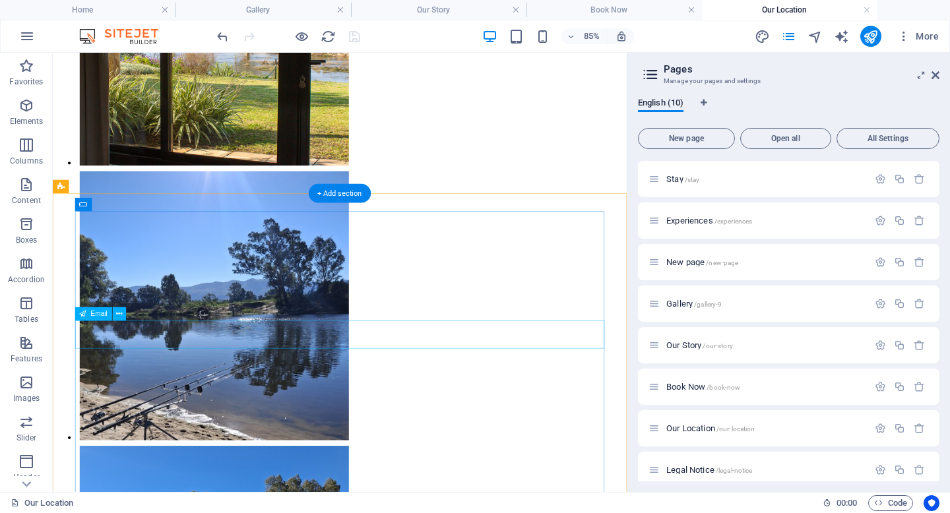
scroll to position [0, 0]
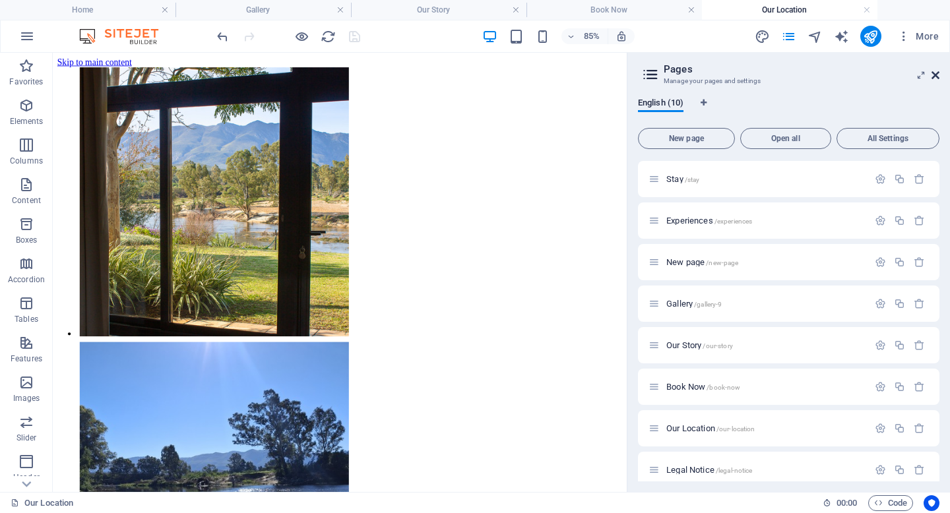
click at [932, 72] on icon at bounding box center [936, 75] width 8 height 11
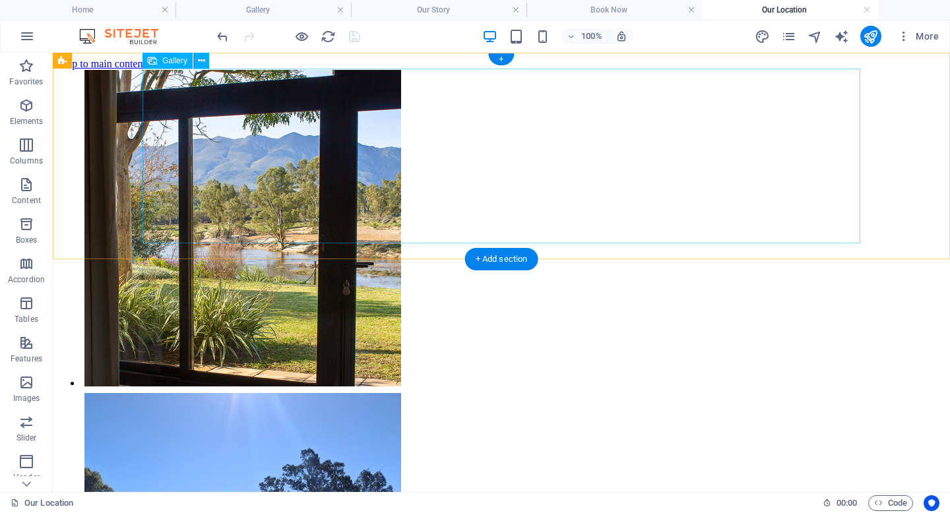
click at [260, 139] on li at bounding box center [170, 229] width 179 height 323
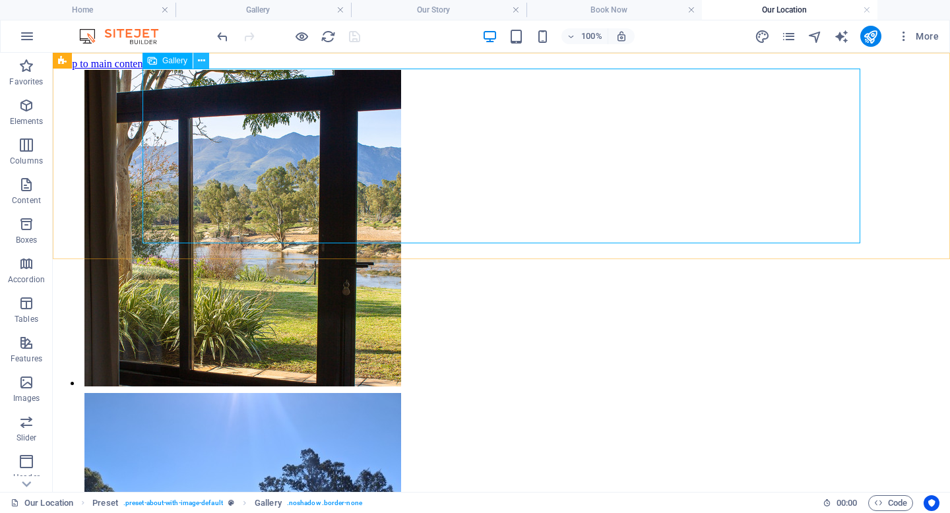
click at [199, 62] on icon at bounding box center [201, 61] width 7 height 14
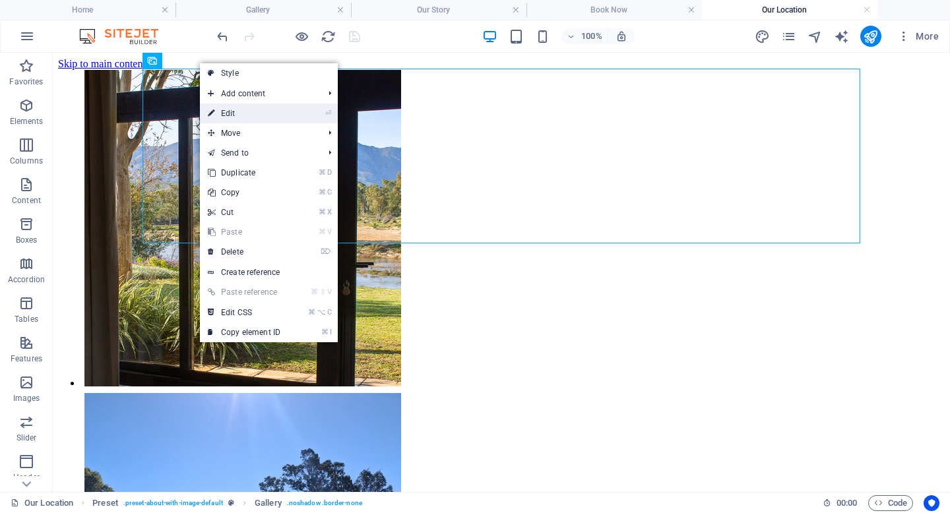
click at [232, 114] on link "⏎ Edit" at bounding box center [244, 114] width 88 height 20
select select "4"
select select "%"
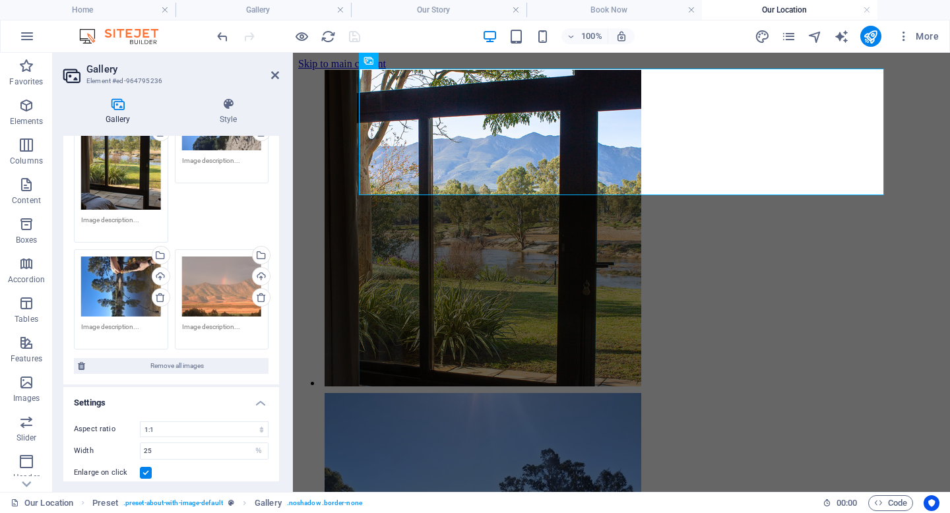
click at [207, 326] on textarea at bounding box center [222, 332] width 80 height 20
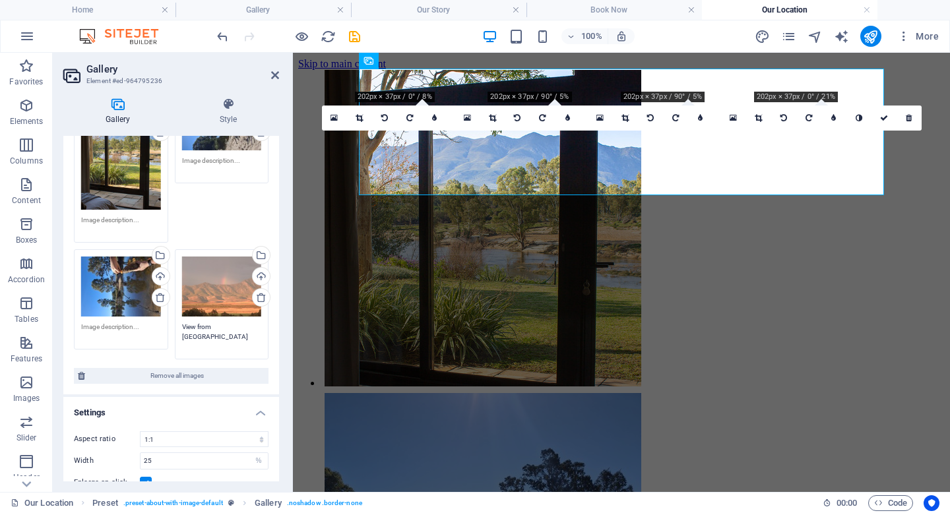
type textarea "View from Guest Lodge"
click at [126, 327] on textarea at bounding box center [121, 332] width 80 height 20
type textarea "Fishing at Guest Lodge"
click at [117, 228] on textarea at bounding box center [121, 225] width 80 height 20
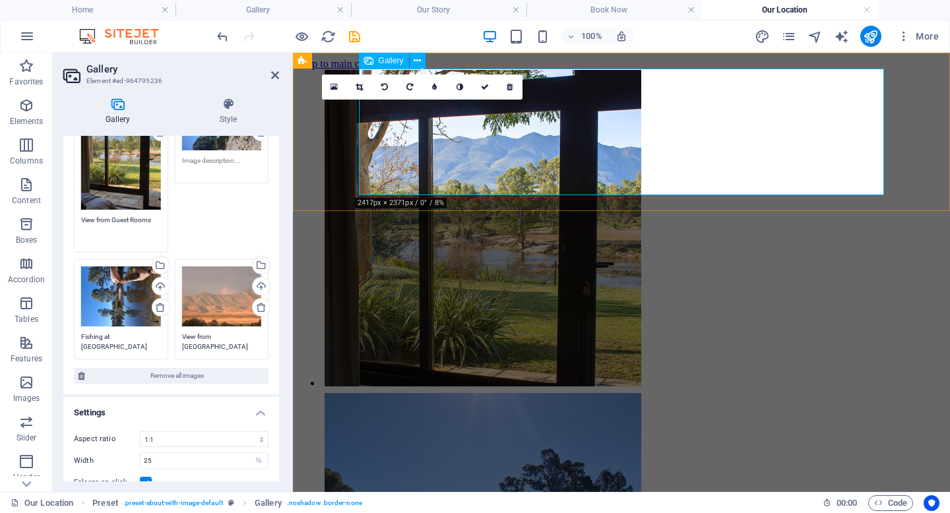
type textarea "View from Guest Rooms"
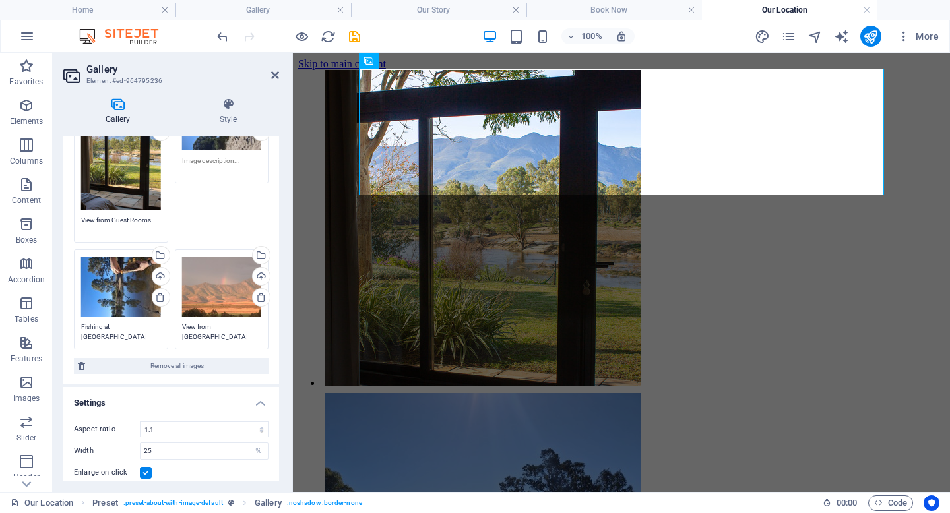
click at [229, 174] on div "Drag files here, click to choose files or select files from Files or our free s…" at bounding box center [222, 133] width 101 height 106
click at [213, 162] on textarea at bounding box center [222, 166] width 80 height 20
click at [122, 323] on textarea "Fishing at Guest Lodge" at bounding box center [121, 332] width 80 height 20
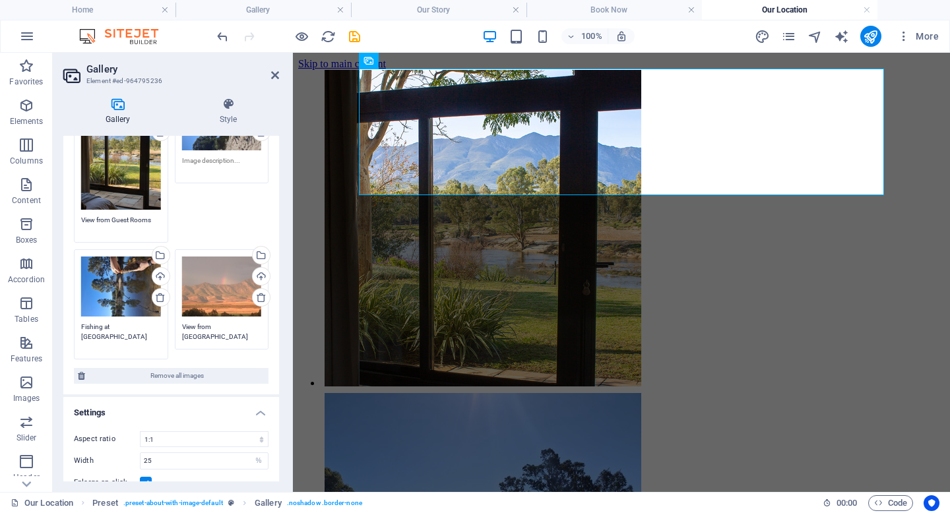
click at [122, 323] on textarea "Fishing at Guest Lodge" at bounding box center [121, 337] width 80 height 30
click at [214, 160] on textarea at bounding box center [222, 166] width 80 height 20
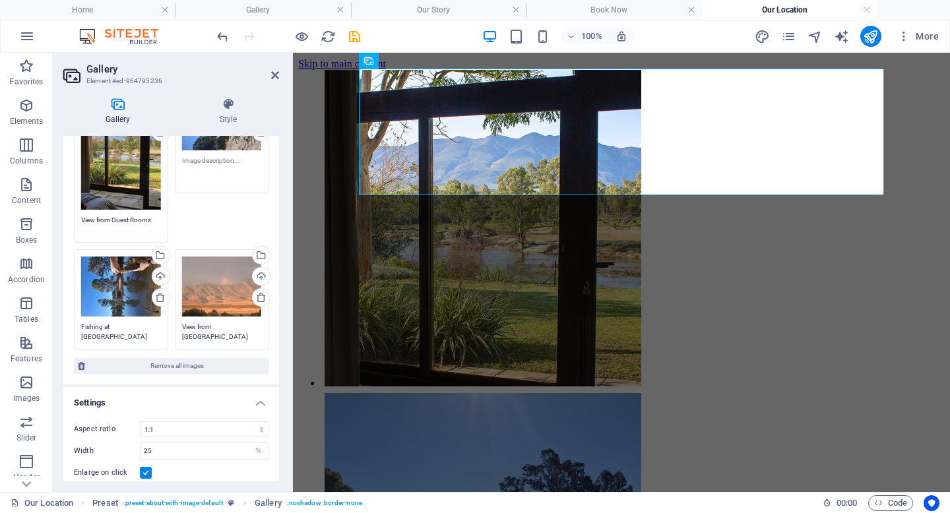
paste textarea "Fishing at Guest Lodge"
type textarea "Fishing at Guest Lodge"
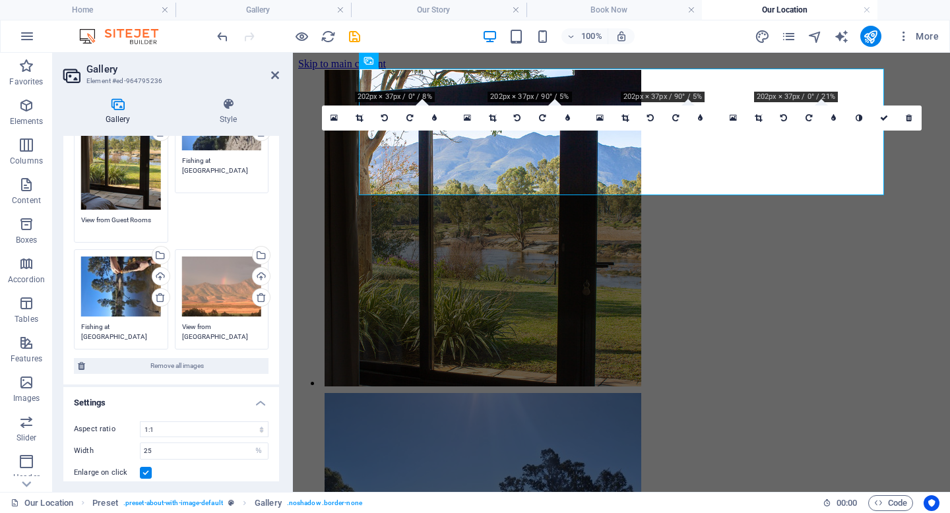
scroll to position [235, 0]
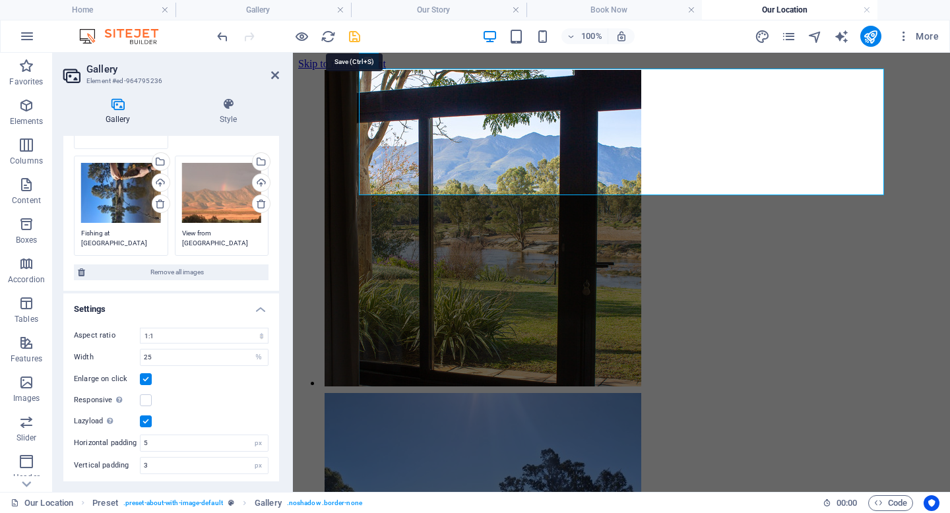
click at [357, 37] on icon "save" at bounding box center [354, 36] width 15 height 15
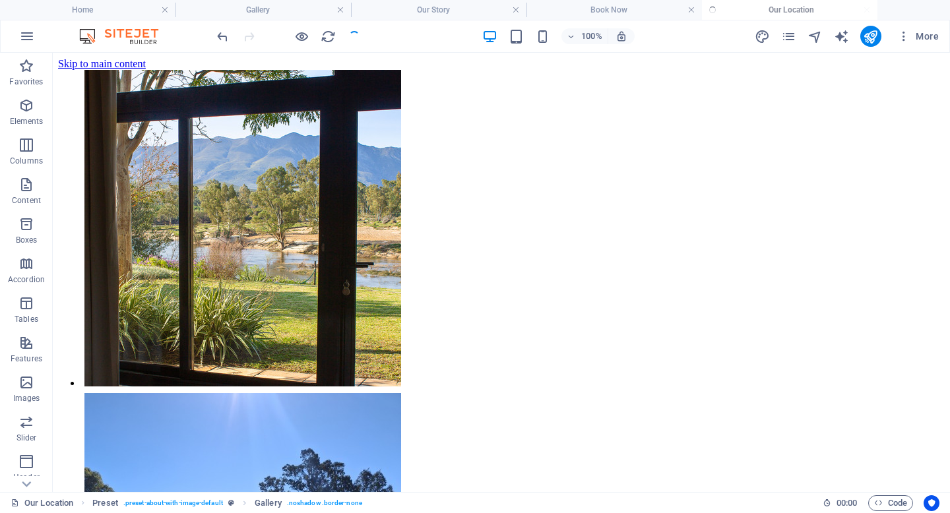
checkbox input "false"
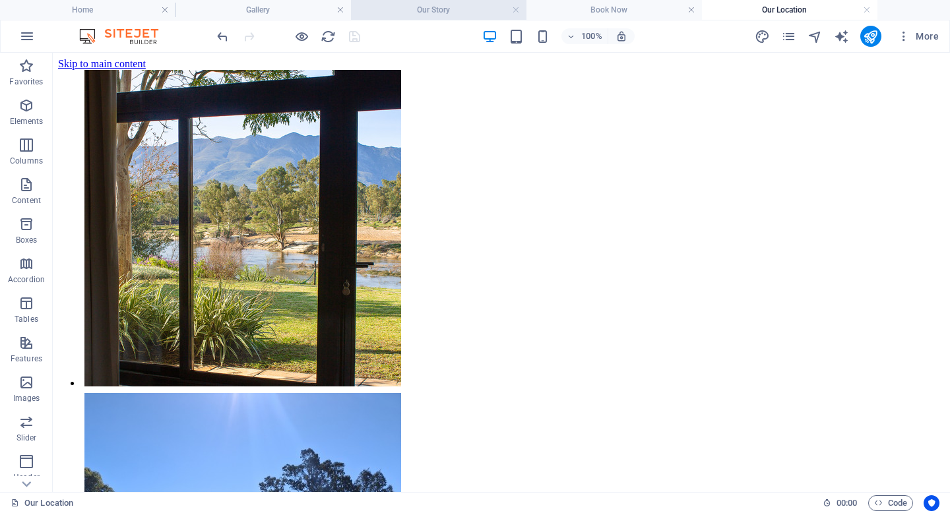
click at [457, 8] on h4 "Our Story" at bounding box center [439, 10] width 176 height 15
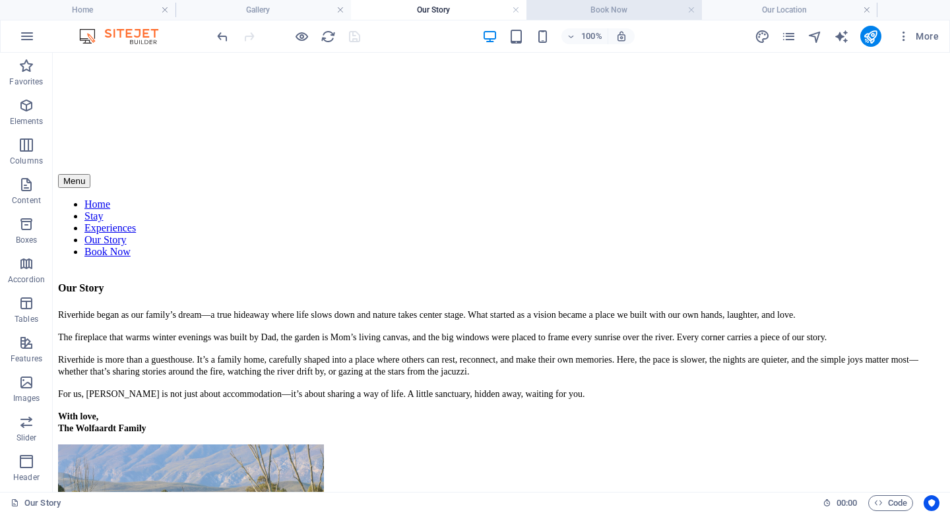
click at [588, 9] on h4 "Book Now" at bounding box center [615, 10] width 176 height 15
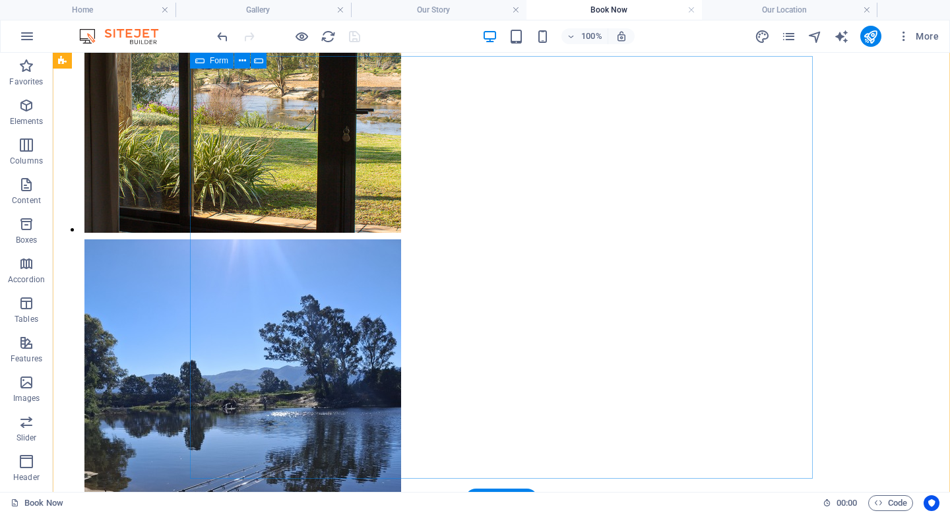
scroll to position [0, 0]
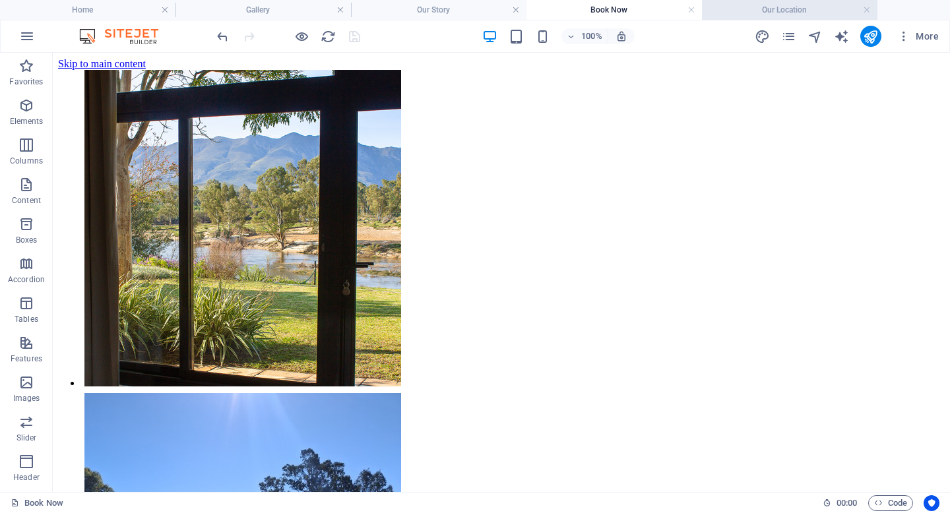
click at [748, 7] on h4 "Our Location" at bounding box center [790, 10] width 176 height 15
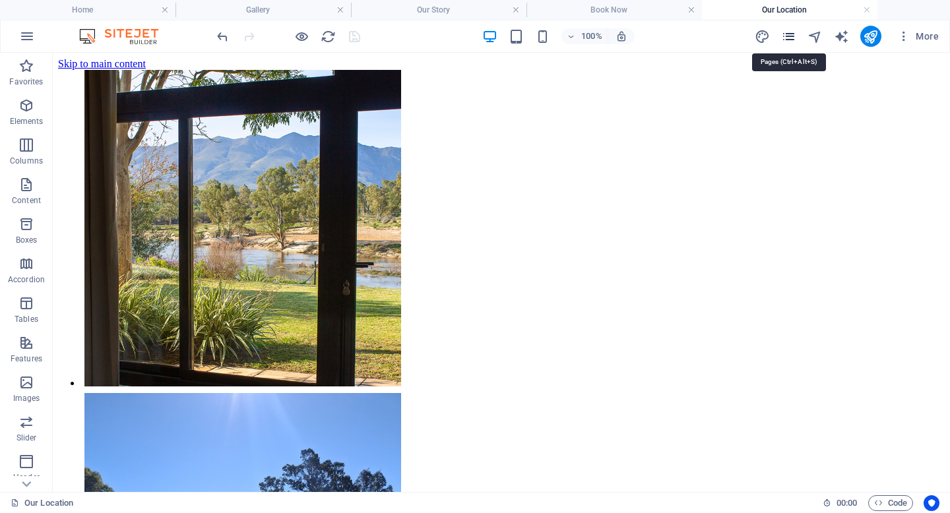
click at [792, 34] on icon "pages" at bounding box center [788, 36] width 15 height 15
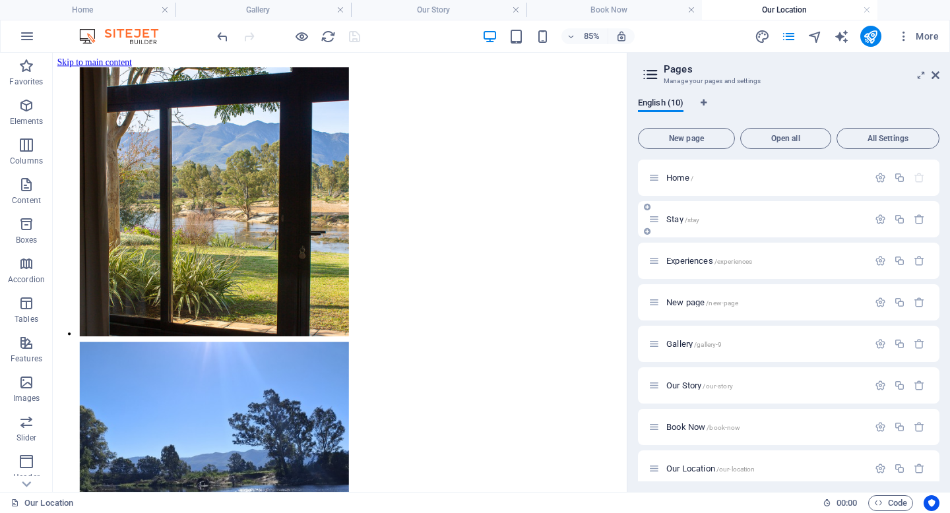
click at [674, 220] on span "Stay /stay" at bounding box center [682, 219] width 33 height 10
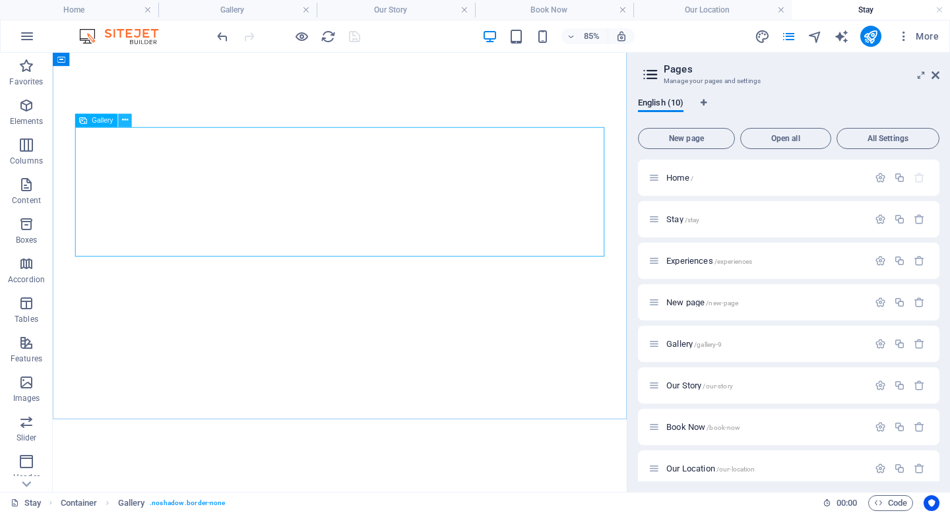
click at [125, 118] on icon at bounding box center [125, 121] width 6 height 12
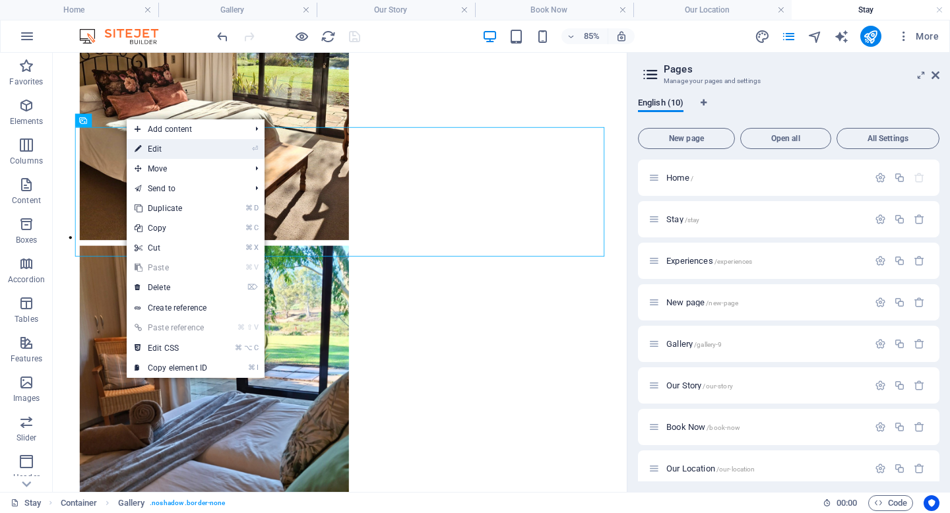
click at [149, 146] on link "⏎ Edit" at bounding box center [171, 149] width 88 height 20
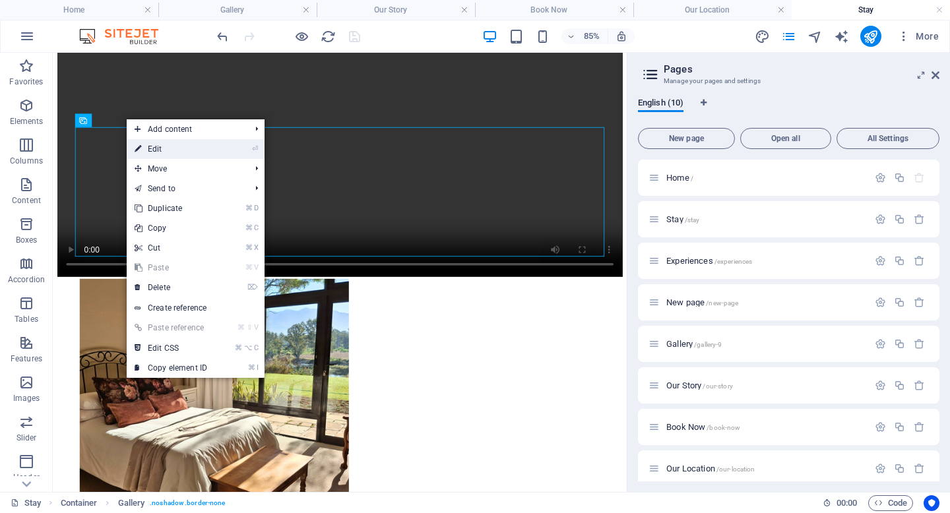
select select "4"
select select "%"
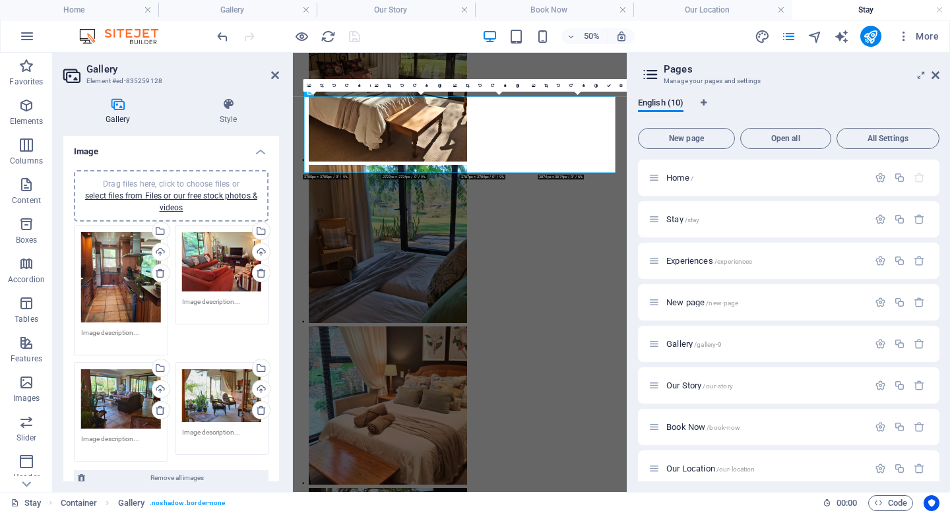
scroll to position [164, 0]
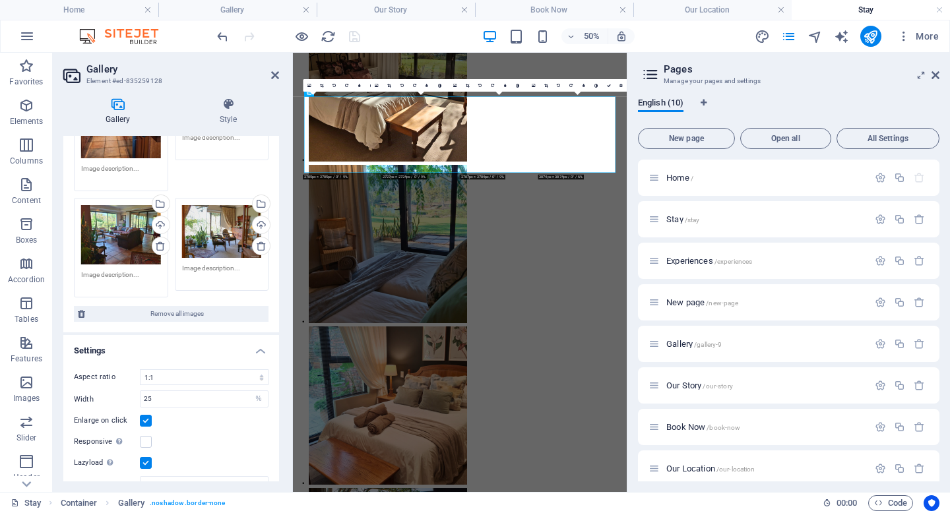
click at [118, 272] on textarea at bounding box center [121, 280] width 80 height 20
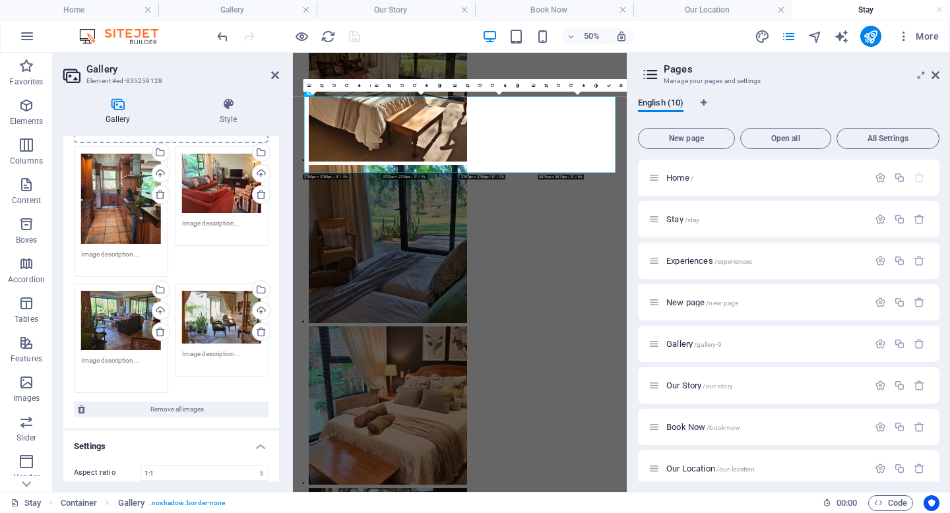
scroll to position [42, 0]
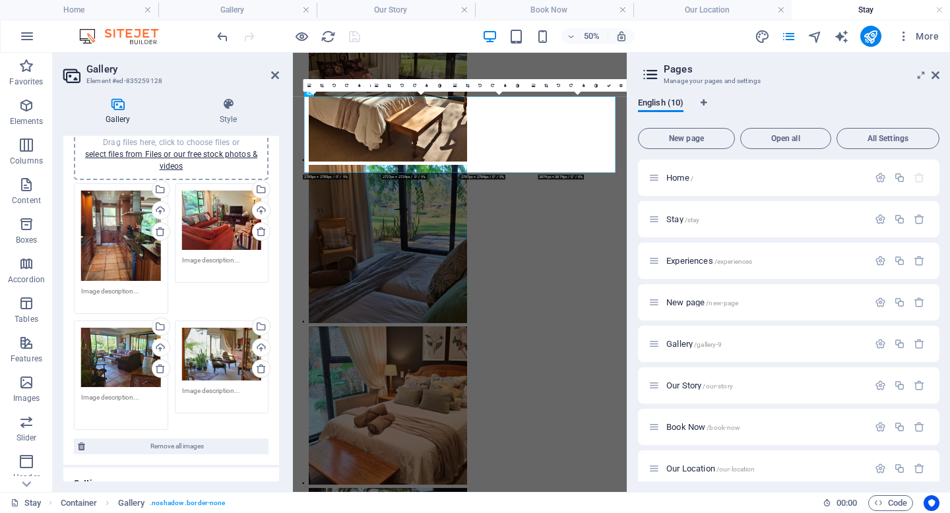
click at [212, 263] on textarea at bounding box center [222, 265] width 80 height 20
click at [121, 295] on textarea at bounding box center [121, 296] width 80 height 20
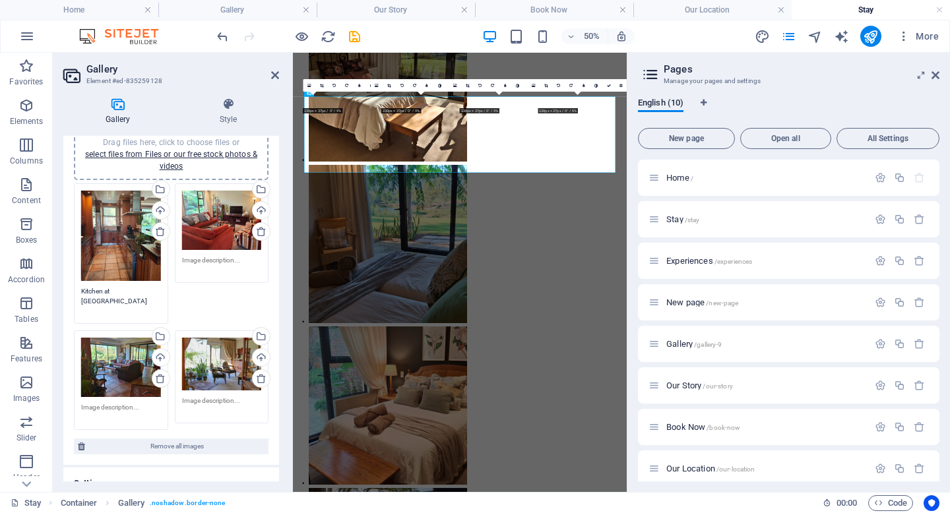
type textarea "Kitchen at Riverhide Guest Lodge"
click at [205, 257] on textarea at bounding box center [222, 265] width 80 height 20
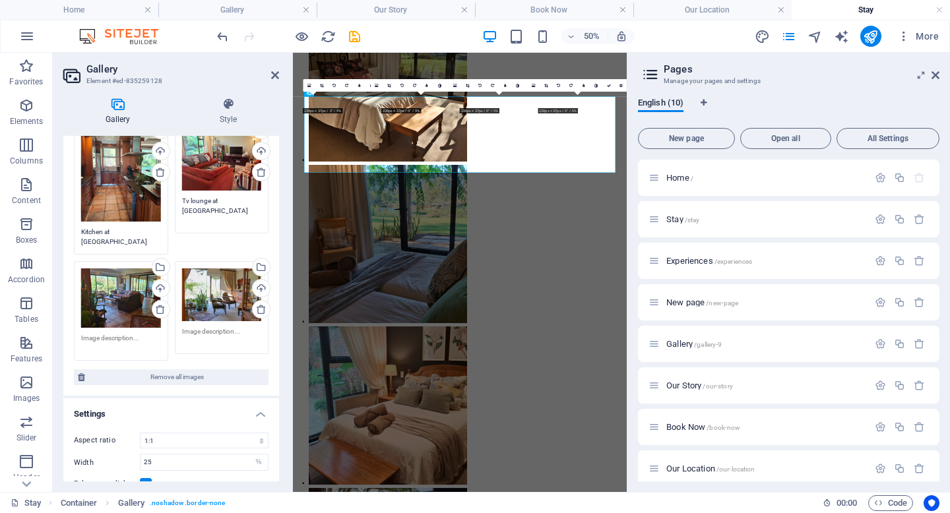
scroll to position [102, 0]
type textarea "Tv lounge at guest lodge"
click at [120, 335] on textarea at bounding box center [121, 343] width 80 height 20
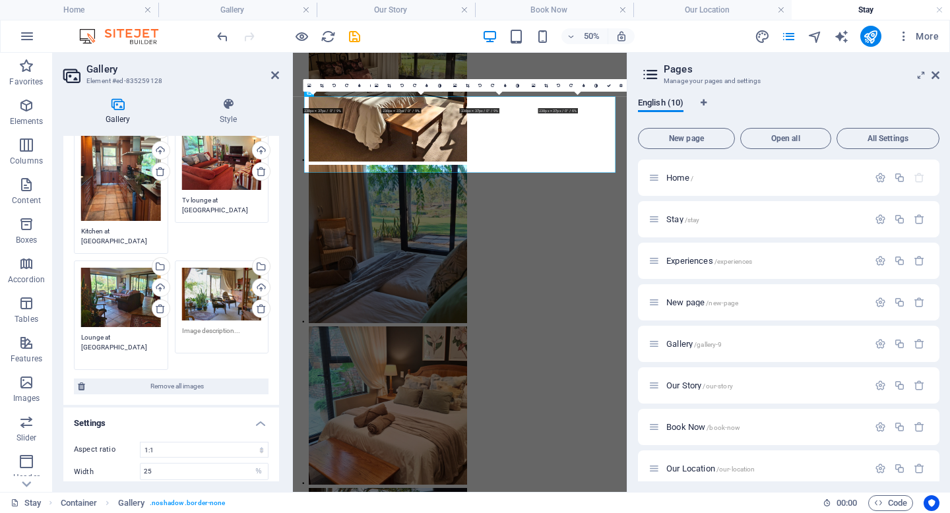
type textarea "Lounge at guest lodge"
click at [186, 326] on textarea at bounding box center [222, 336] width 80 height 20
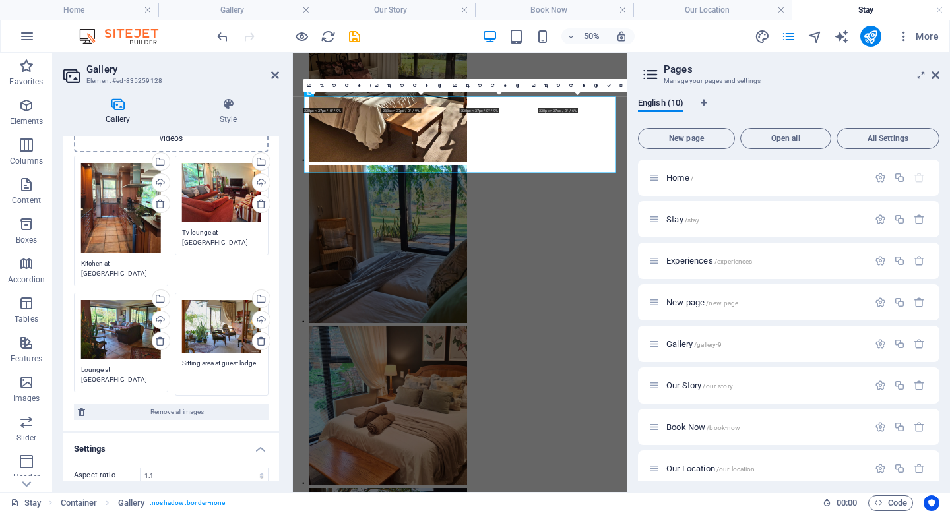
scroll to position [0, 0]
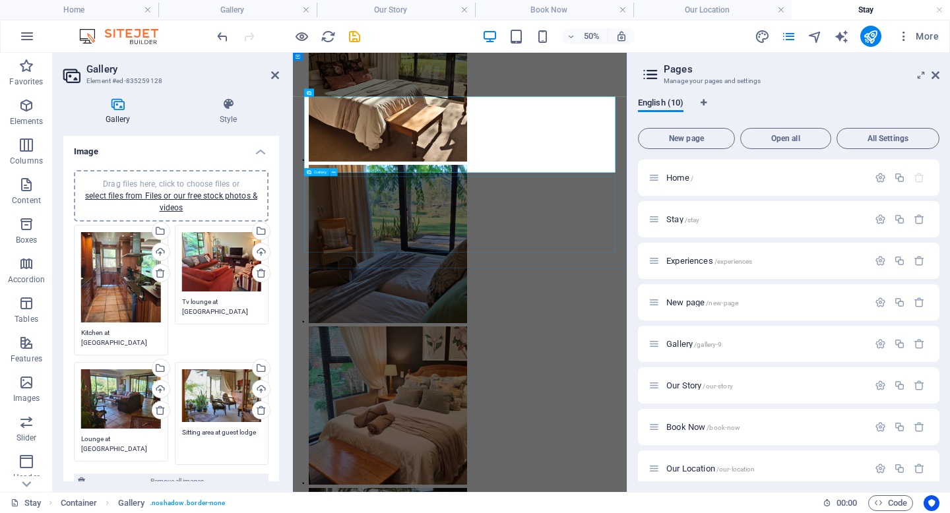
type textarea "Sitting area at guest lodge"
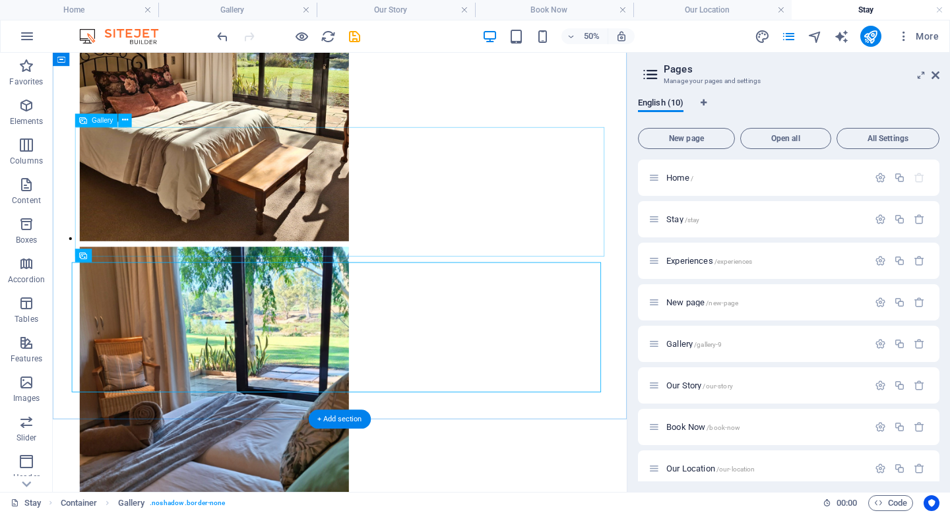
scroll to position [1428, 0]
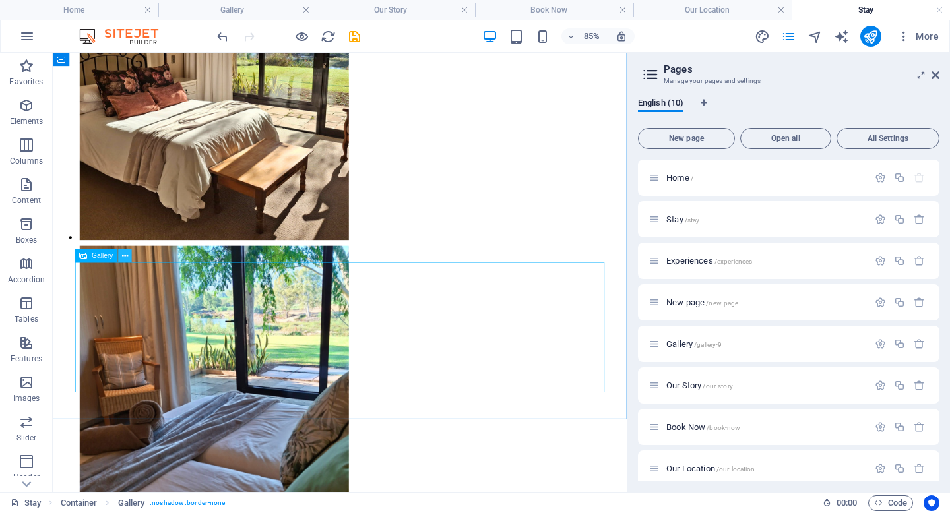
click at [123, 256] on icon at bounding box center [125, 256] width 6 height 12
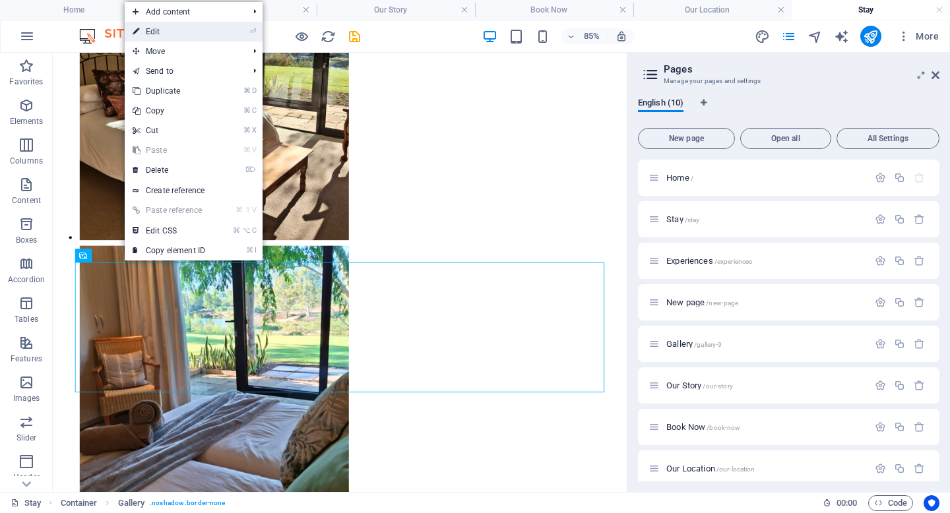
click at [187, 31] on link "⏎ Edit" at bounding box center [169, 32] width 88 height 20
select select "4"
select select "%"
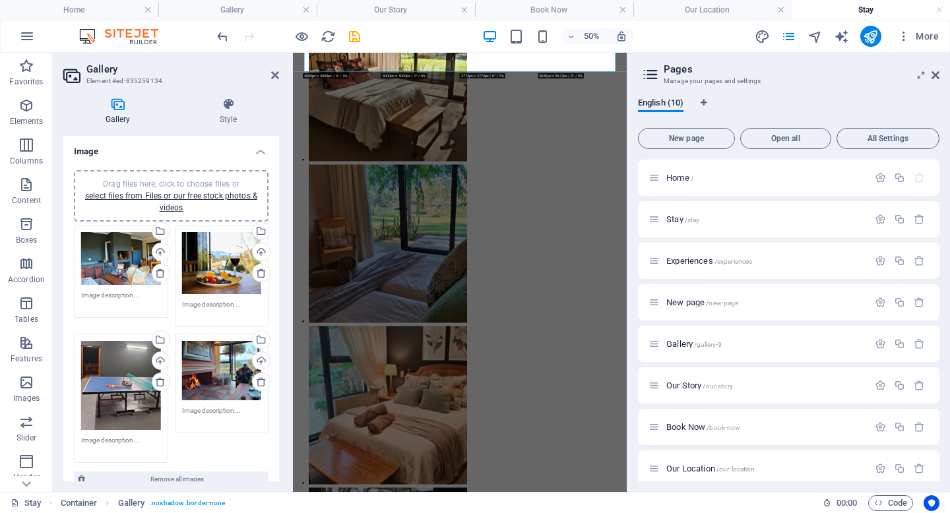
scroll to position [1789, 0]
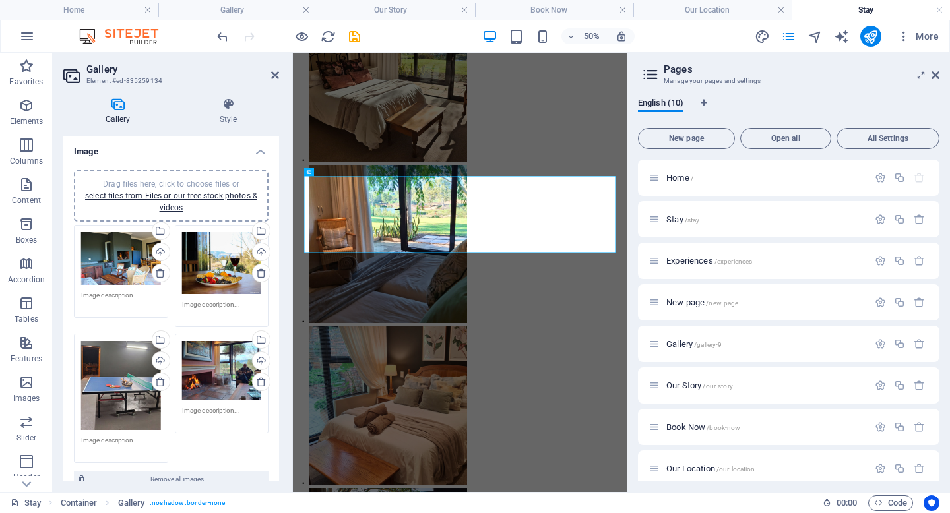
click at [103, 294] on textarea at bounding box center [121, 300] width 80 height 20
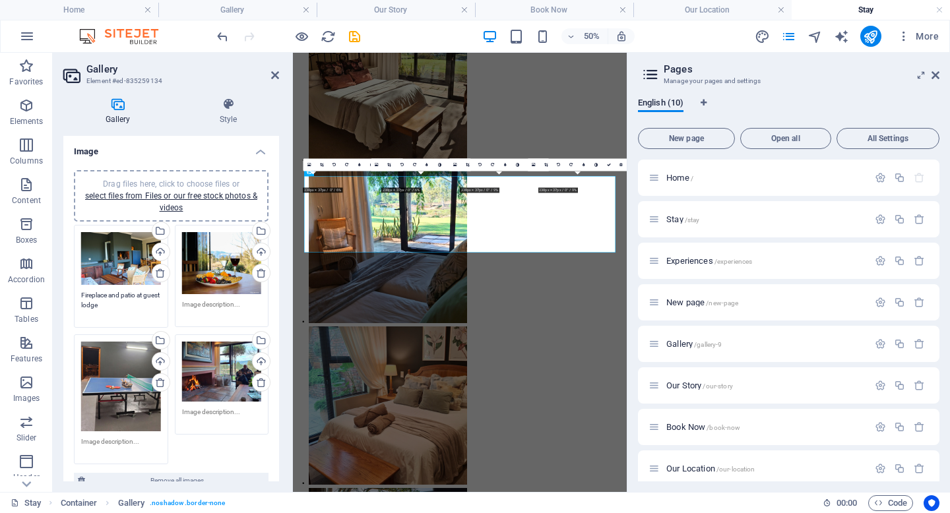
type textarea "Fireplace and patio at guest lodge"
click at [193, 308] on textarea at bounding box center [222, 310] width 80 height 20
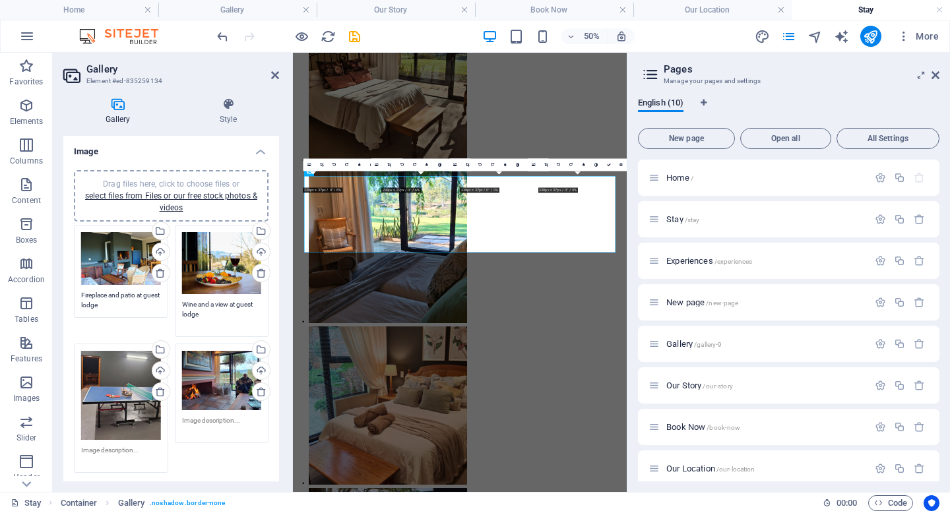
scroll to position [48, 0]
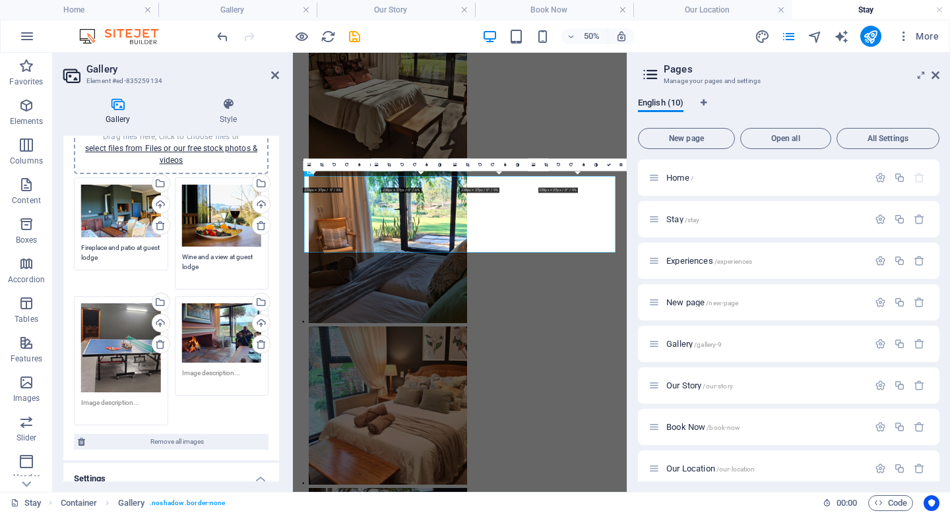
type textarea "Wine and a view at guest lodge"
click at [96, 402] on textarea at bounding box center [121, 408] width 80 height 20
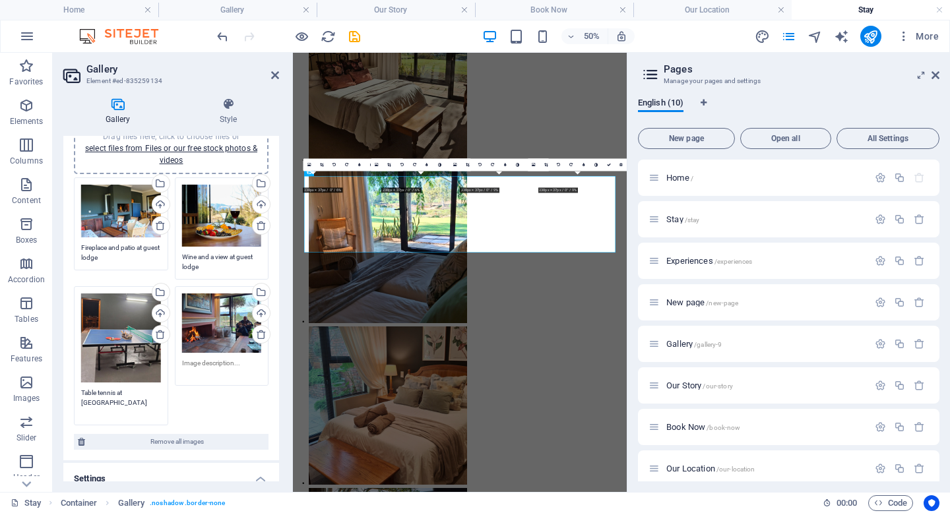
type textarea "Table tennis at guest lodge"
click at [210, 360] on textarea at bounding box center [222, 368] width 80 height 20
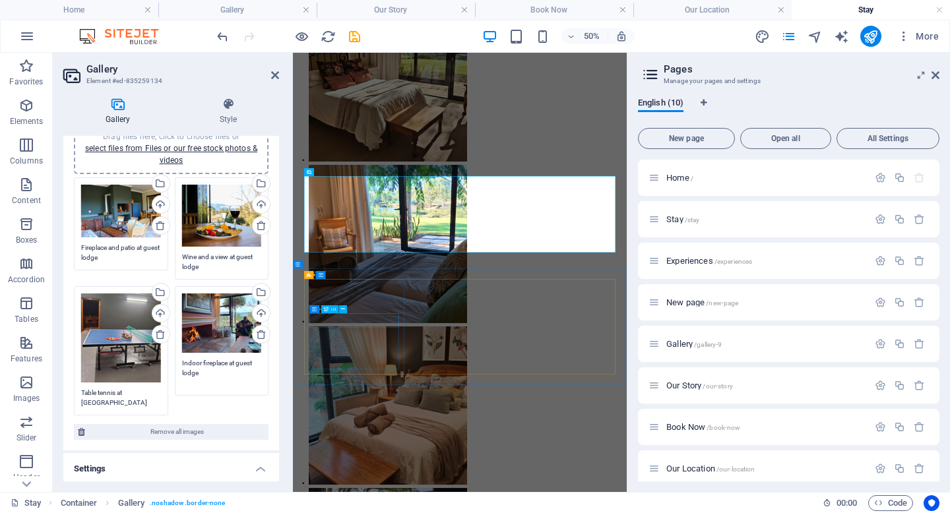
type textarea "Indoor fireplace at guest lodge"
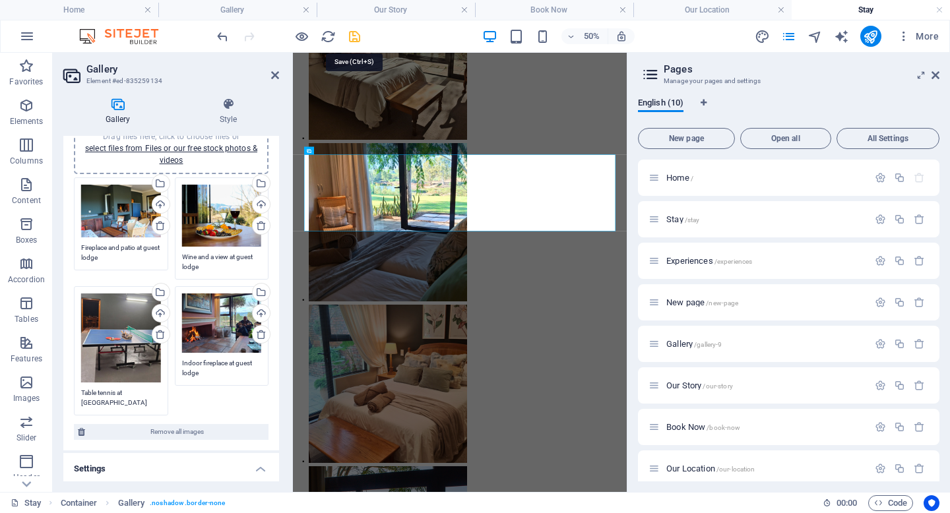
click at [354, 32] on icon "save" at bounding box center [354, 36] width 15 height 15
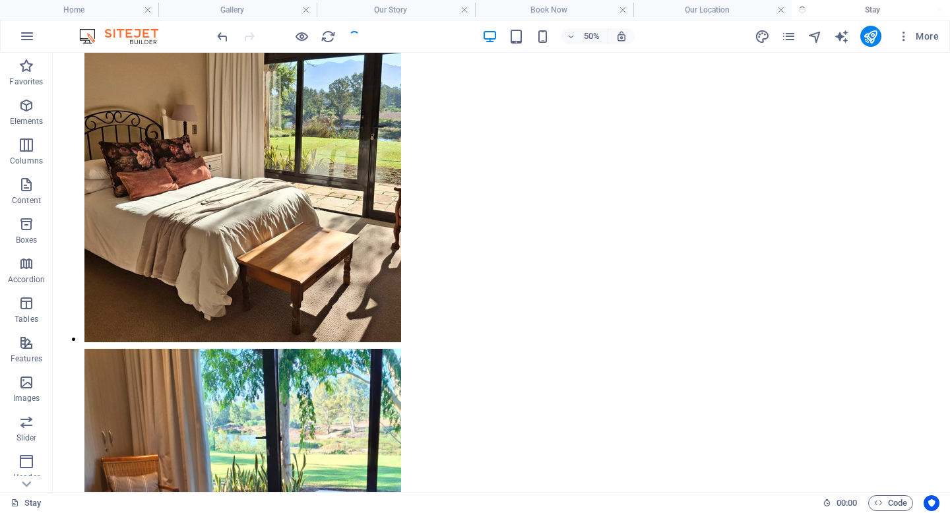
scroll to position [1402, 0]
click at [784, 34] on icon "pages" at bounding box center [788, 36] width 15 height 15
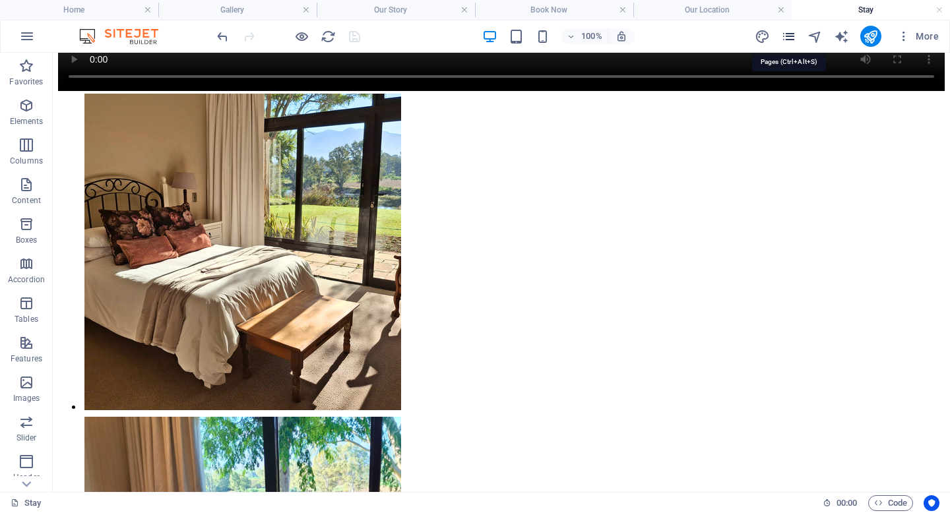
scroll to position [1471, 0]
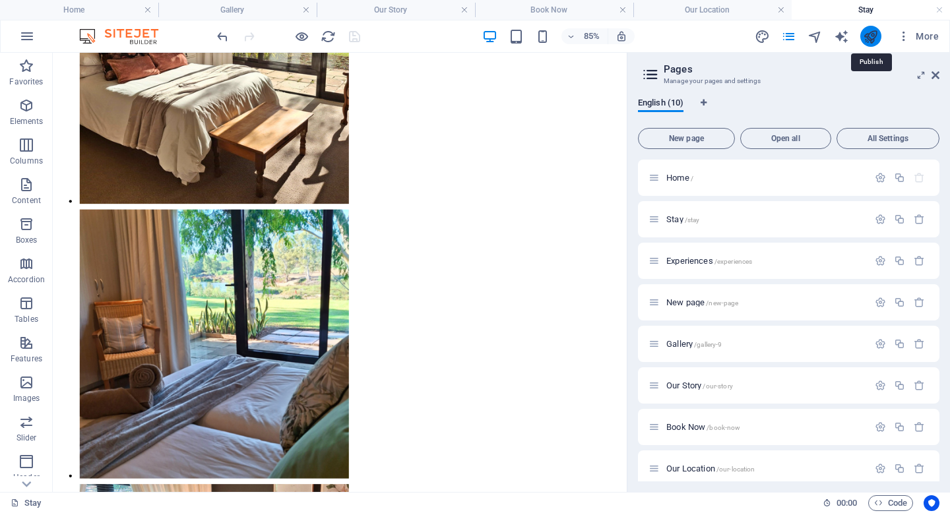
click at [867, 39] on icon "publish" at bounding box center [870, 36] width 15 height 15
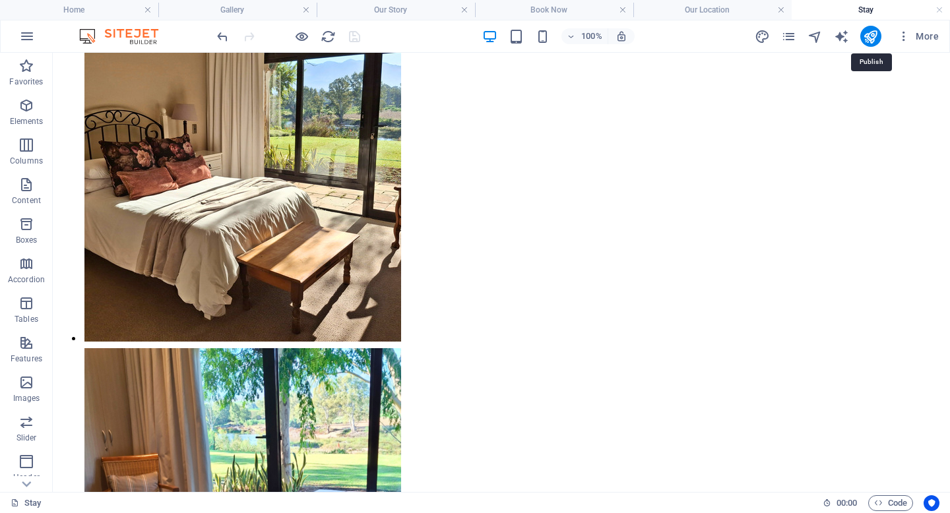
scroll to position [1402, 0]
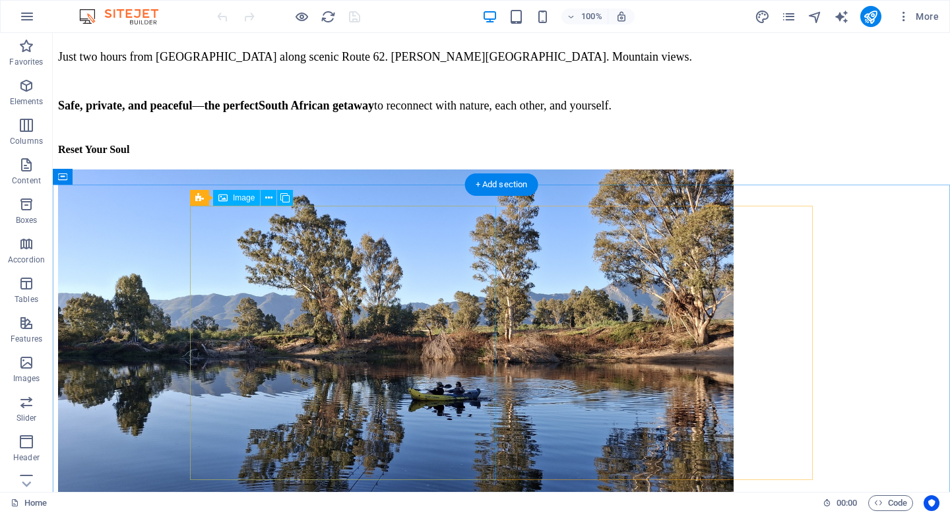
scroll to position [680, 0]
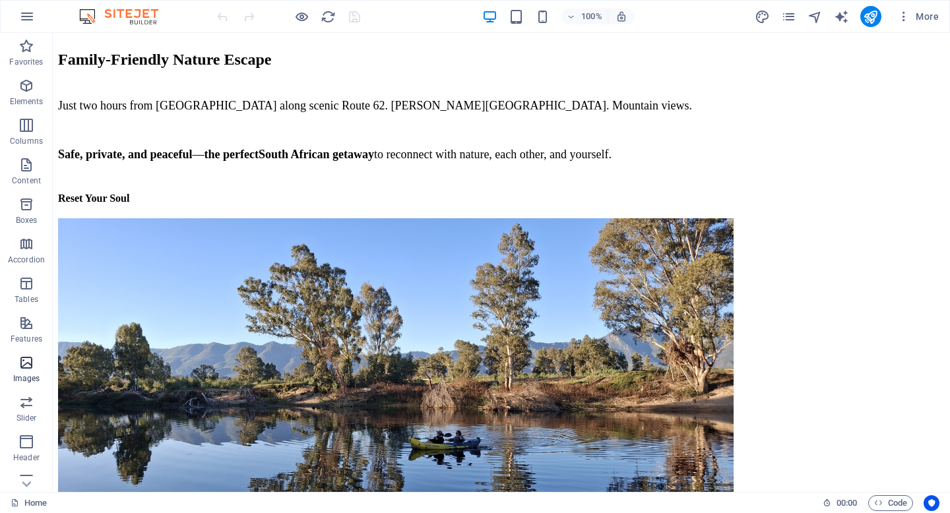
click at [27, 370] on icon "button" at bounding box center [26, 363] width 16 height 16
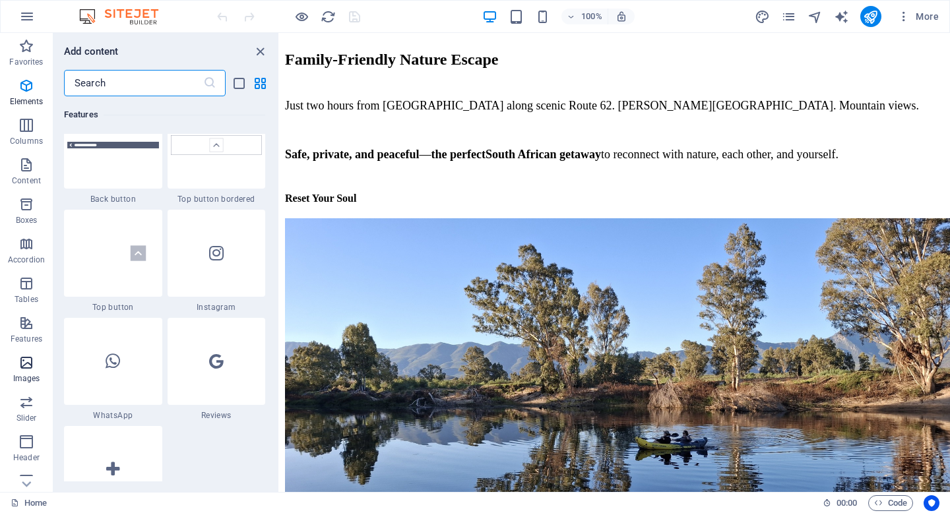
scroll to position [6690, 0]
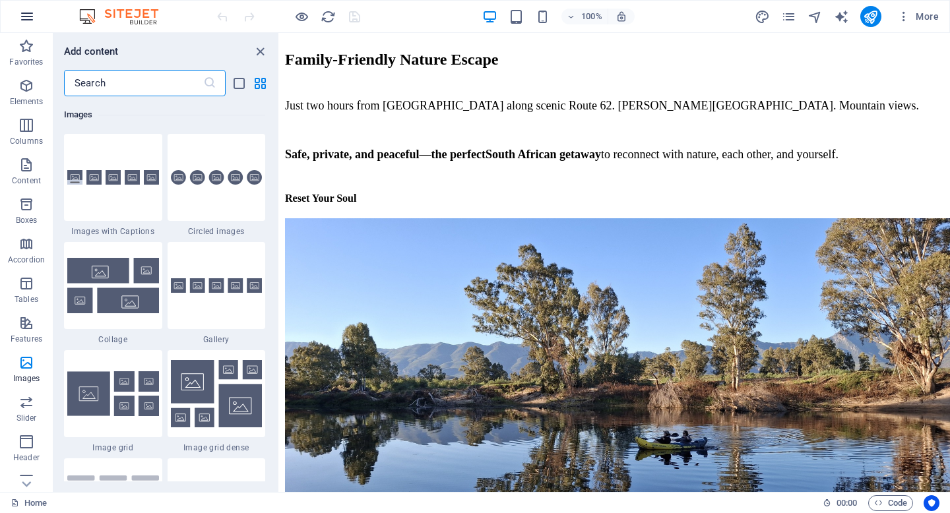
click at [31, 14] on icon "button" at bounding box center [27, 17] width 16 height 16
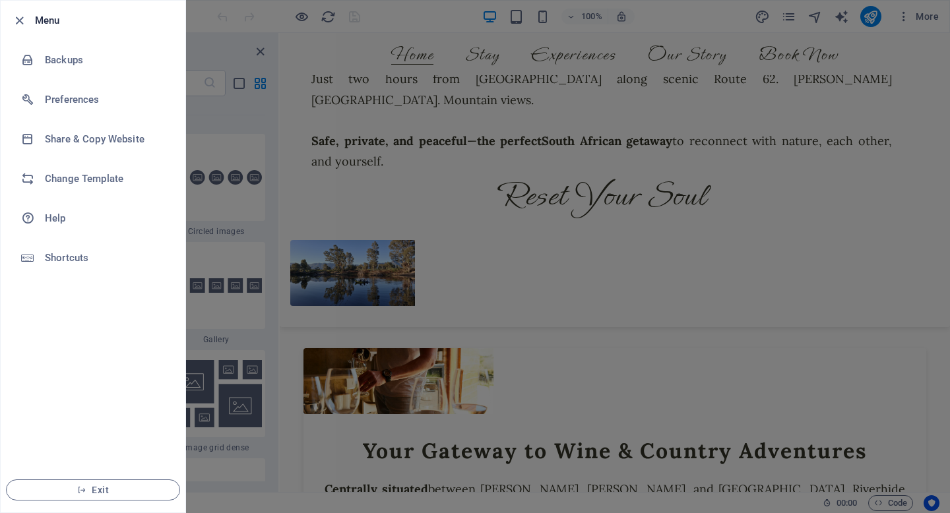
click at [302, 116] on div at bounding box center [475, 256] width 950 height 513
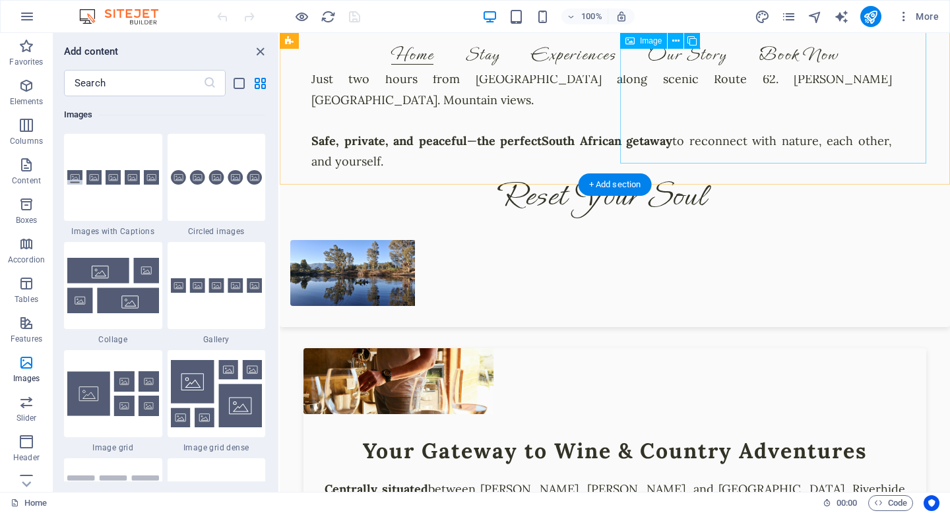
click at [480, 240] on figure at bounding box center [385, 273] width 190 height 66
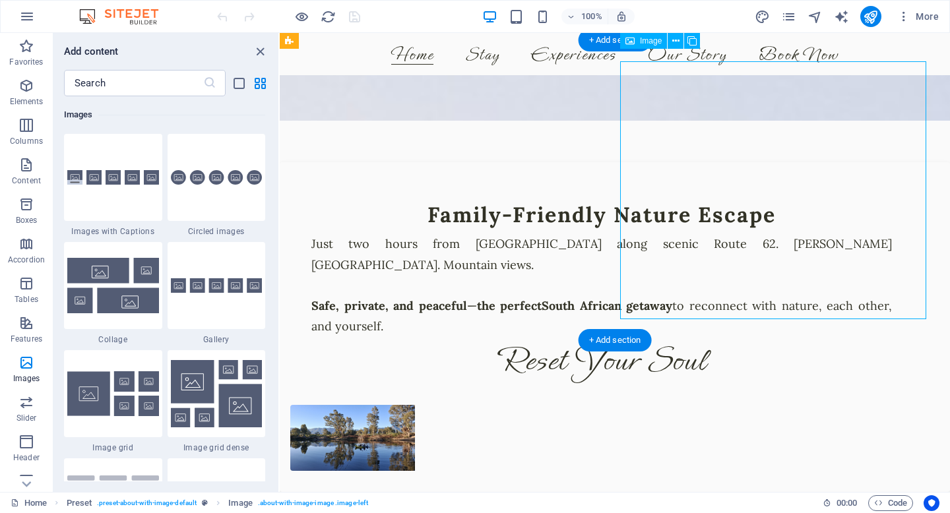
scroll to position [514, 0]
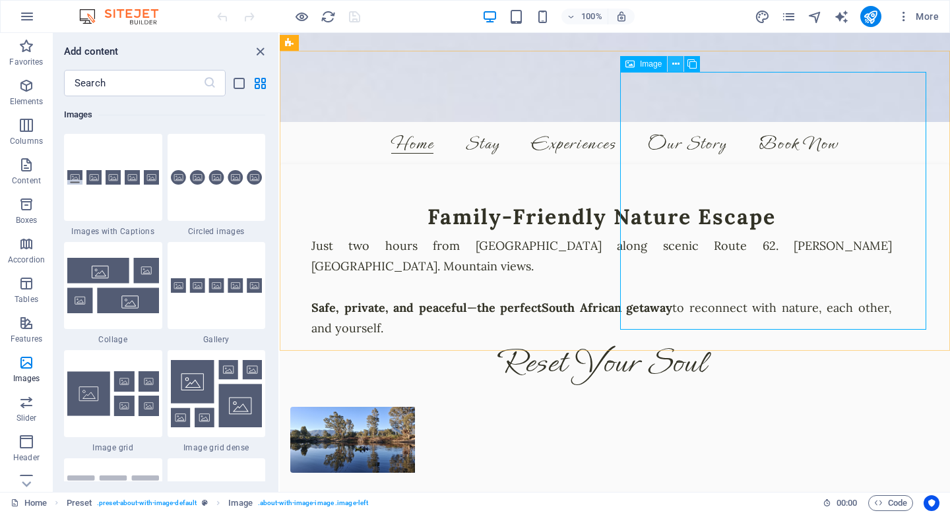
click at [675, 61] on icon at bounding box center [675, 64] width 7 height 14
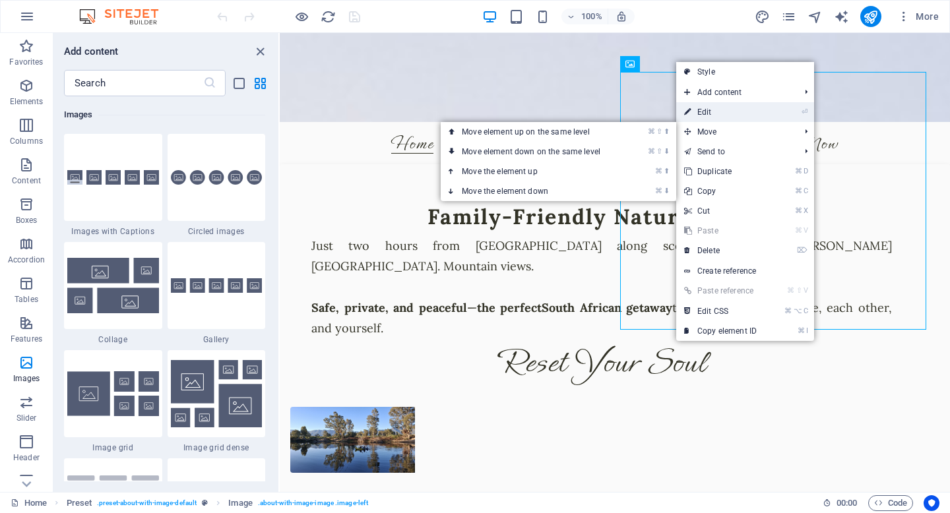
click at [720, 113] on link "⏎ Edit" at bounding box center [720, 112] width 88 height 20
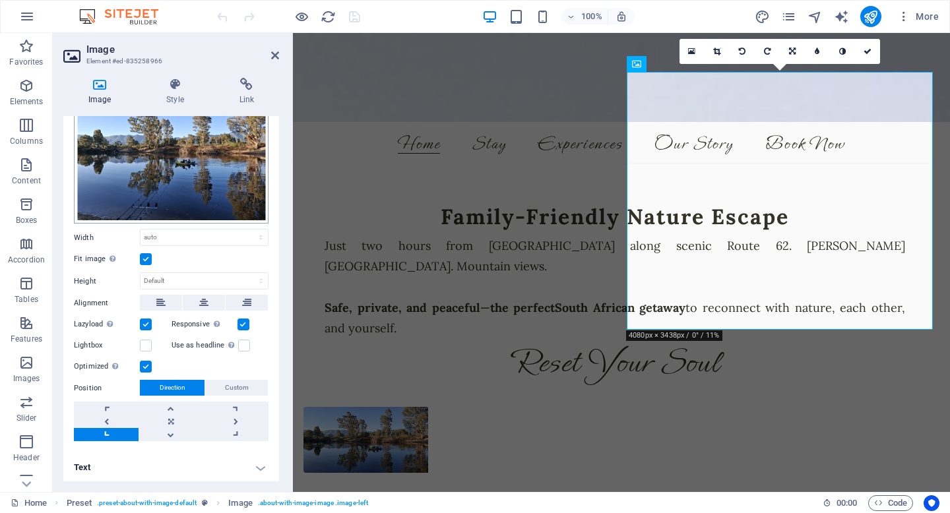
scroll to position [0, 0]
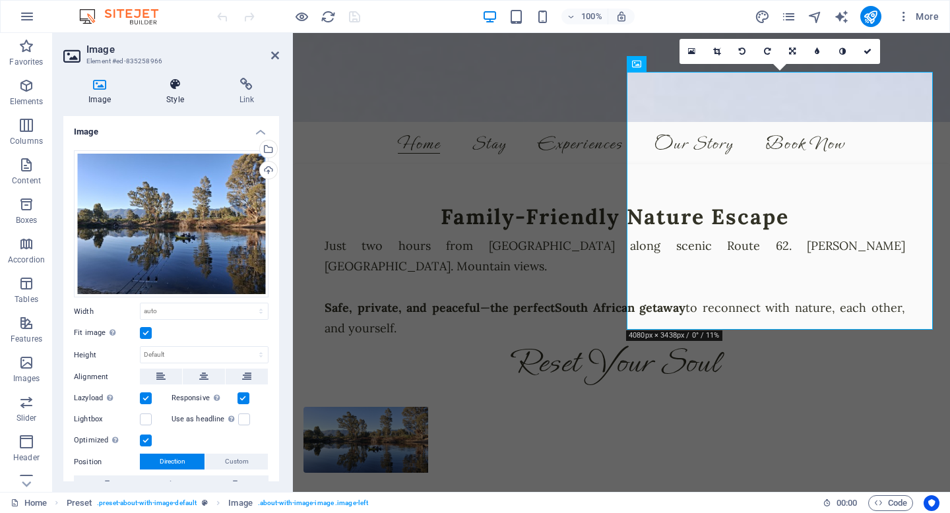
click at [166, 86] on icon at bounding box center [174, 84] width 67 height 13
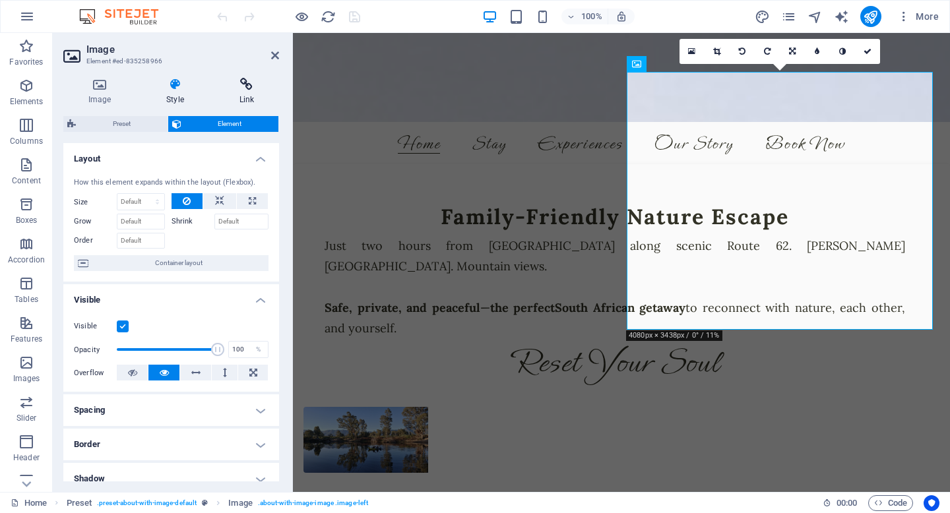
click at [248, 82] on icon at bounding box center [246, 84] width 65 height 13
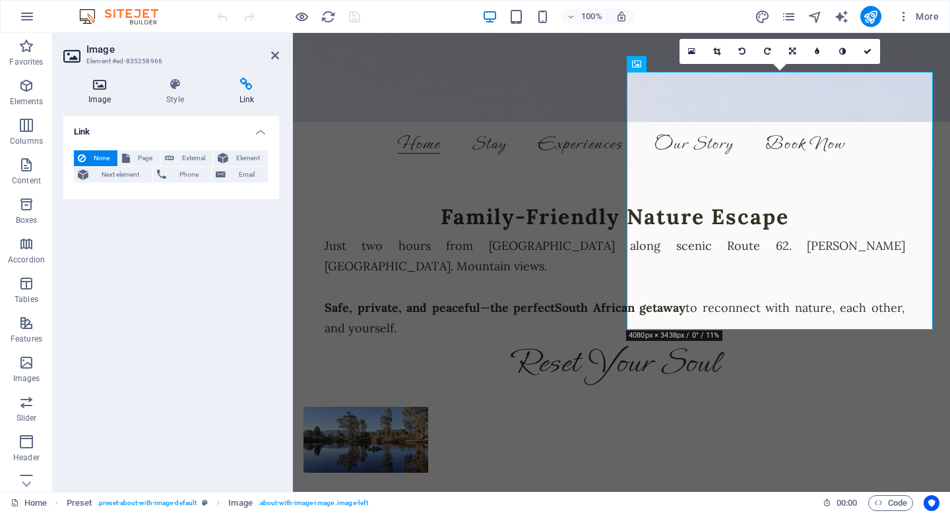
click at [108, 91] on h4 "Image" at bounding box center [102, 92] width 78 height 28
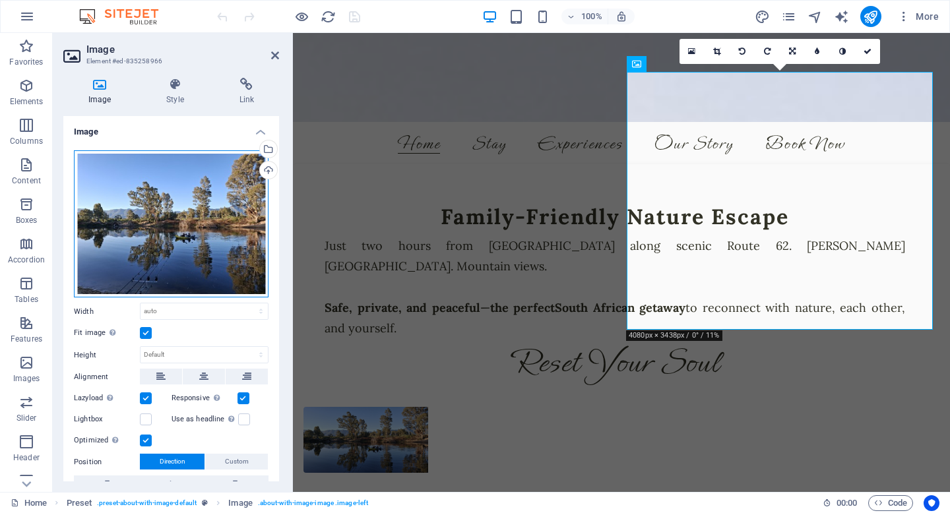
click at [167, 231] on div "Drag files here, click to choose files or select files from Files or our free s…" at bounding box center [171, 224] width 195 height 148
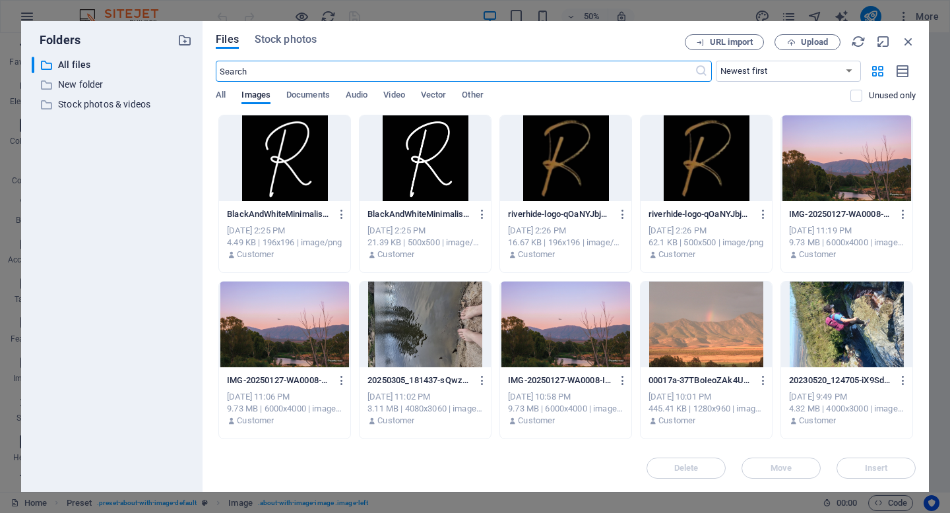
click at [818, 174] on div at bounding box center [846, 158] width 131 height 86
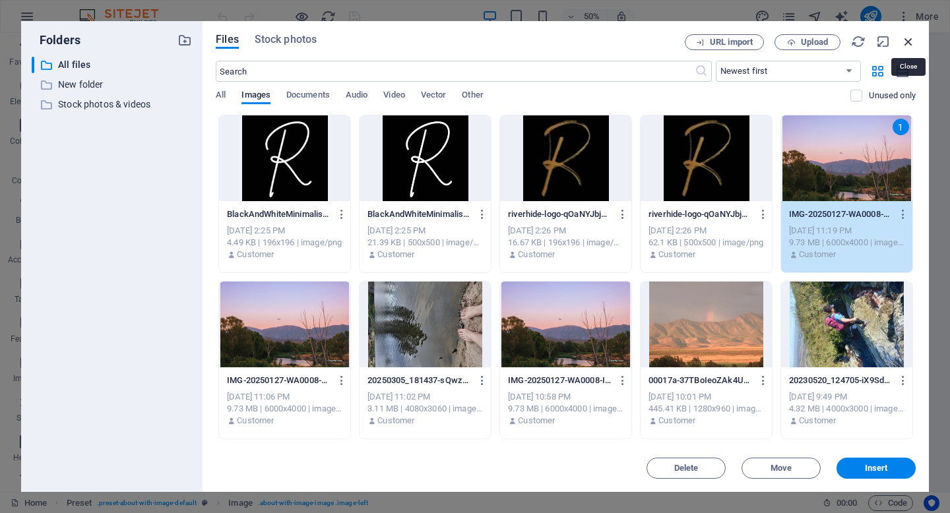
click at [911, 38] on icon "button" at bounding box center [908, 41] width 15 height 15
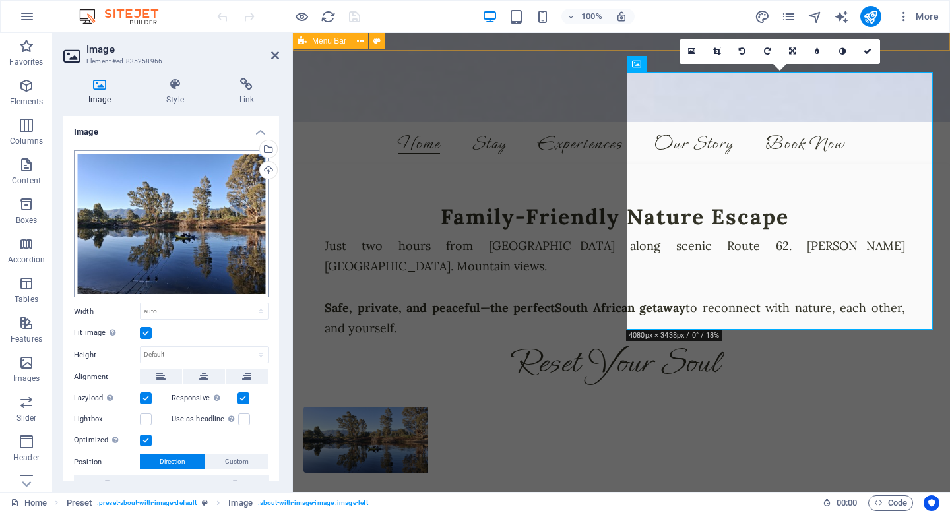
scroll to position [74, 0]
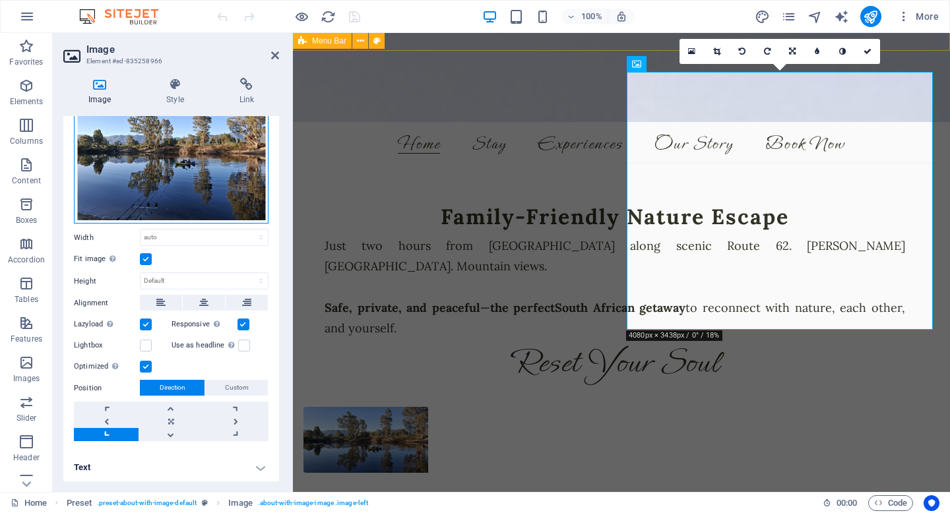
click at [204, 127] on div "Drag files here, click to choose files or select files from Files or our free s…" at bounding box center [171, 151] width 195 height 148
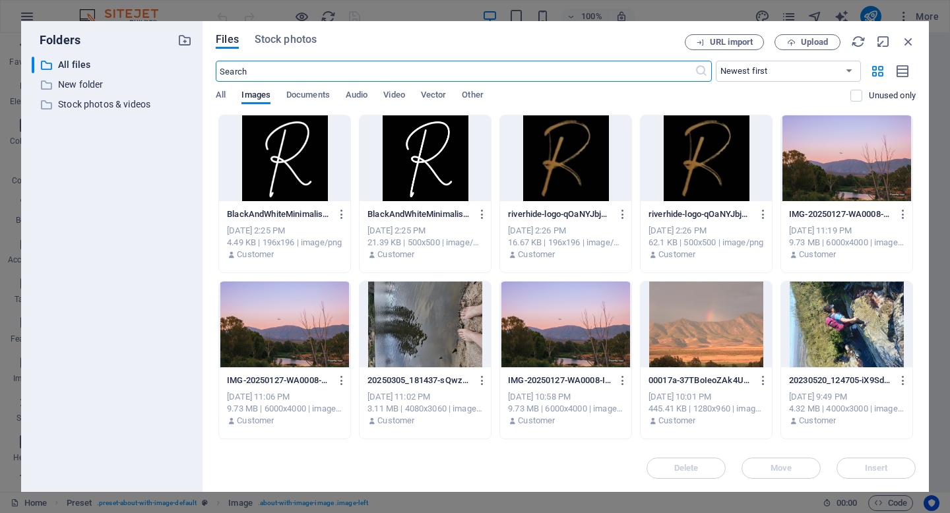
scroll to position [973, 0]
click at [907, 42] on icon "button" at bounding box center [908, 41] width 15 height 15
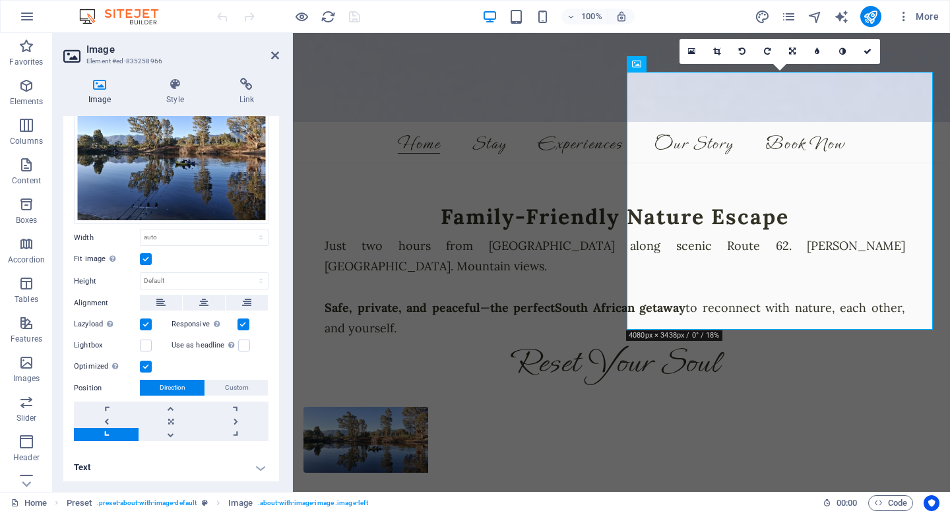
click at [164, 468] on h4 "Text" at bounding box center [171, 468] width 216 height 32
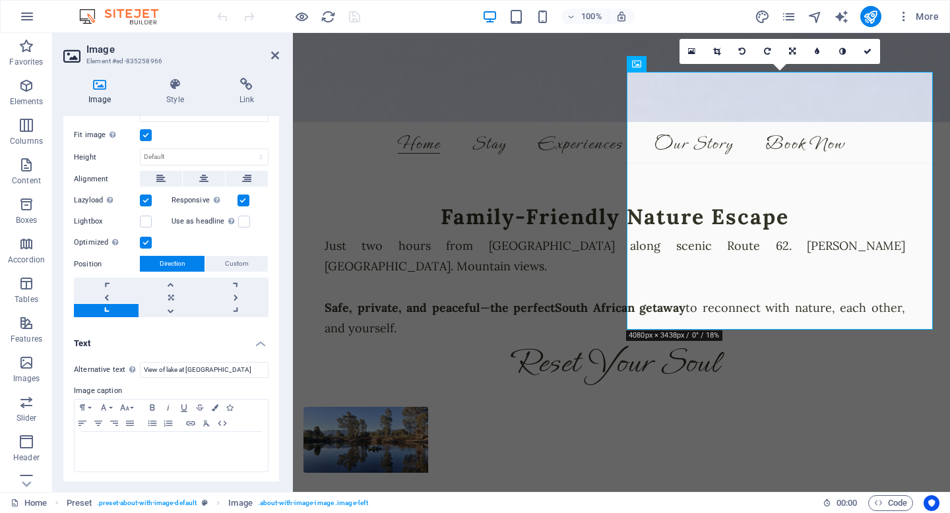
scroll to position [0, 0]
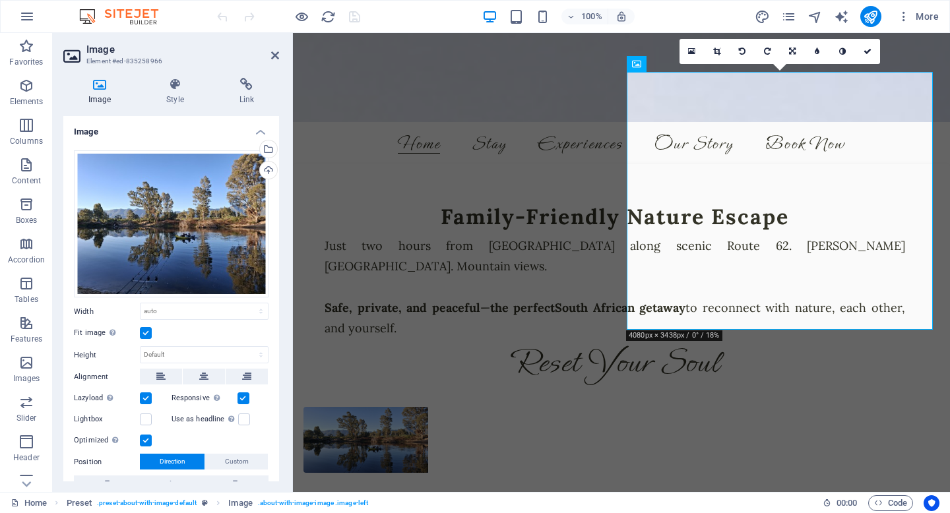
click at [174, 106] on div "Image Style Link Image Drag files here, click to choose files or select files f…" at bounding box center [171, 280] width 216 height 404
click at [174, 92] on h4 "Style" at bounding box center [177, 92] width 73 height 28
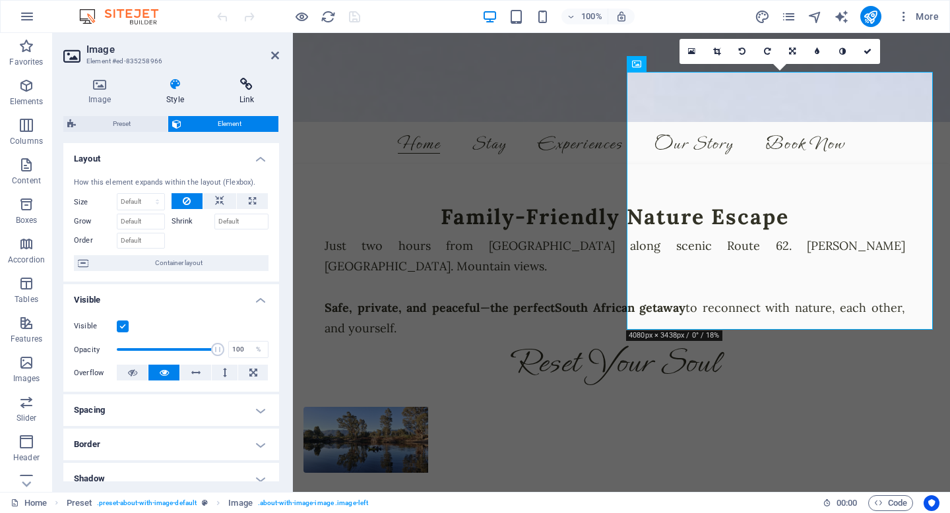
click at [242, 90] on icon at bounding box center [246, 84] width 65 height 13
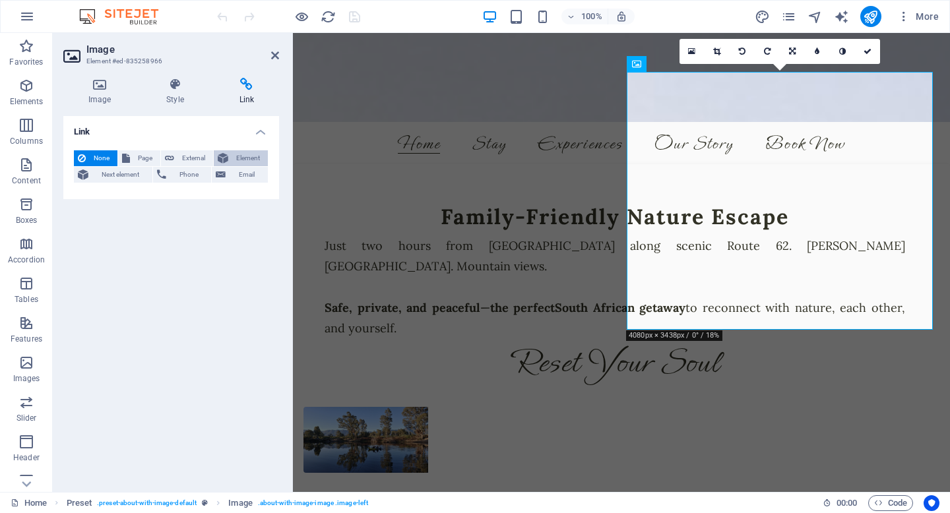
click at [232, 161] on span "Element" at bounding box center [248, 158] width 32 height 16
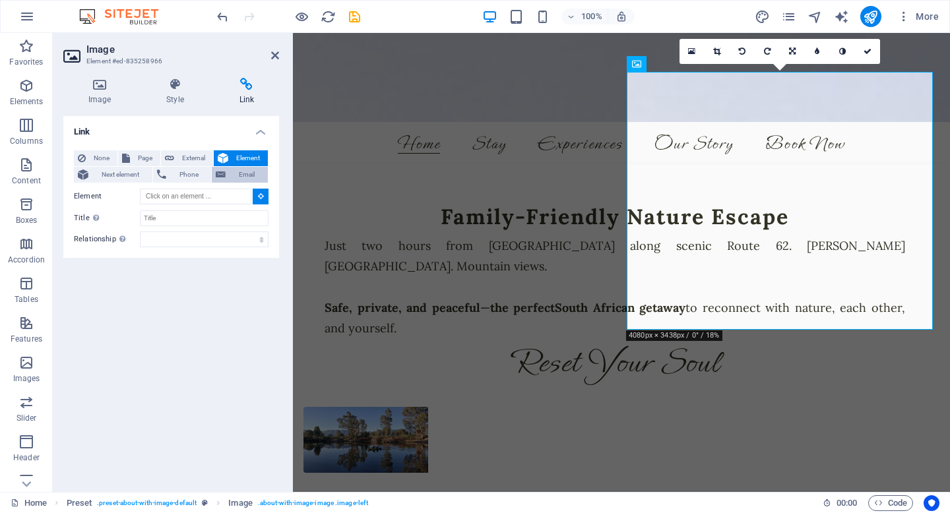
click at [233, 171] on span "Email" at bounding box center [247, 175] width 34 height 16
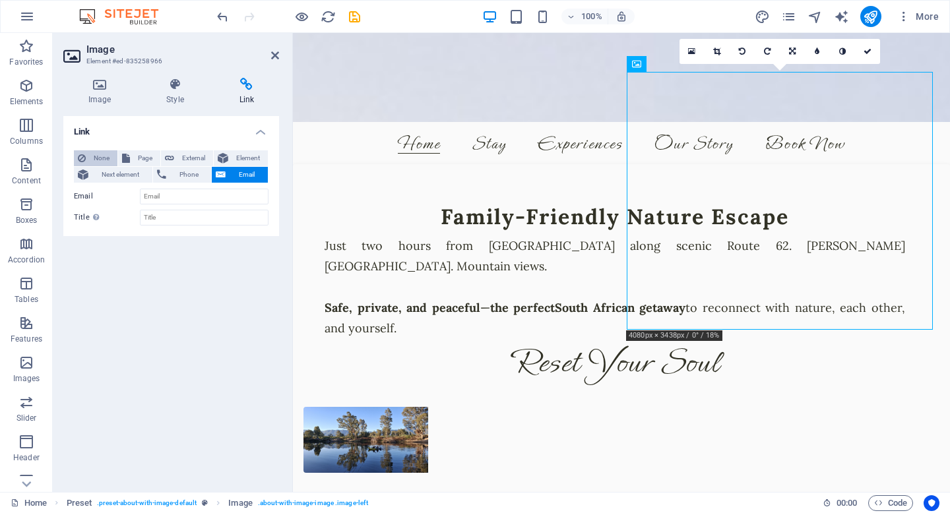
click at [105, 155] on span "None" at bounding box center [102, 158] width 24 height 16
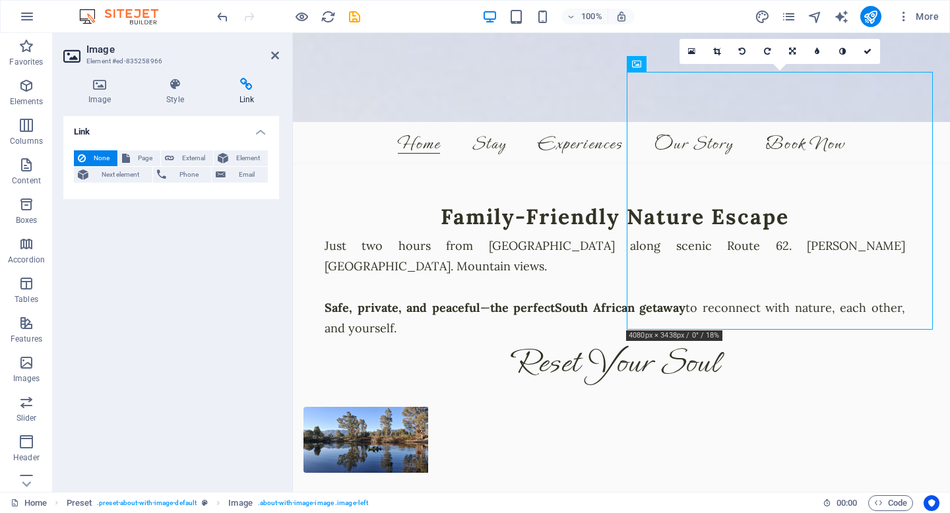
click at [282, 57] on aside "Image Element #ed-835258966 Image Style Link Image Drag files here, click to ch…" at bounding box center [173, 262] width 240 height 459
click at [274, 55] on icon at bounding box center [275, 55] width 8 height 11
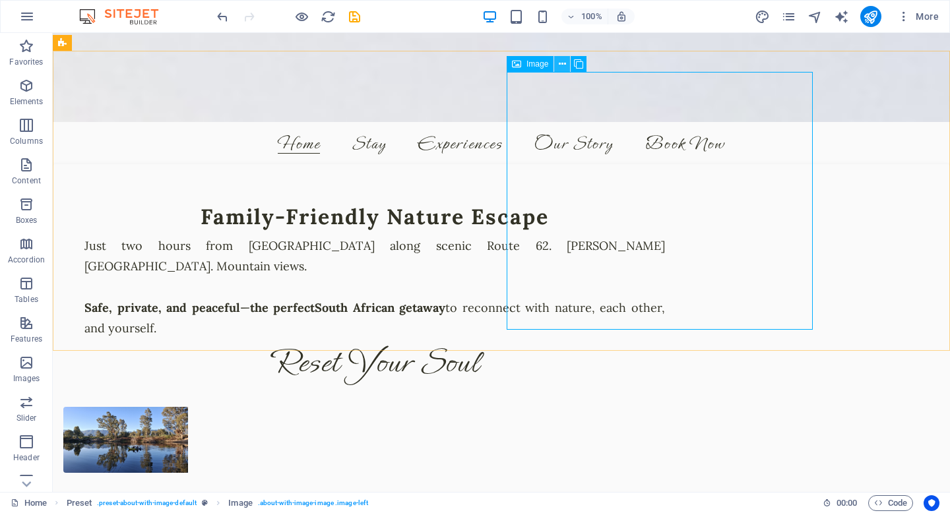
click at [558, 63] on button at bounding box center [562, 64] width 16 height 16
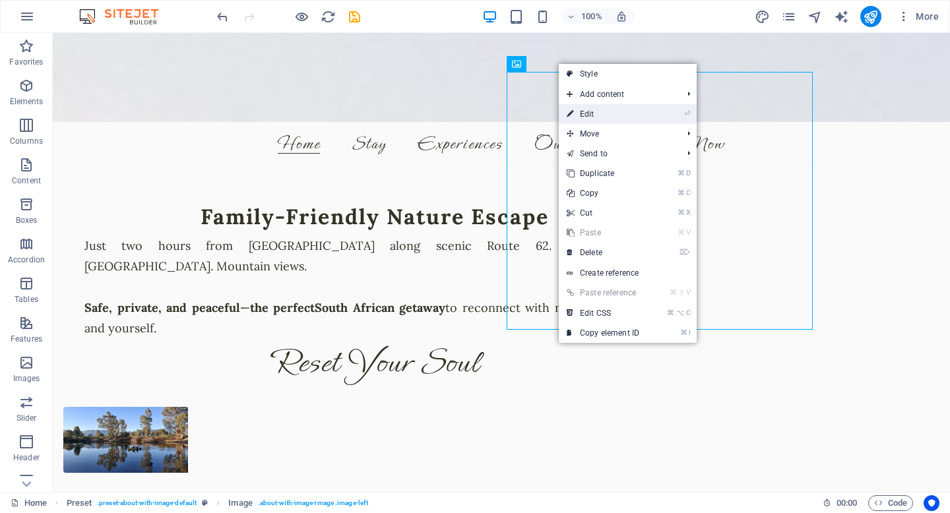
click at [589, 110] on link "⏎ Edit" at bounding box center [603, 114] width 88 height 20
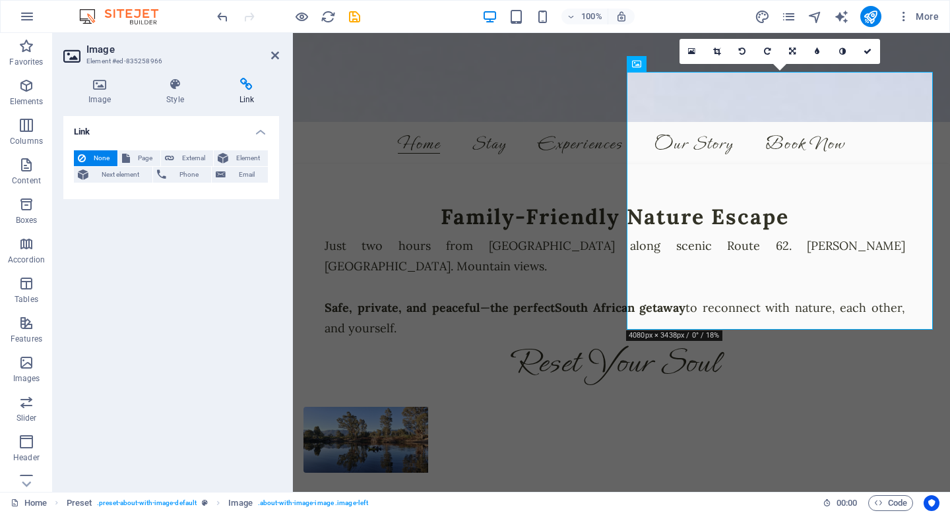
click at [267, 55] on h2 "Image" at bounding box center [182, 50] width 193 height 12
click at [278, 53] on icon at bounding box center [275, 55] width 8 height 11
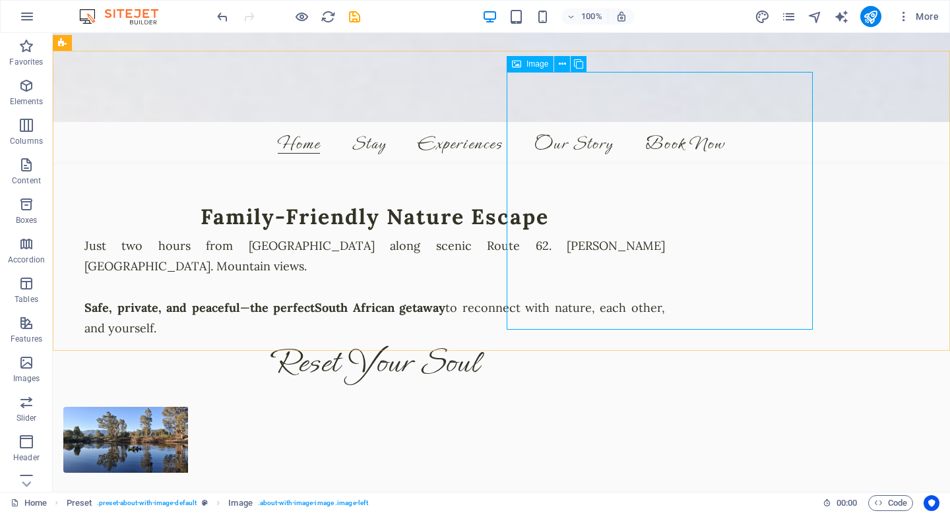
click at [532, 62] on span "Image" at bounding box center [538, 64] width 22 height 8
click at [564, 63] on icon at bounding box center [562, 64] width 7 height 14
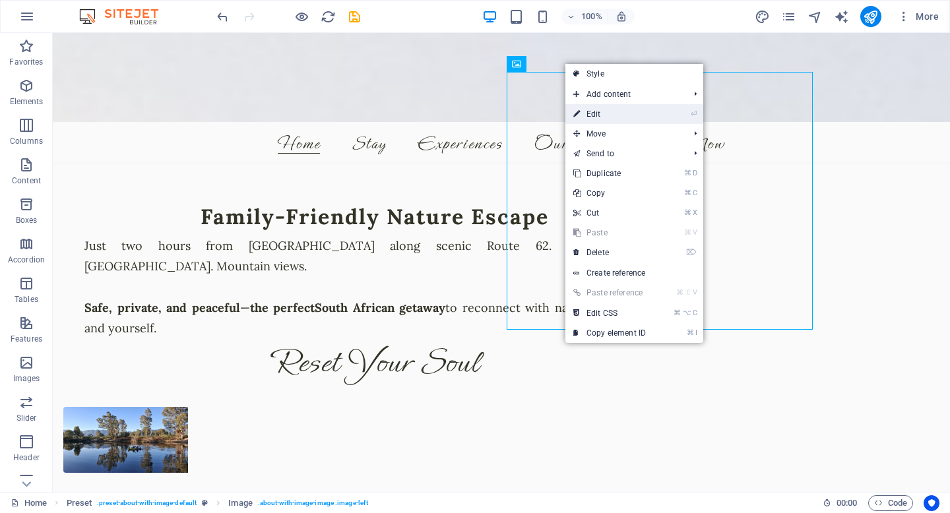
click at [596, 108] on link "⏎ Edit" at bounding box center [609, 114] width 88 height 20
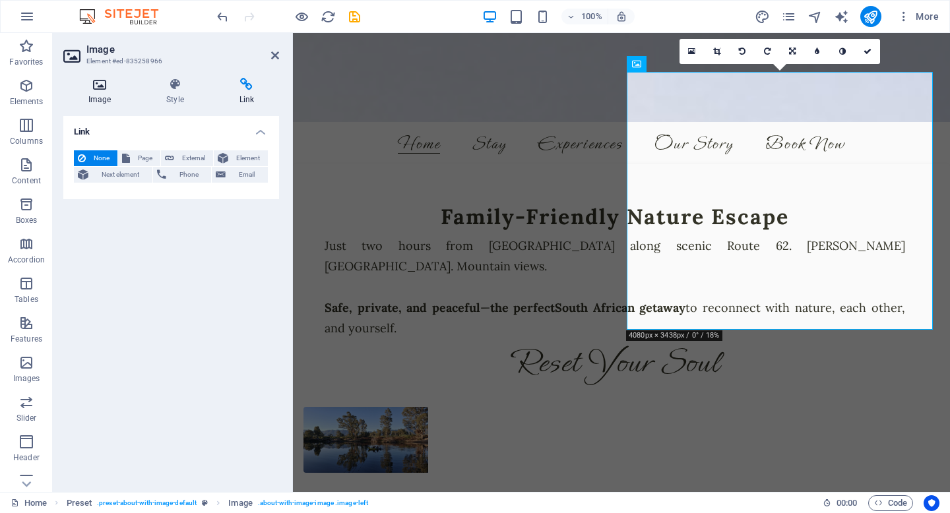
click at [107, 86] on icon at bounding box center [99, 84] width 73 height 13
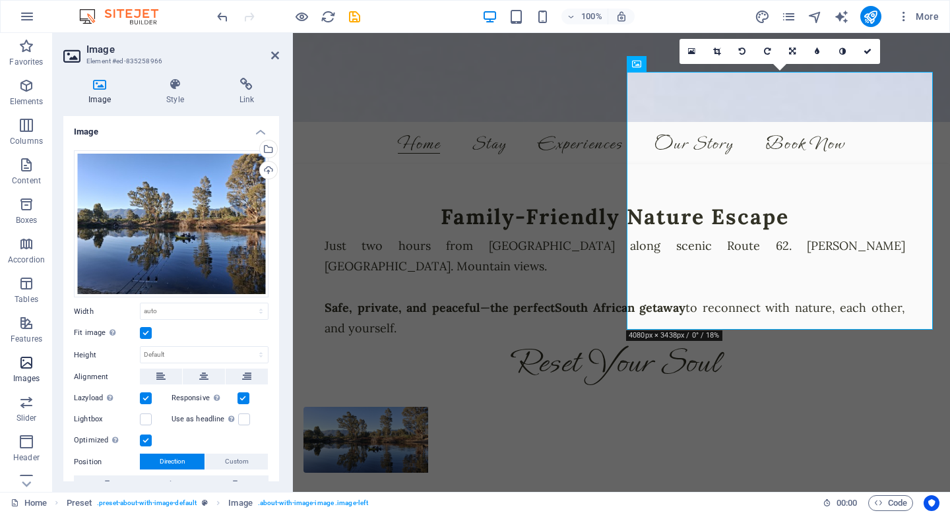
click at [30, 360] on icon "button" at bounding box center [26, 363] width 16 height 16
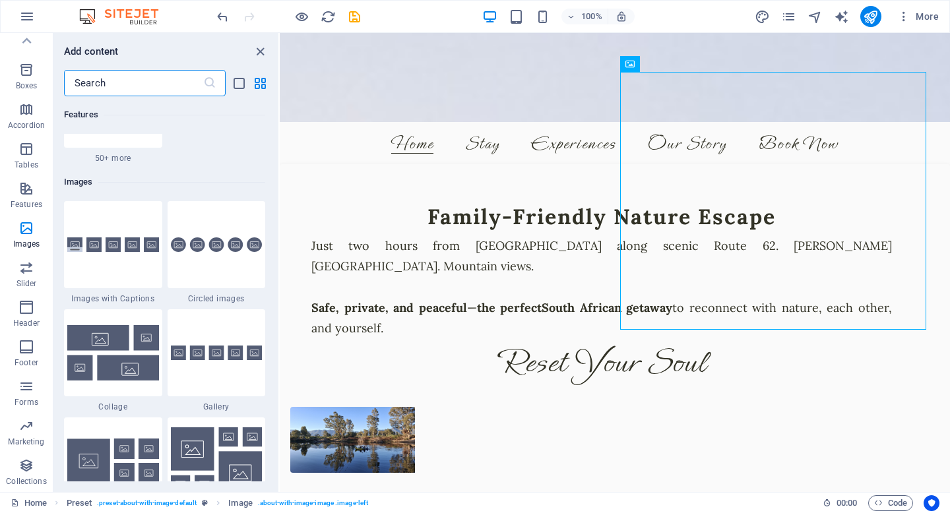
scroll to position [6571, 0]
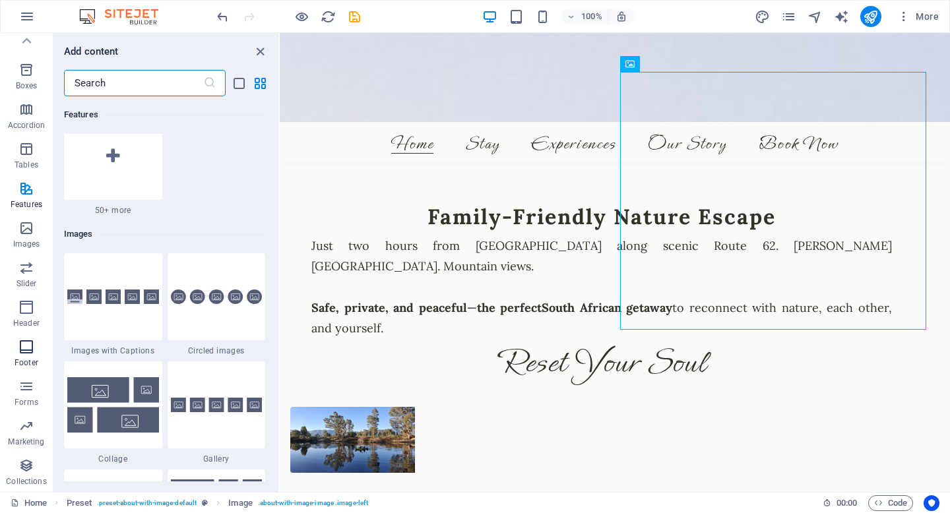
click at [30, 352] on icon "button" at bounding box center [26, 347] width 16 height 16
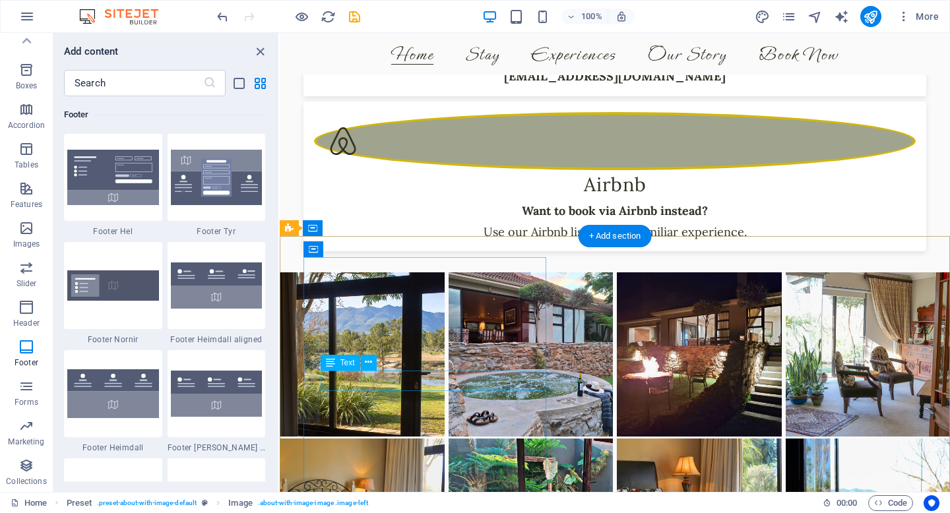
scroll to position [2758, 0]
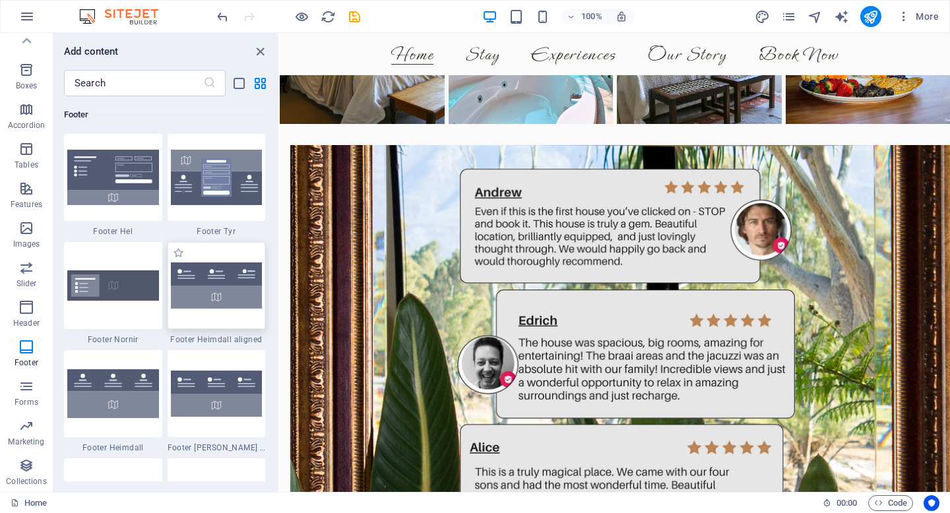
click at [216, 293] on img at bounding box center [217, 286] width 92 height 46
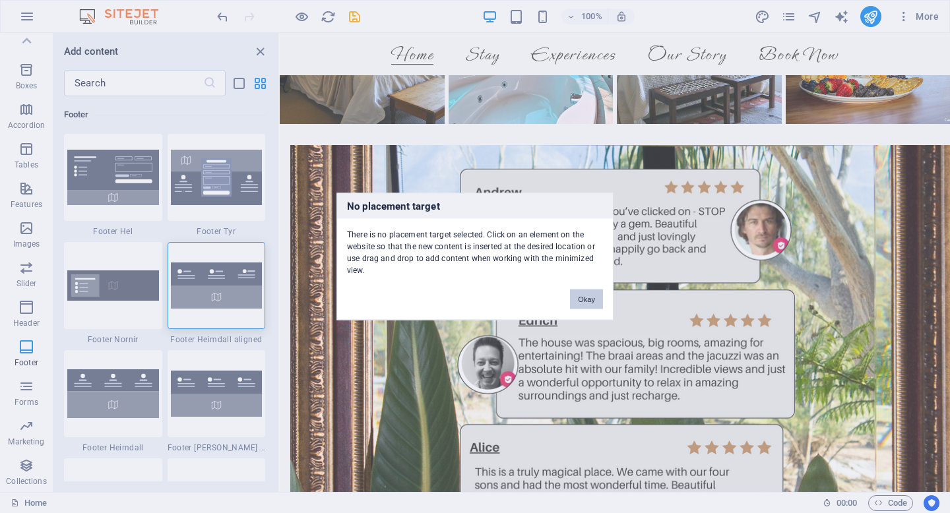
click at [260, 313] on div "No placement target There is no placement target selected. Click on an element …" at bounding box center [475, 256] width 950 height 513
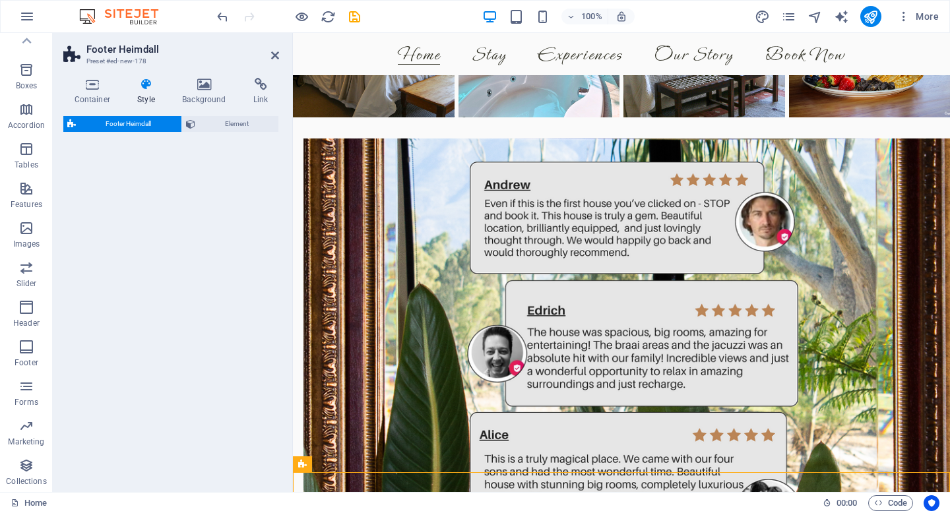
select select "rem"
select select "preset-footer-heimdall-v2-alignments"
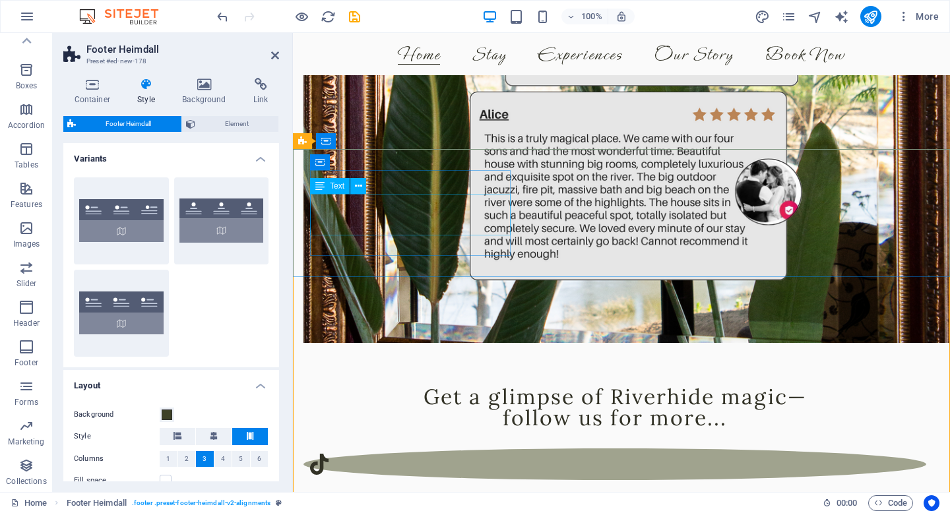
scroll to position [3075, 0]
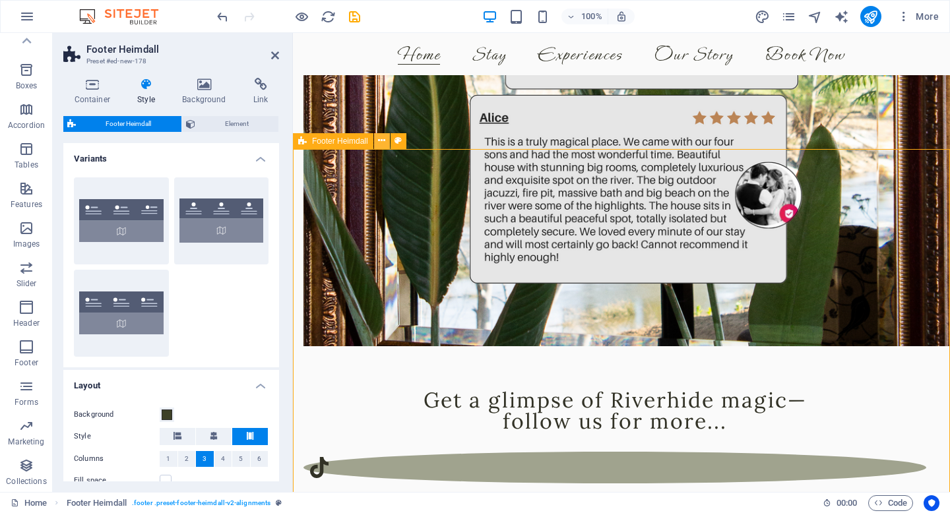
click at [382, 140] on icon at bounding box center [381, 141] width 7 height 14
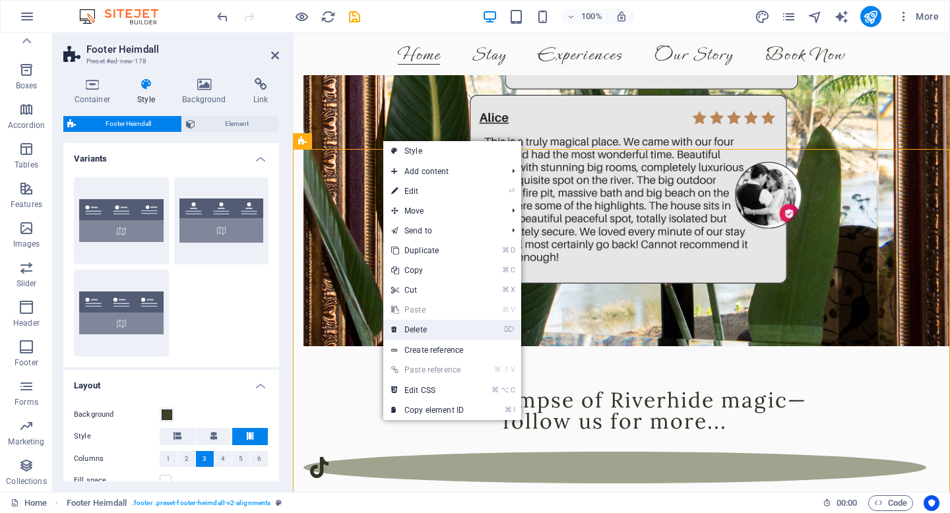
click at [418, 330] on link "⌦ Delete" at bounding box center [427, 330] width 88 height 20
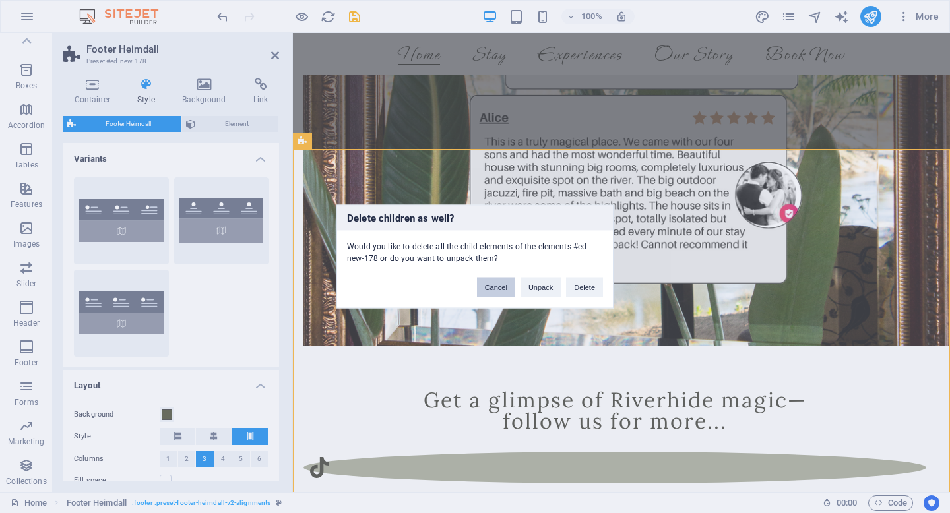
click at [494, 290] on button "Cancel" at bounding box center [496, 288] width 38 height 20
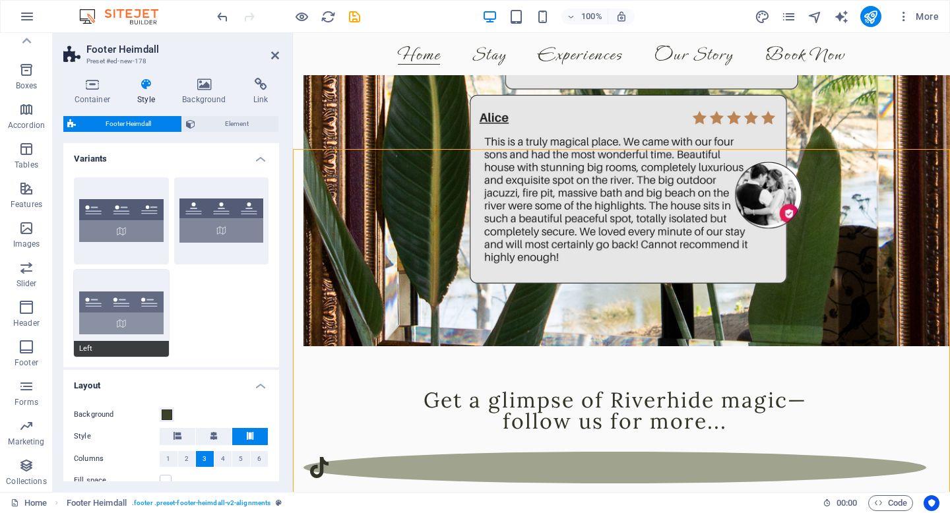
scroll to position [185, 0]
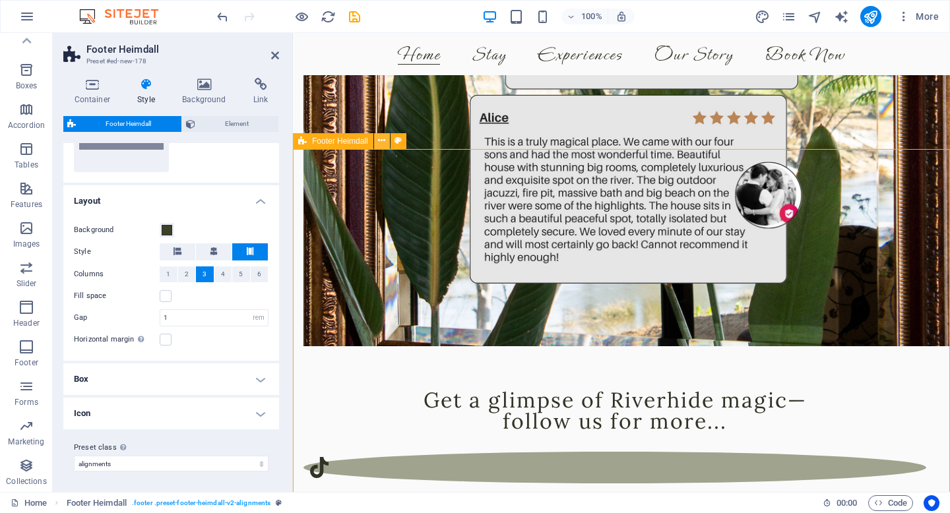
click at [386, 139] on button at bounding box center [382, 141] width 16 height 16
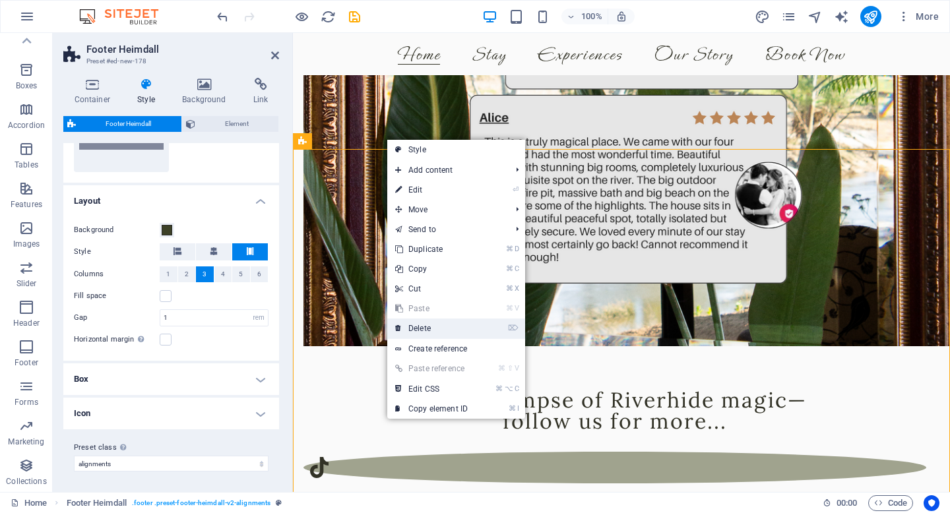
click at [424, 329] on link "⌦ Delete" at bounding box center [431, 329] width 88 height 20
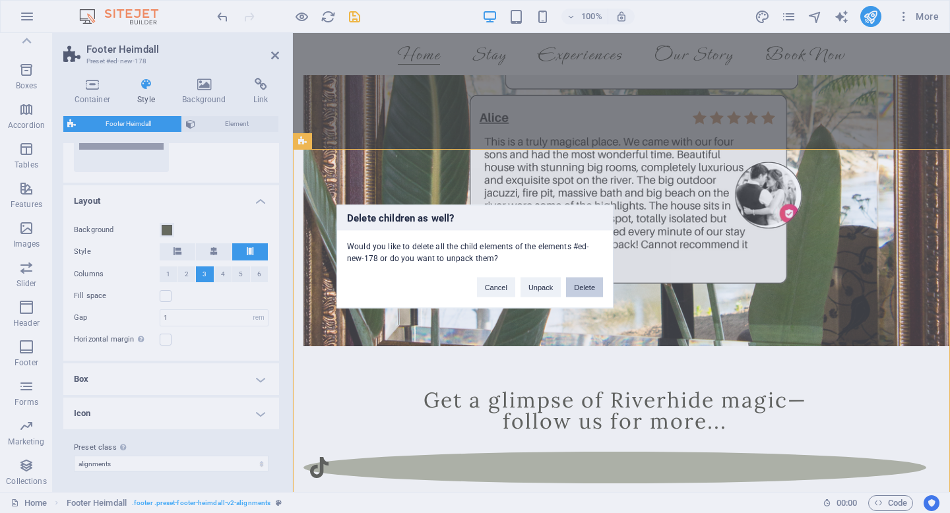
click at [573, 284] on button "Delete" at bounding box center [584, 288] width 37 height 20
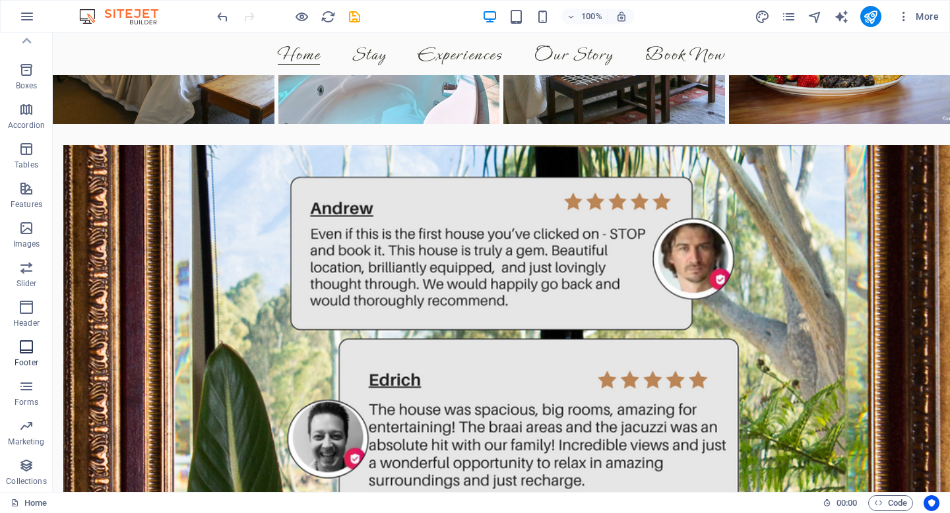
click at [24, 357] on span "Footer" at bounding box center [26, 355] width 53 height 32
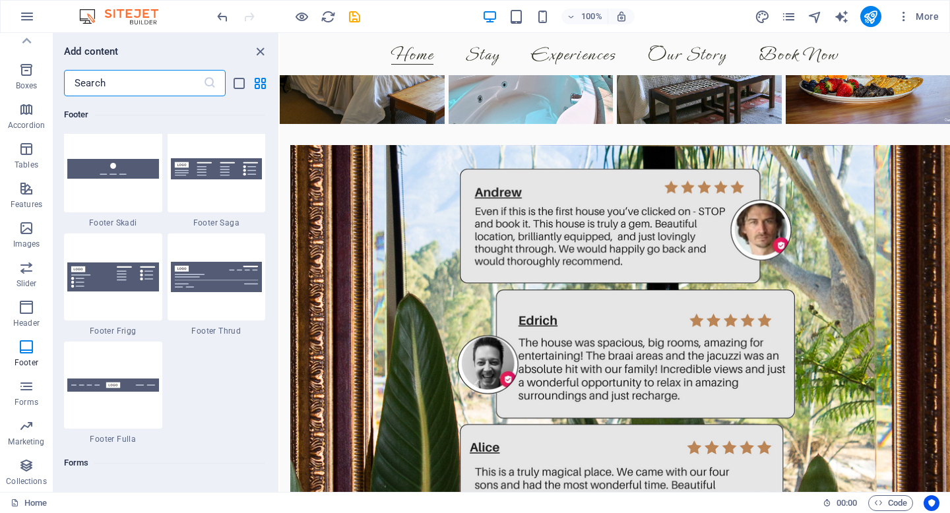
scroll to position [9285, 0]
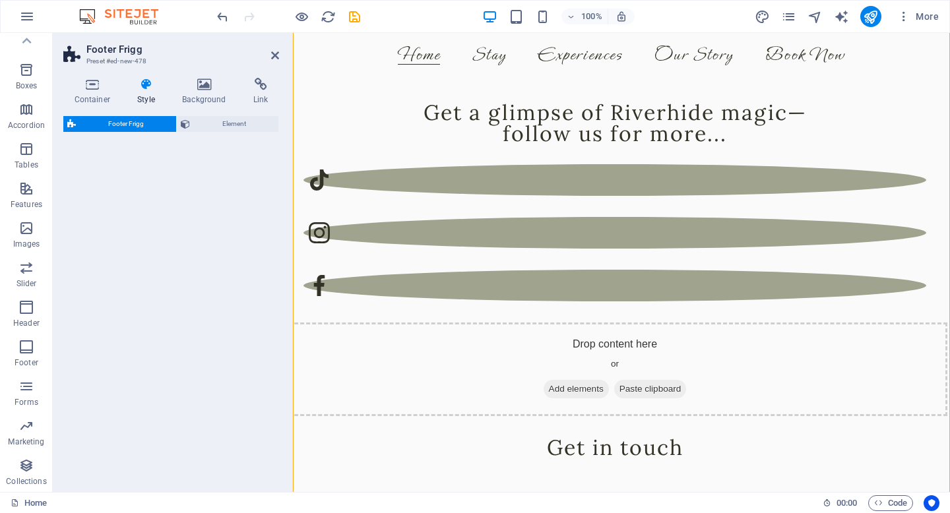
select select "rem"
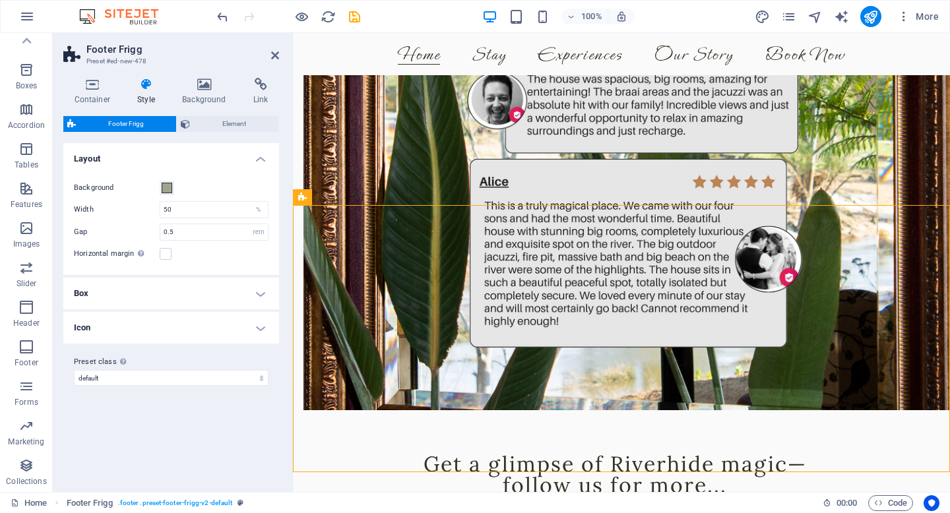
scroll to position [3019, 0]
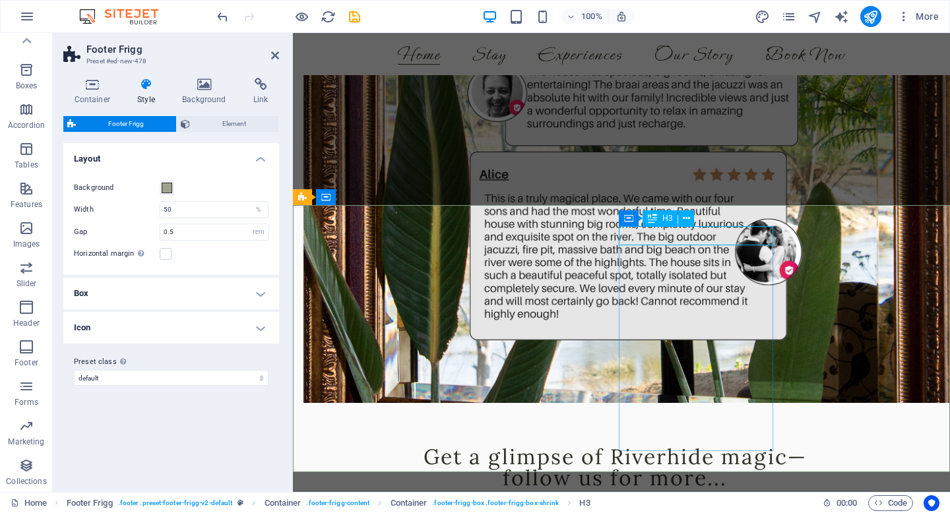
click at [686, 216] on icon at bounding box center [686, 219] width 7 height 14
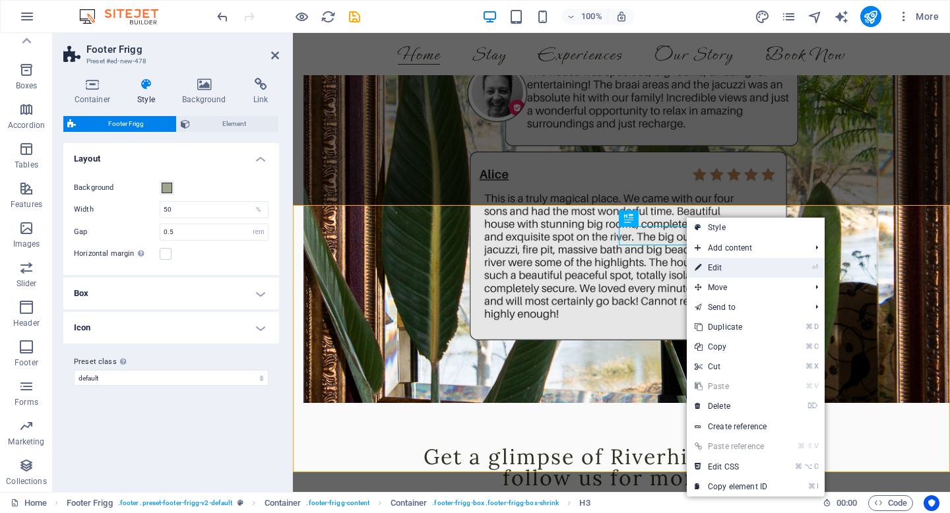
click at [711, 263] on link "⏎ Edit" at bounding box center [731, 268] width 88 height 20
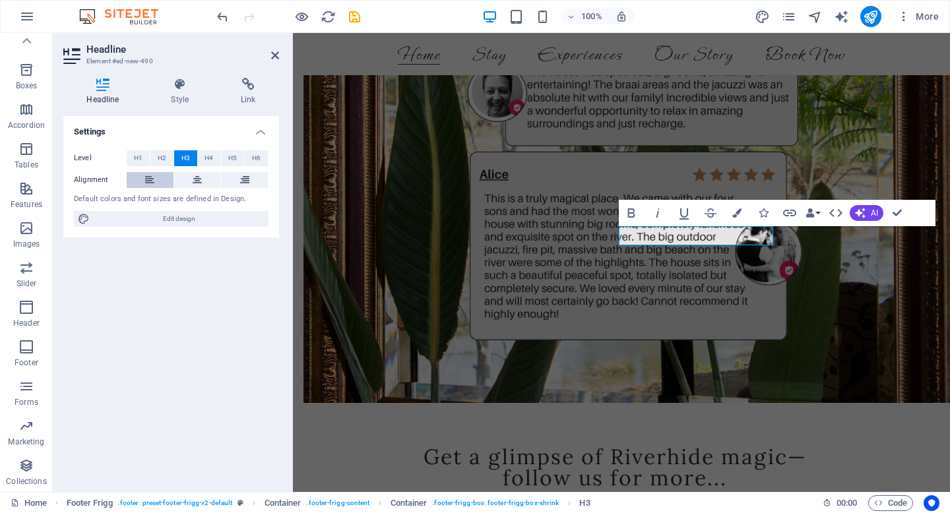
click at [149, 179] on icon at bounding box center [149, 180] width 9 height 16
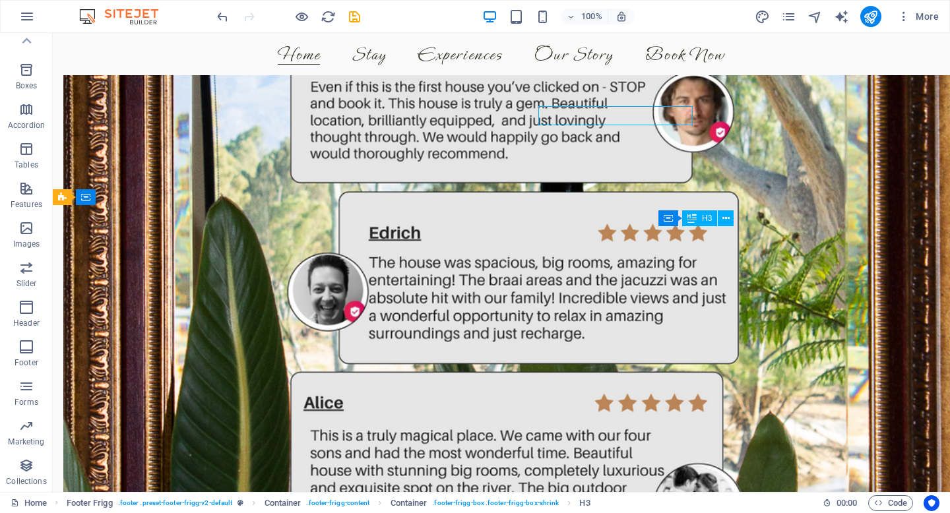
scroll to position [3139, 0]
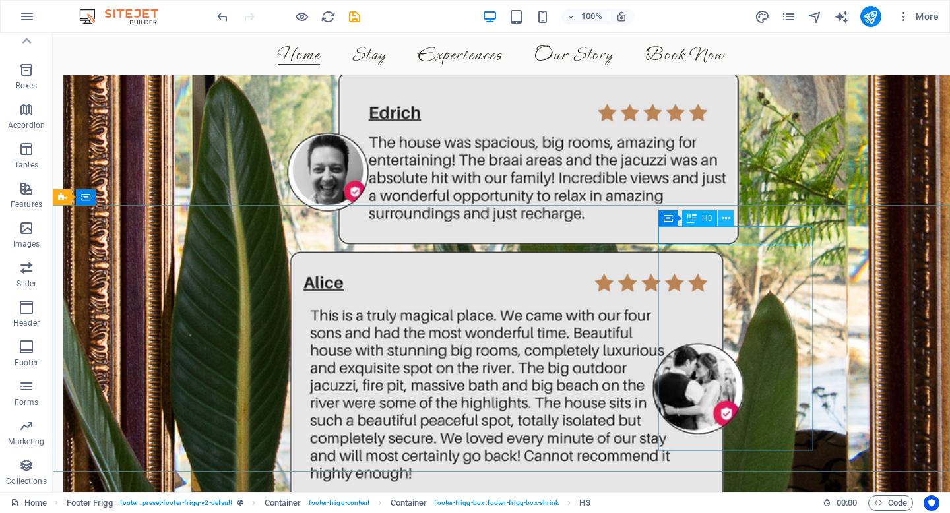
click at [724, 218] on icon at bounding box center [725, 219] width 7 height 14
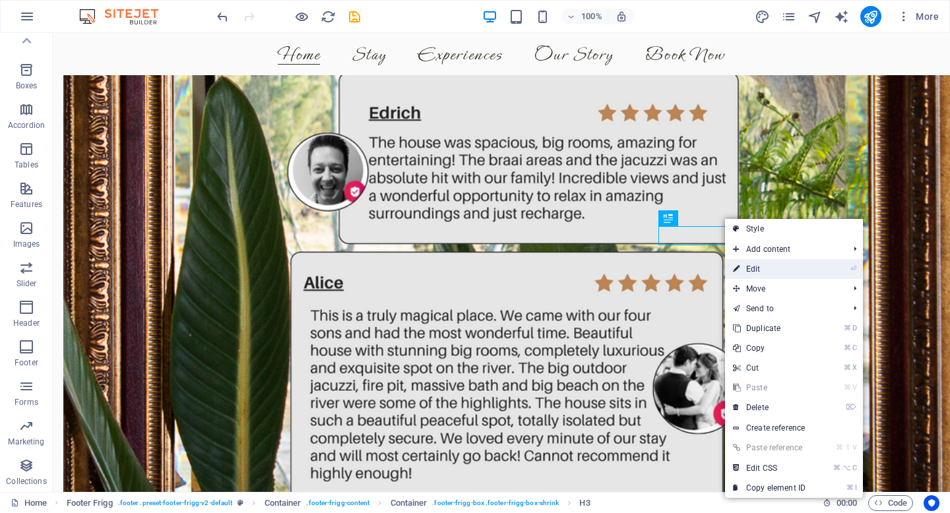
click at [751, 267] on link "⏎ Edit" at bounding box center [769, 269] width 88 height 20
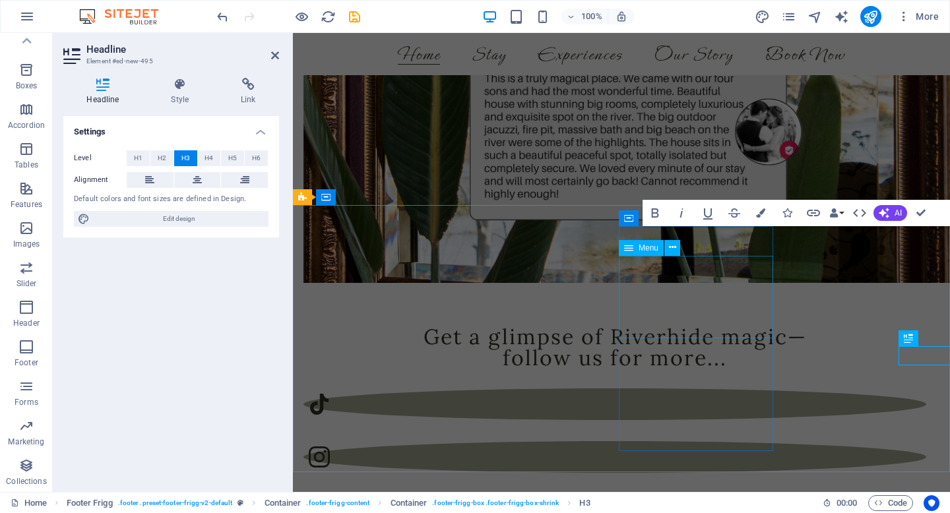
scroll to position [3019, 0]
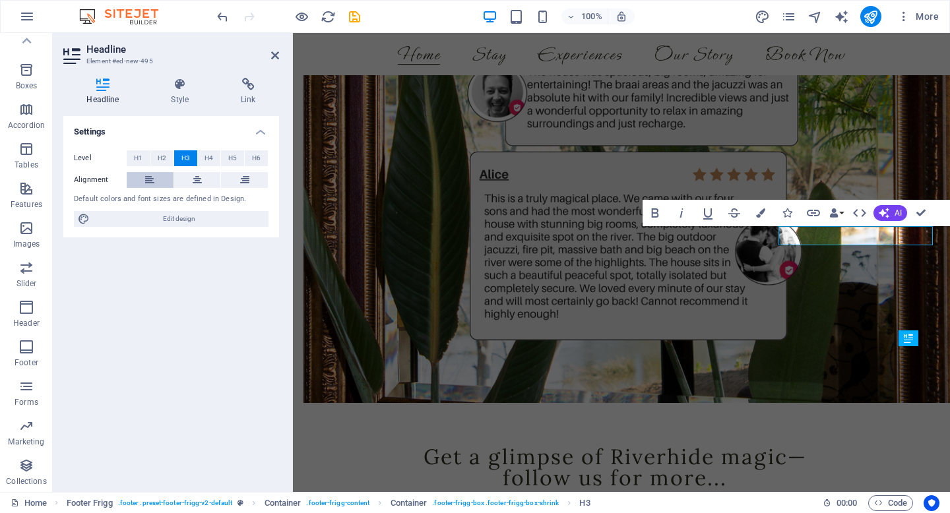
click at [149, 182] on icon at bounding box center [149, 180] width 9 height 16
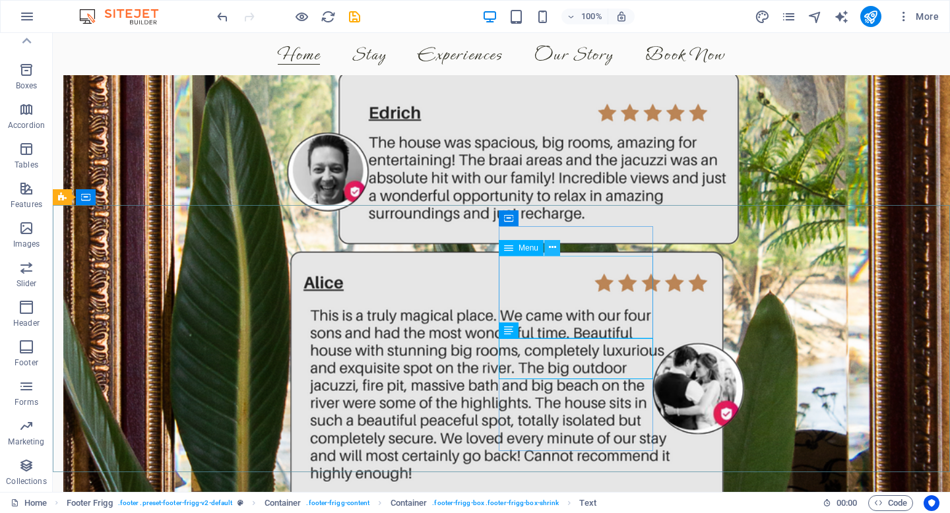
click at [552, 249] on icon at bounding box center [552, 248] width 7 height 14
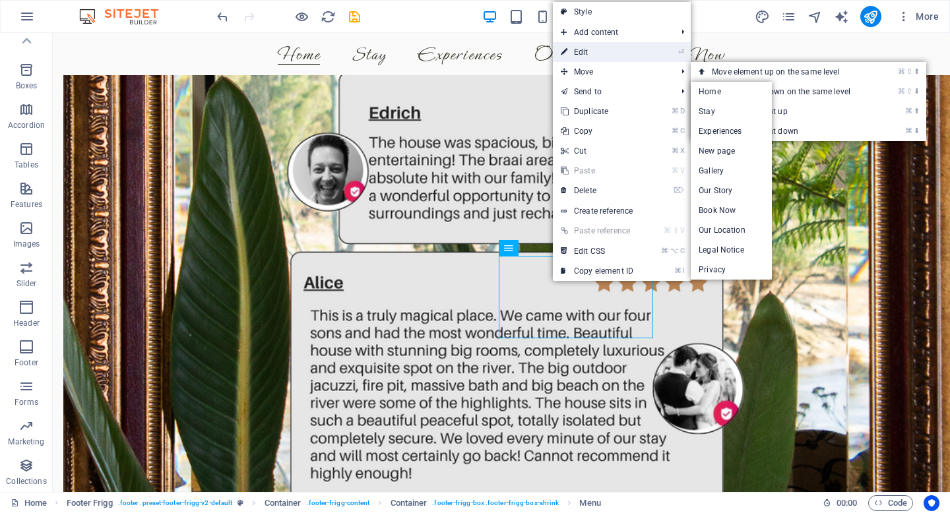
click at [591, 51] on link "⏎ Edit" at bounding box center [597, 52] width 88 height 20
select select
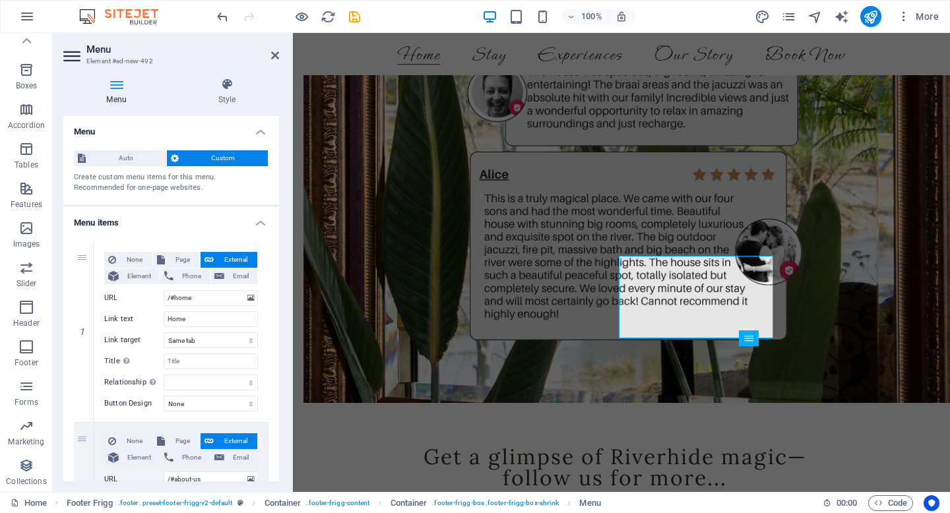
scroll to position [22, 0]
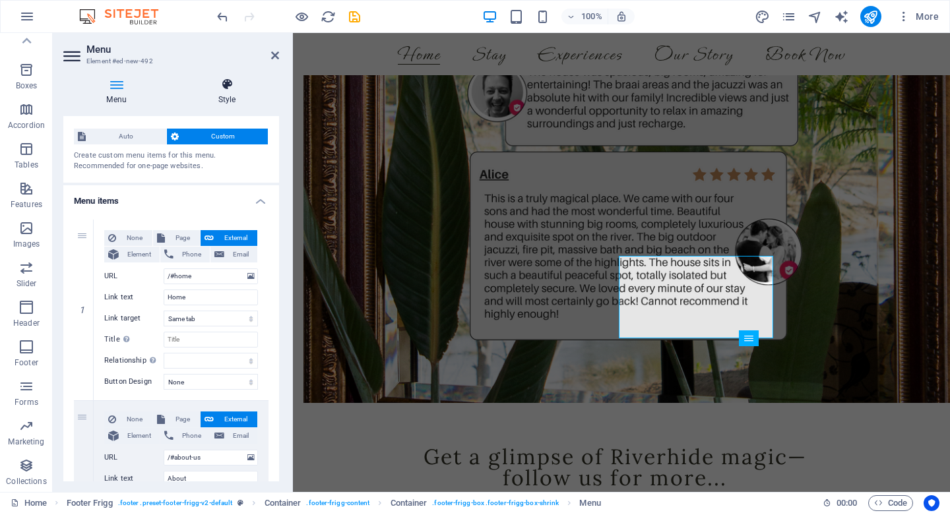
click at [226, 94] on h4 "Style" at bounding box center [227, 92] width 104 height 28
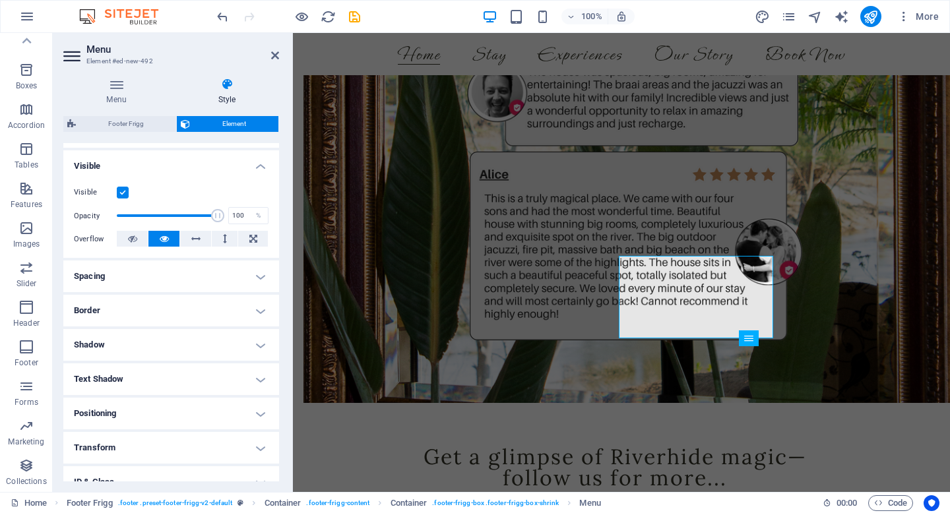
scroll to position [135, 0]
click at [160, 278] on h4 "Spacing" at bounding box center [171, 275] width 216 height 32
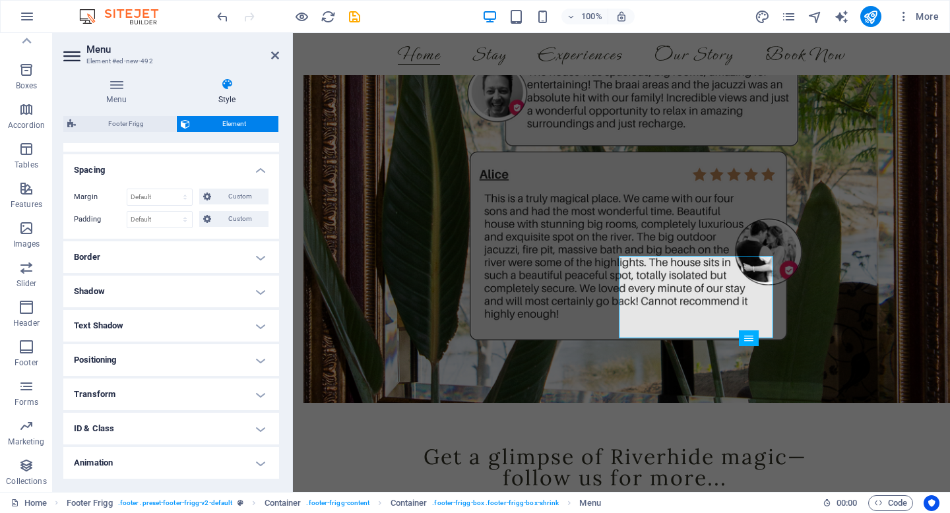
scroll to position [272, 0]
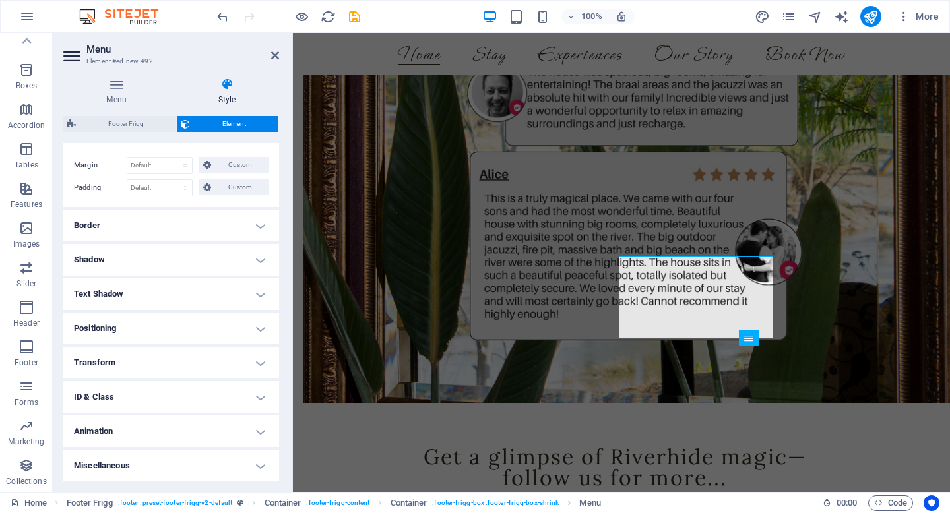
click at [134, 212] on h4 "Border" at bounding box center [171, 226] width 216 height 32
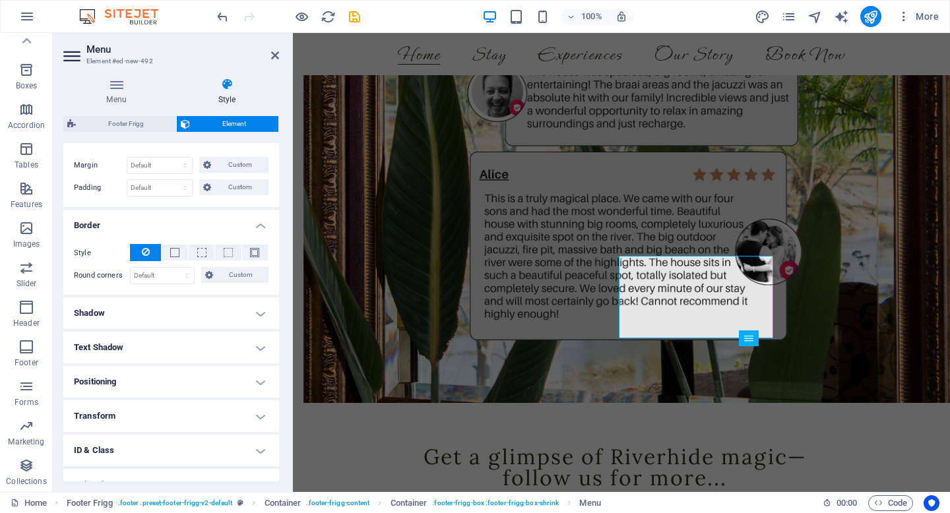
scroll to position [325, 0]
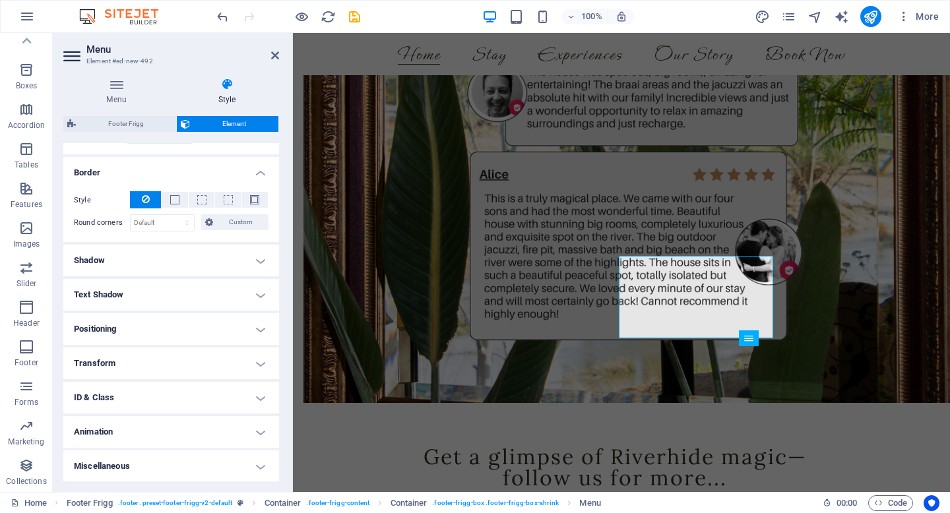
click at [134, 257] on h4 "Shadow" at bounding box center [171, 261] width 216 height 32
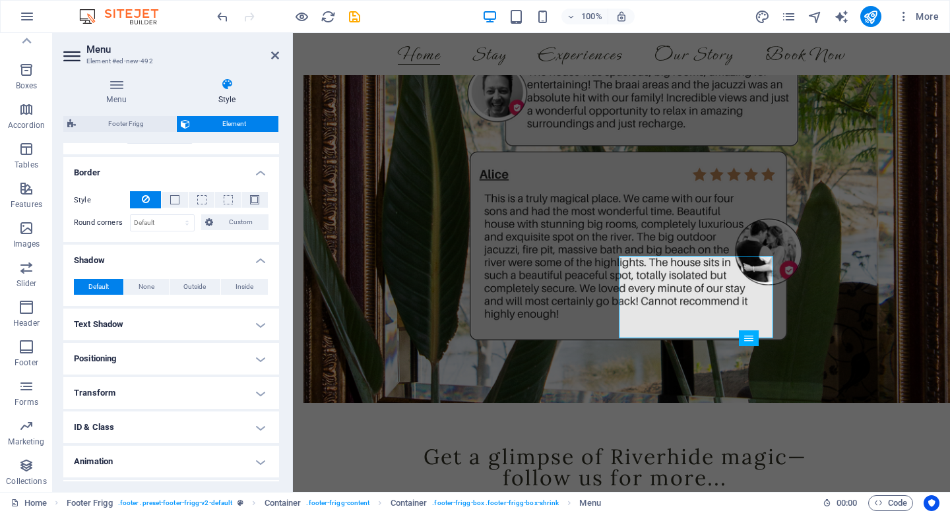
scroll to position [354, 0]
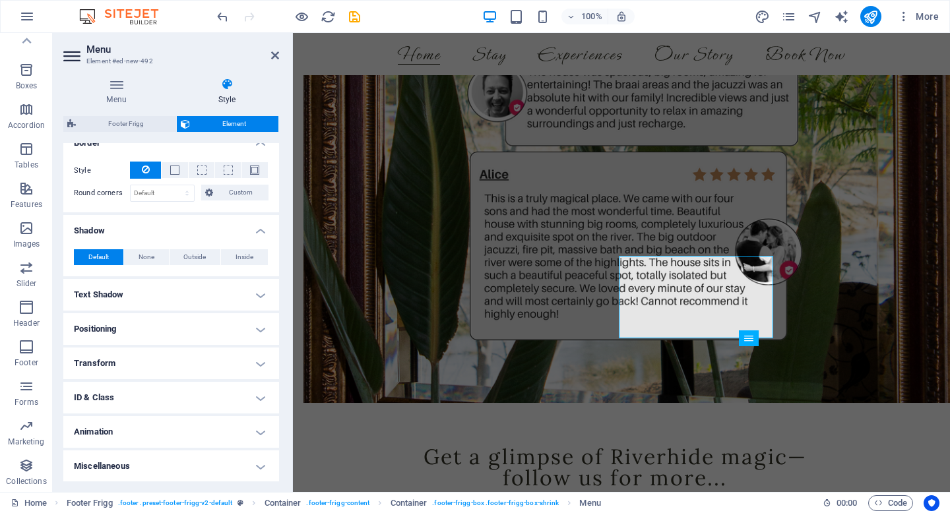
click at [143, 297] on h4 "Text Shadow" at bounding box center [171, 295] width 216 height 32
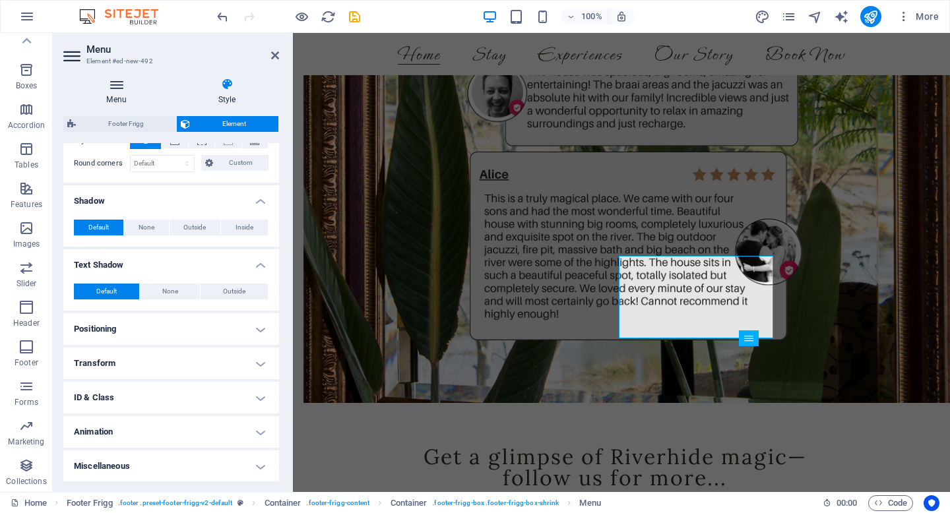
click at [119, 98] on h4 "Menu" at bounding box center [119, 92] width 112 height 28
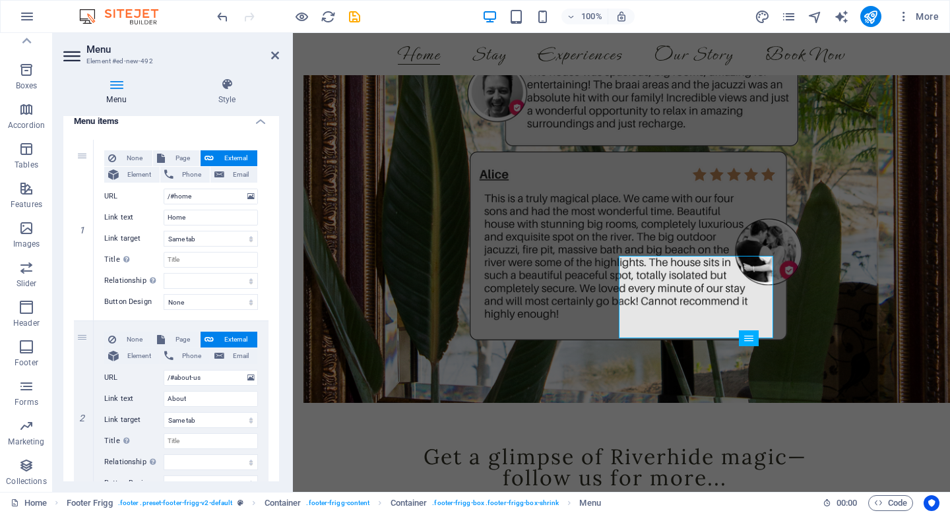
scroll to position [522, 0]
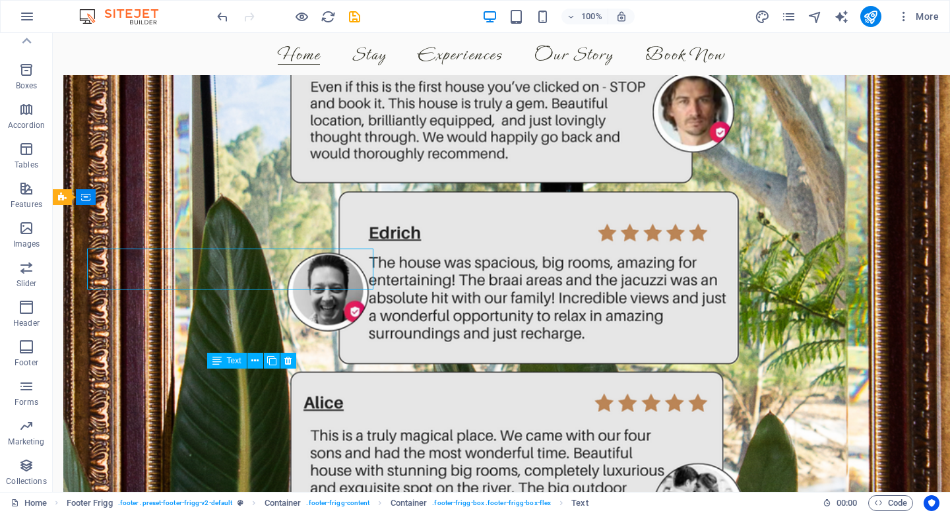
scroll to position [3139, 0]
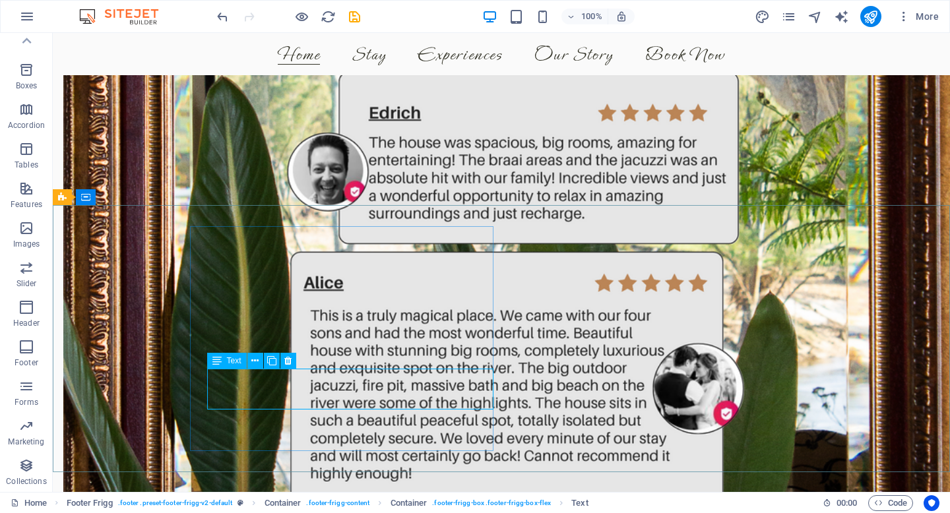
click at [228, 362] on span "Text" at bounding box center [234, 361] width 15 height 8
click at [257, 362] on icon at bounding box center [254, 361] width 7 height 14
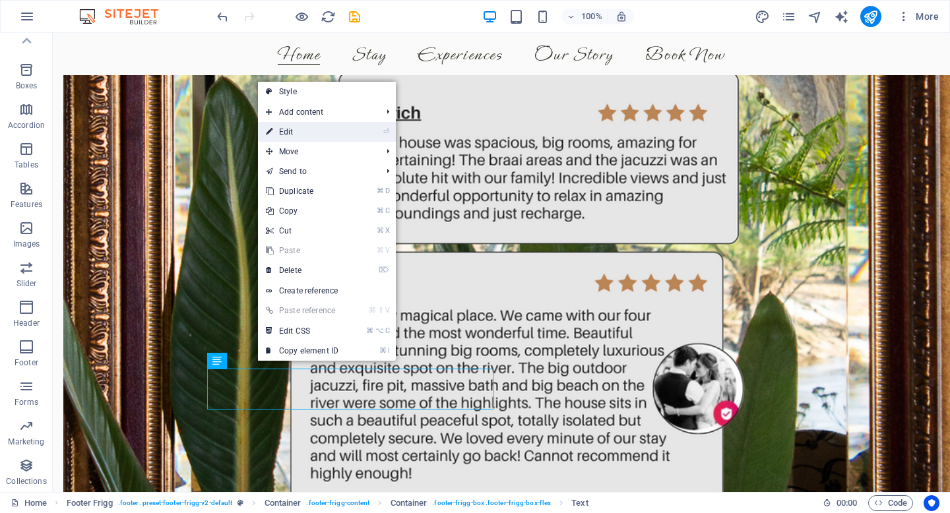
click at [298, 134] on link "⏎ Edit" at bounding box center [302, 132] width 88 height 20
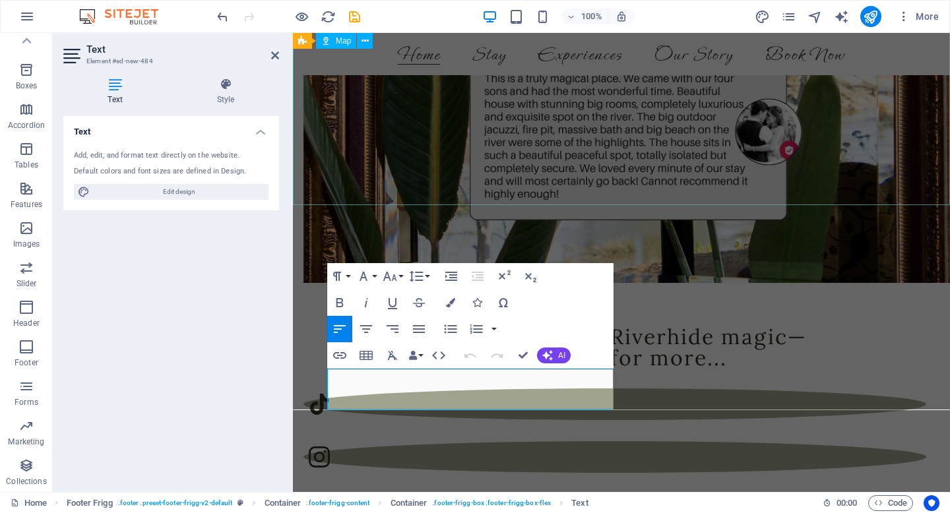
scroll to position [3019, 0]
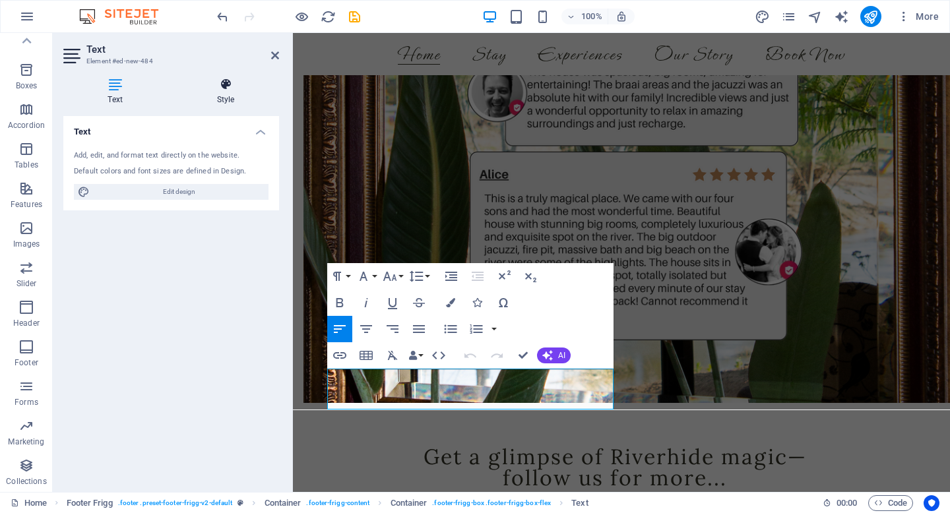
click at [218, 100] on h4 "Style" at bounding box center [225, 92] width 107 height 28
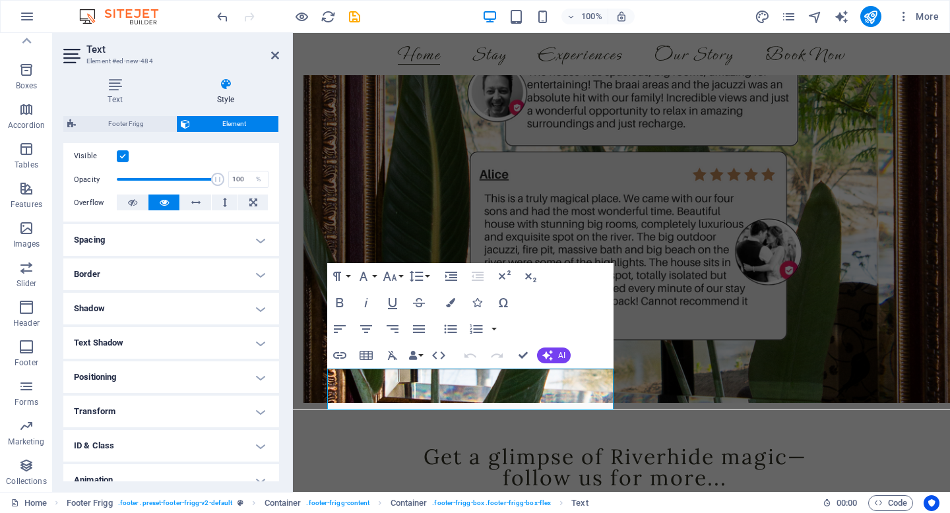
scroll to position [170, 0]
click at [374, 275] on button "Font Family" at bounding box center [366, 276] width 25 height 26
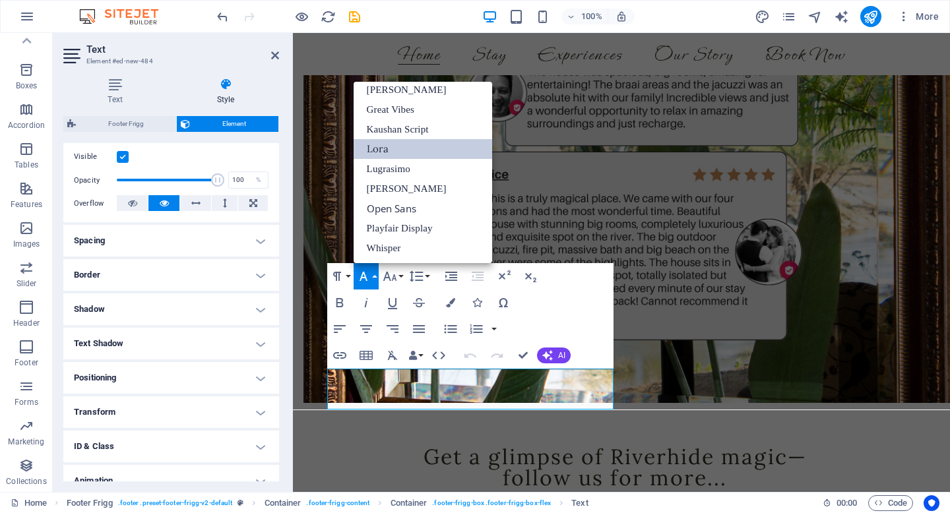
scroll to position [205, 0]
click at [374, 275] on button "Font Family" at bounding box center [366, 276] width 25 height 26
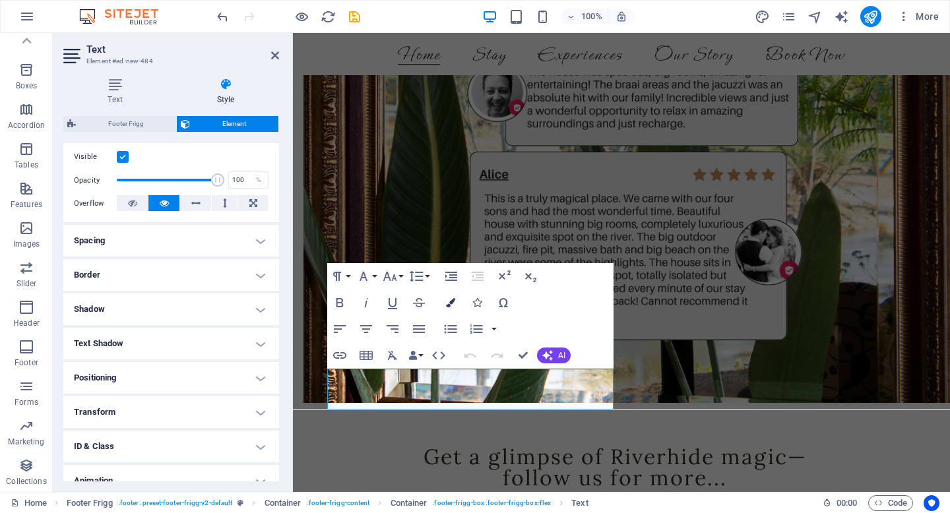
click at [451, 304] on icon "button" at bounding box center [450, 302] width 9 height 9
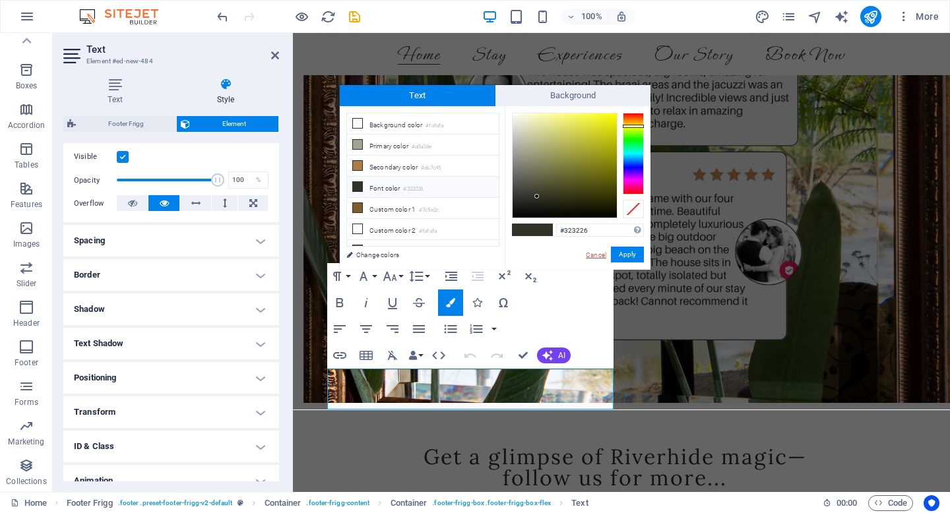
click at [598, 255] on link "Cancel" at bounding box center [596, 255] width 23 height 10
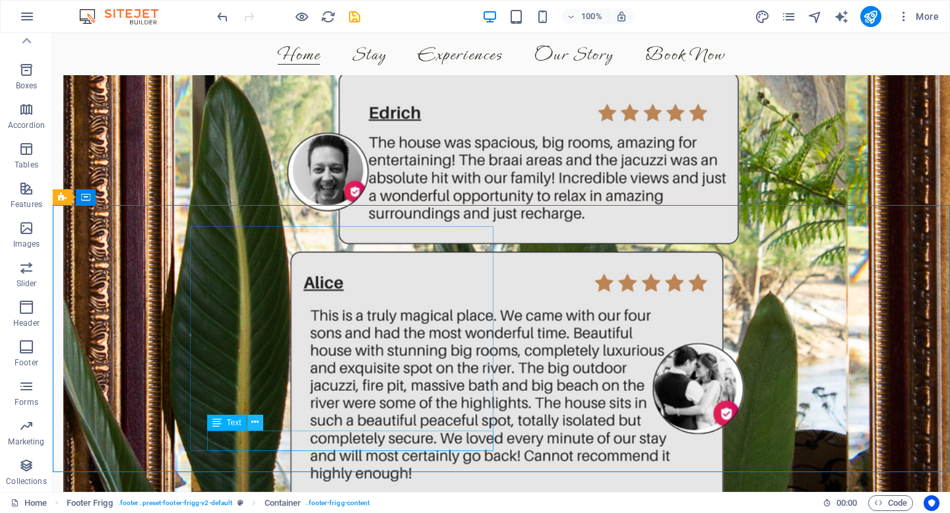
click at [252, 420] on icon at bounding box center [254, 423] width 7 height 14
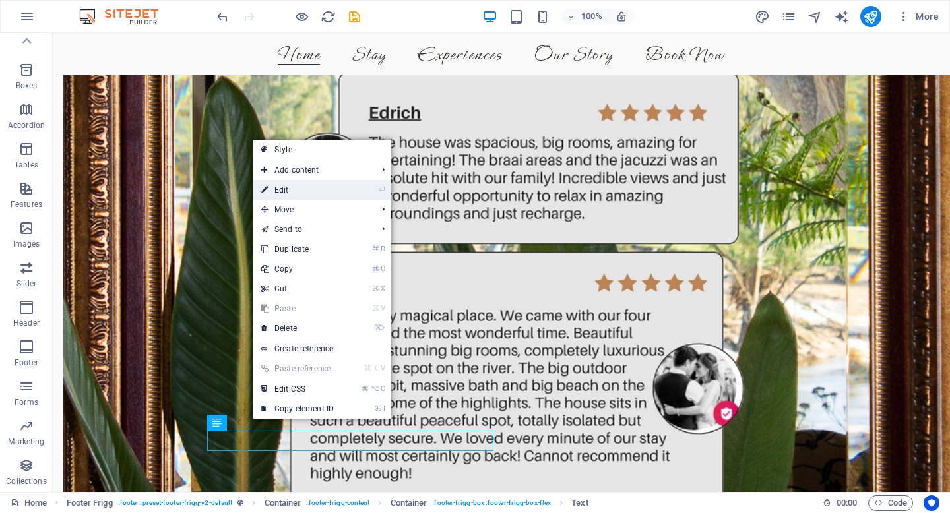
click at [294, 193] on link "⏎ Edit" at bounding box center [297, 190] width 88 height 20
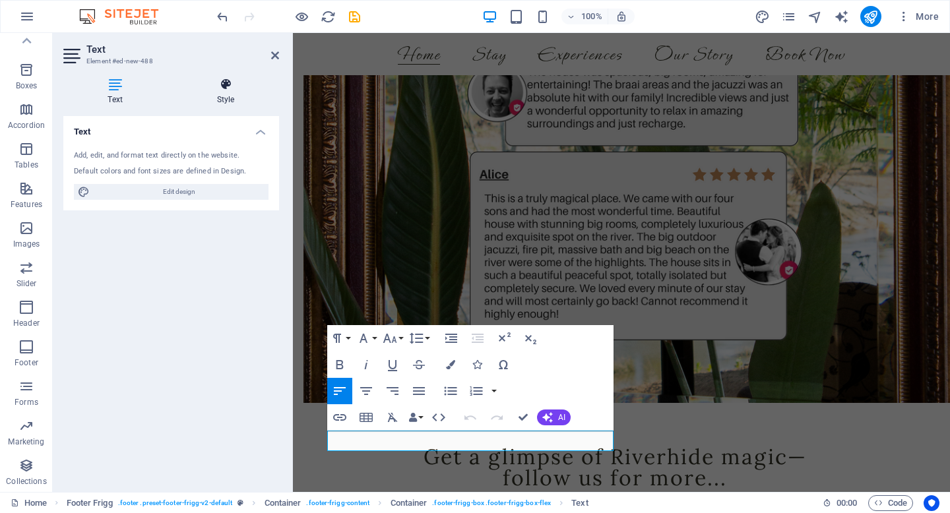
click at [221, 101] on h4 "Style" at bounding box center [225, 92] width 107 height 28
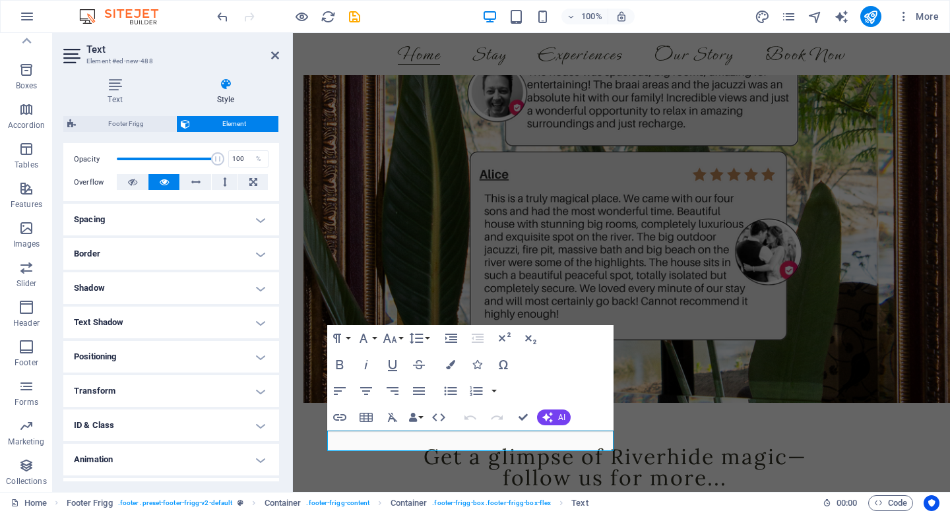
scroll to position [219, 0]
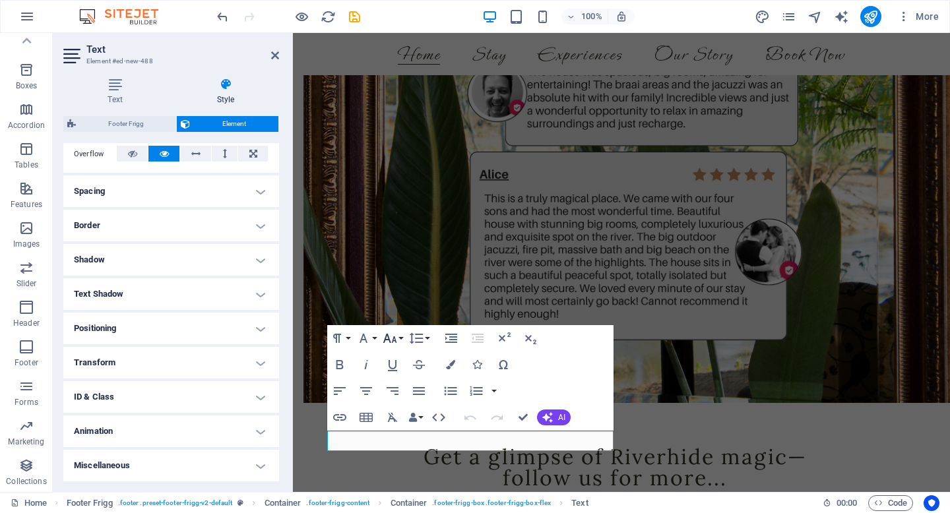
click at [400, 339] on button "Font Size" at bounding box center [392, 338] width 25 height 26
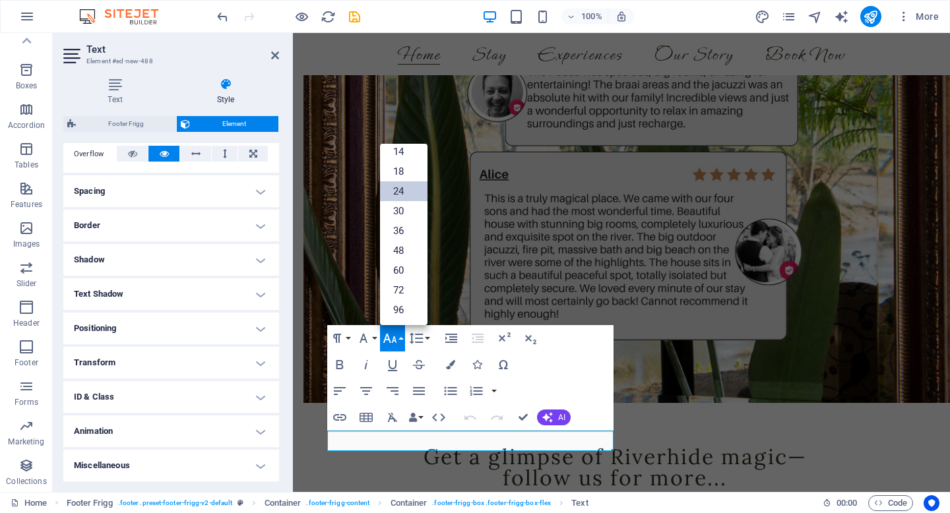
scroll to position [106, 0]
click at [400, 339] on button "Font Size" at bounding box center [392, 338] width 25 height 26
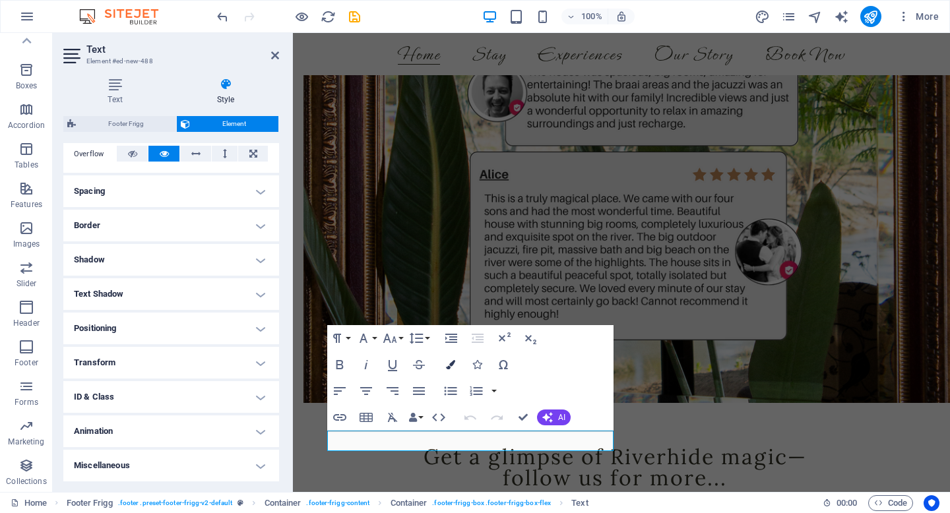
click at [450, 366] on icon "button" at bounding box center [450, 364] width 9 height 9
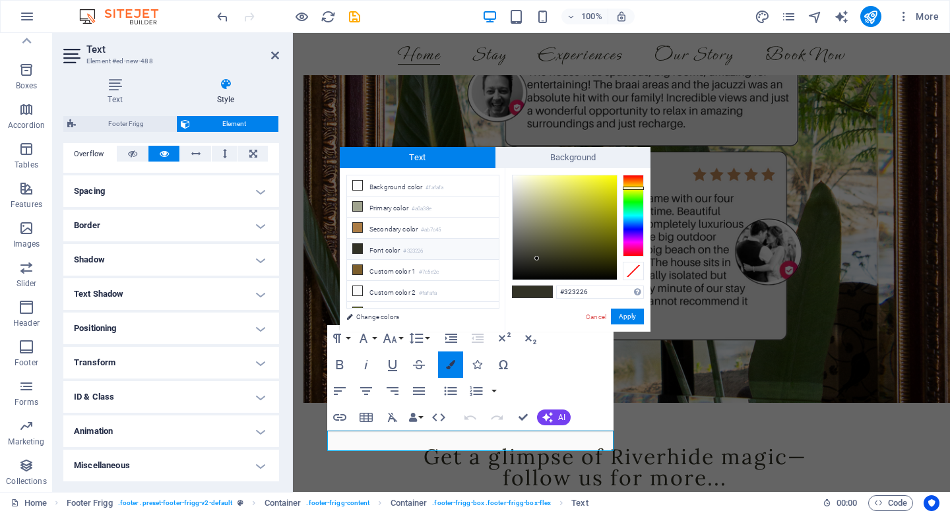
click at [450, 365] on icon "button" at bounding box center [450, 364] width 9 height 9
click at [394, 189] on li "Background color #fafafa" at bounding box center [423, 186] width 152 height 21
type input "#fafafa"
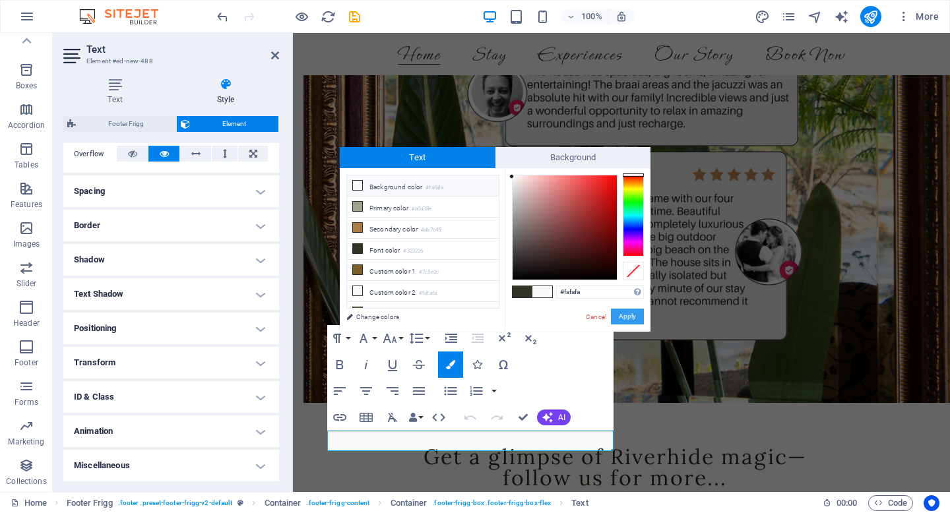
click at [620, 315] on button "Apply" at bounding box center [627, 317] width 33 height 16
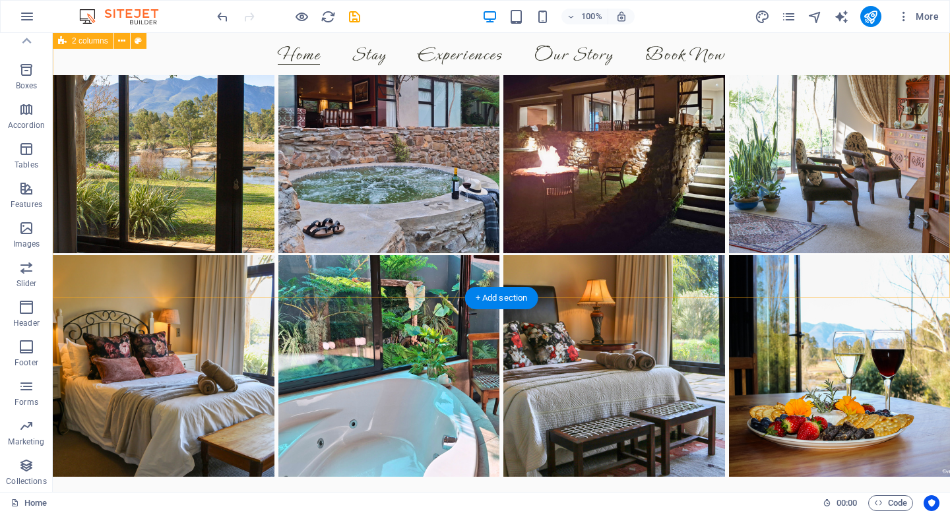
scroll to position [2497, 0]
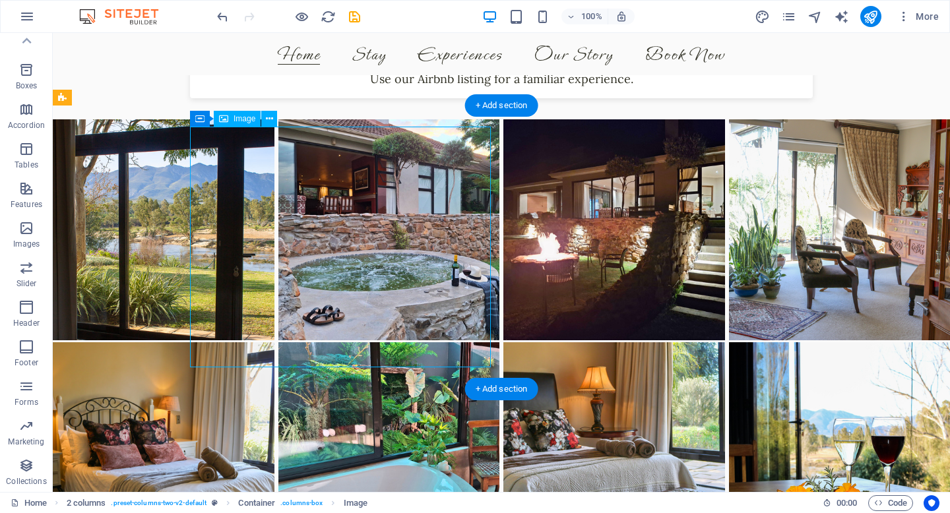
scroll to position [2430, 0]
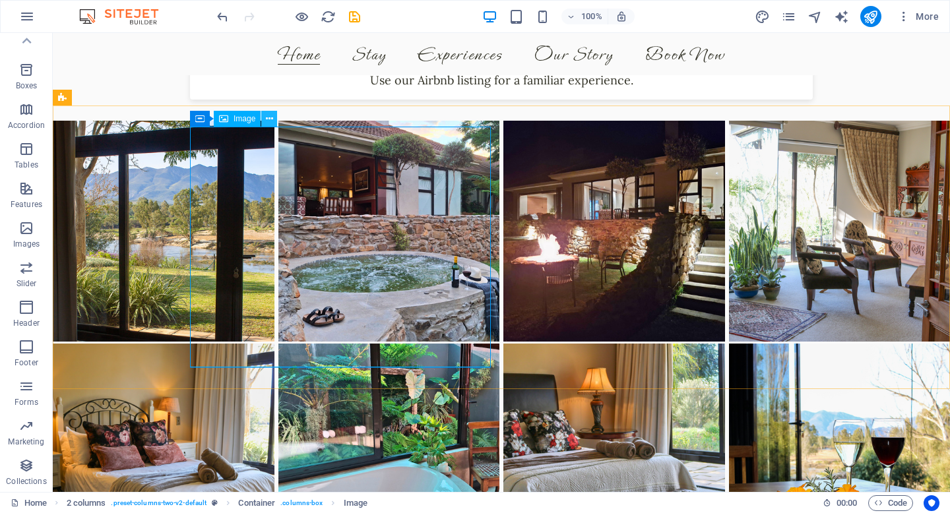
click at [268, 119] on icon at bounding box center [269, 119] width 7 height 14
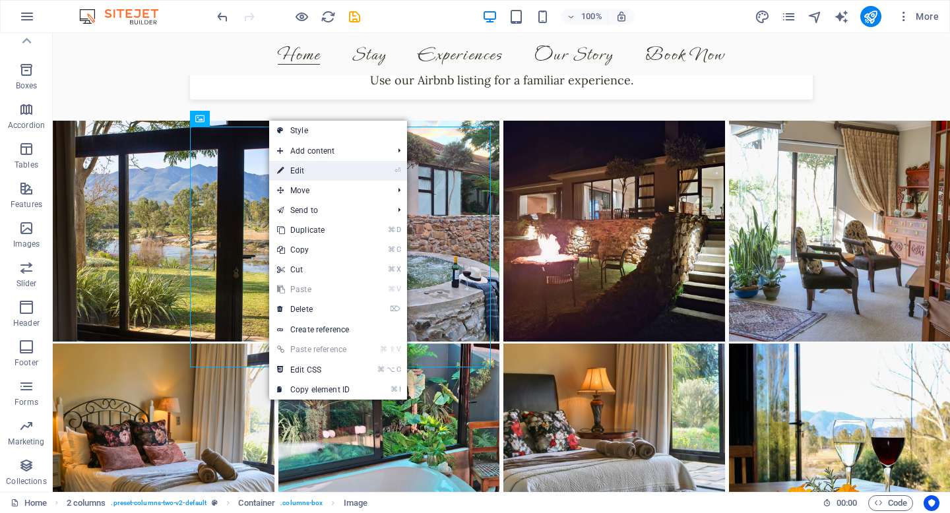
click at [290, 172] on link "⏎ Edit" at bounding box center [313, 171] width 88 height 20
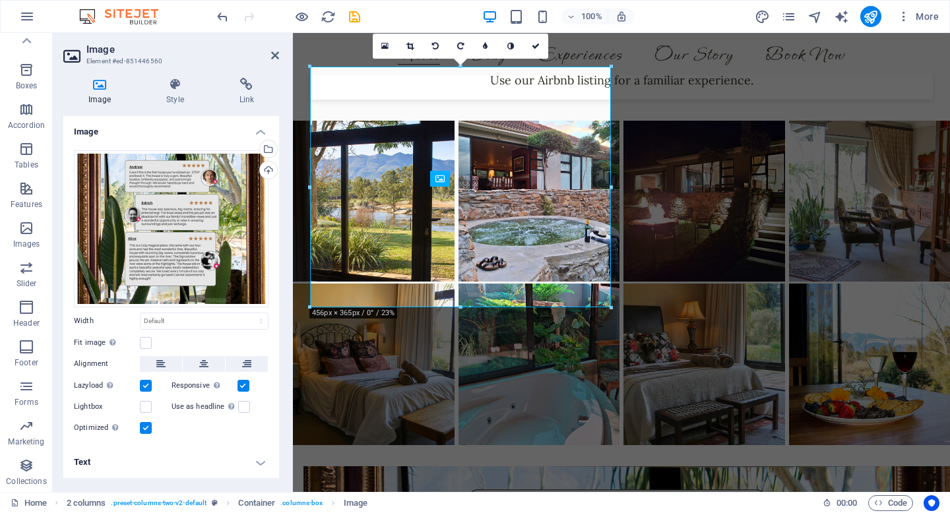
scroll to position [2370, 0]
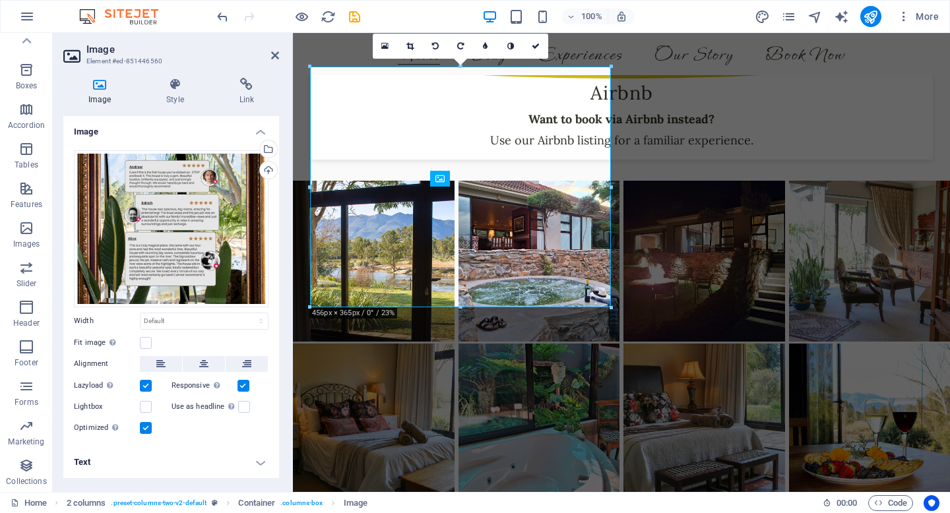
click at [129, 466] on h4 "Text" at bounding box center [171, 463] width 216 height 32
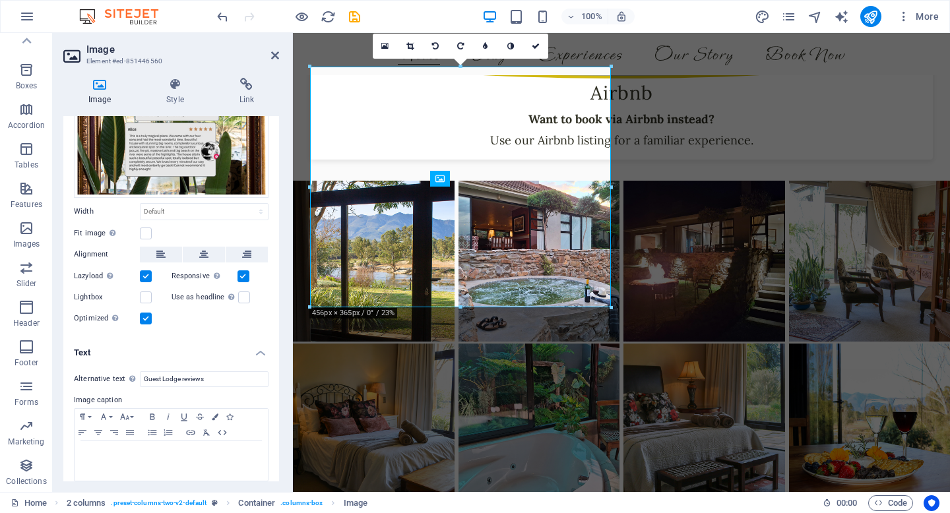
scroll to position [118, 0]
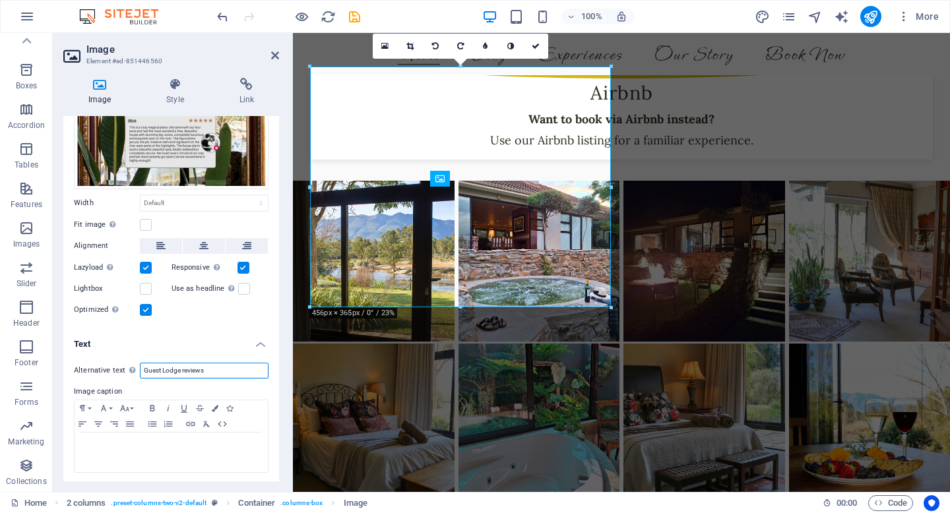
click at [153, 371] on input "Guest Lodge reviews" at bounding box center [204, 371] width 129 height 16
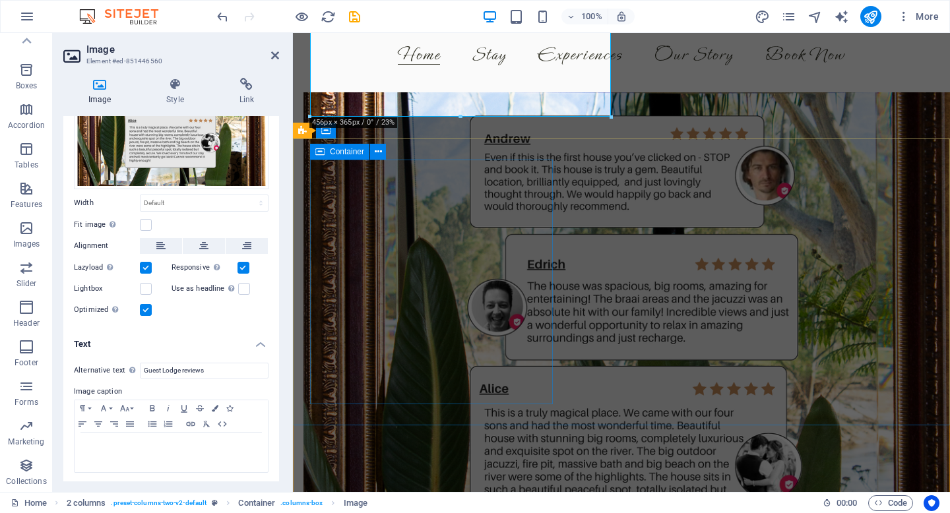
scroll to position [3019, 0]
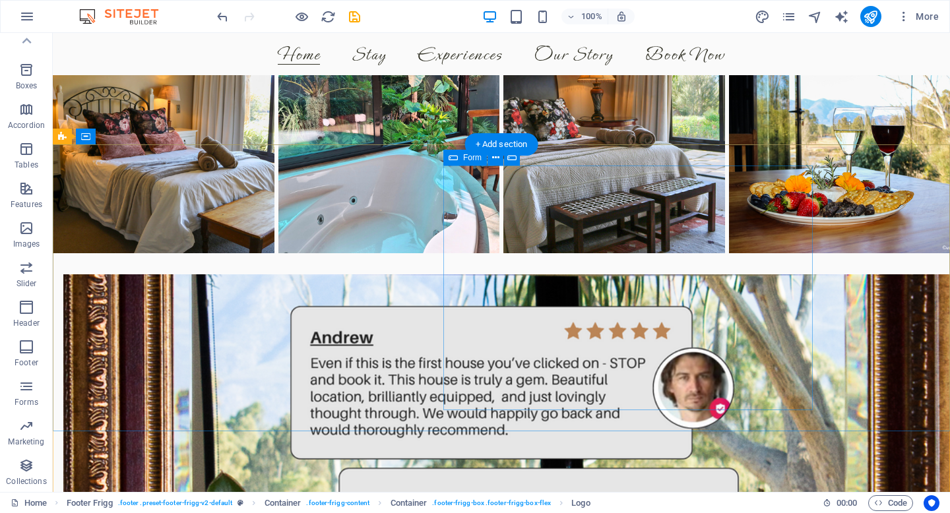
scroll to position [2655, 0]
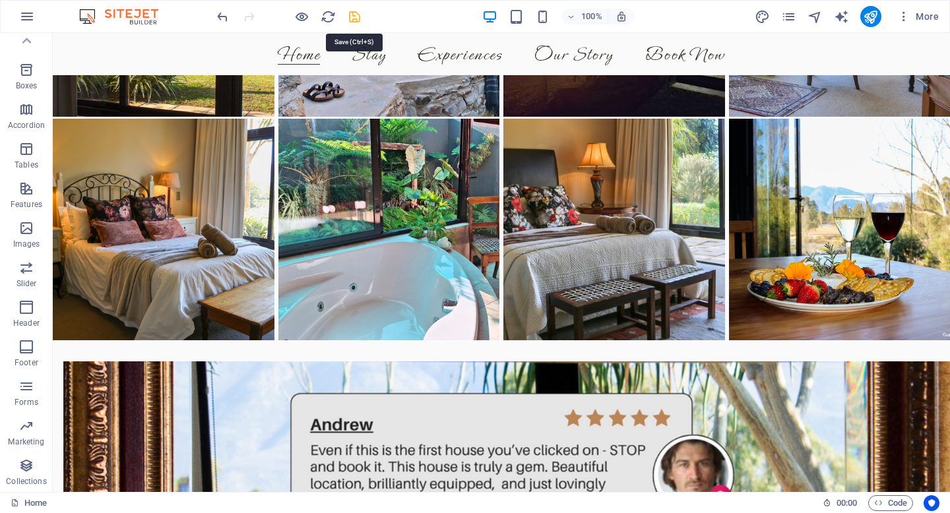
click at [350, 16] on icon "save" at bounding box center [354, 16] width 15 height 15
click at [875, 15] on icon "publish" at bounding box center [870, 16] width 15 height 15
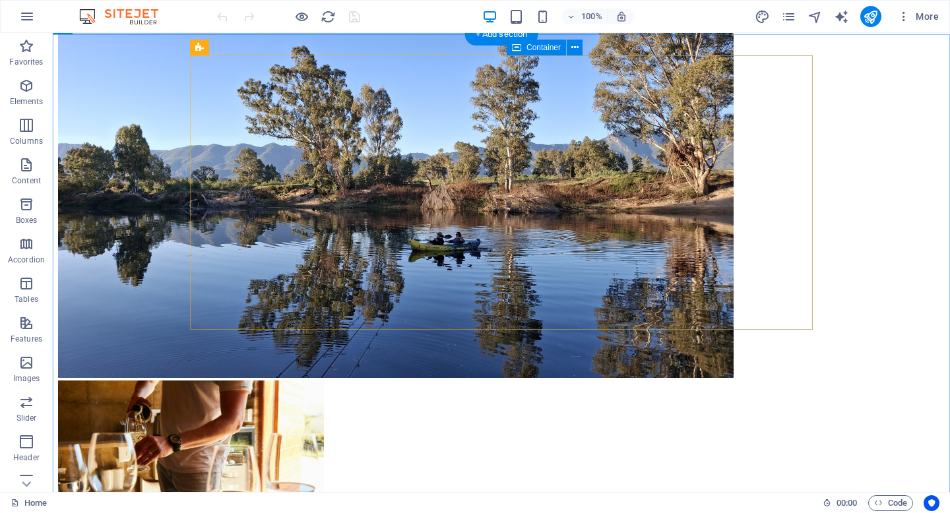
scroll to position [949, 0]
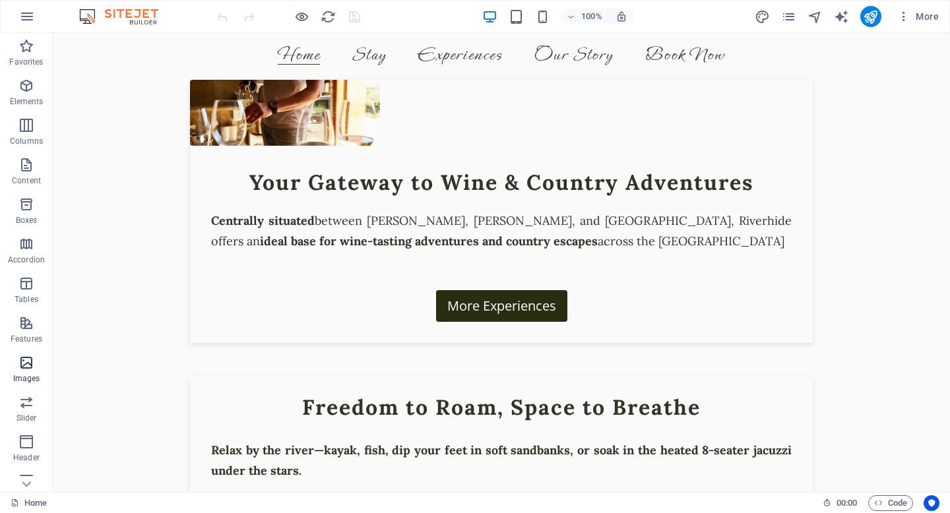
click at [22, 363] on icon "button" at bounding box center [26, 363] width 16 height 16
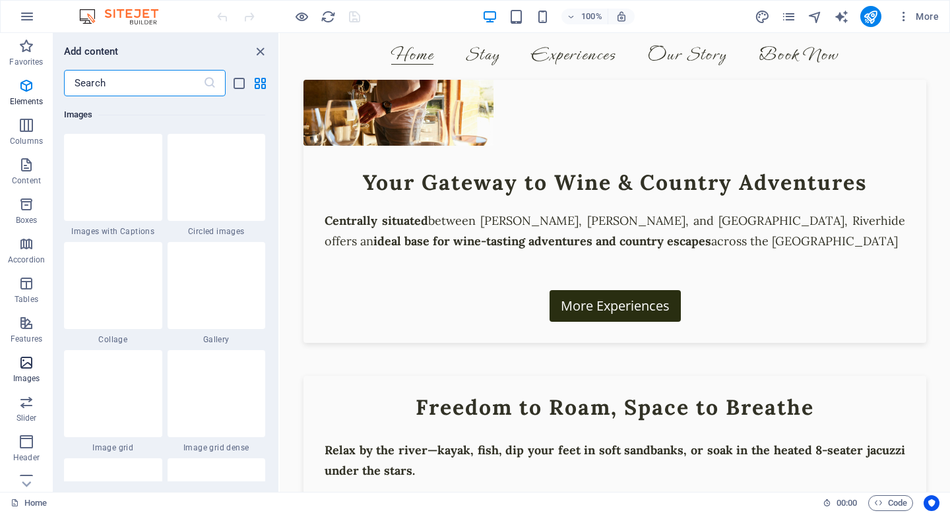
scroll to position [6690, 0]
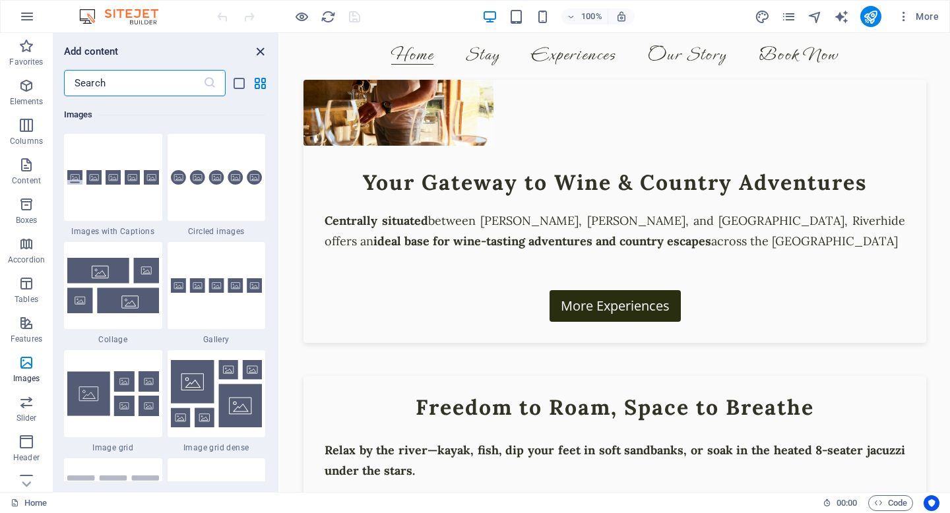
click at [264, 47] on icon "close panel" at bounding box center [260, 51] width 15 height 15
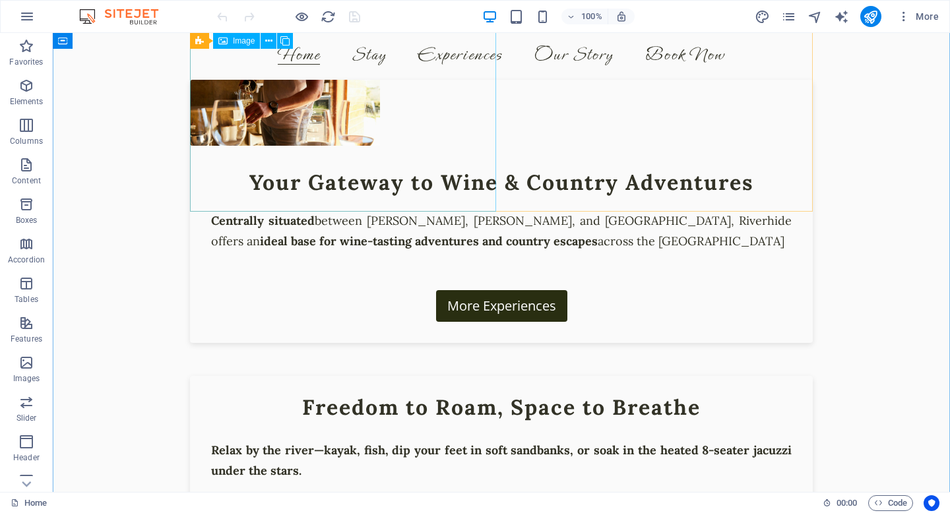
click at [380, 102] on figure at bounding box center [285, 113] width 190 height 66
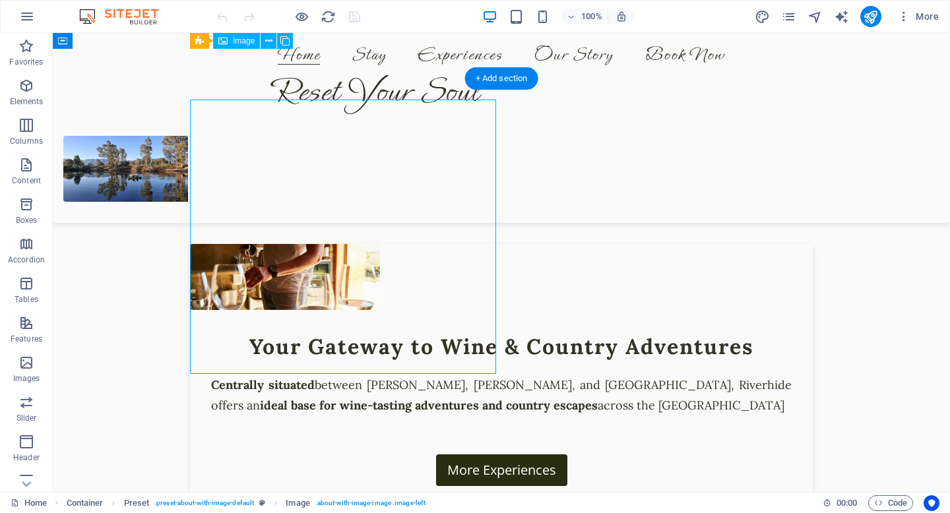
scroll to position [783, 0]
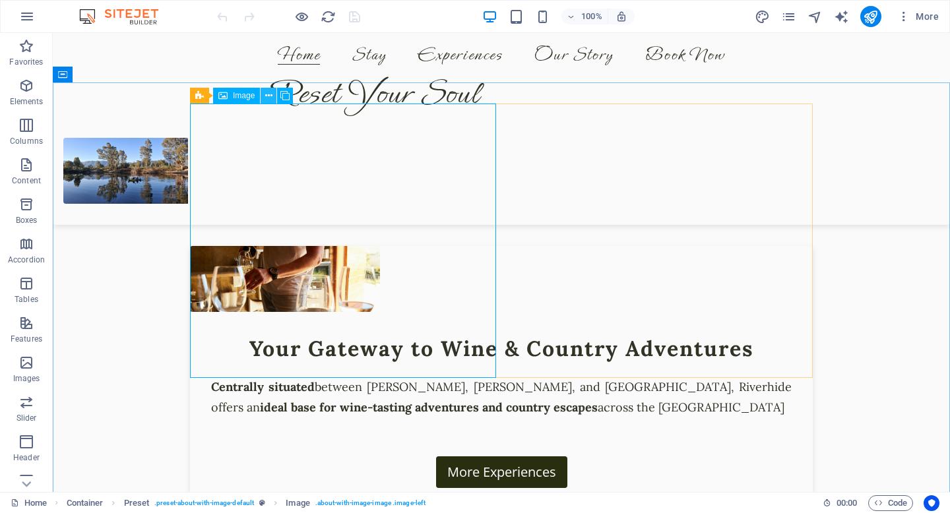
click at [269, 95] on icon at bounding box center [268, 96] width 7 height 14
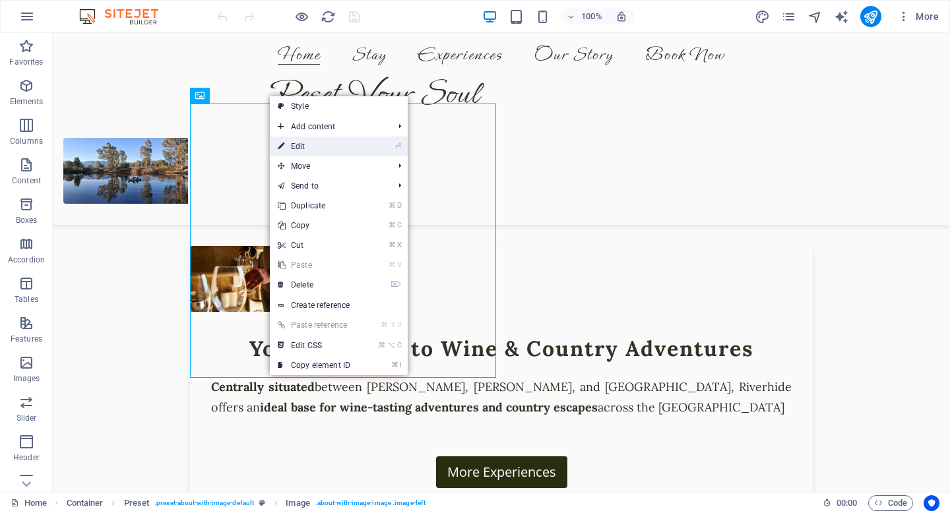
click at [316, 147] on link "⏎ Edit" at bounding box center [314, 147] width 88 height 20
select select "%"
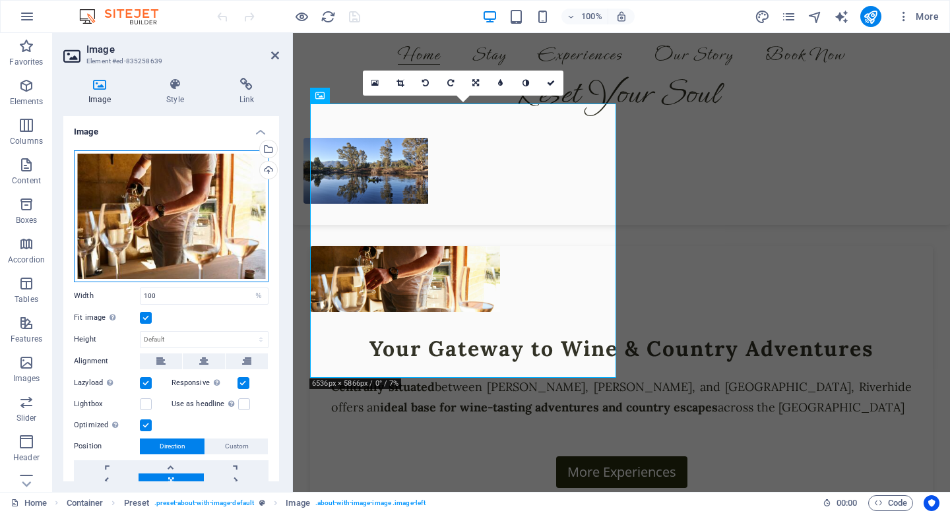
click at [143, 207] on div "Drag files here, click to choose files or select files from Files or our free s…" at bounding box center [171, 216] width 195 height 132
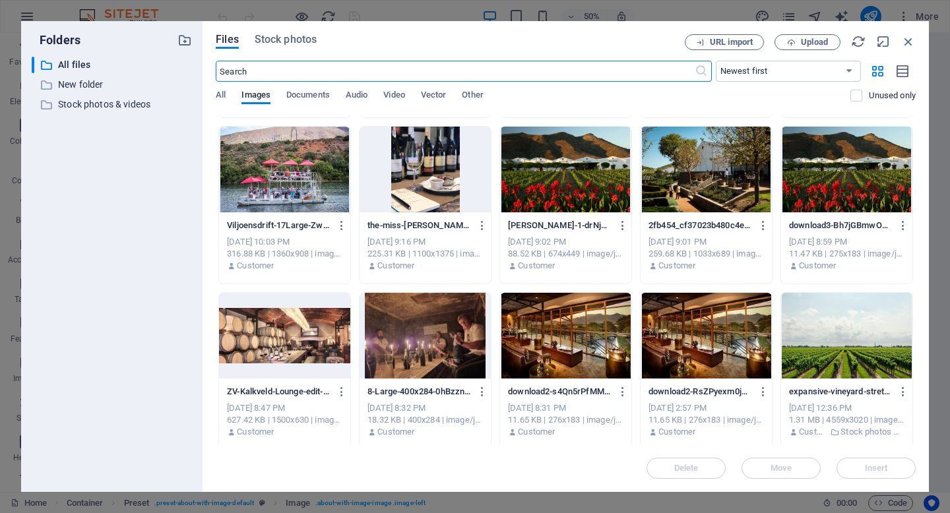
scroll to position [1989, 0]
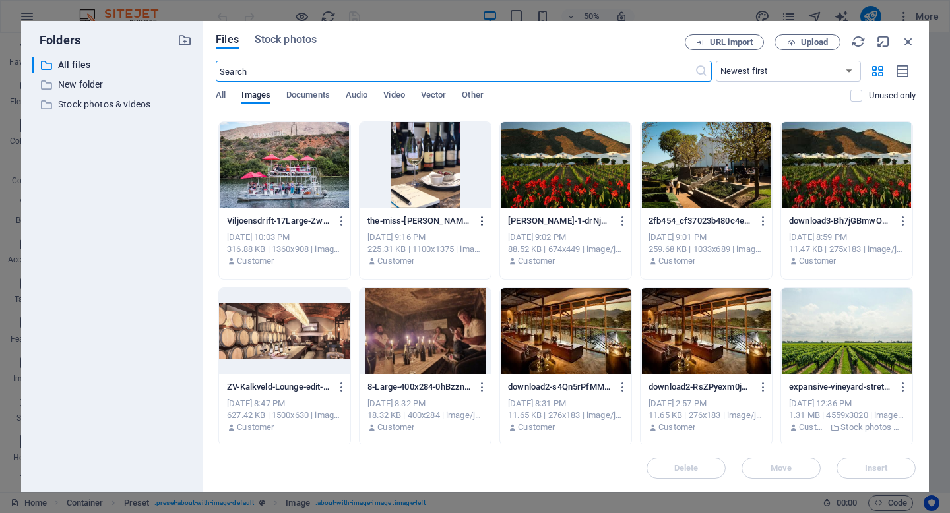
click at [482, 222] on icon "button" at bounding box center [482, 221] width 13 height 12
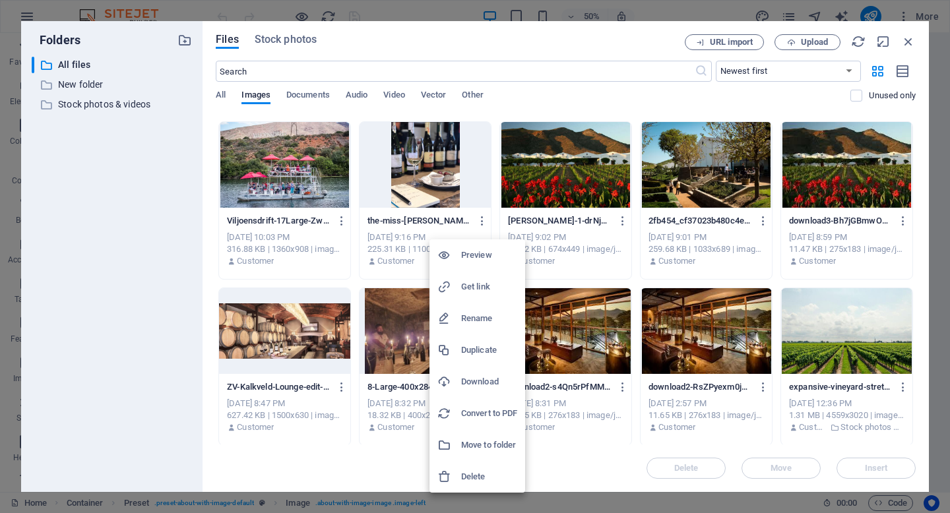
click at [476, 317] on h6 "Rename" at bounding box center [489, 319] width 56 height 16
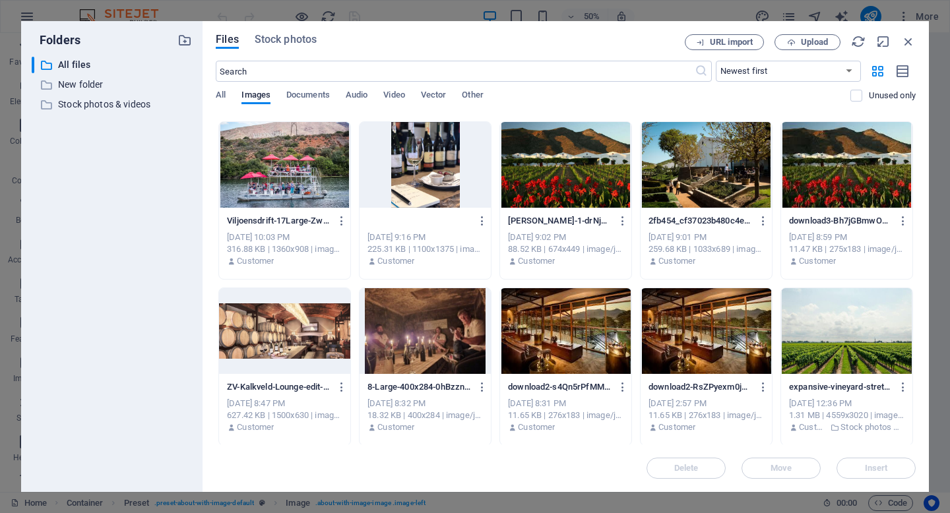
scroll to position [0, 0]
type input "Wine.jpg"
click at [482, 220] on icon "button" at bounding box center [482, 221] width 13 height 12
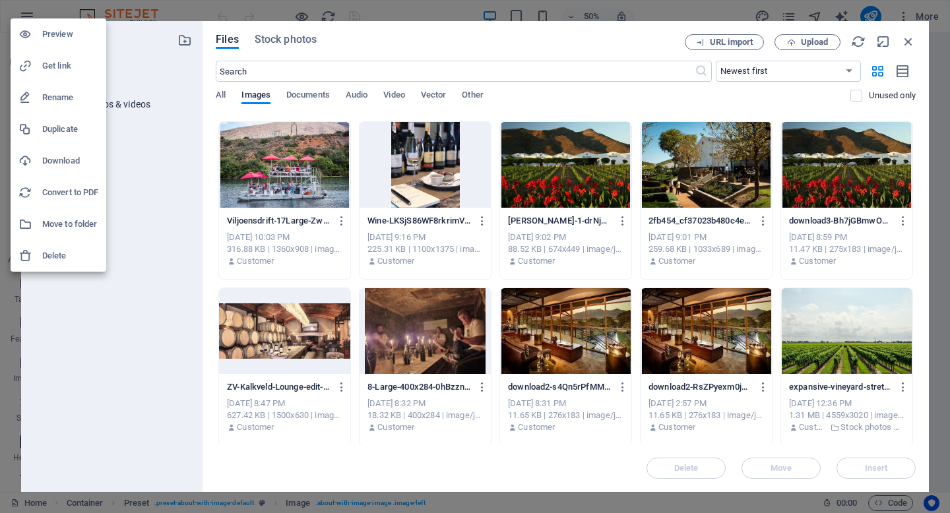
click at [481, 220] on div at bounding box center [475, 256] width 950 height 513
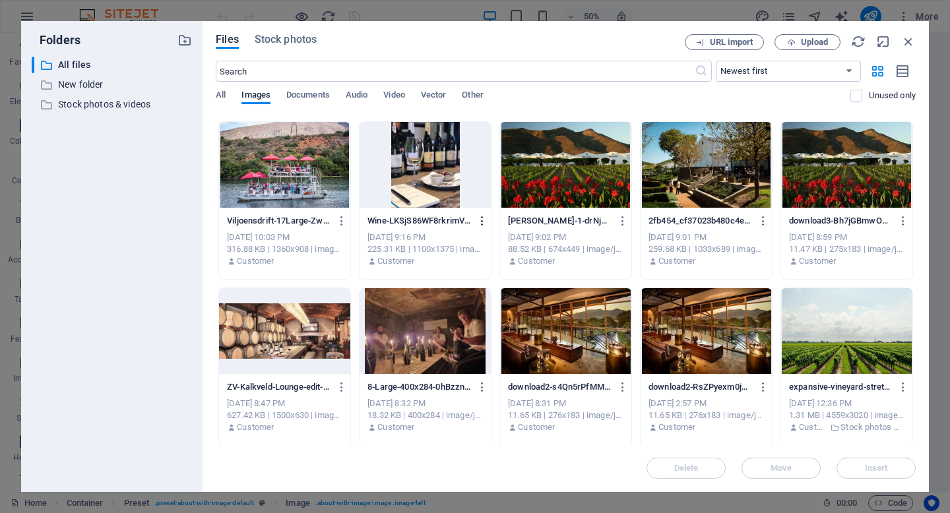
click at [481, 220] on icon "button" at bounding box center [482, 221] width 13 height 12
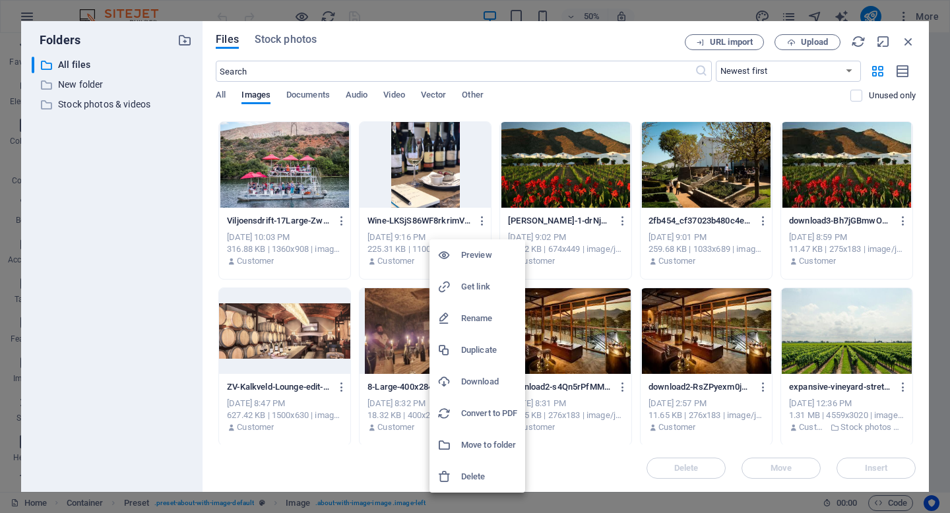
click at [464, 312] on h6 "Rename" at bounding box center [489, 319] width 56 height 16
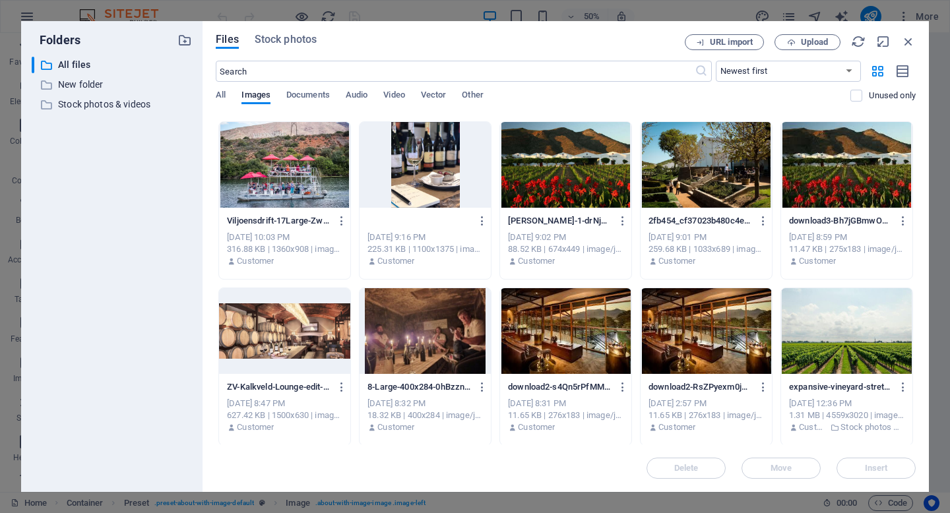
type input "Wine-maker-bonnievale.jpg"
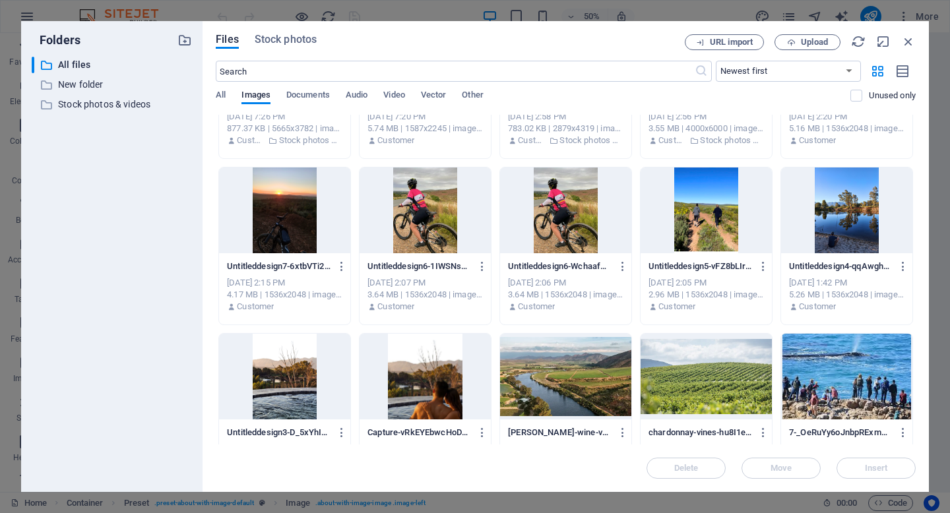
scroll to position [3604, 0]
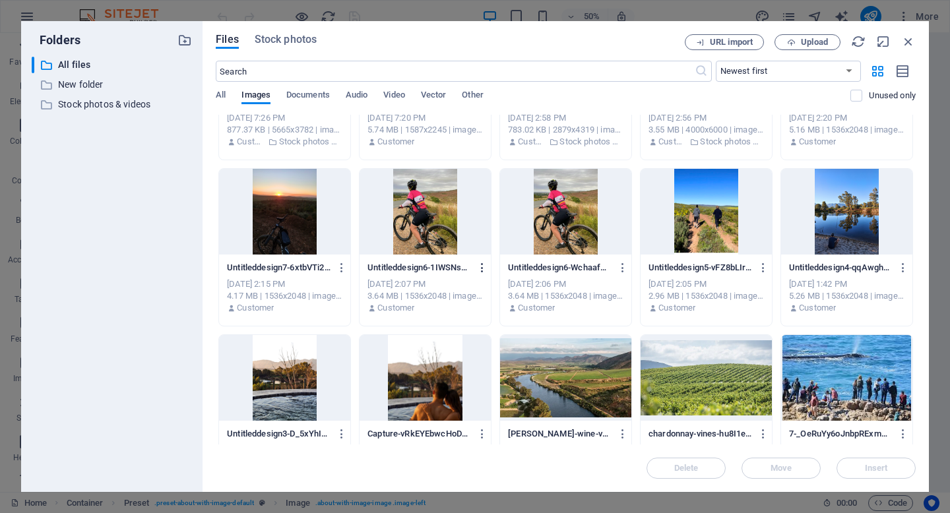
click at [481, 268] on icon "button" at bounding box center [482, 268] width 13 height 12
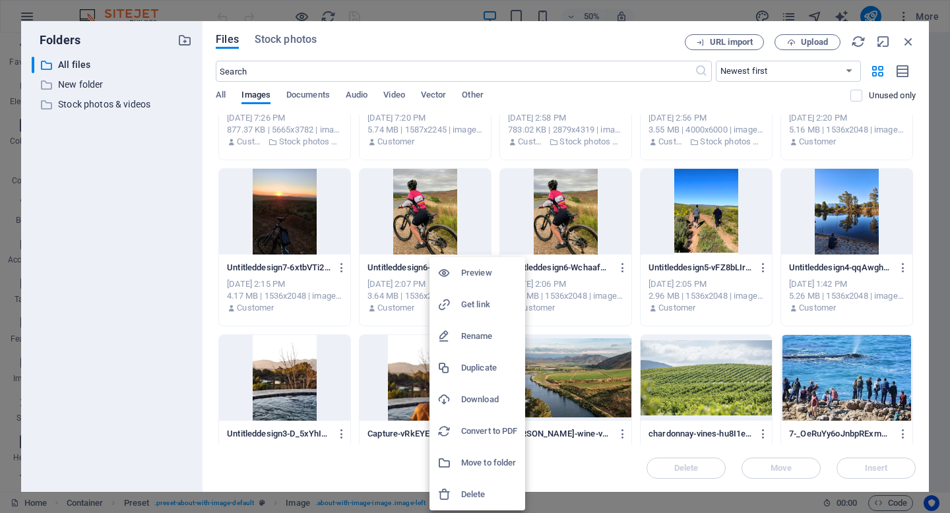
click at [478, 342] on h6 "Rename" at bounding box center [489, 337] width 56 height 16
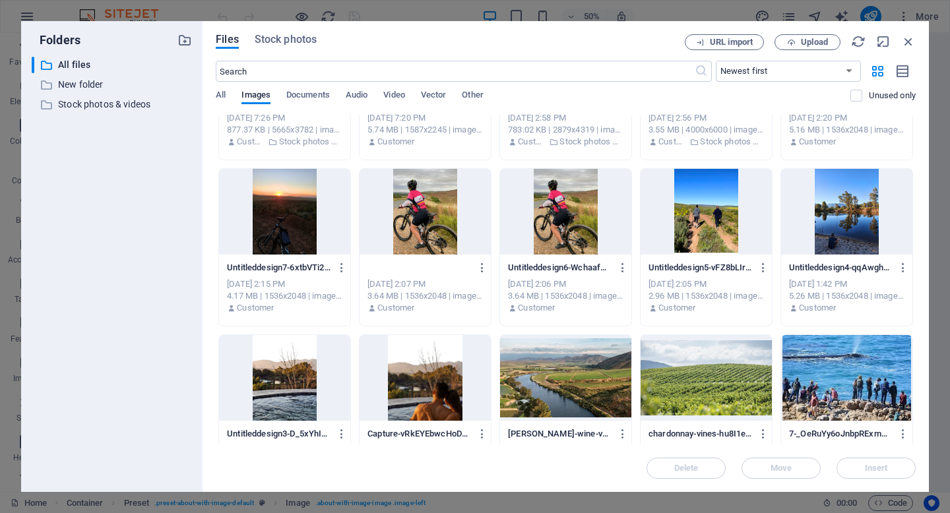
scroll to position [0, 0]
type input "bikine-bonnievale.png"
click at [482, 269] on icon "button" at bounding box center [482, 268] width 13 height 12
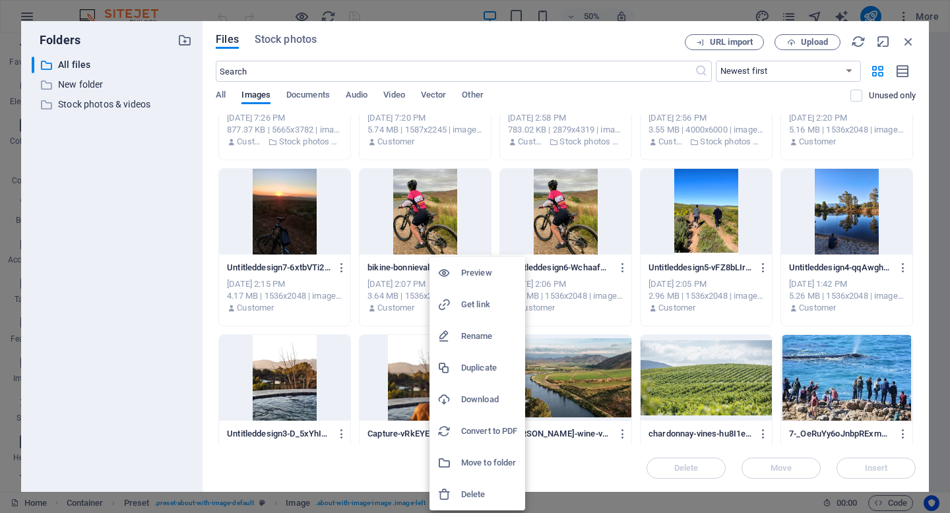
click at [468, 333] on h6 "Rename" at bounding box center [489, 337] width 56 height 16
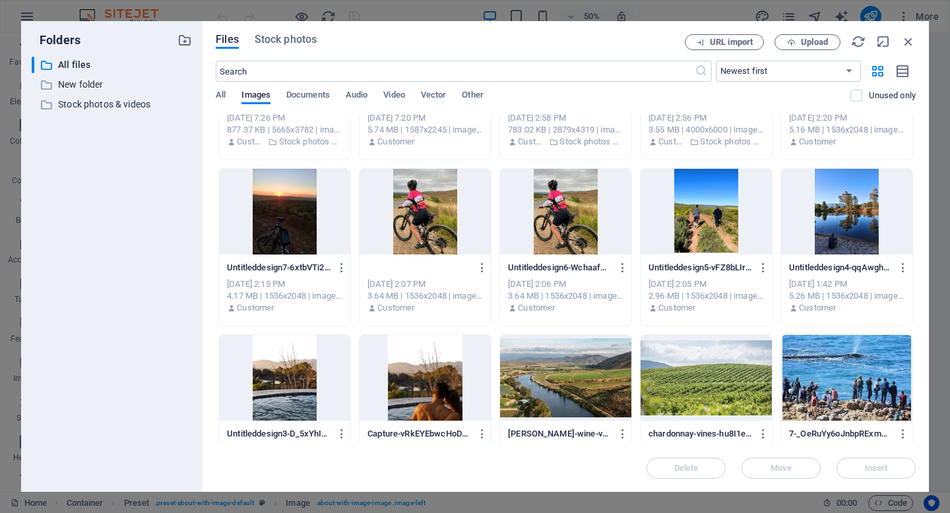
scroll to position [0, 88]
click at [457, 267] on input "bikine-bonnievale-iKs4Drr92DxFwPAtl-VkSA.png" at bounding box center [418, 268] width 103 height 11
type input "bikine-bonnievale-iKs4Drr92DxFwPAtl-VkSbiking-bonnievale-imagepng"
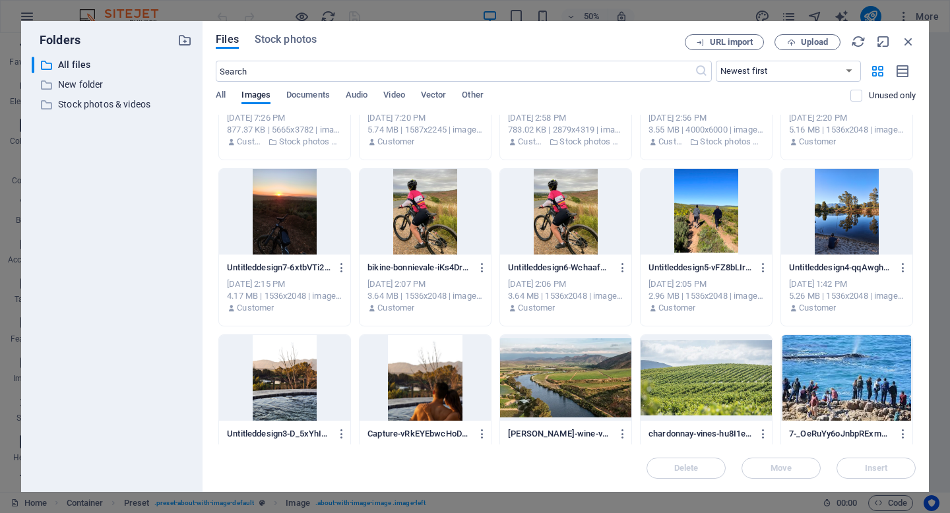
click at [453, 267] on p "bikine-bonnievale-iKs4Drr92DxFwPAtl-VkSbiking-bonnievale-imagepng-nbHAJGTJoC2ef…" at bounding box center [418, 268] width 103 height 12
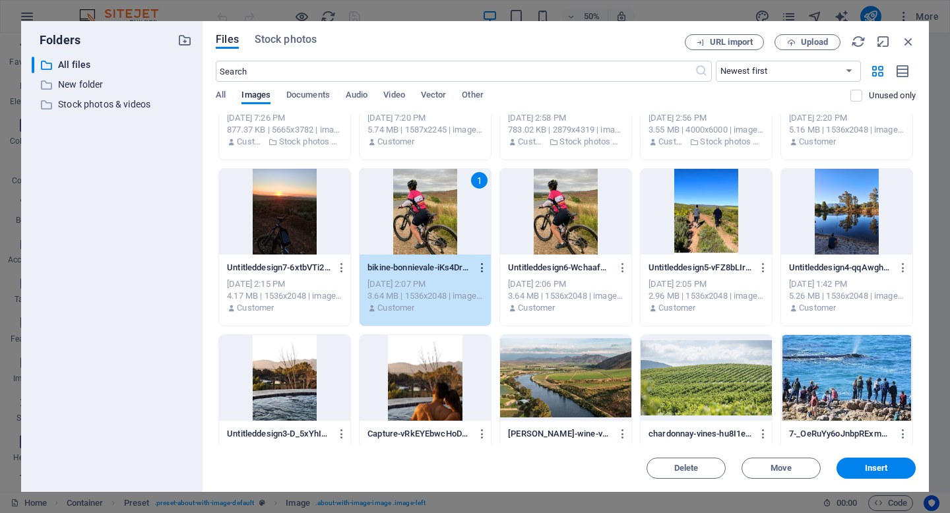
click at [480, 267] on icon "button" at bounding box center [482, 268] width 13 height 12
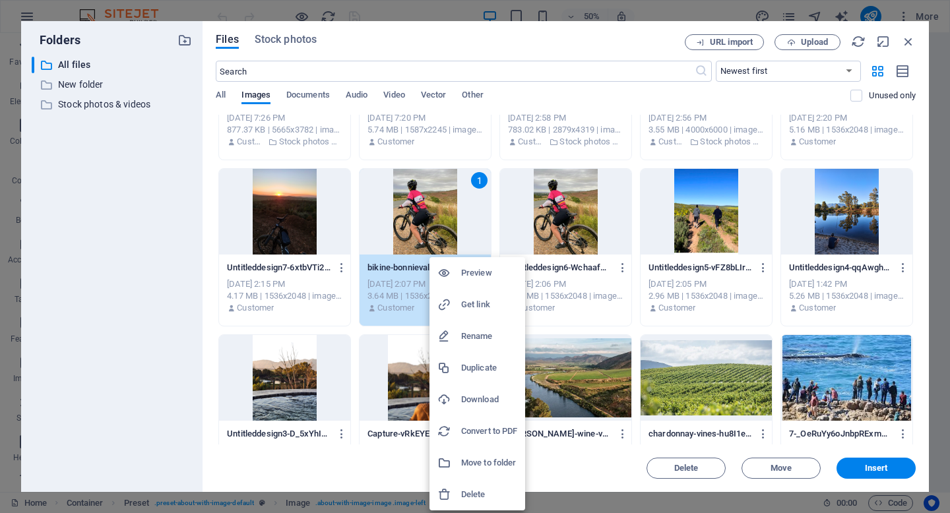
click at [474, 335] on h6 "Rename" at bounding box center [489, 337] width 56 height 16
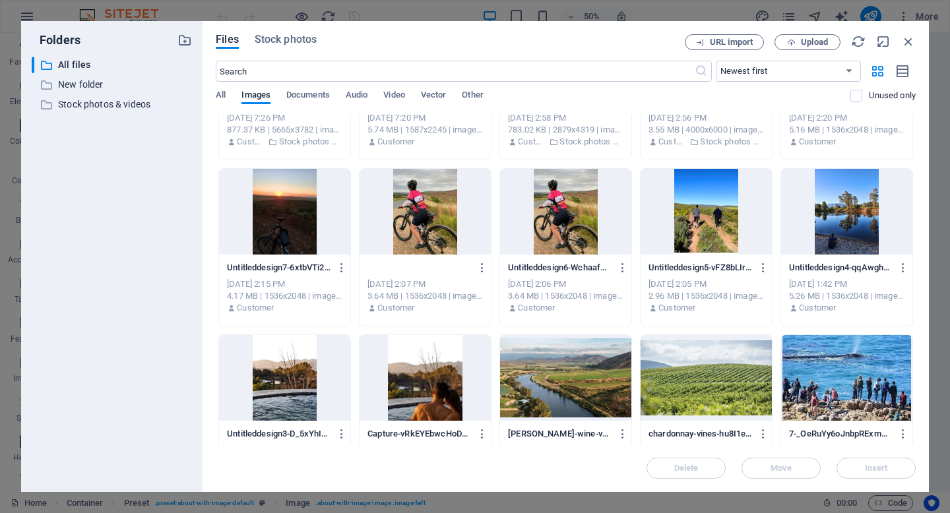
type input "biking-bonnievale.png"
click at [417, 267] on p "biking-bonnievale--UlpGNVRJUu4rVVWFGVqew.png" at bounding box center [418, 268] width 103 height 12
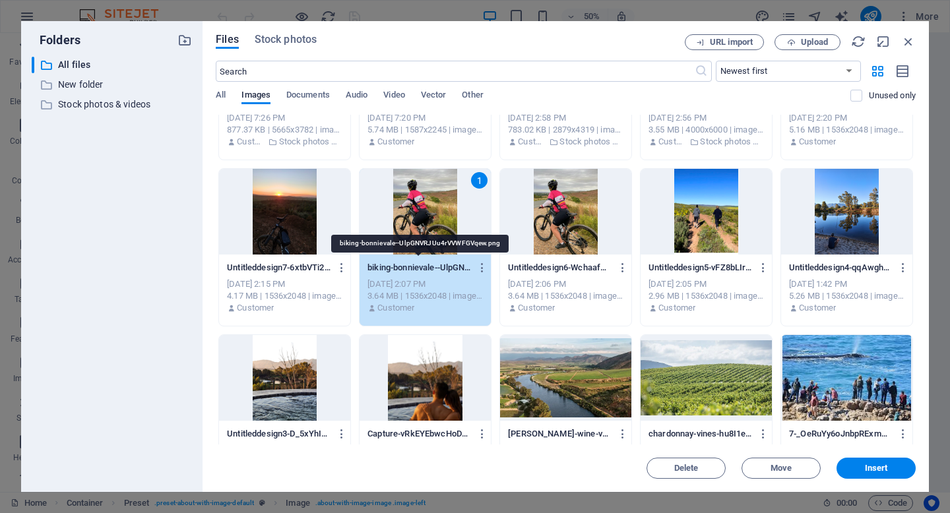
click at [417, 267] on p "biking-bonnievale--UlpGNVRJUu4rVVWFGVqew.png" at bounding box center [418, 268] width 103 height 12
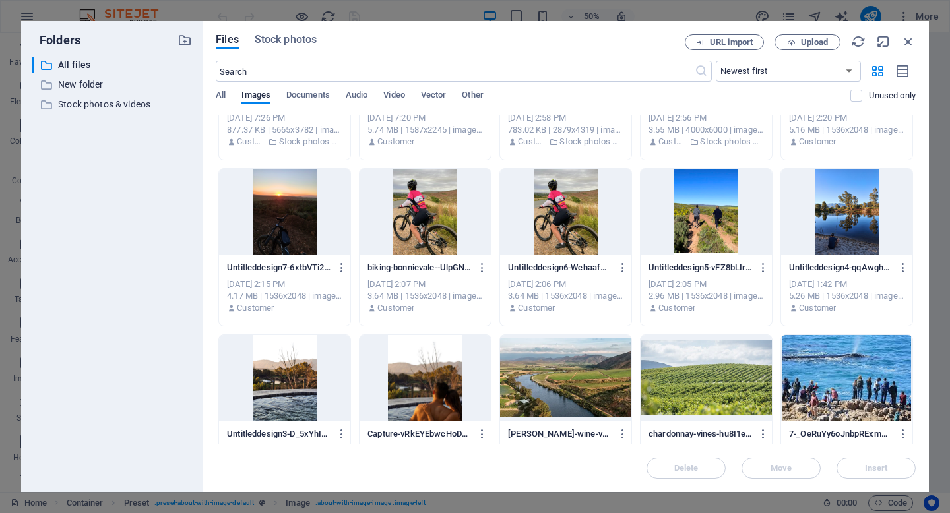
click at [448, 270] on p "biking-bonnievale--UlpGNVRJUu4rVVWFGVqew.png" at bounding box center [418, 268] width 103 height 12
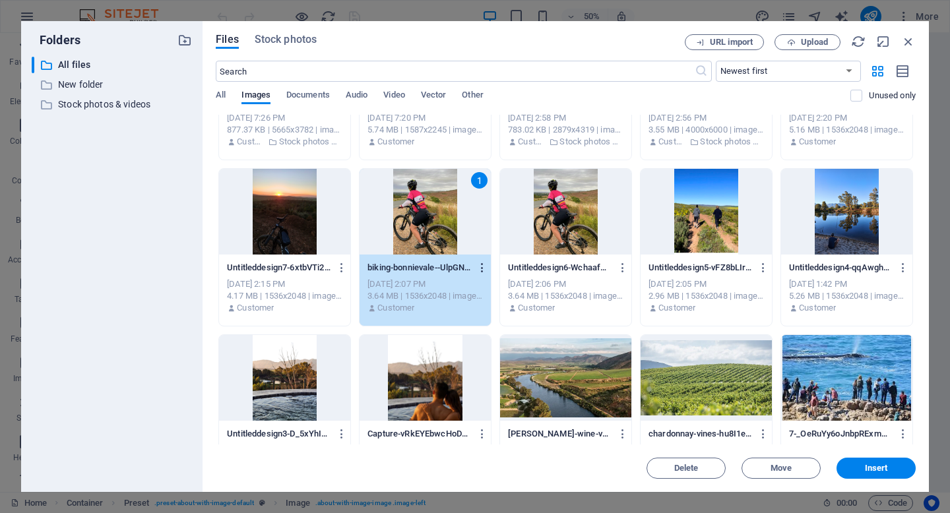
click at [481, 268] on icon "button" at bounding box center [482, 268] width 13 height 12
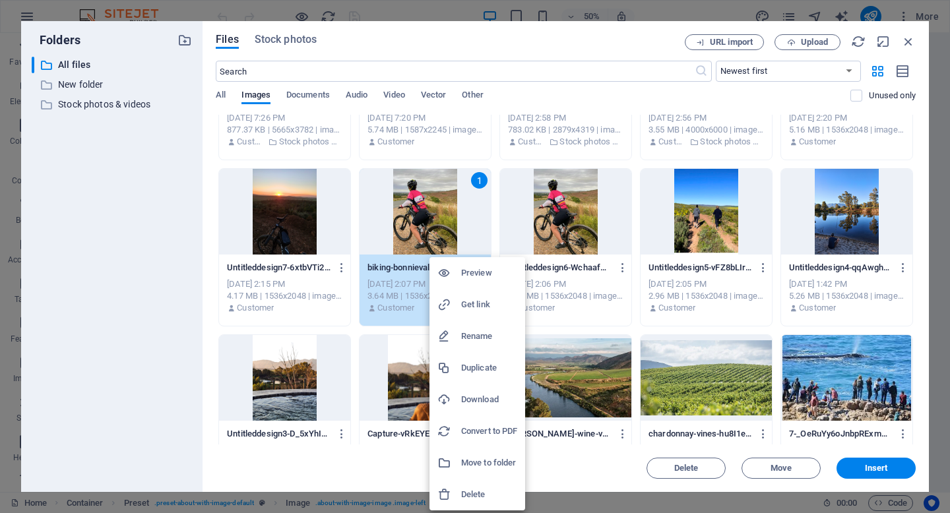
click at [478, 340] on h6 "Rename" at bounding box center [489, 337] width 56 height 16
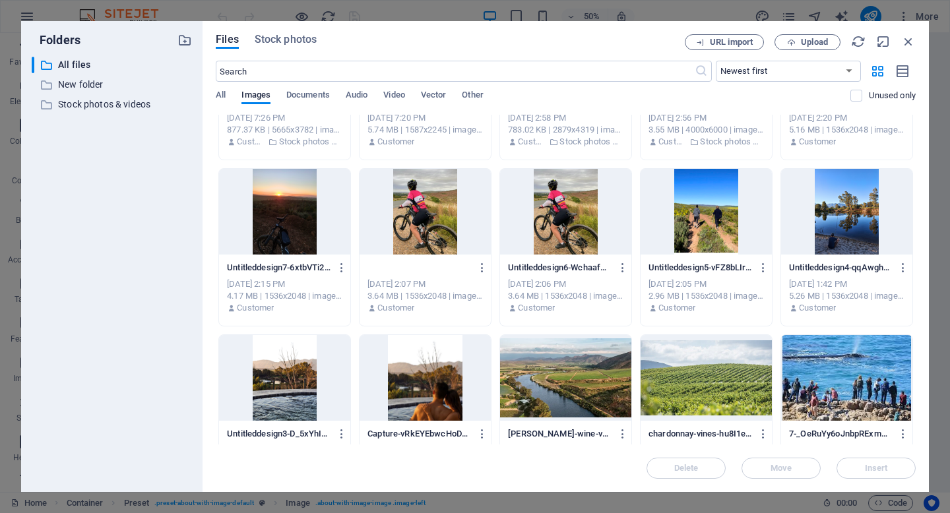
scroll to position [3734, 0]
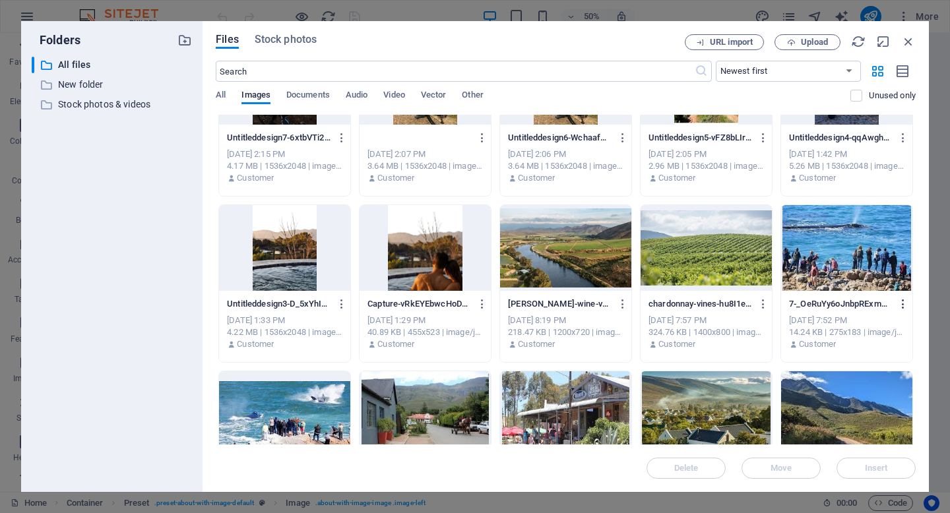
click at [902, 303] on icon "button" at bounding box center [903, 304] width 13 height 12
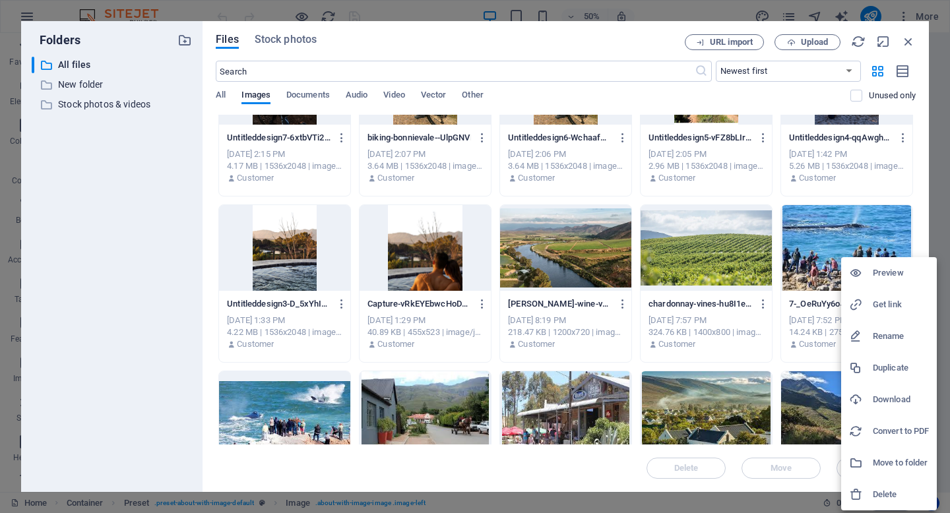
click at [890, 333] on h6 "Rename" at bounding box center [901, 337] width 56 height 16
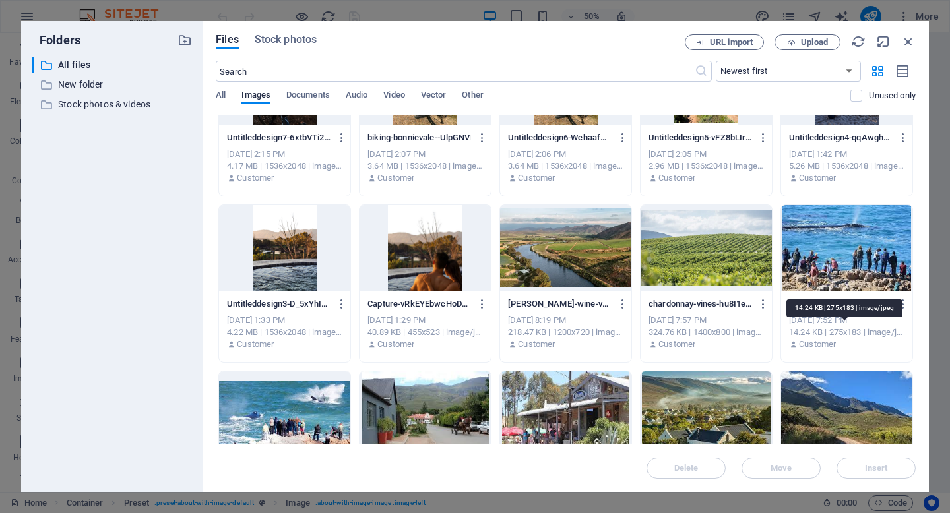
type input "whales-in-hermanus"
click at [841, 304] on p "whales-in-hermanus-Iat8UVyAgNag71JPY_ZpNg.jpg" at bounding box center [840, 304] width 103 height 12
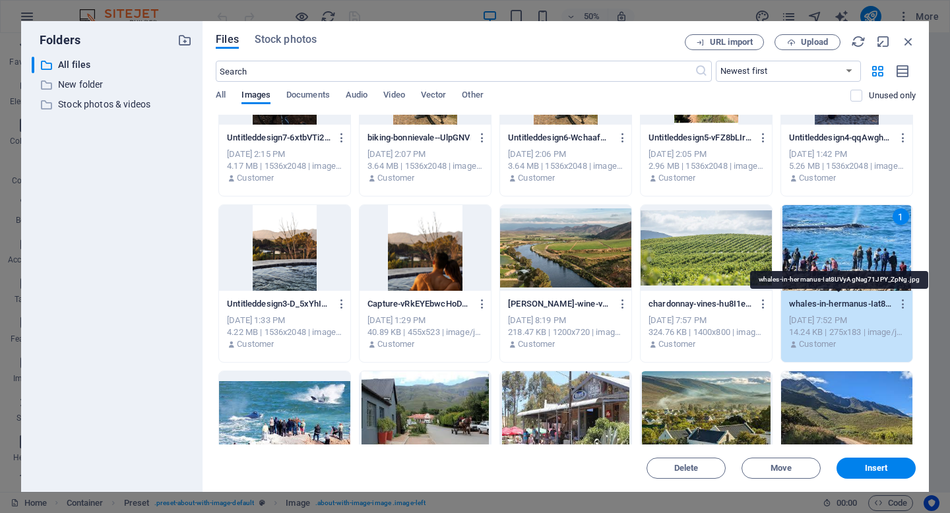
click at [841, 304] on p "whales-in-hermanus-Iat8UVyAgNag71JPY_ZpNg.jpg" at bounding box center [840, 304] width 103 height 12
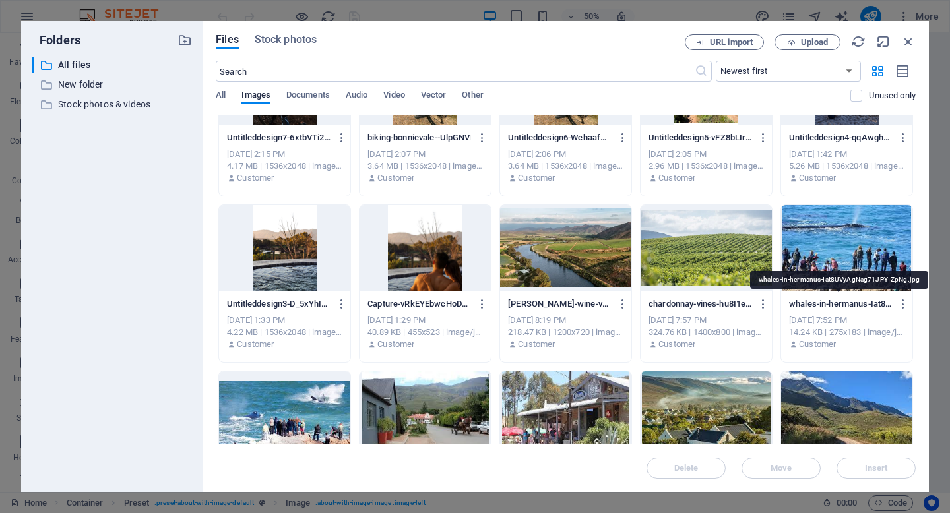
click at [841, 304] on p "whales-in-hermanus-Iat8UVyAgNag71JPY_ZpNg.jpg" at bounding box center [840, 304] width 103 height 12
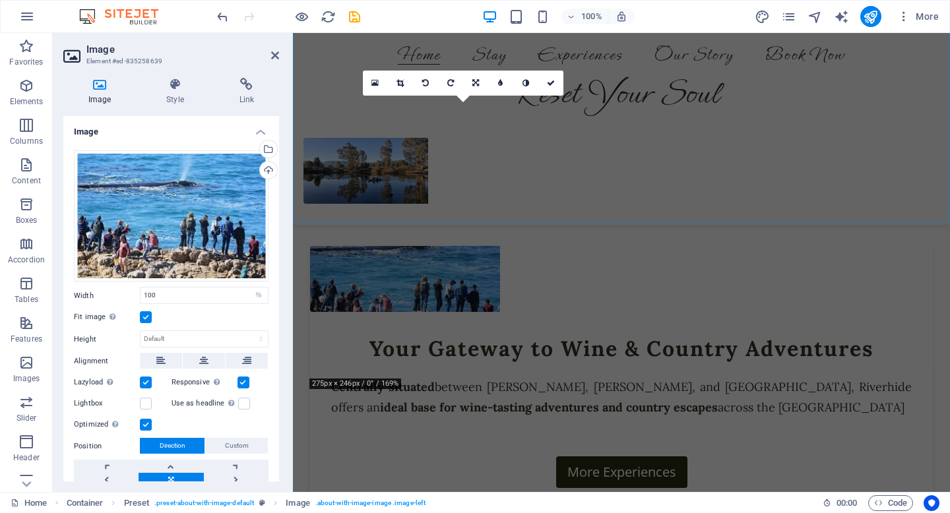
scroll to position [783, 0]
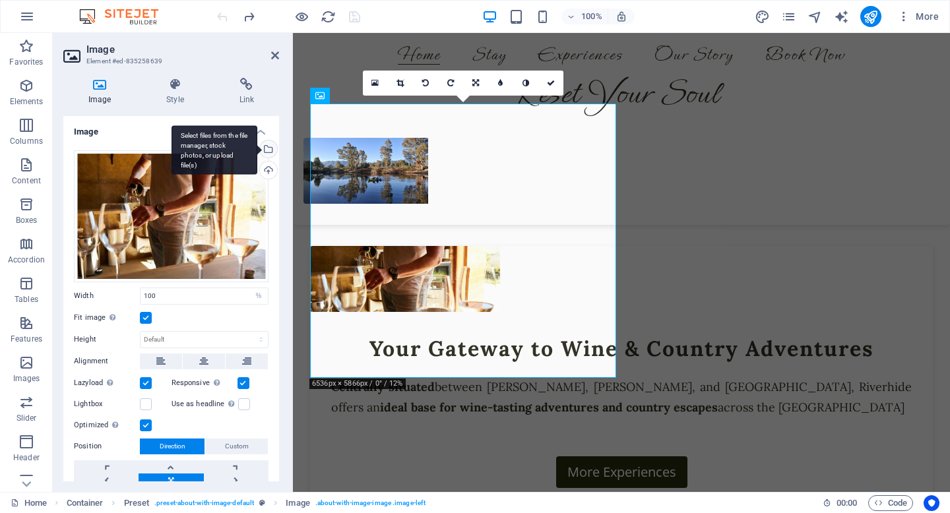
click at [257, 147] on div "Select files from the file manager, stock photos, or upload file(s)" at bounding box center [215, 149] width 86 height 49
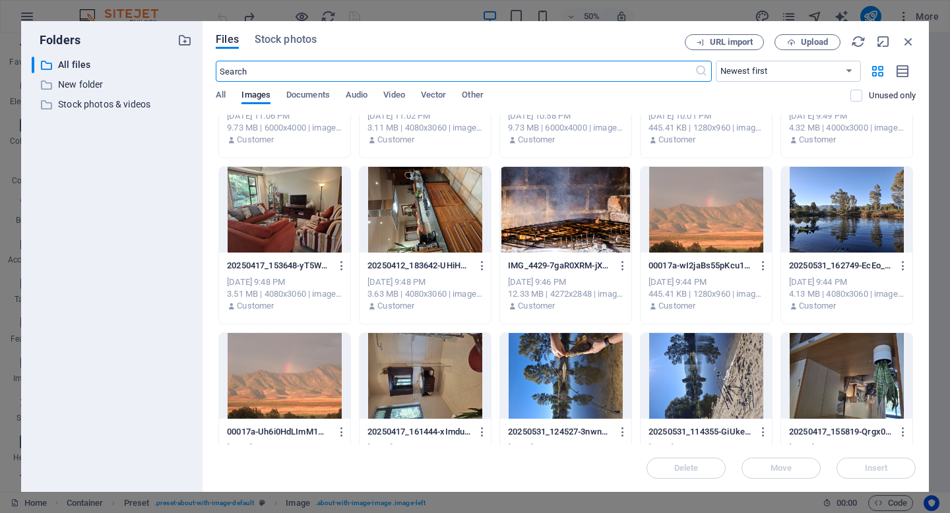
scroll to position [280, 0]
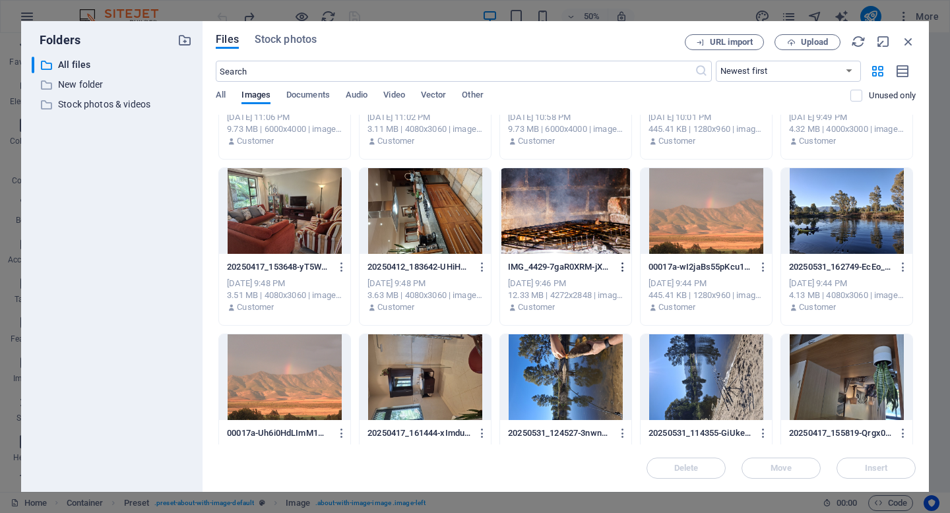
click at [620, 266] on icon "button" at bounding box center [623, 267] width 13 height 12
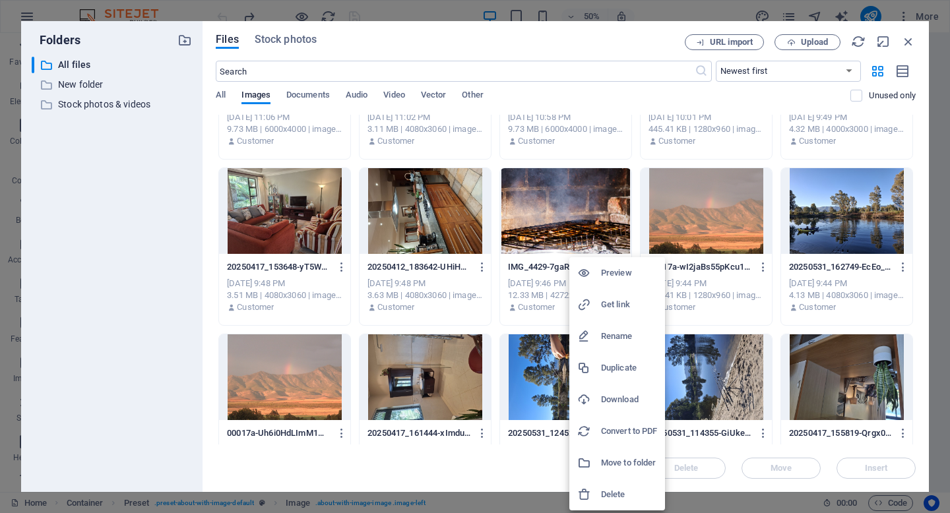
click at [610, 336] on h6 "Rename" at bounding box center [629, 337] width 56 height 16
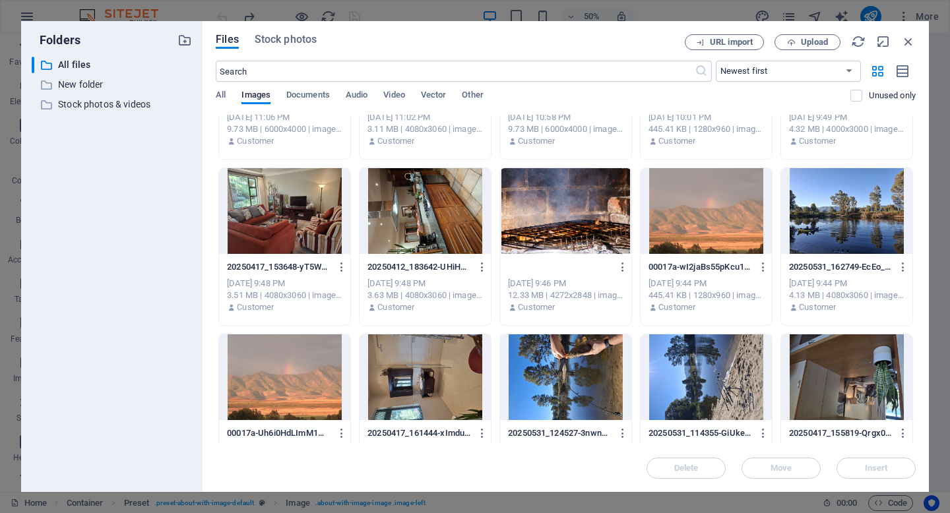
scroll to position [0, 5]
click at [596, 266] on input "braai-riverhide-guest-lodge.jpg" at bounding box center [559, 267] width 103 height 11
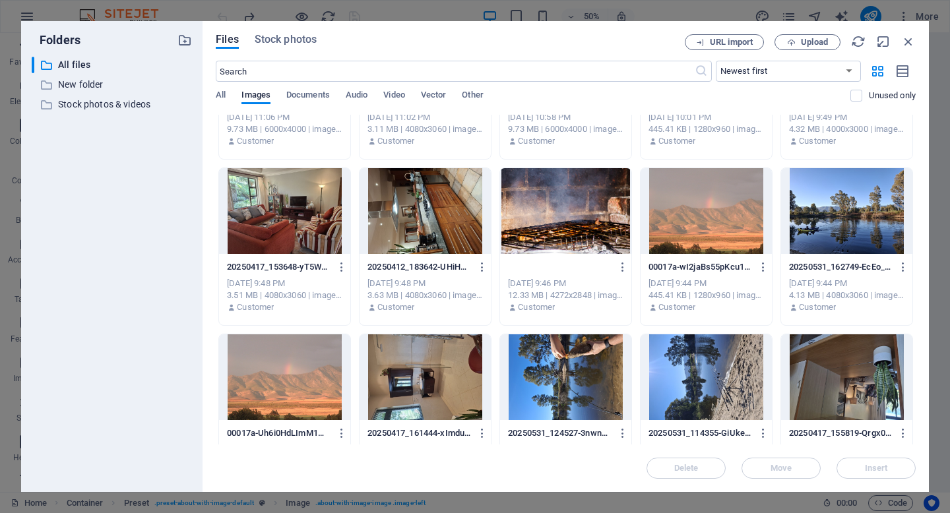
type input "braai-riverhide-guest-lodge.jpg"
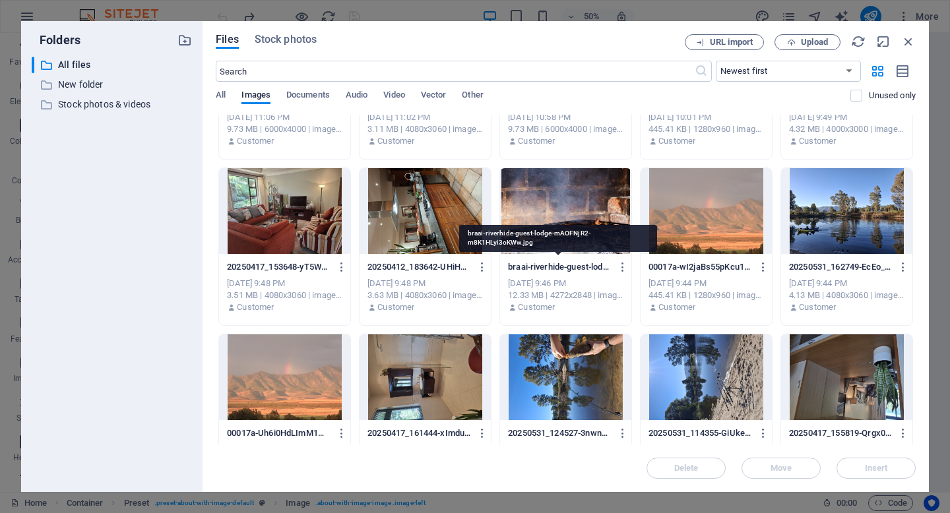
click at [561, 271] on p "braai-riverhide-guest-lodge-mAOFNjR2-m8K1HLyi3oKWw.jpg" at bounding box center [559, 267] width 103 height 12
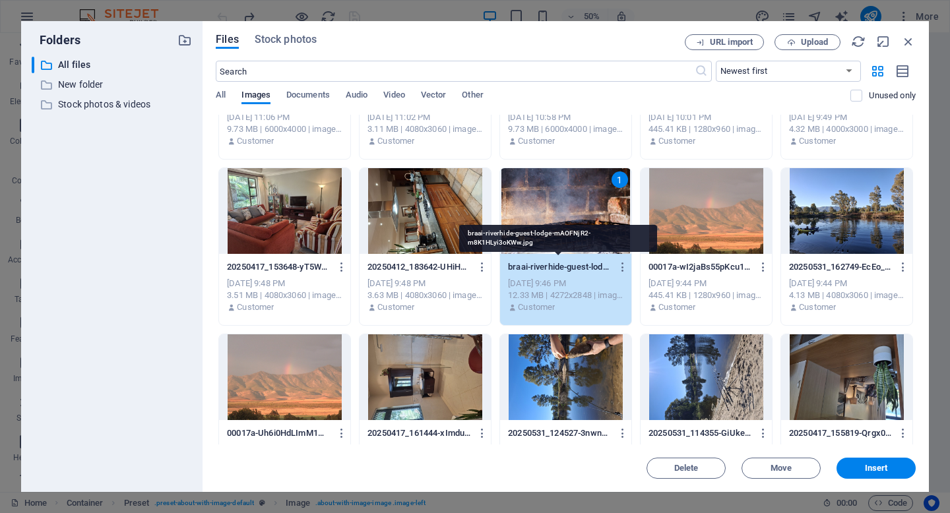
click at [567, 267] on p "braai-riverhide-guest-lodge-mAOFNjR2-m8K1HLyi3oKWw.jpg" at bounding box center [559, 267] width 103 height 12
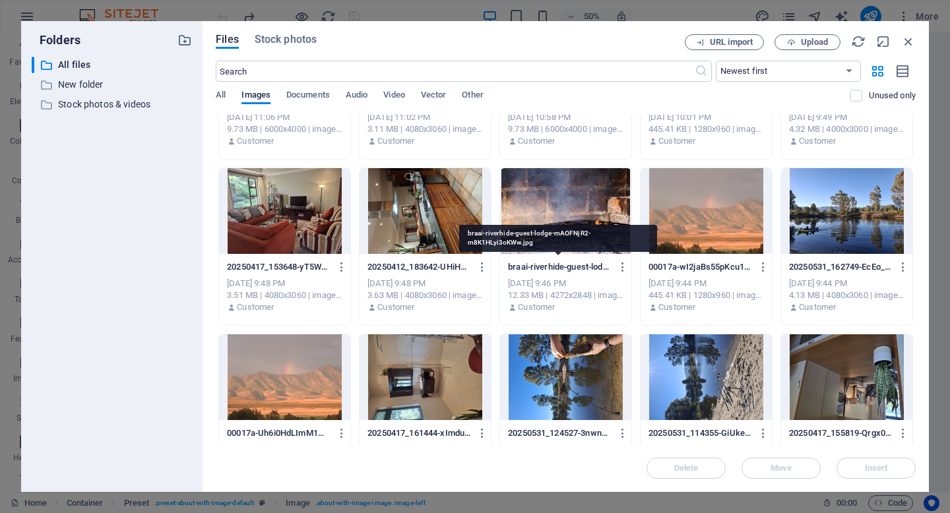
click at [567, 267] on p "braai-riverhide-guest-lodge-mAOFNjR2-m8K1HLyi3oKWw.jpg" at bounding box center [559, 267] width 103 height 12
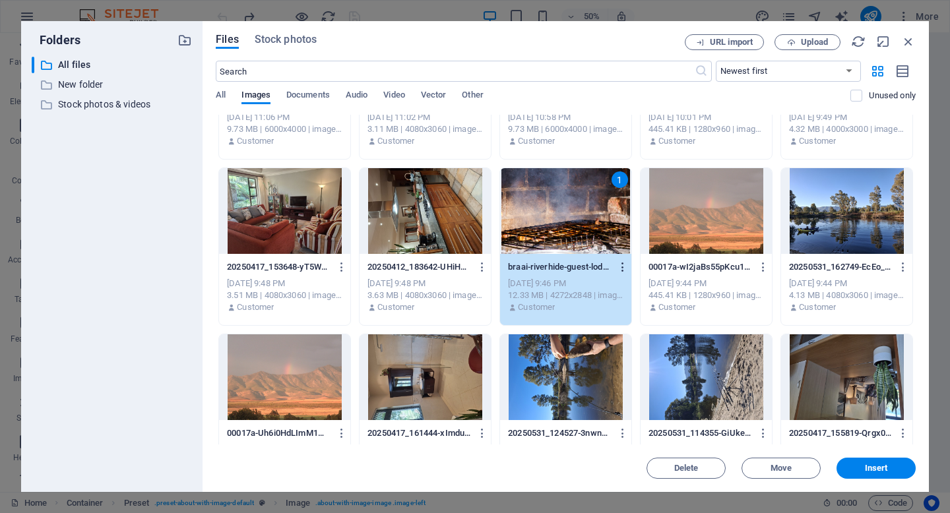
click at [623, 267] on icon "button" at bounding box center [623, 267] width 13 height 12
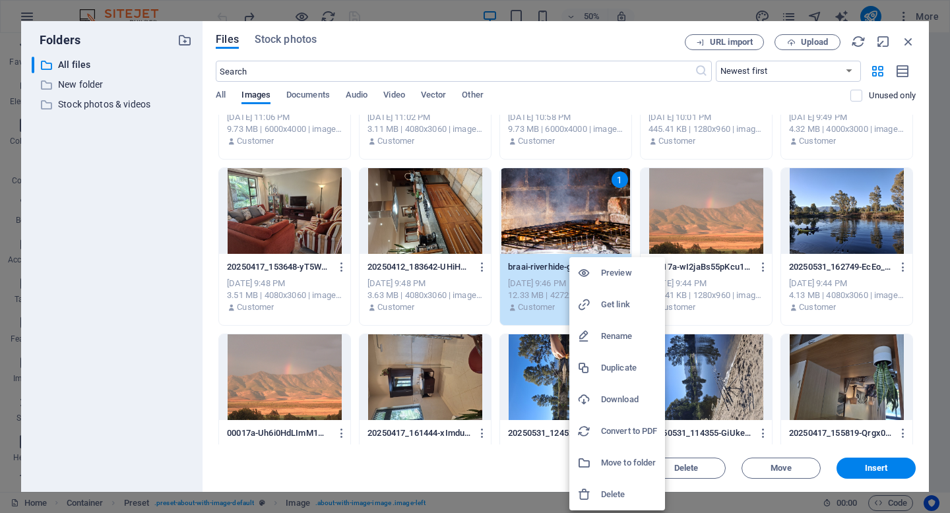
click at [913, 38] on div at bounding box center [475, 256] width 950 height 513
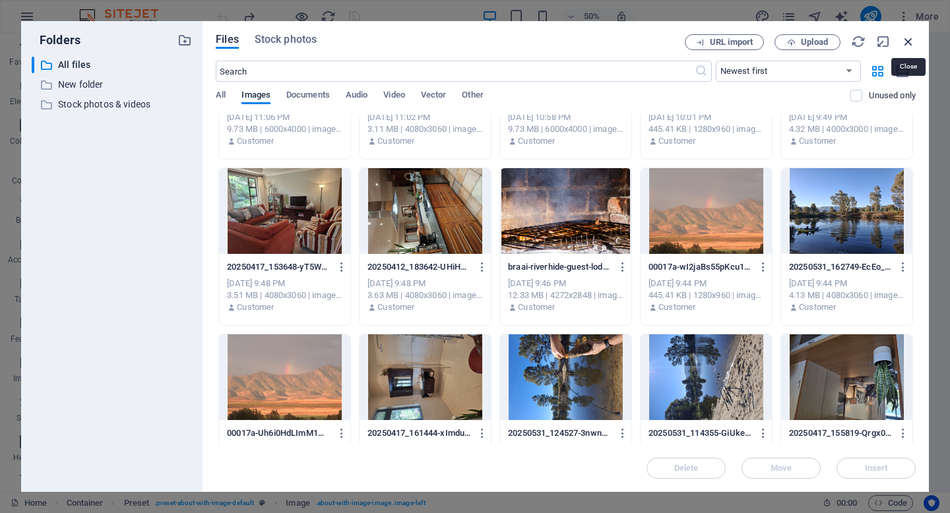
click at [909, 38] on icon "button" at bounding box center [908, 41] width 15 height 15
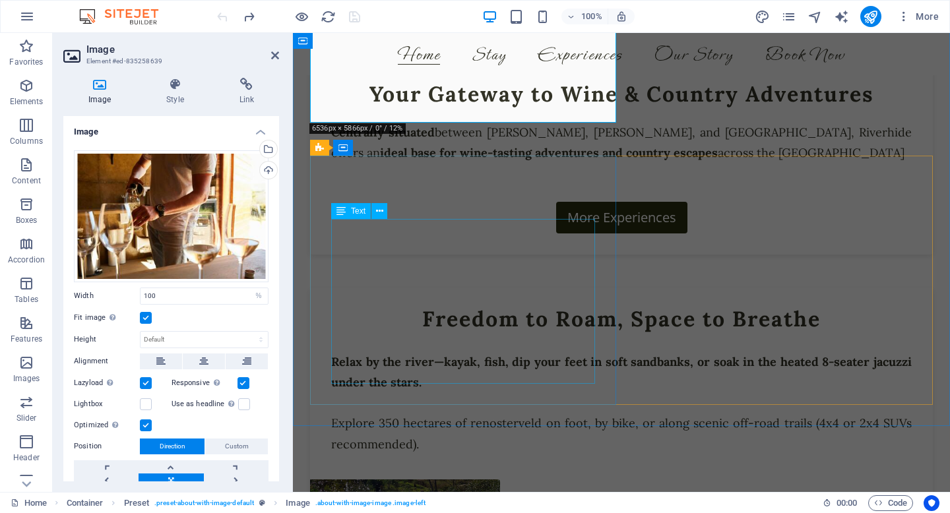
scroll to position [1038, 0]
click at [500, 479] on figure at bounding box center [405, 512] width 190 height 66
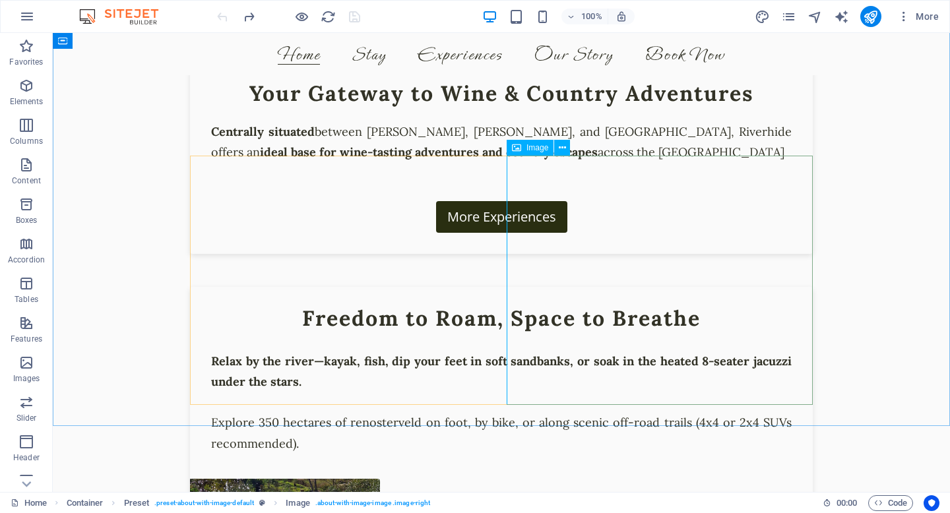
click at [534, 148] on span "Image" at bounding box center [538, 148] width 22 height 8
click at [569, 150] on button at bounding box center [562, 148] width 16 height 16
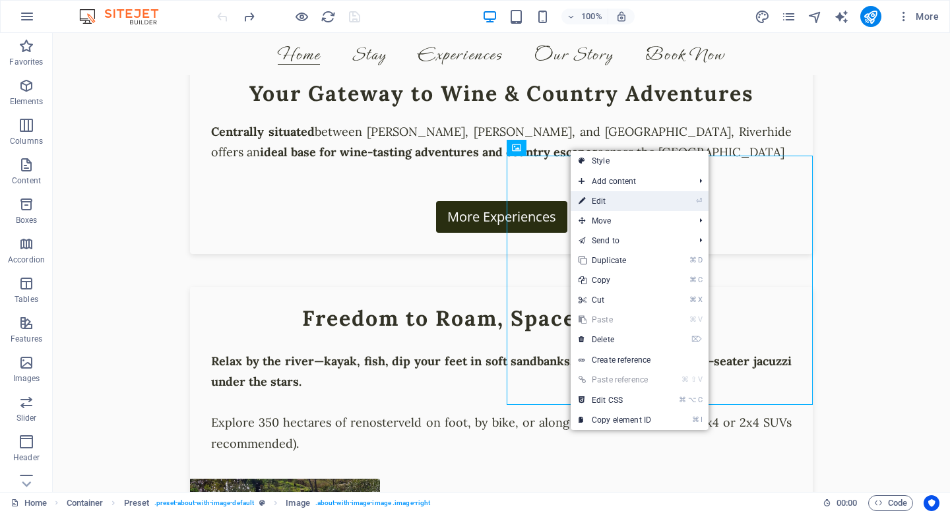
click at [592, 192] on link "⏎ Edit" at bounding box center [615, 201] width 88 height 20
select select "%"
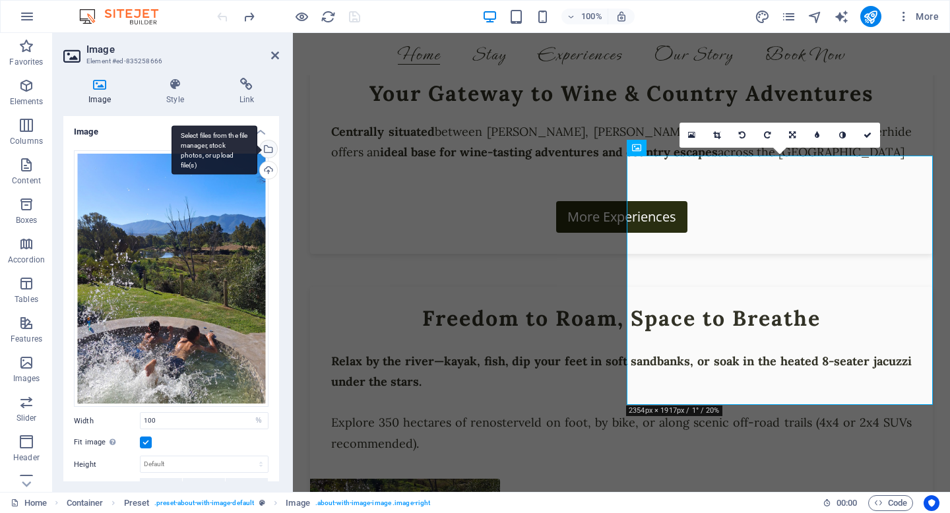
click at [266, 142] on div "Select files from the file manager, stock photos, or upload file(s)" at bounding box center [267, 151] width 20 height 20
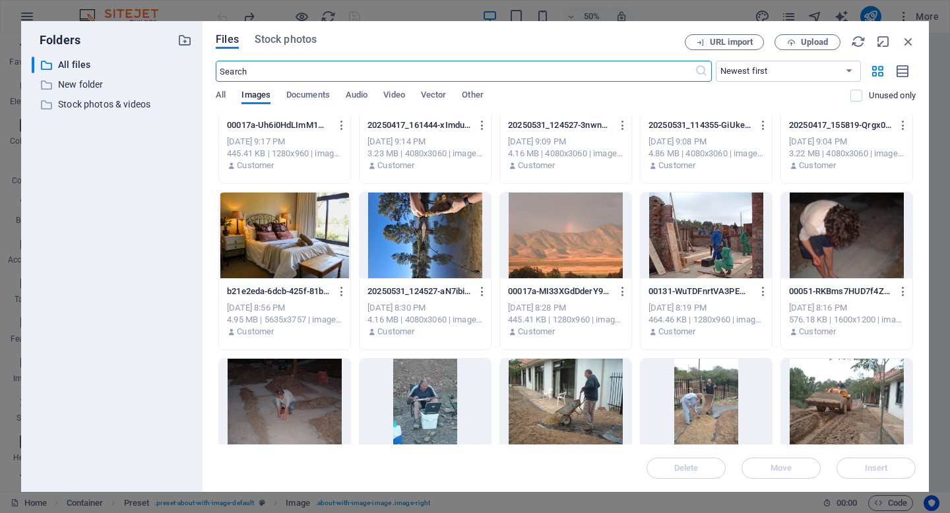
scroll to position [596, 0]
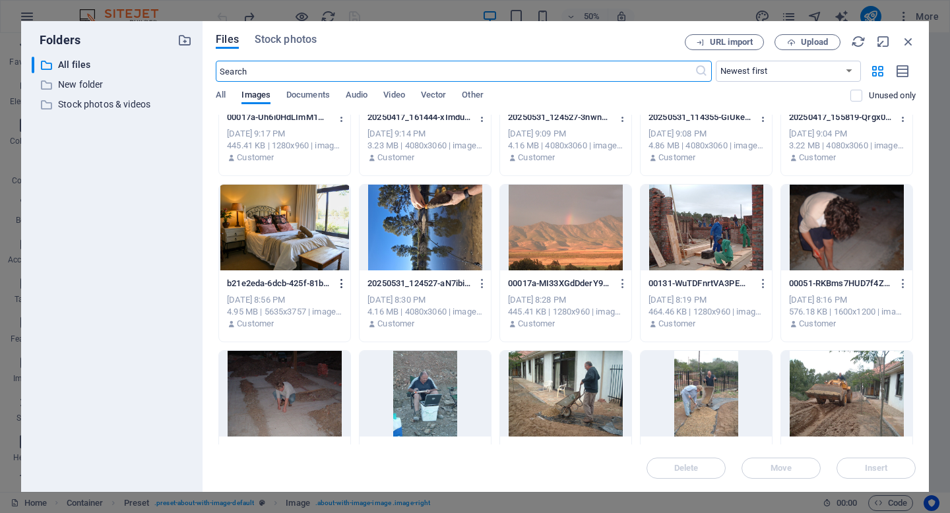
click at [339, 280] on icon "button" at bounding box center [342, 284] width 13 height 12
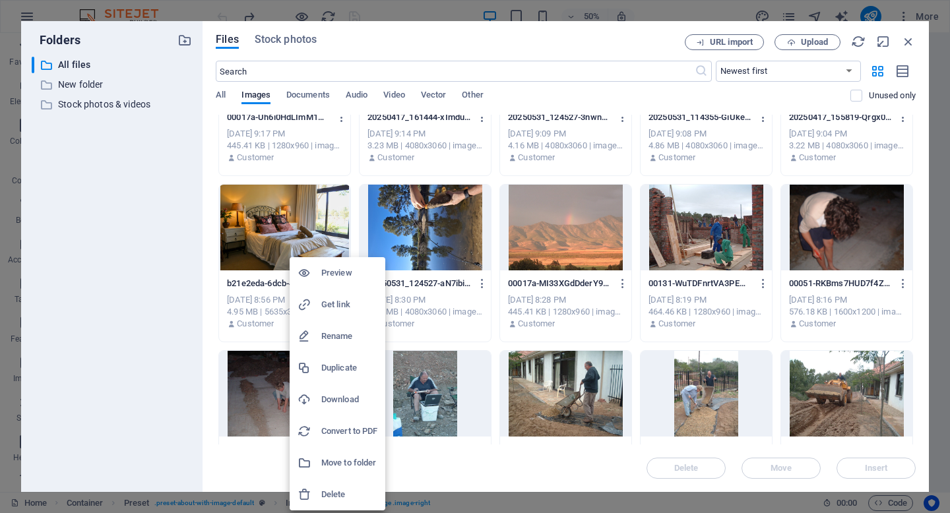
click at [336, 331] on h6 "Rename" at bounding box center [349, 337] width 56 height 16
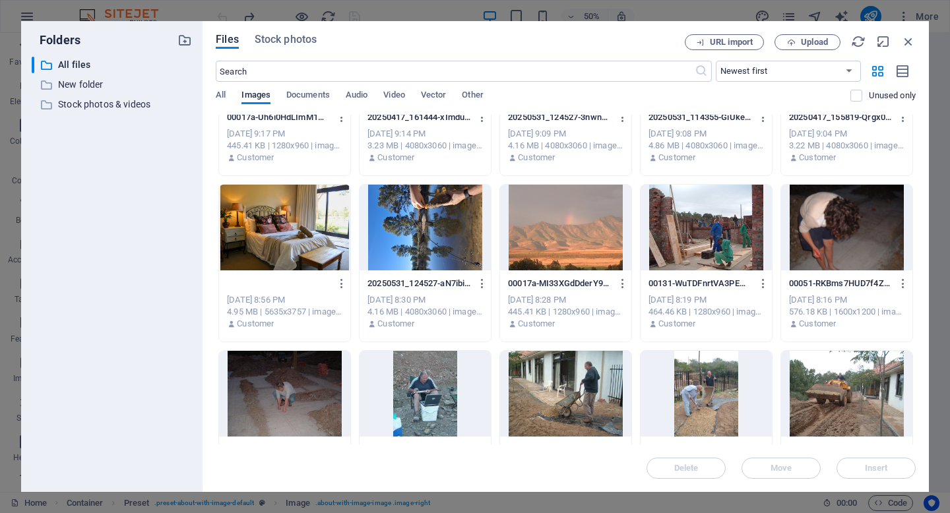
scroll to position [0, 29]
type input "double-bed-riverhide-guest-lodge.jpg"
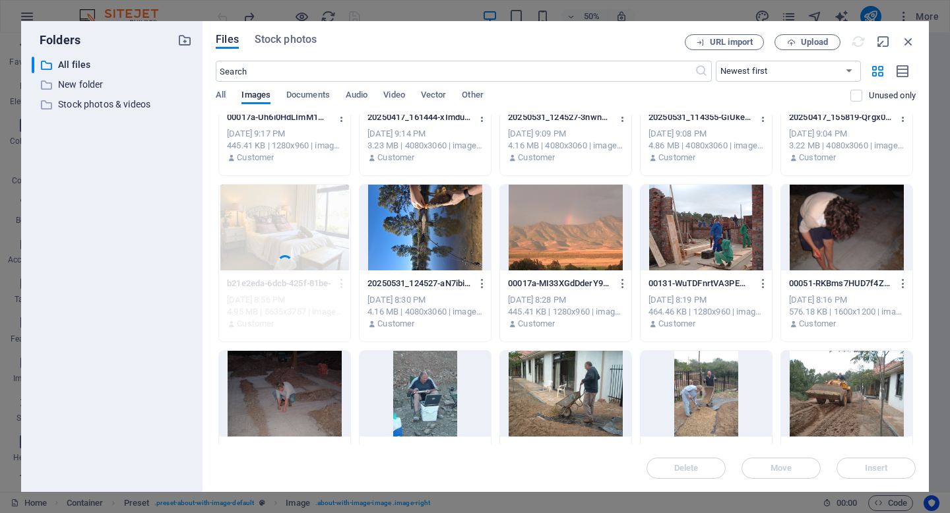
scroll to position [0, 0]
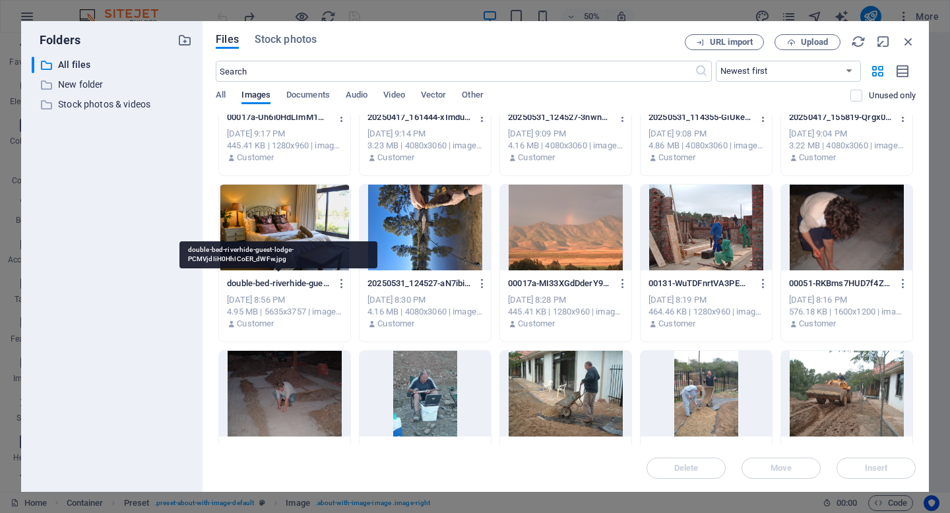
click at [296, 278] on p "double-bed-riverhide-guest-lodge-PCMVjdIiH0HhICoER_dWFw.jpg" at bounding box center [278, 284] width 103 height 12
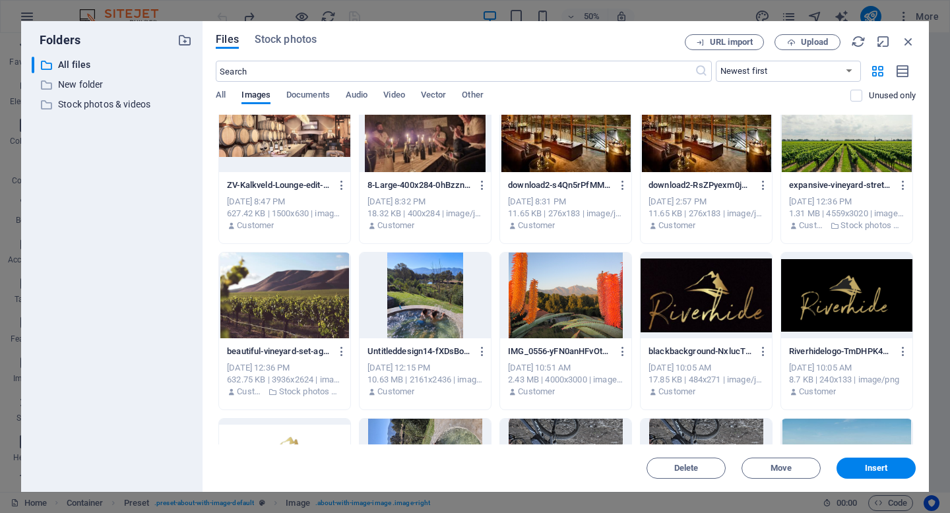
scroll to position [2190, 0]
